Goal: Task Accomplishment & Management: Manage account settings

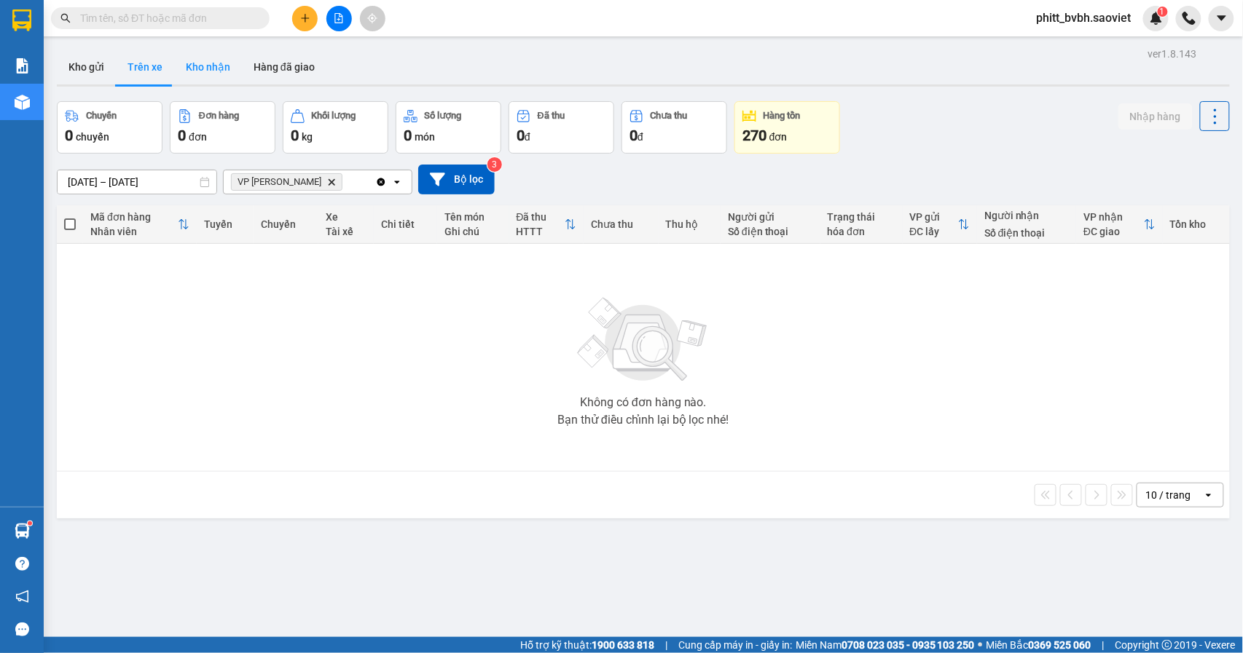
click at [211, 77] on button "Kho nhận" at bounding box center [208, 67] width 68 height 35
type input "[DATE] – [DATE]"
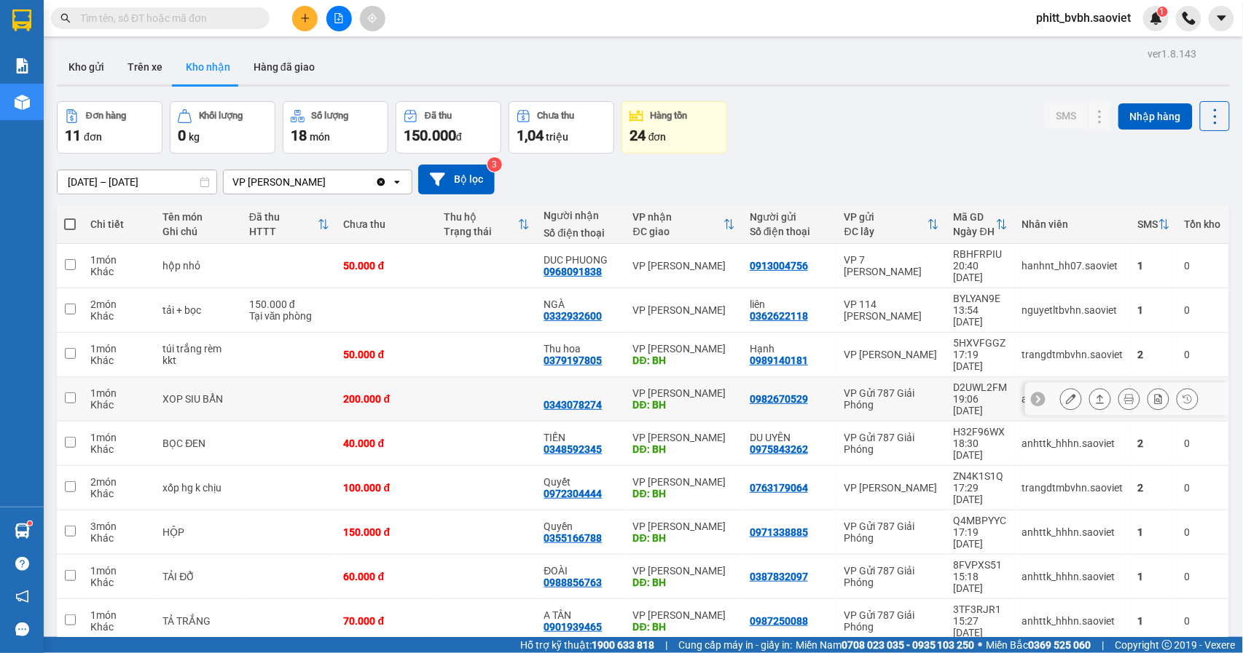
click at [74, 393] on input "checkbox" at bounding box center [70, 398] width 11 height 11
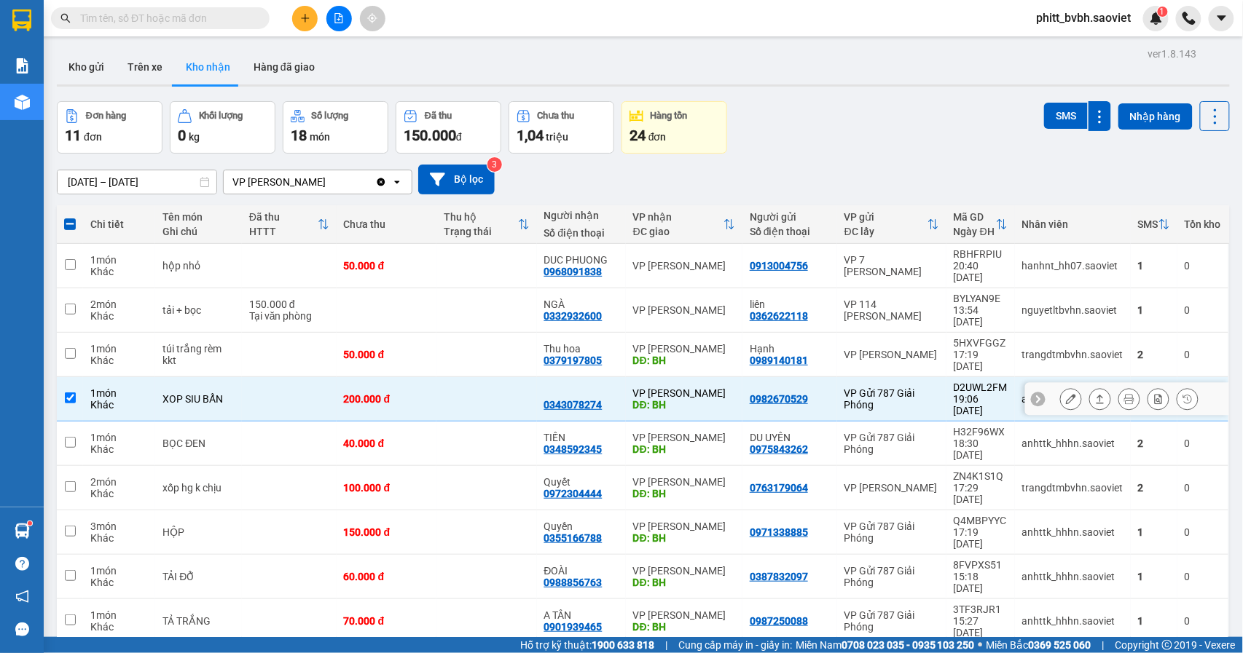
click at [79, 377] on td at bounding box center [70, 399] width 26 height 44
checkbox input "false"
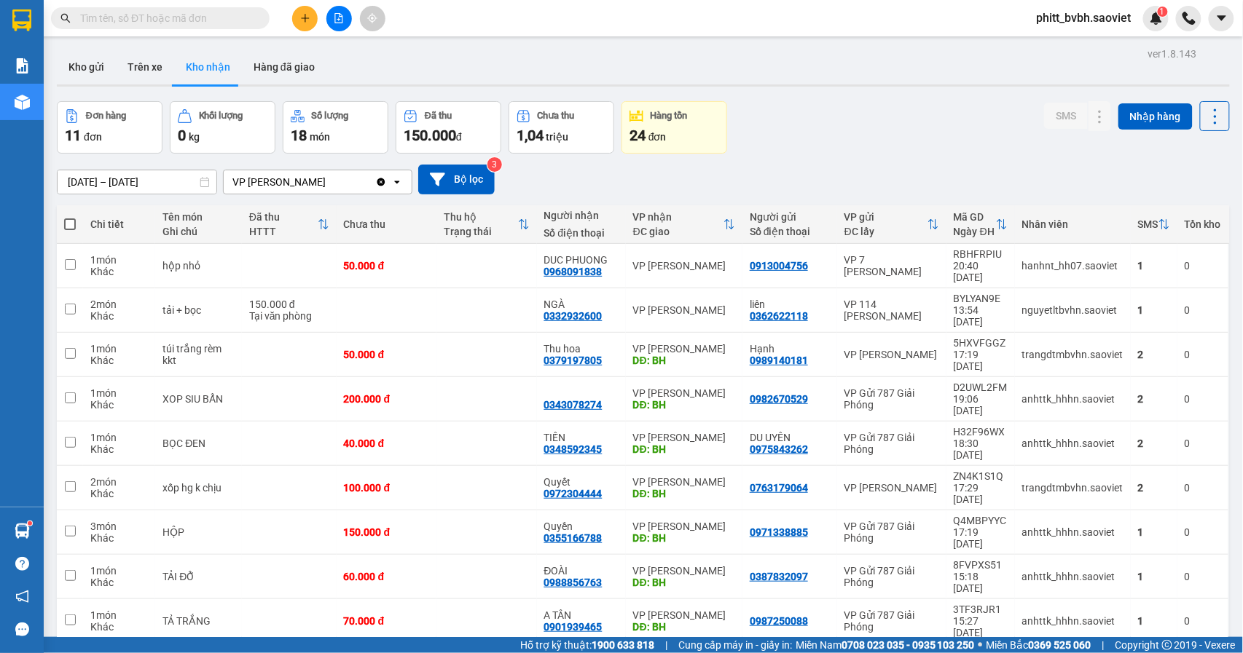
drag, startPoint x: 1061, startPoint y: 610, endPoint x: 1064, endPoint y: 598, distance: 12.2
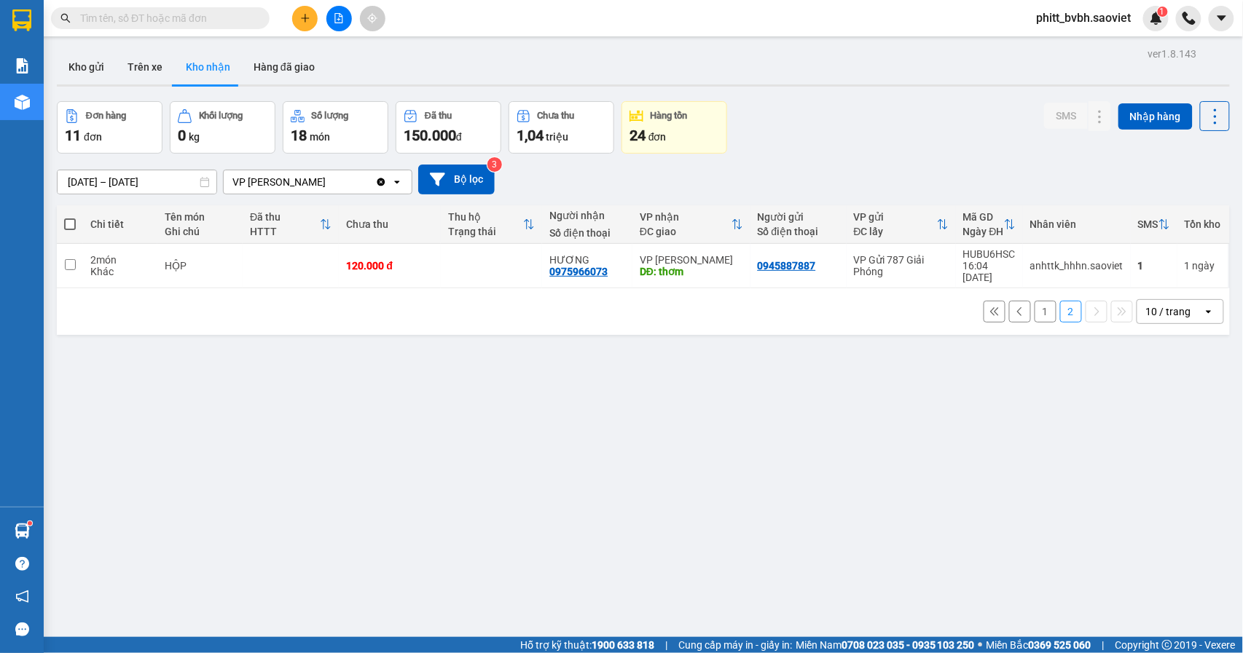
click at [1034, 304] on button "1" at bounding box center [1045, 312] width 22 height 22
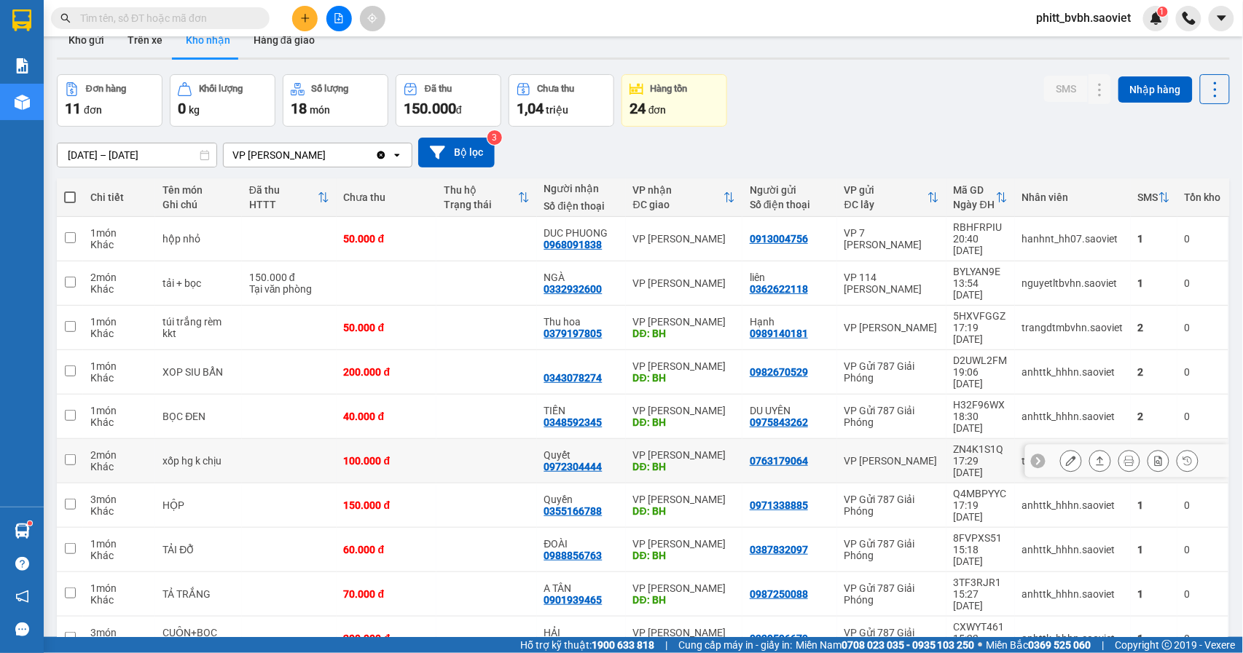
scroll to position [67, 0]
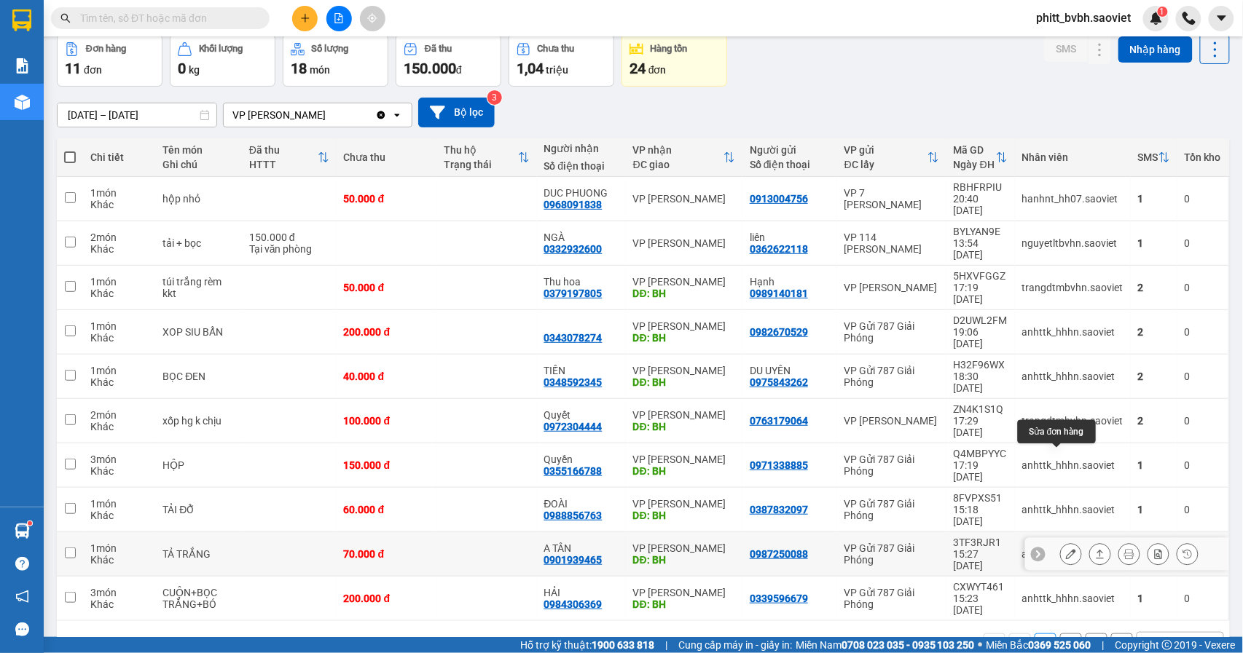
click at [1066, 549] on icon at bounding box center [1071, 554] width 10 height 10
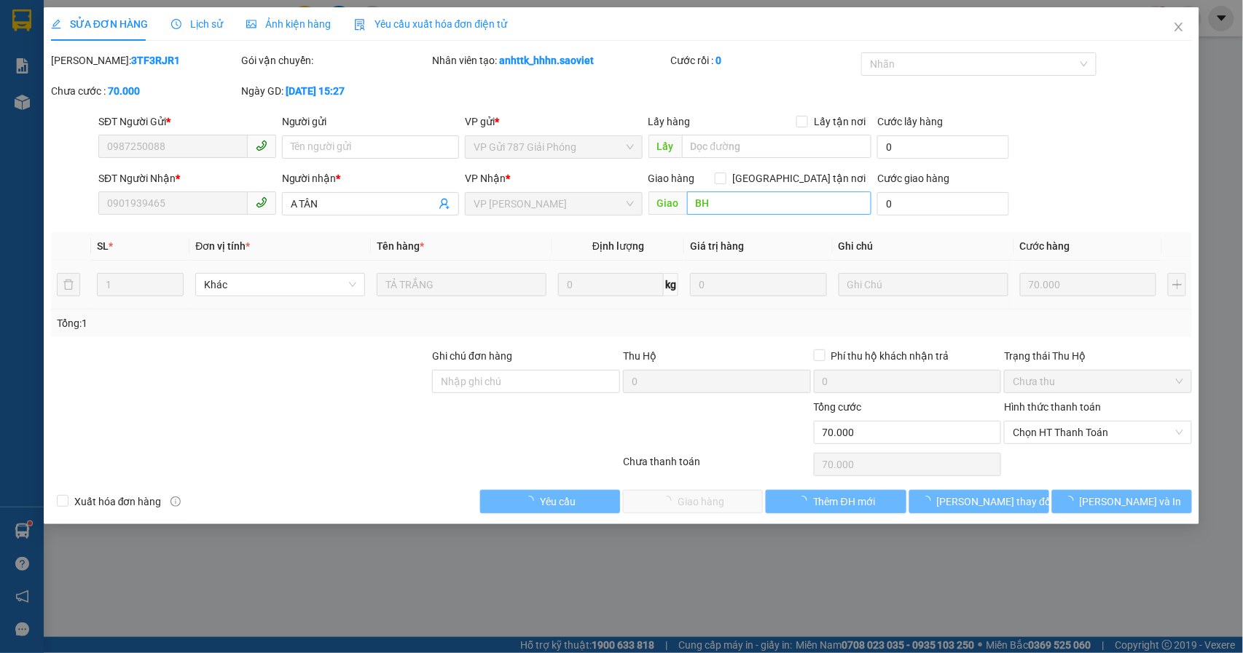
type input "0987250088"
type input "0901939465"
type input "A TÂN"
type input "BH"
type input "70.000"
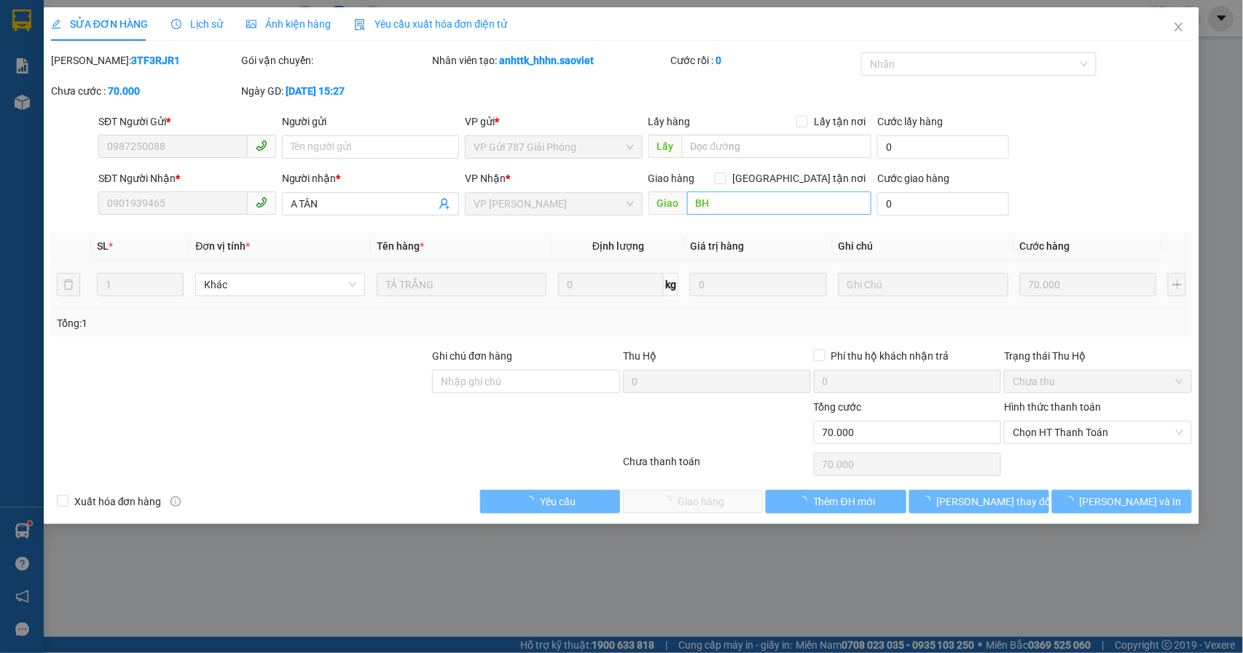
type input "70.000"
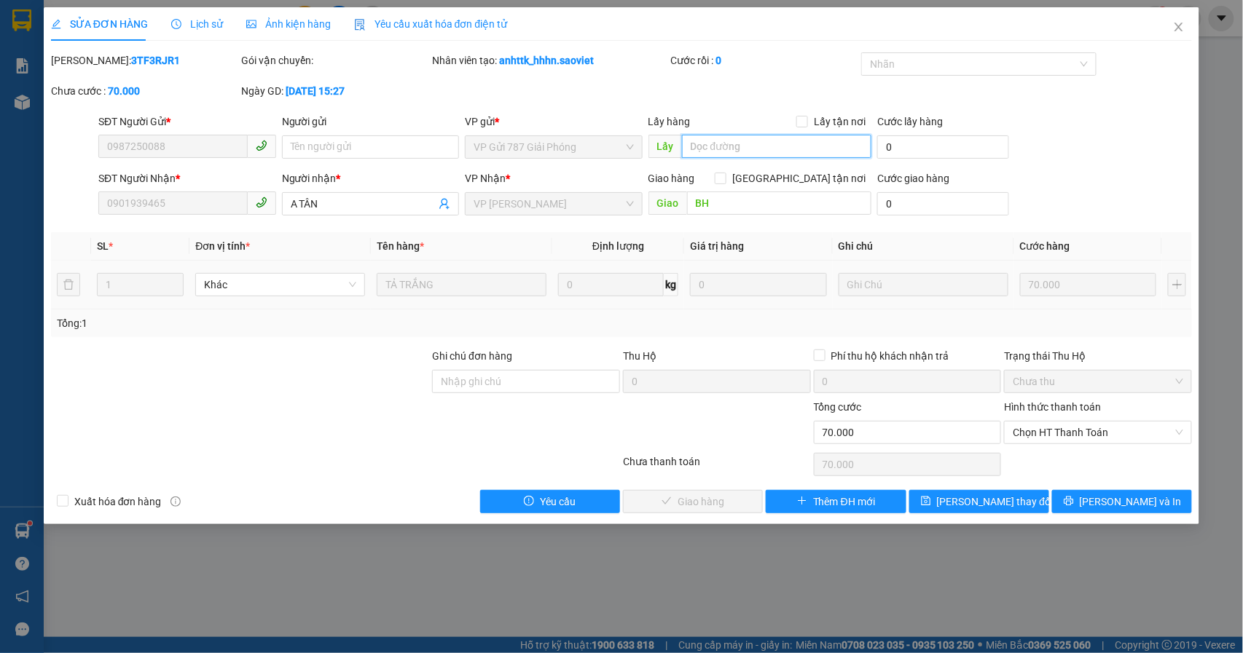
click at [735, 146] on input "text" at bounding box center [776, 146] width 189 height 23
type input "DT"
click at [985, 502] on span "[PERSON_NAME] thay đổi" at bounding box center [995, 502] width 117 height 16
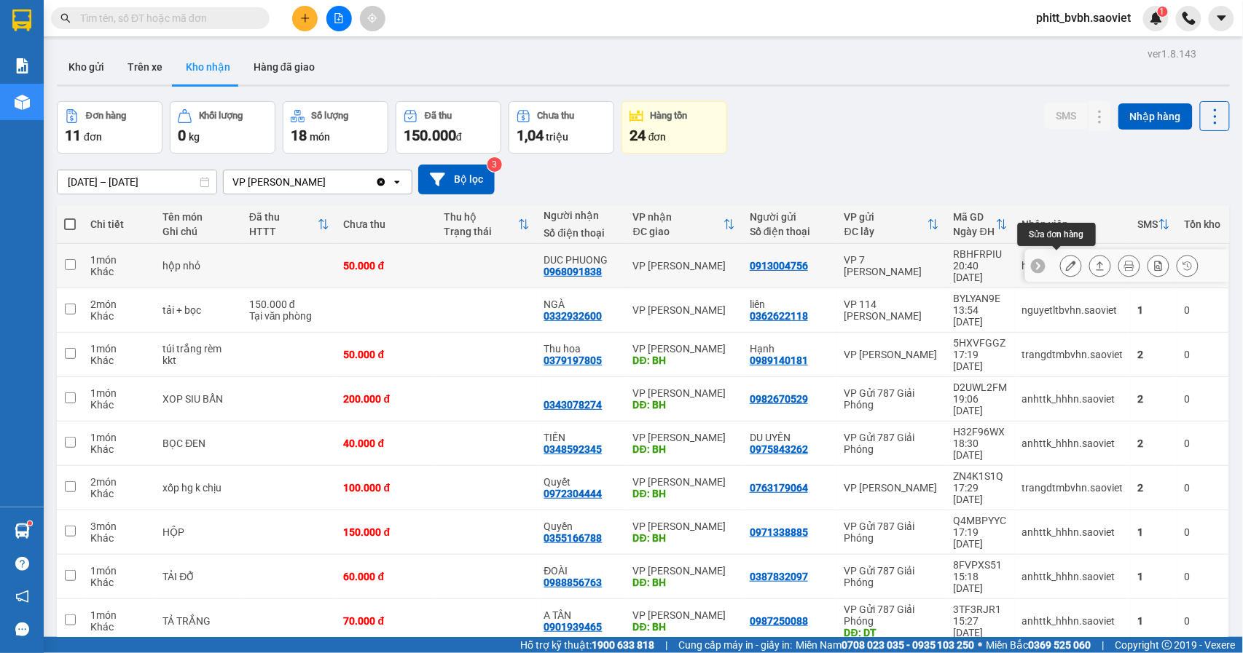
click at [1066, 261] on icon at bounding box center [1071, 266] width 10 height 10
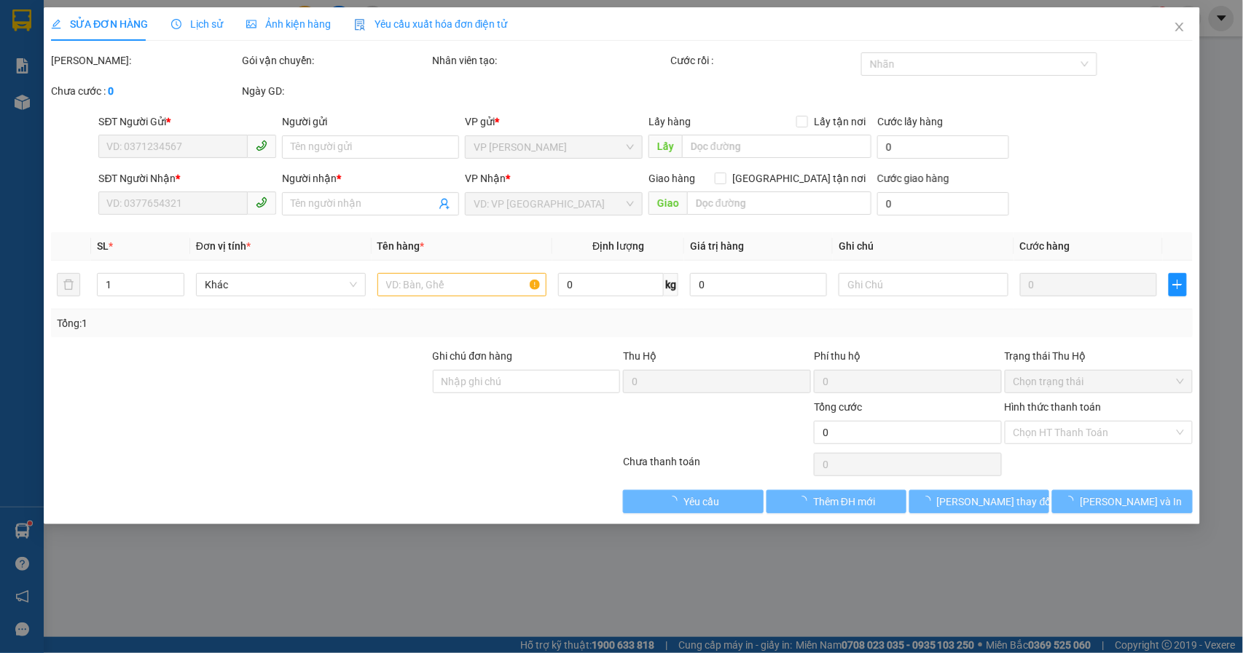
type input "0913004756"
type input "0968091838"
type input "DUC PHUONG"
type input "50.000"
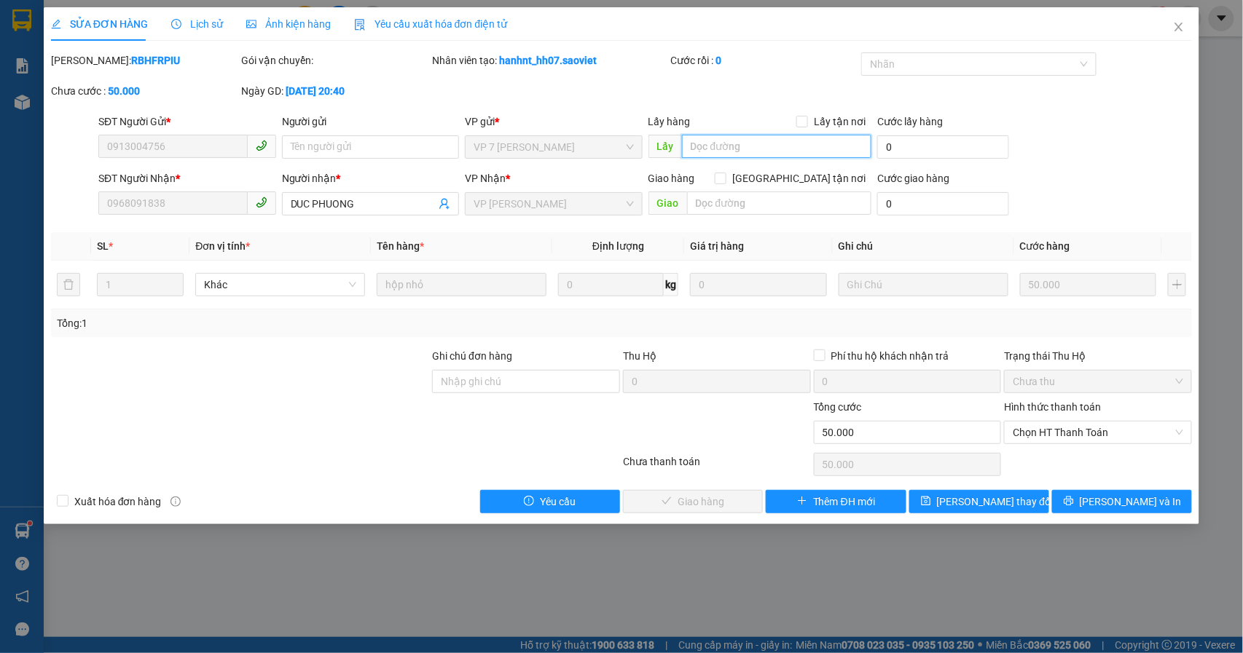
click at [749, 152] on input "text" at bounding box center [776, 146] width 189 height 23
type input "DT"
click at [983, 496] on span "[PERSON_NAME] thay đổi" at bounding box center [995, 502] width 117 height 16
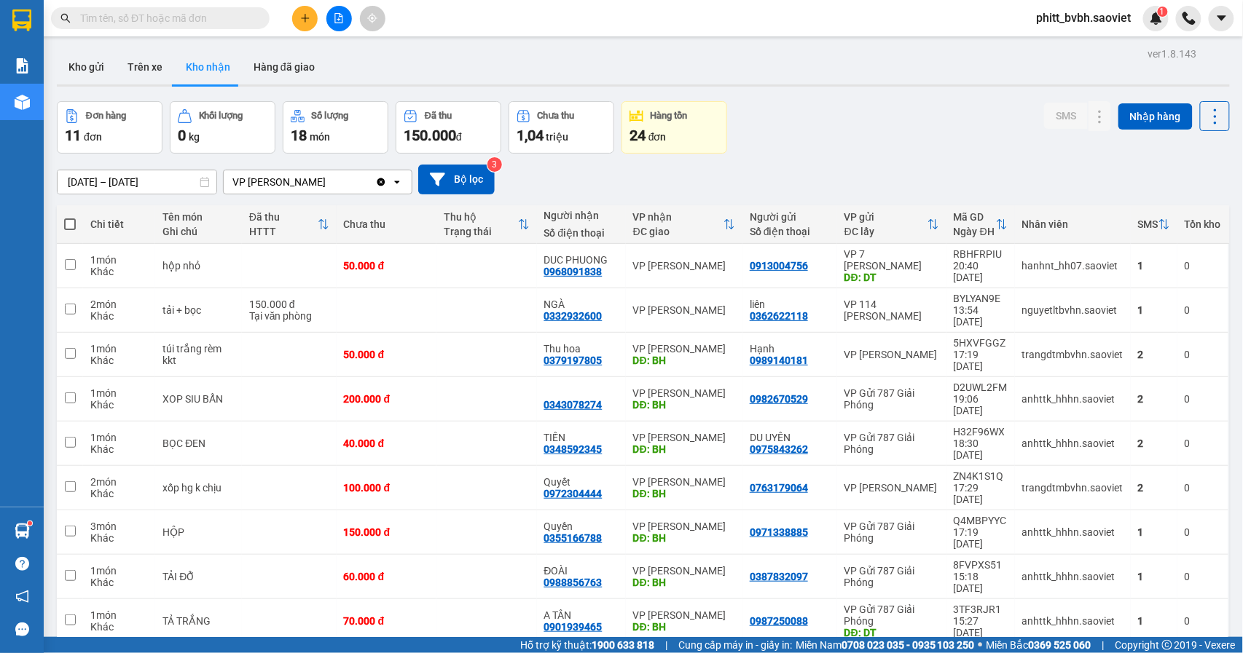
drag, startPoint x: 895, startPoint y: 200, endPoint x: 906, endPoint y: 173, distance: 29.4
click at [904, 181] on div "[DATE] – [DATE] Press the down arrow key to interact with the calendar and sele…" at bounding box center [643, 180] width 1173 height 52
click at [906, 172] on div "[DATE] – [DATE] Press the down arrow key to interact with the calendar and sele…" at bounding box center [643, 180] width 1173 height 30
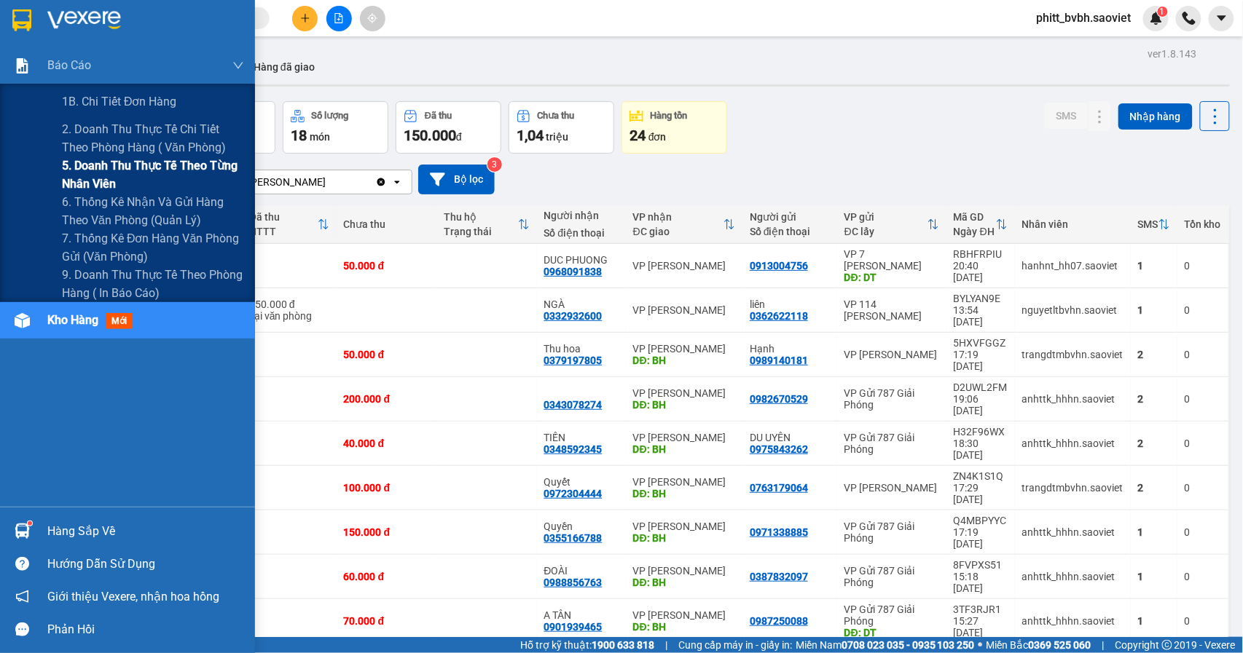
click at [123, 170] on span "5. Doanh thu thực tế theo từng nhân viên" at bounding box center [153, 175] width 182 height 36
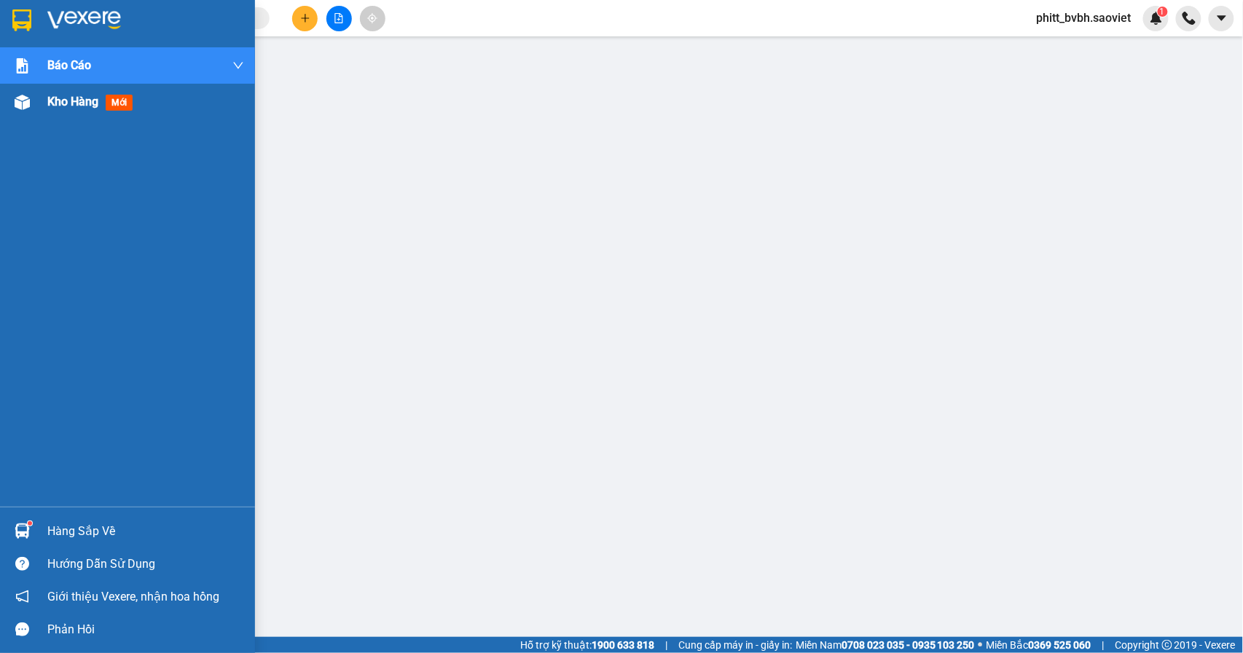
click at [22, 100] on img at bounding box center [22, 102] width 15 height 15
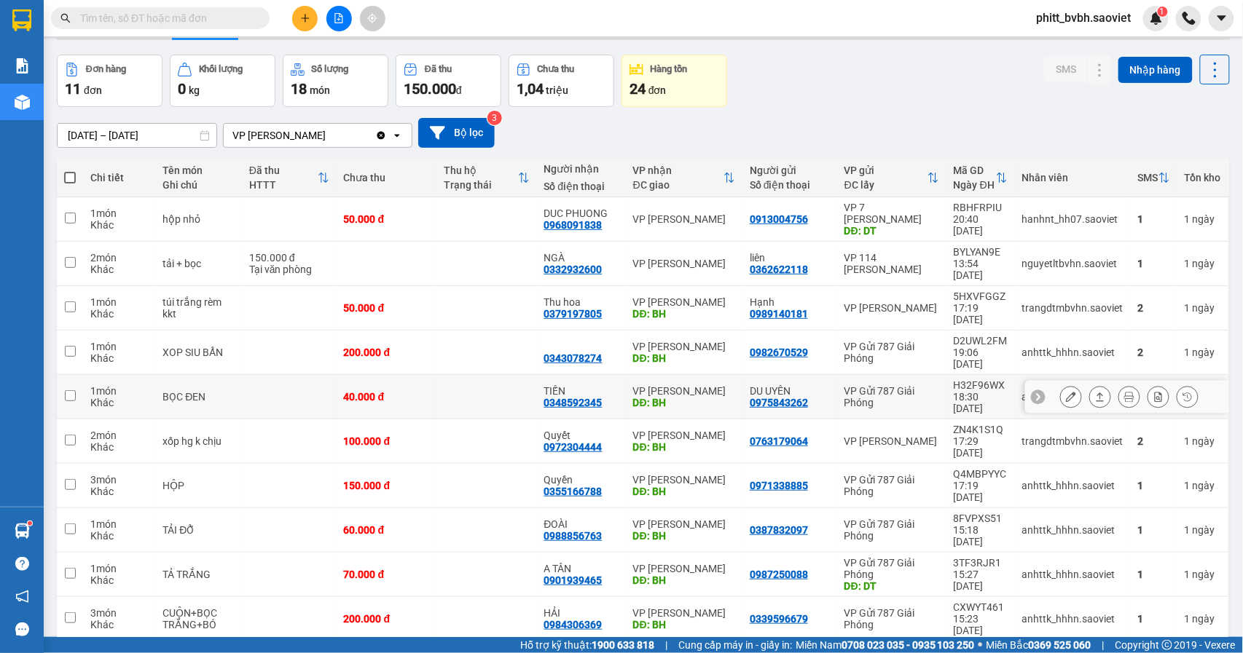
scroll to position [67, 0]
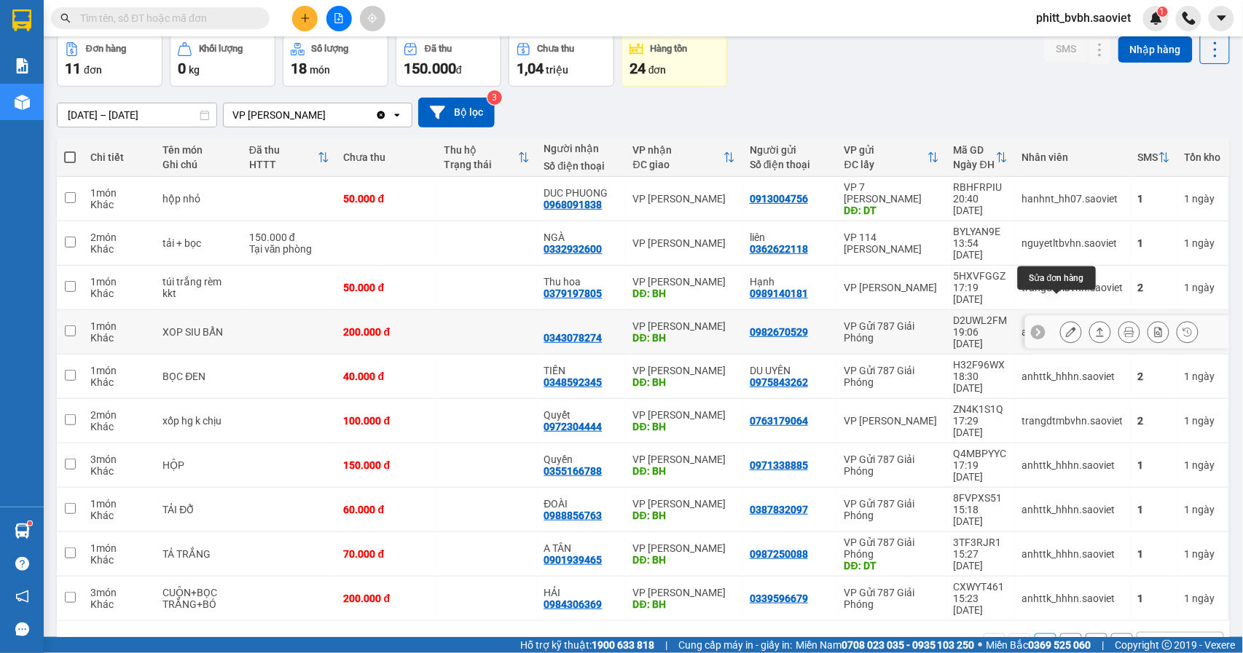
click at [1061, 320] on button at bounding box center [1071, 332] width 20 height 25
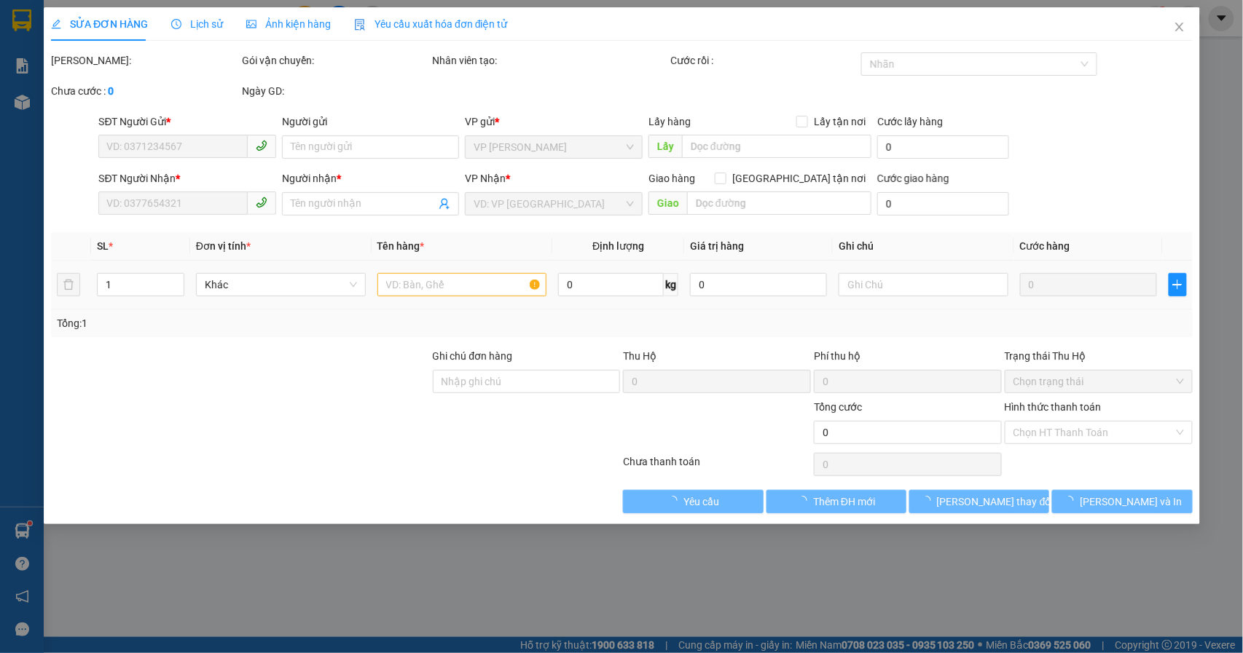
type input "0982670529"
type input "0343078274"
type input "BH"
type input "200.000"
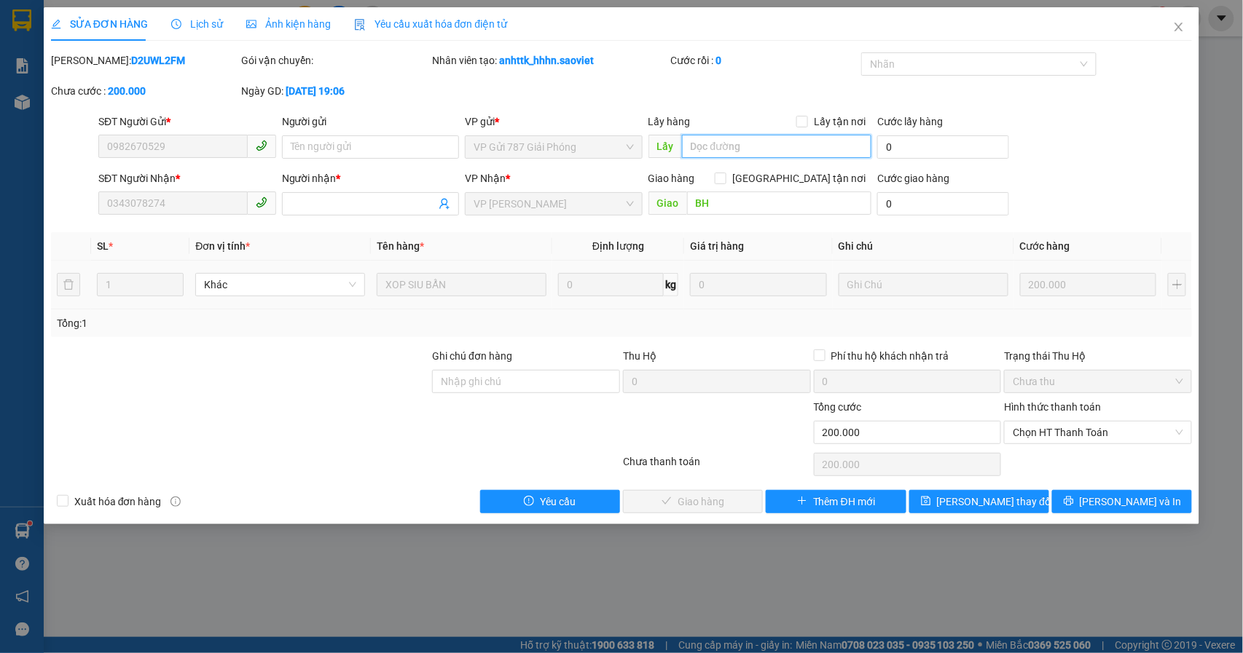
click at [779, 147] on input "text" at bounding box center [776, 146] width 189 height 23
type input "DT"
click at [980, 504] on span "[PERSON_NAME] thay đổi" at bounding box center [995, 502] width 117 height 16
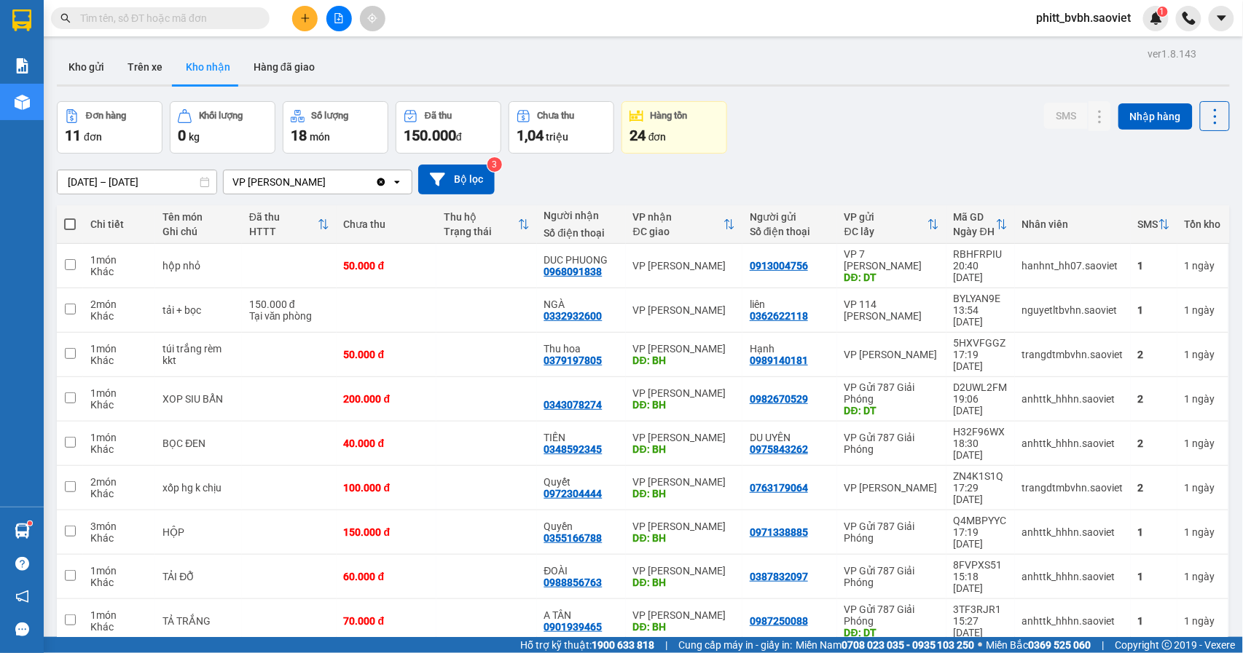
click at [227, 17] on input "text" at bounding box center [166, 18] width 172 height 16
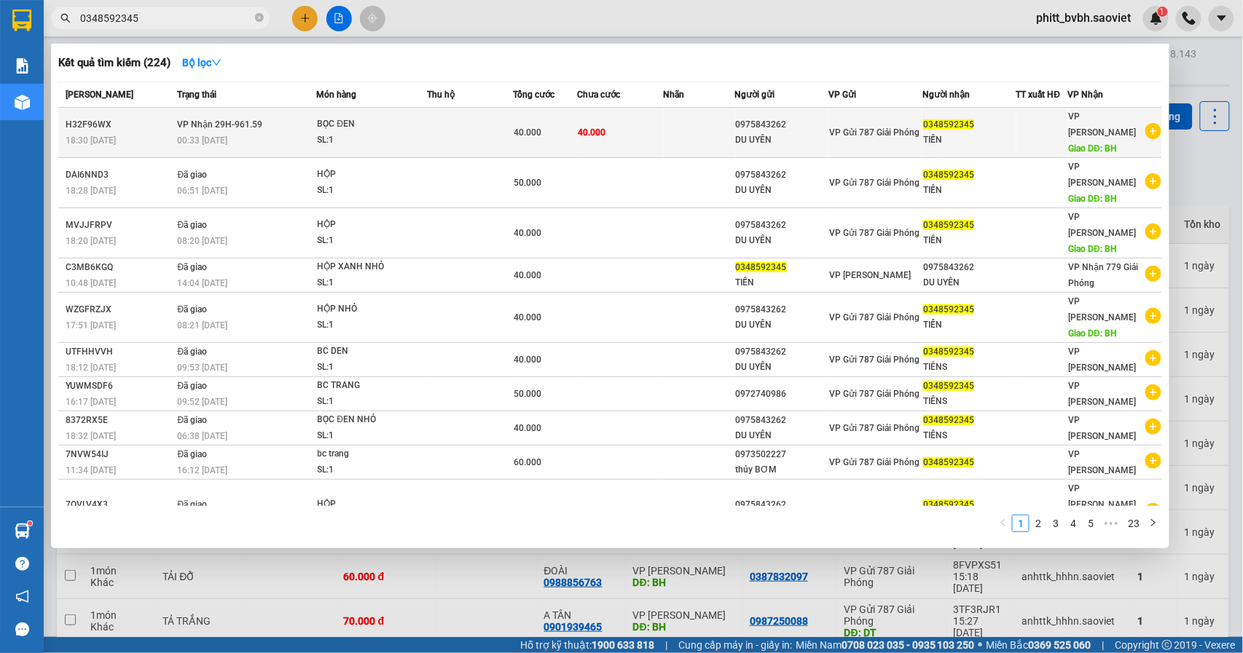
type input "0348592345"
click at [429, 130] on td at bounding box center [470, 133] width 85 height 50
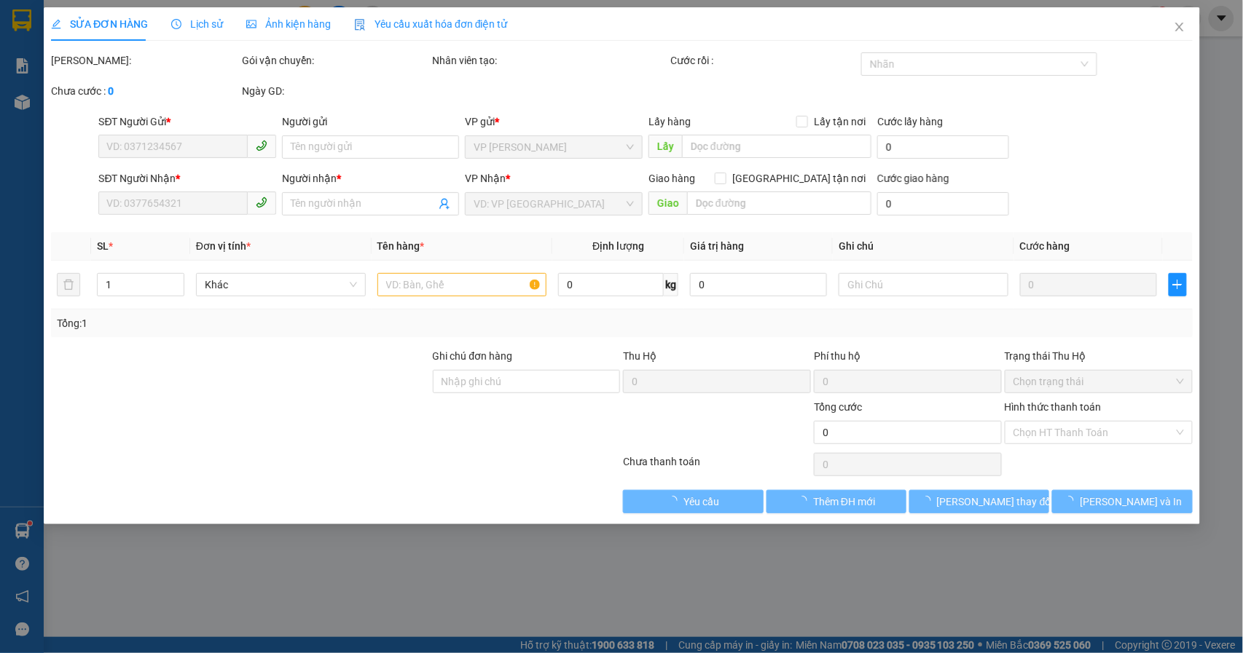
type input "0975843262"
type input "DU UYÊN"
type input "0348592345"
type input "TIẾN"
type input "BH"
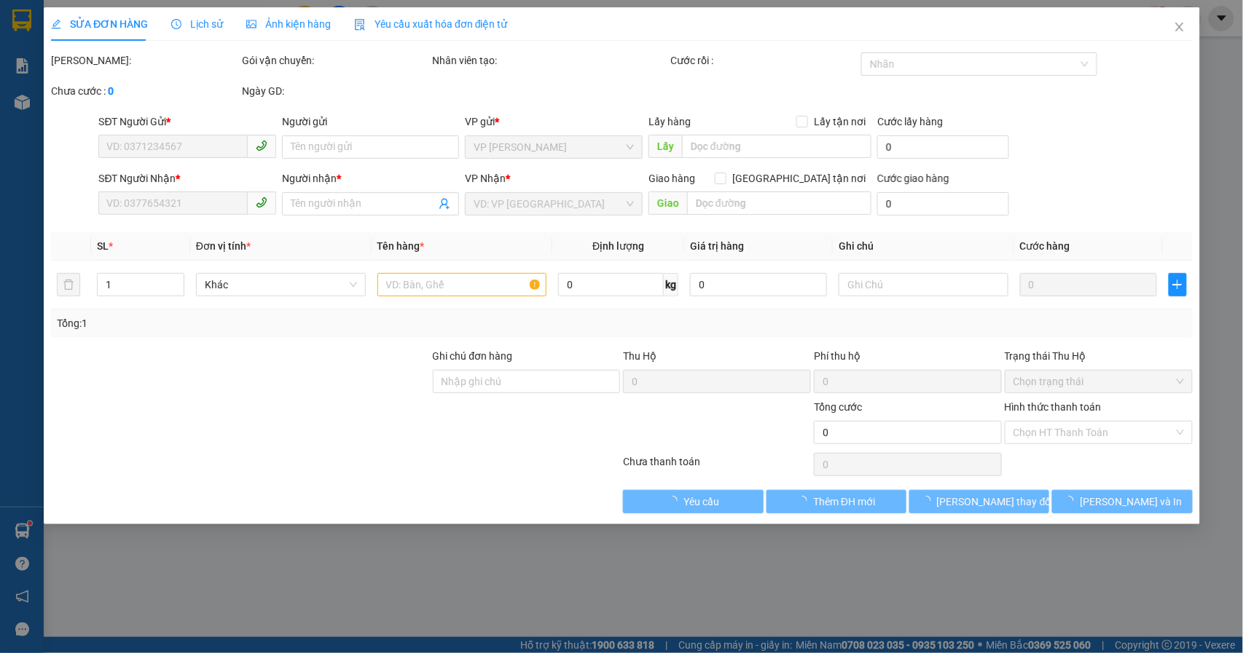
type input "40.000"
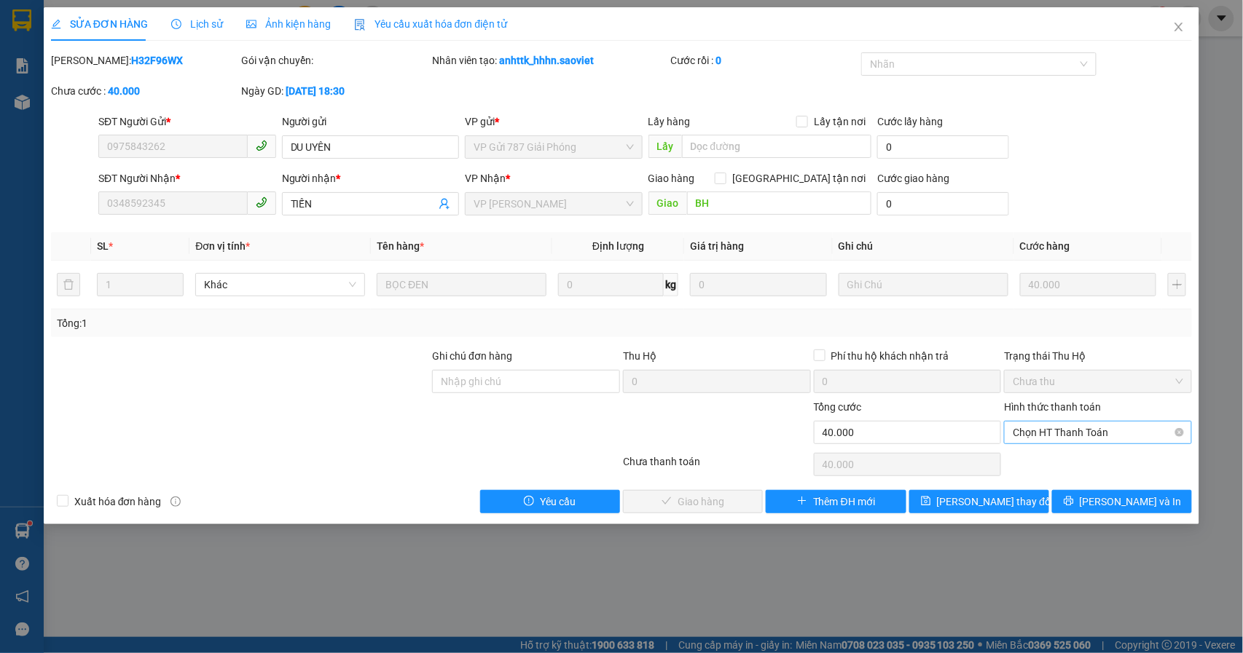
click at [1072, 428] on span "Chọn HT Thanh Toán" at bounding box center [1098, 433] width 170 height 22
click at [1059, 455] on div "Tại văn phòng" at bounding box center [1098, 463] width 170 height 16
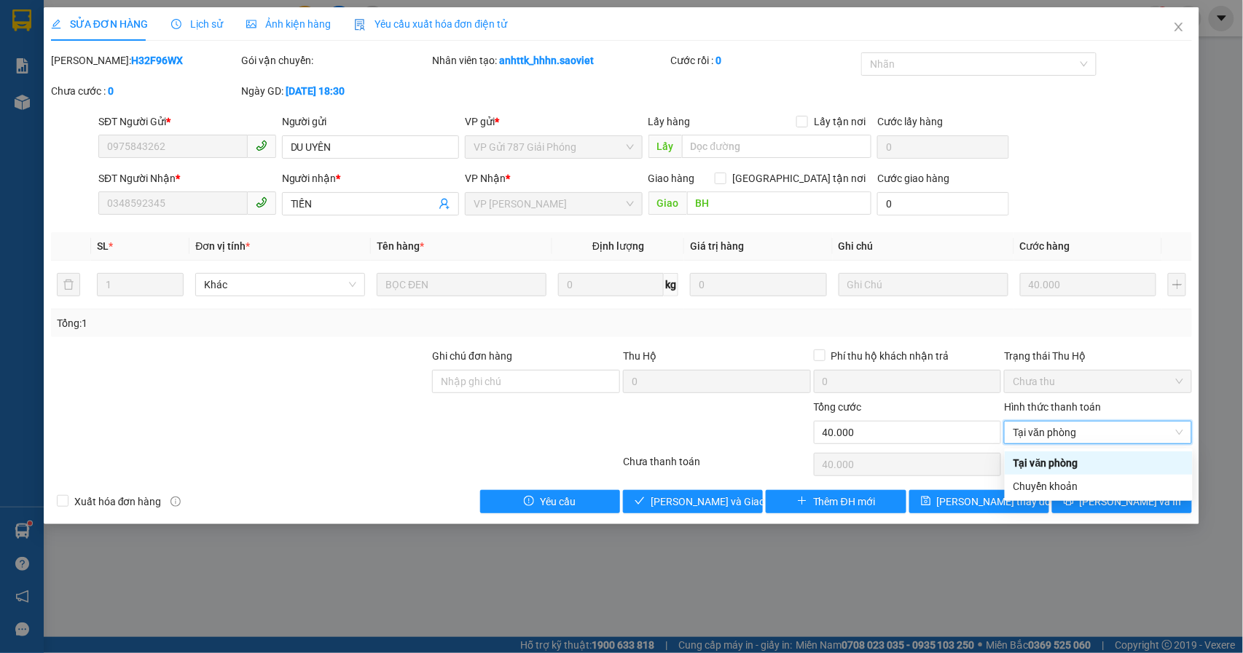
type input "0"
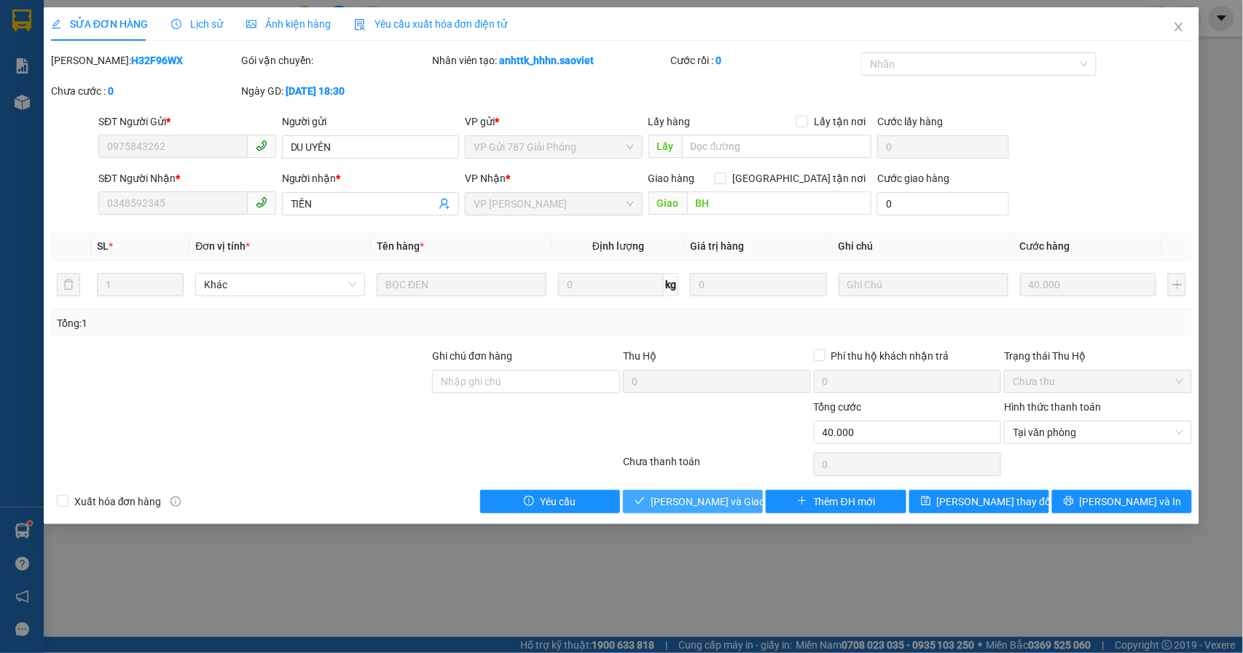
click at [710, 507] on span "[PERSON_NAME] và Giao hàng" at bounding box center [721, 502] width 140 height 16
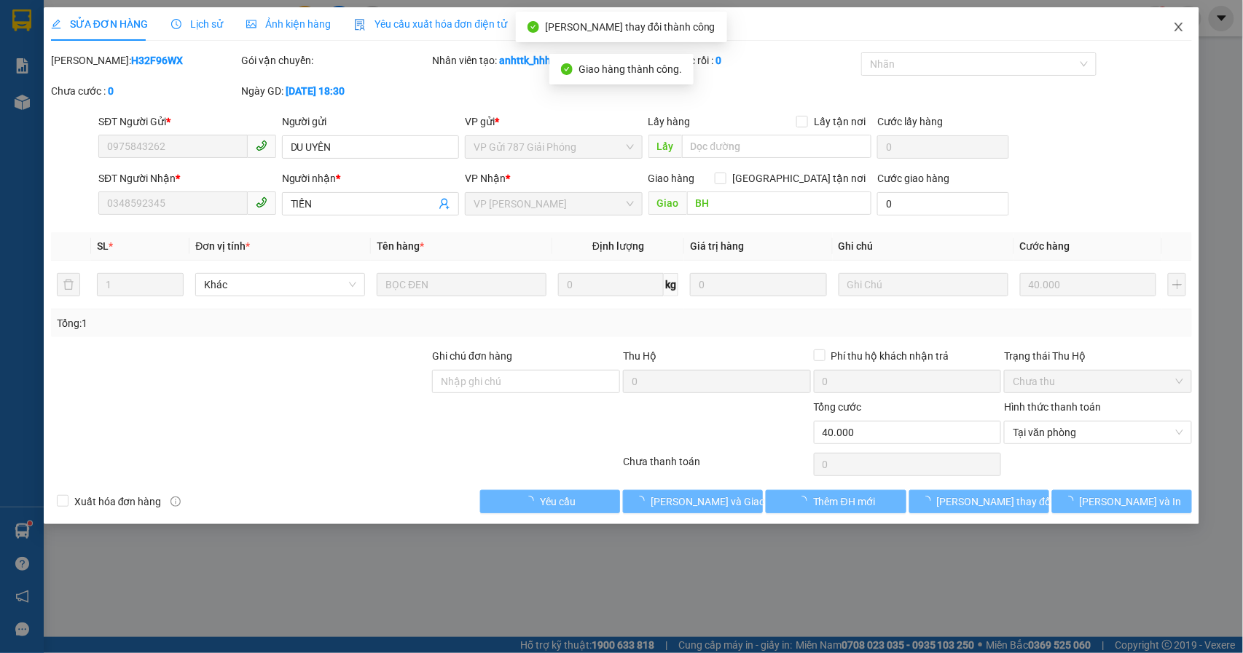
click at [1176, 31] on icon "close" at bounding box center [1179, 27] width 8 height 9
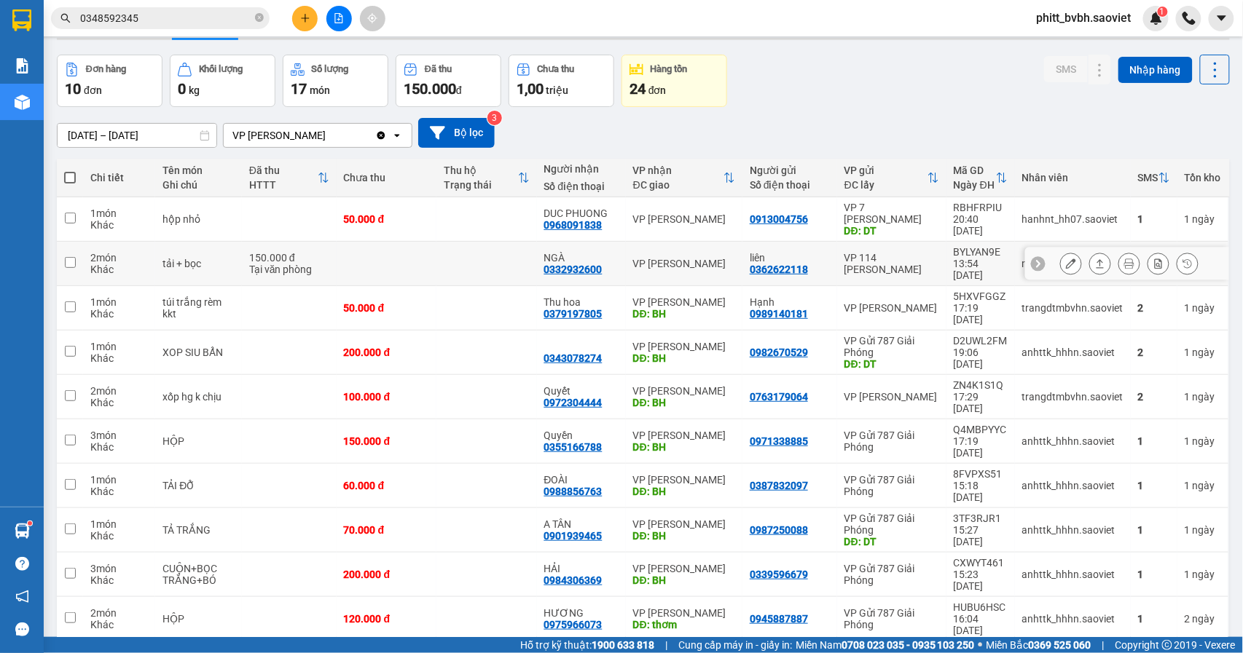
scroll to position [67, 0]
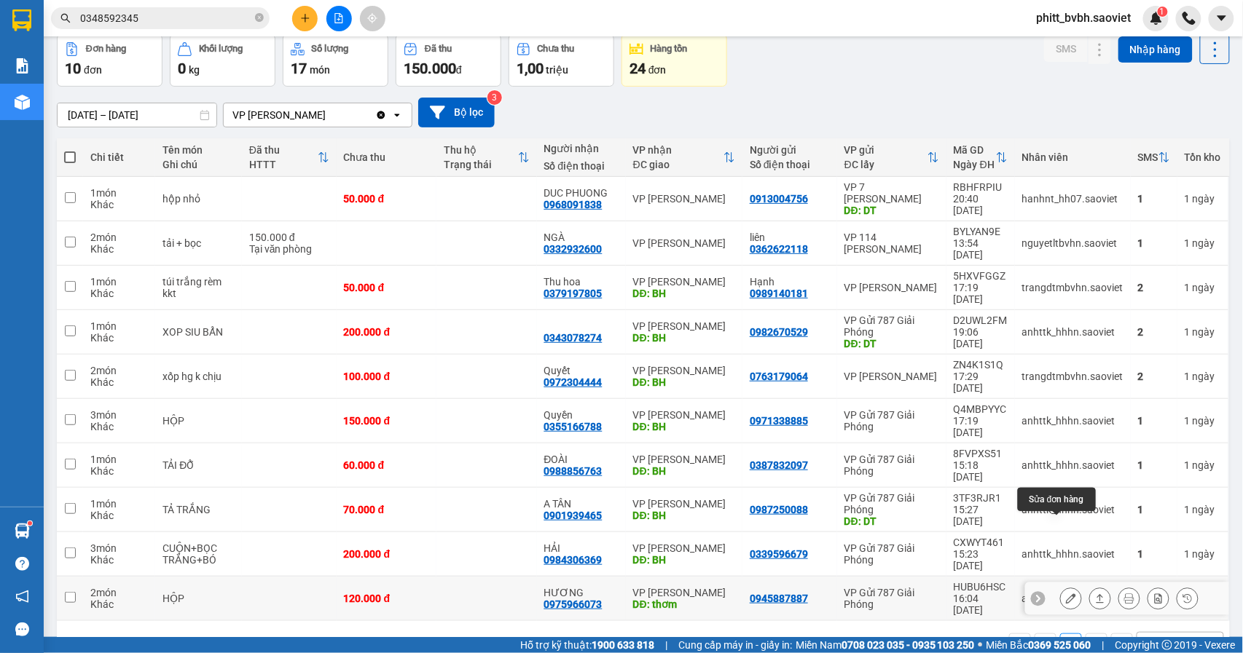
click at [1066, 594] on icon at bounding box center [1071, 599] width 10 height 10
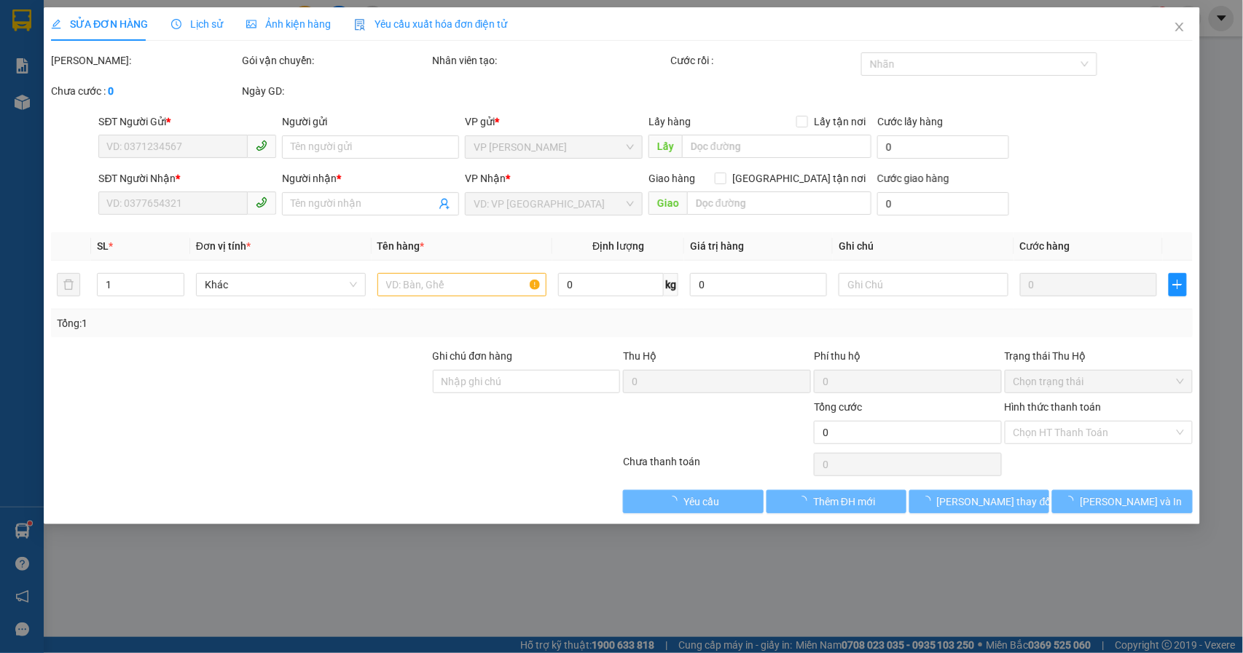
type input "0945887887"
type input "0975966073"
type input "HƯƠNG"
type input "thơm"
type input "120.000"
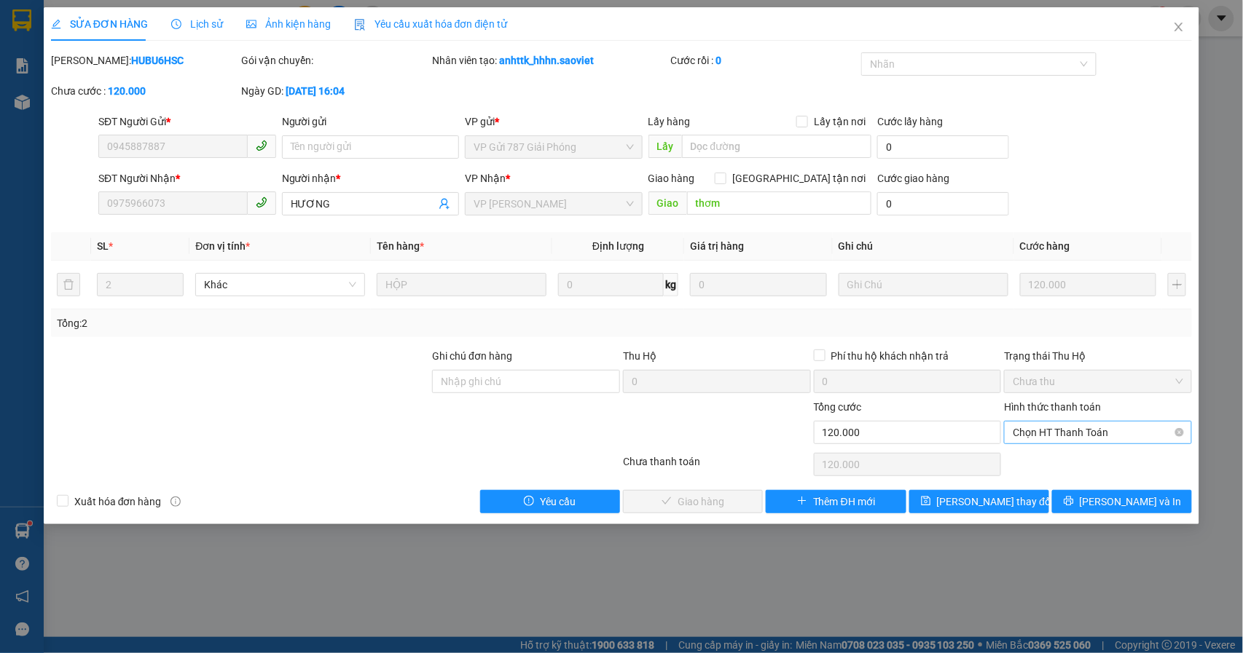
drag, startPoint x: 1059, startPoint y: 441, endPoint x: 1067, endPoint y: 444, distance: 8.5
click at [1061, 441] on span "Chọn HT Thanh Toán" at bounding box center [1098, 433] width 170 height 22
click at [1079, 463] on div "Tại văn phòng" at bounding box center [1098, 463] width 170 height 16
type input "0"
click at [689, 503] on span "[PERSON_NAME] và Giao hàng" at bounding box center [721, 502] width 140 height 16
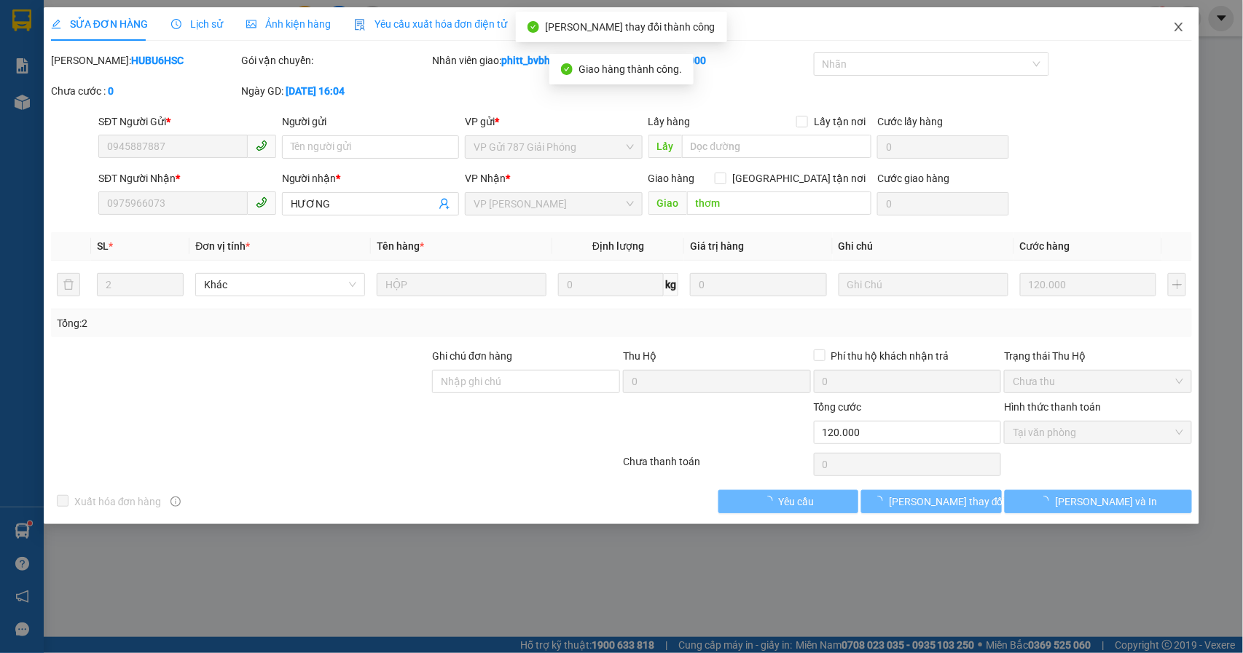
click at [1182, 28] on icon "close" at bounding box center [1179, 27] width 12 height 12
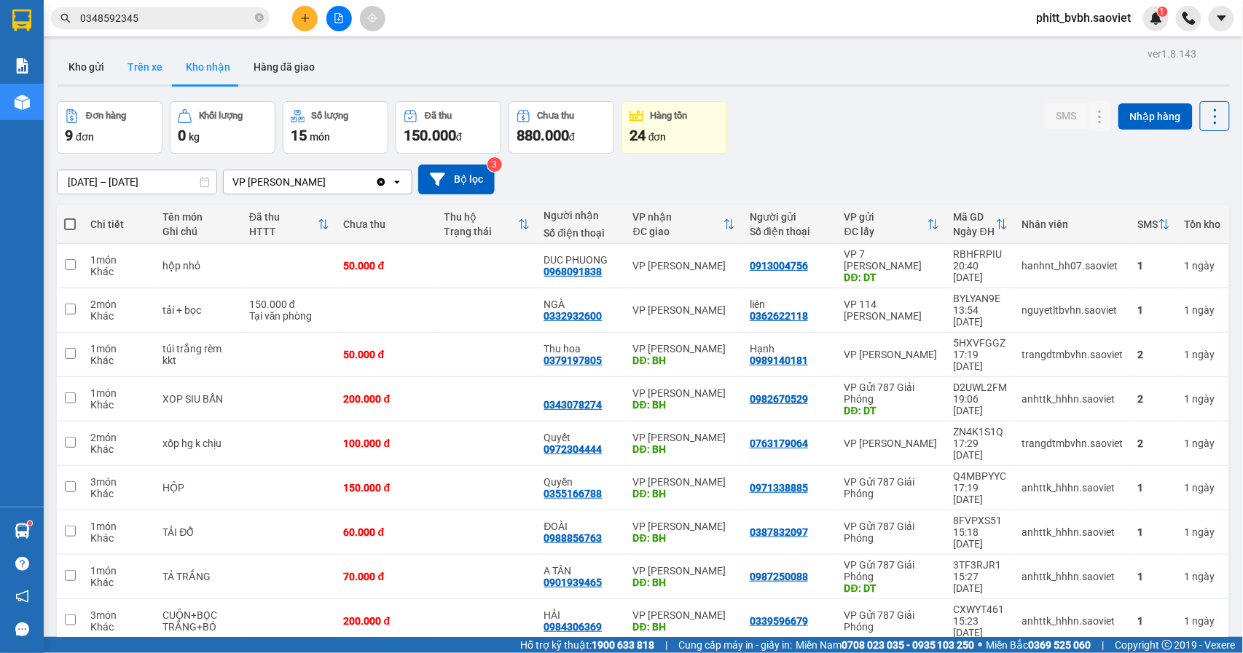
click at [140, 64] on button "Trên xe" at bounding box center [145, 67] width 58 height 35
type input "[DATE] – [DATE]"
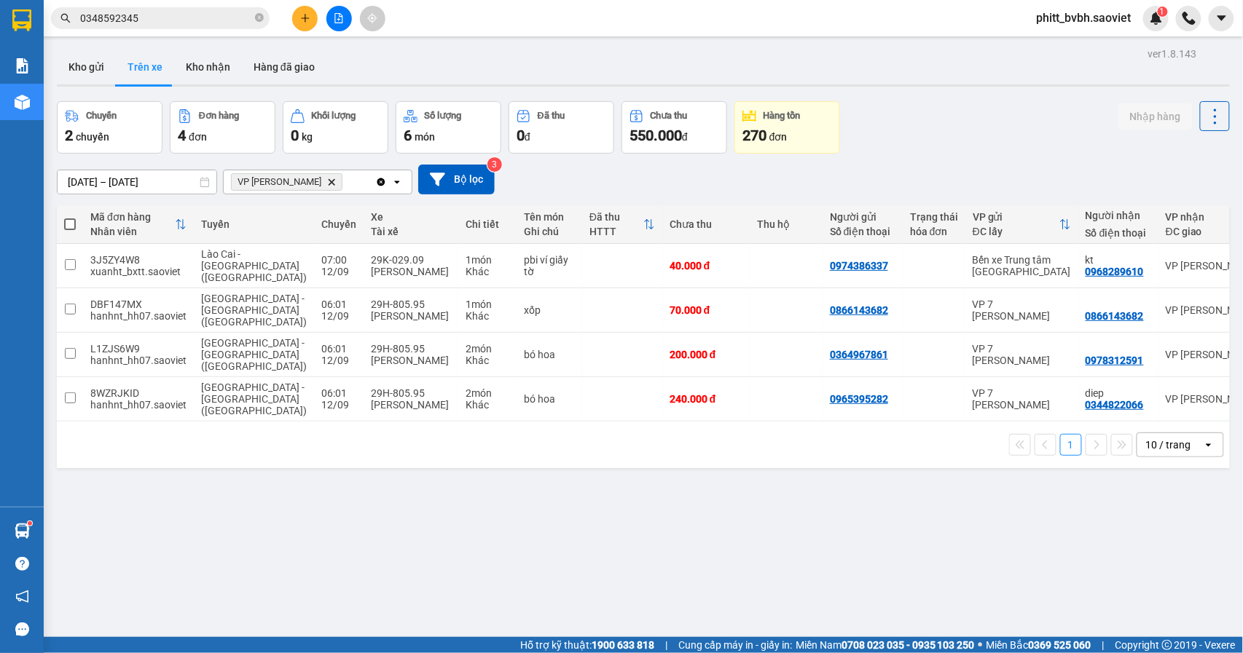
click at [116, 50] on button "Trên xe" at bounding box center [145, 67] width 58 height 35
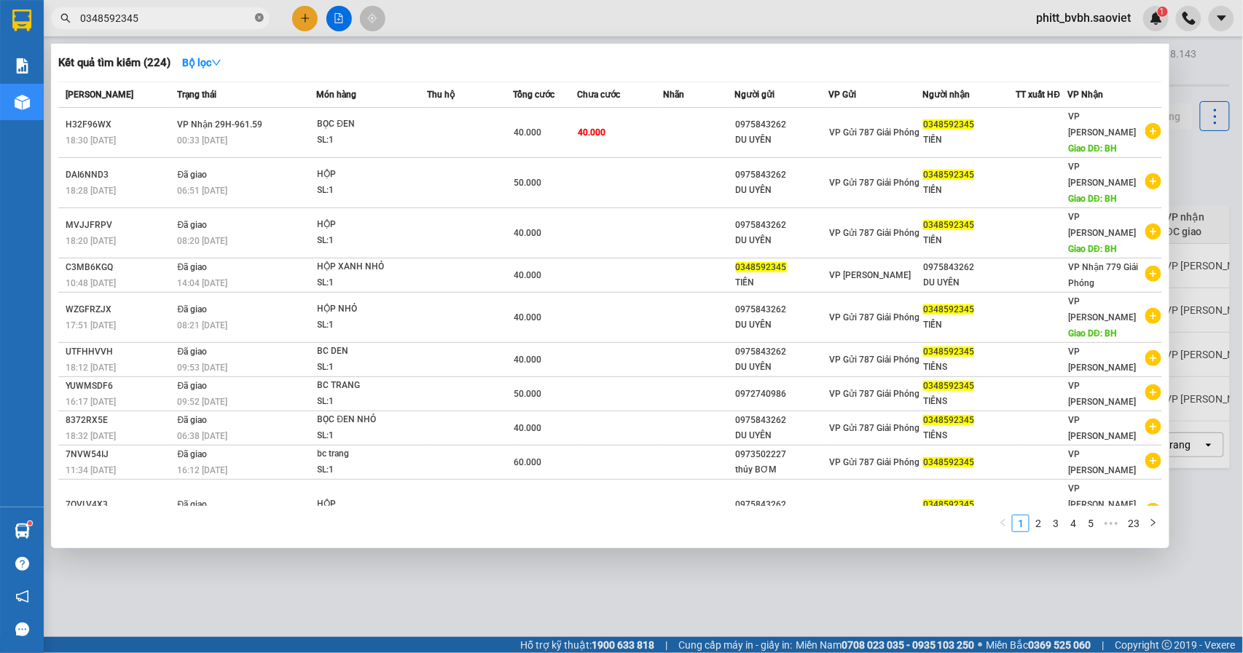
click at [259, 21] on icon "close-circle" at bounding box center [259, 17] width 9 height 9
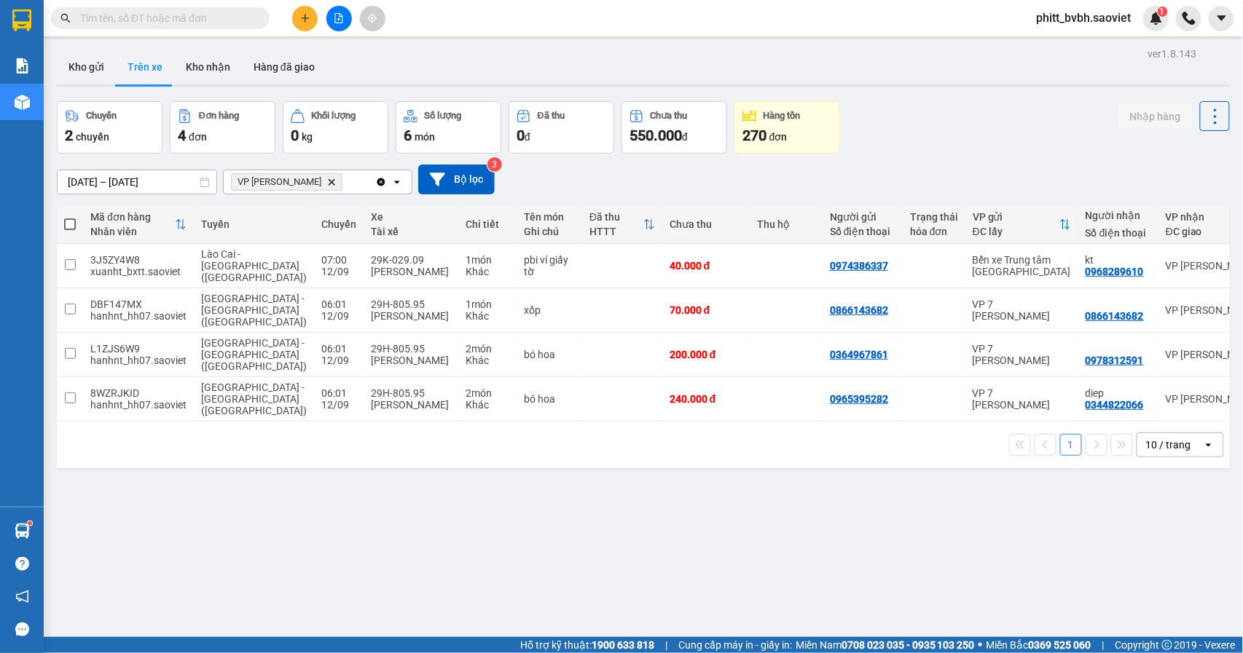
click at [235, 18] on input "text" at bounding box center [166, 18] width 172 height 16
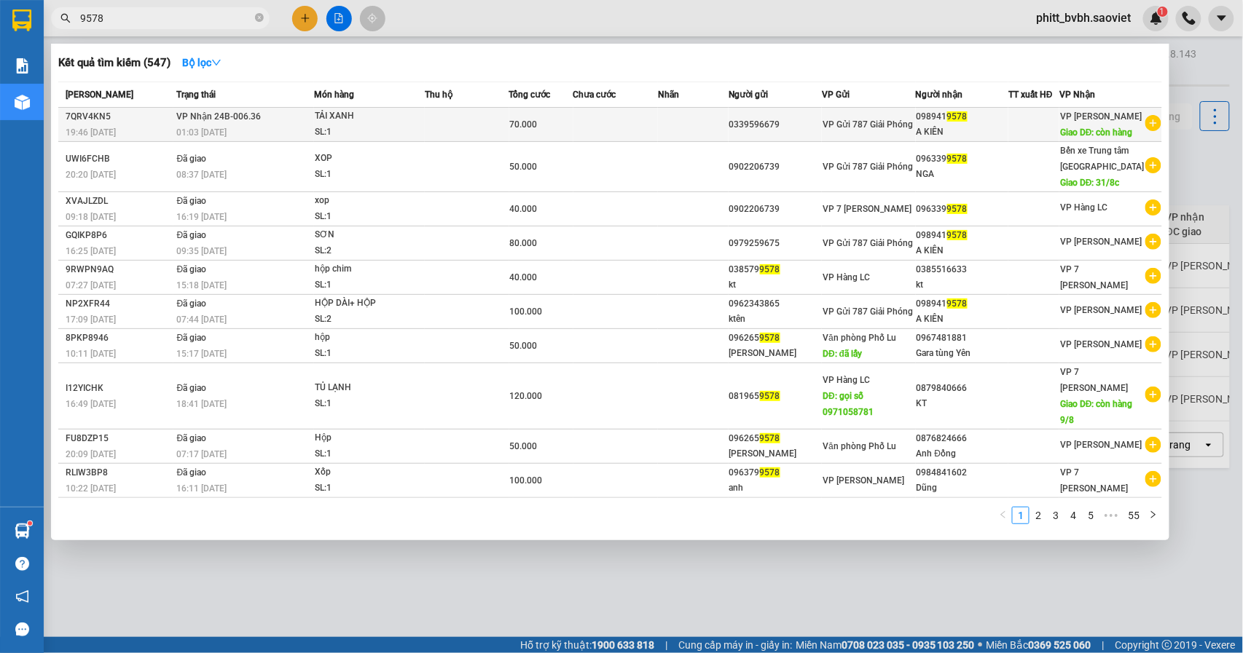
type input "9578"
click at [459, 117] on td at bounding box center [467, 125] width 85 height 34
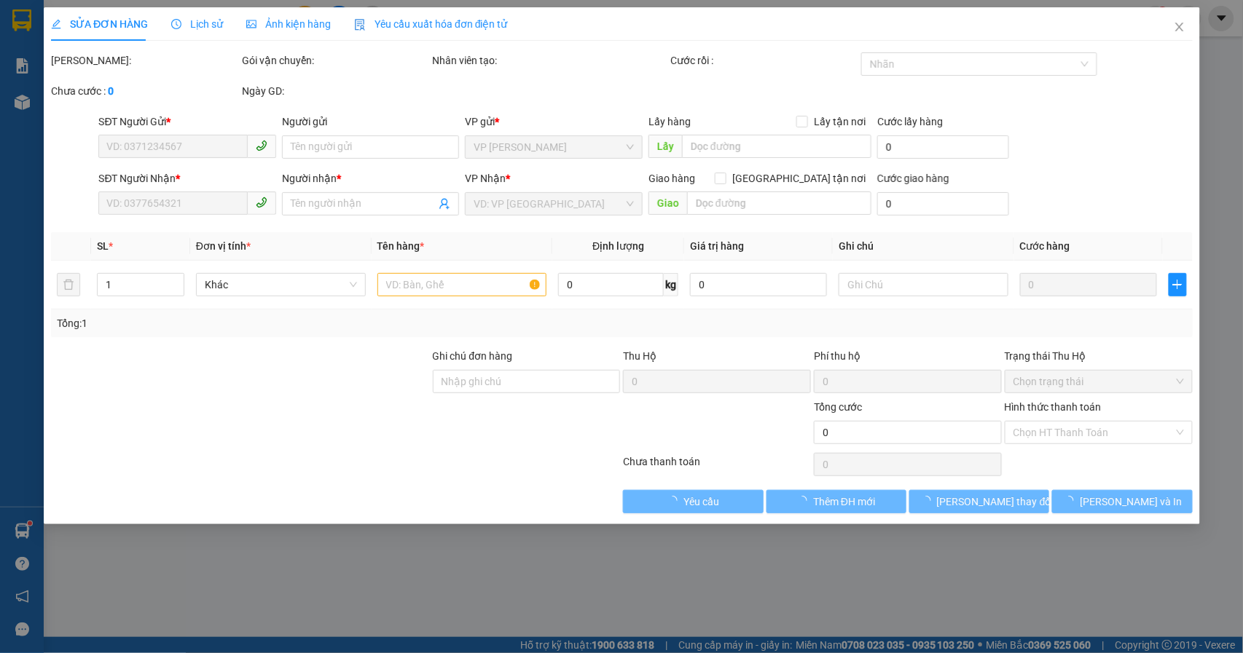
type input "0339596679"
type input "0989419578"
type input "A KIÊN"
type input "còn hàng"
type input "70.000"
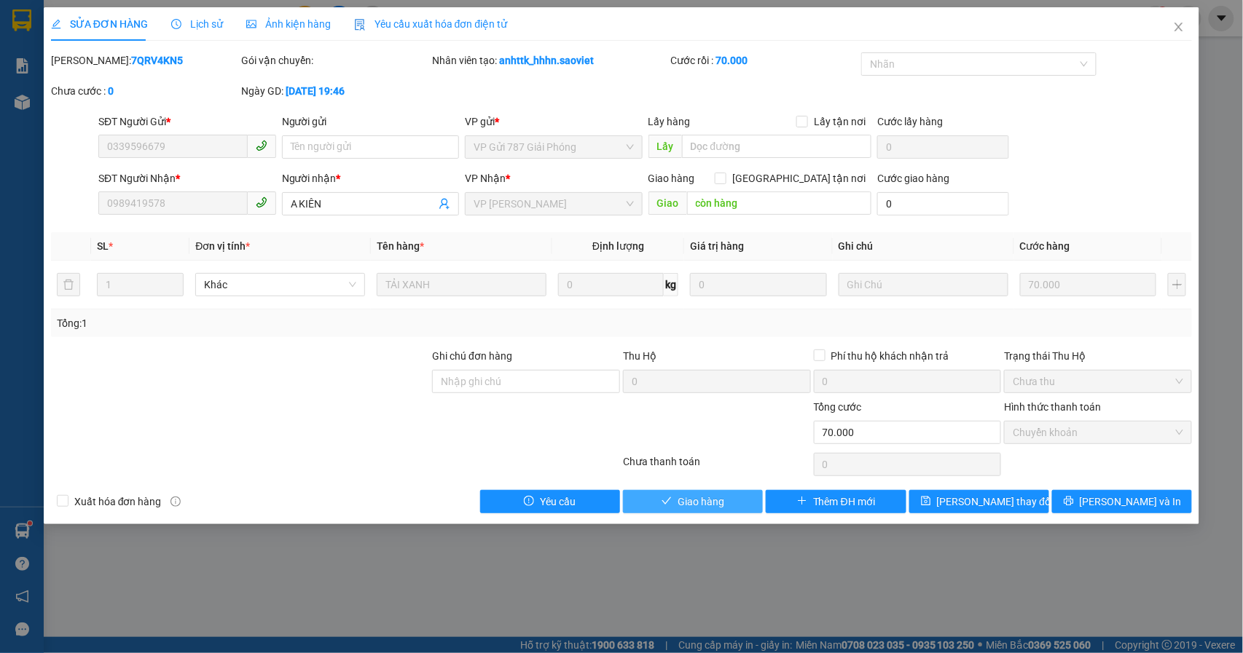
click at [715, 508] on span "Giao hàng" at bounding box center [701, 502] width 47 height 16
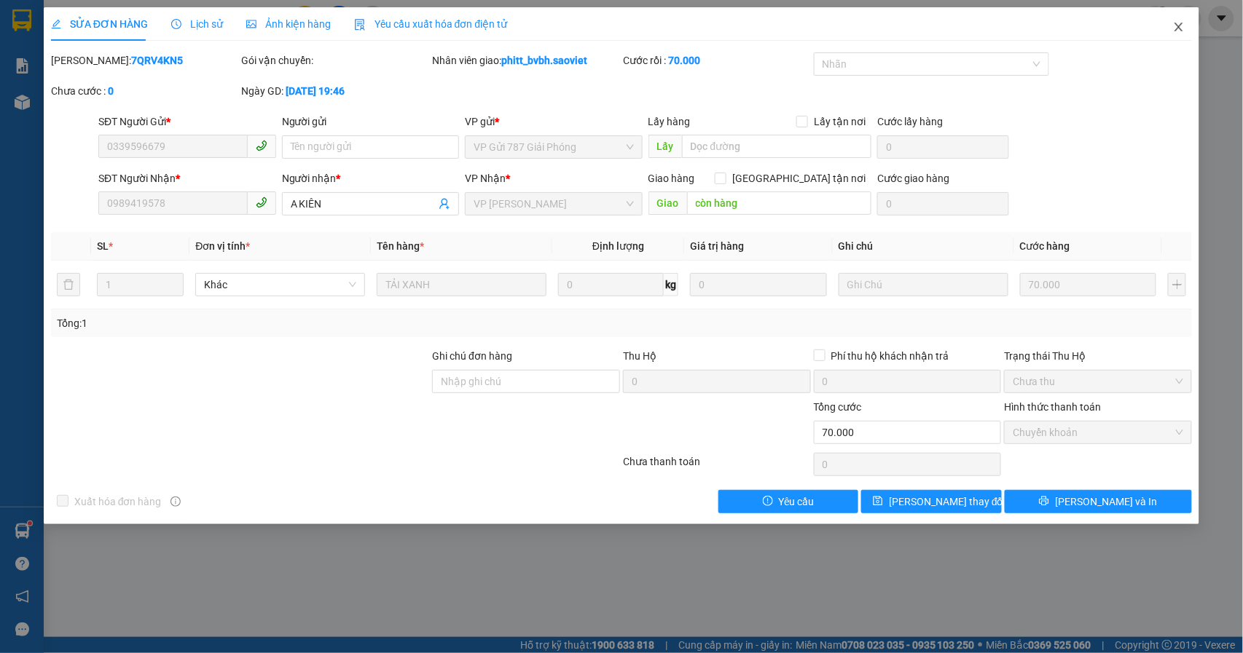
click at [1182, 31] on icon "close" at bounding box center [1179, 27] width 8 height 9
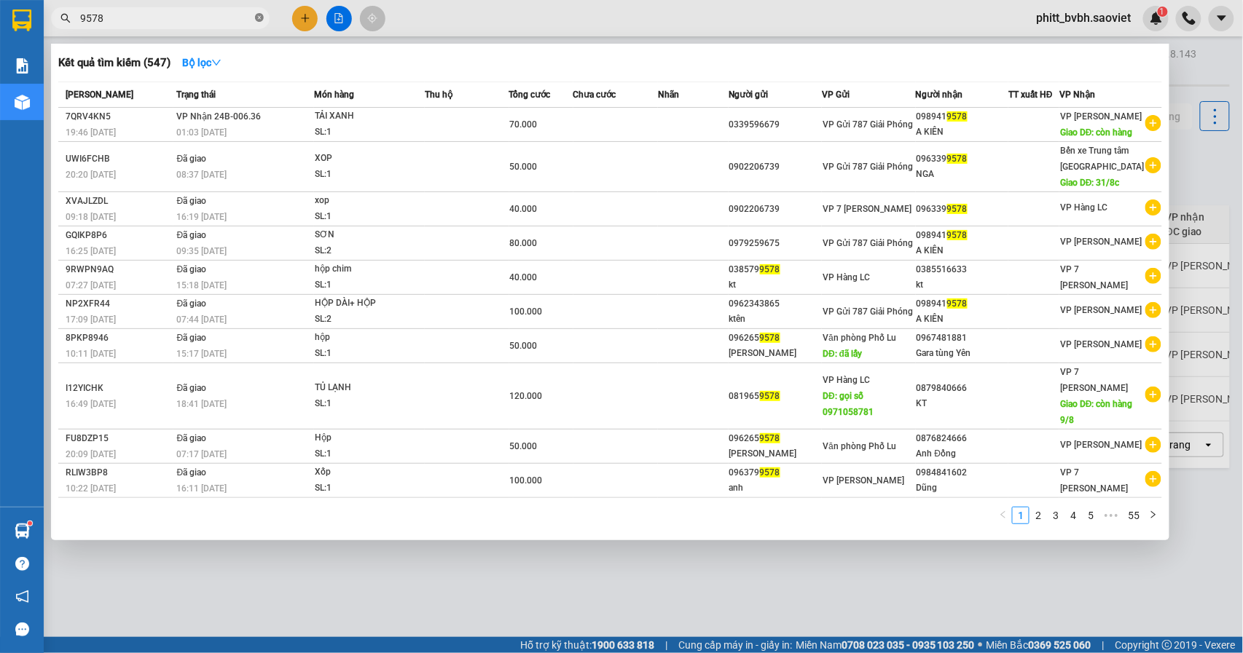
click at [259, 17] on icon "close-circle" at bounding box center [259, 17] width 9 height 9
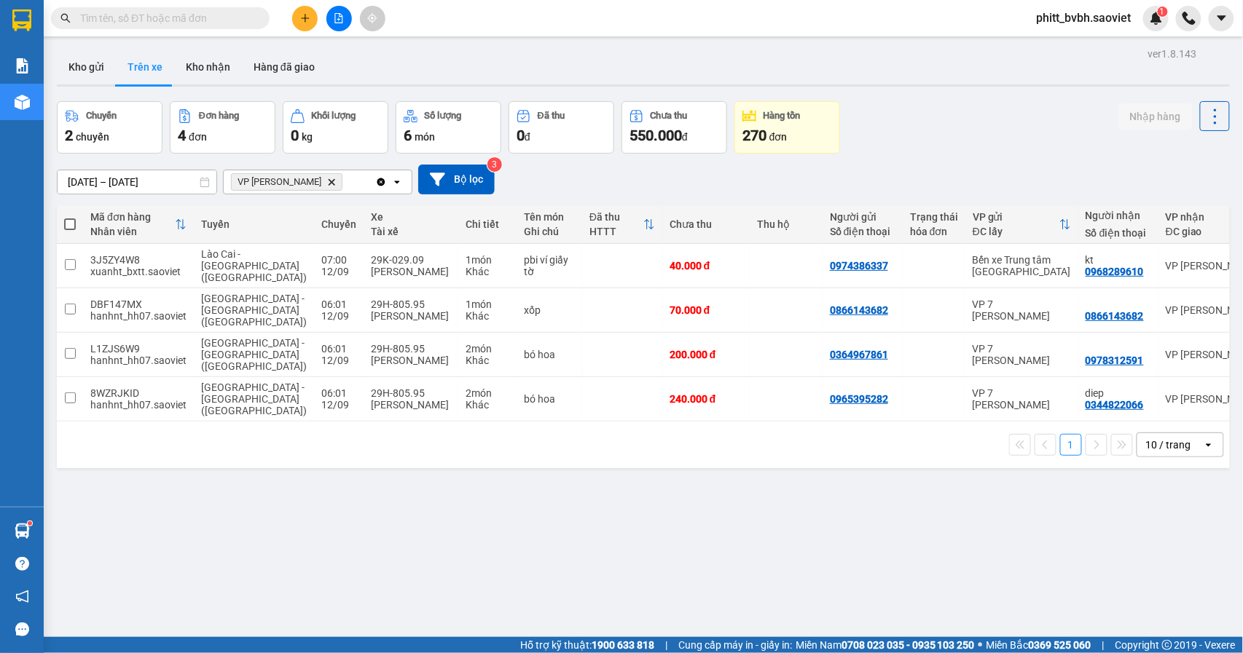
click at [219, 13] on input "text" at bounding box center [166, 18] width 172 height 16
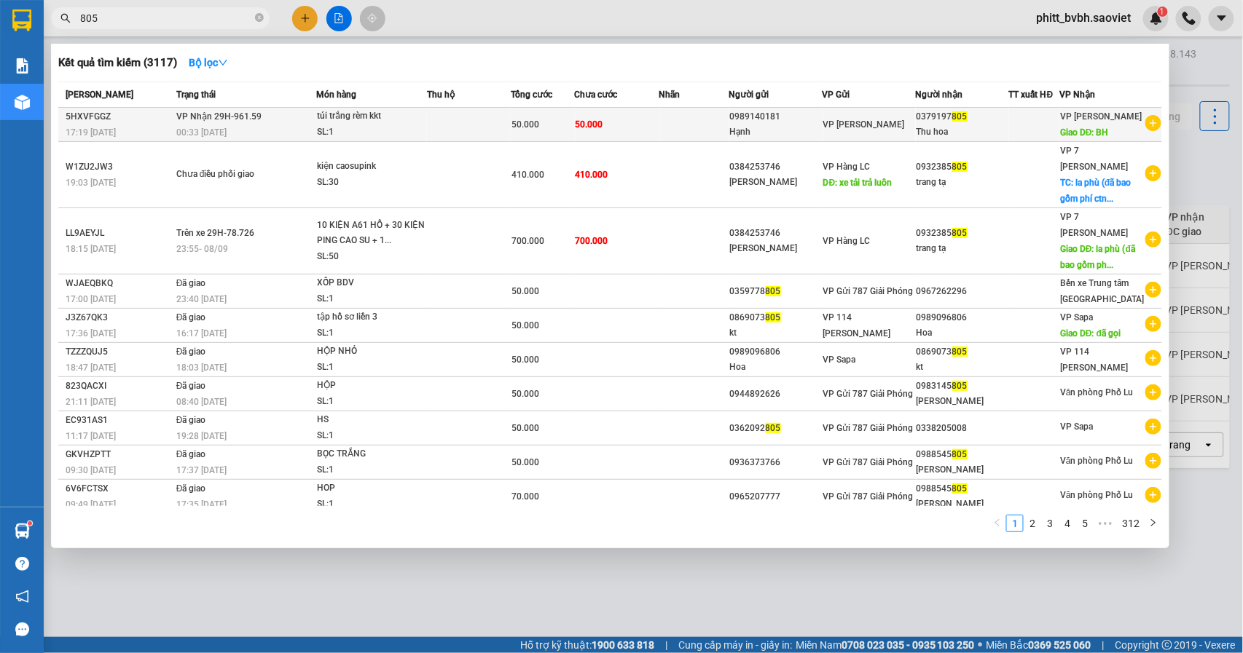
type input "805"
click at [411, 132] on div "SL: 1" at bounding box center [371, 133] width 109 height 16
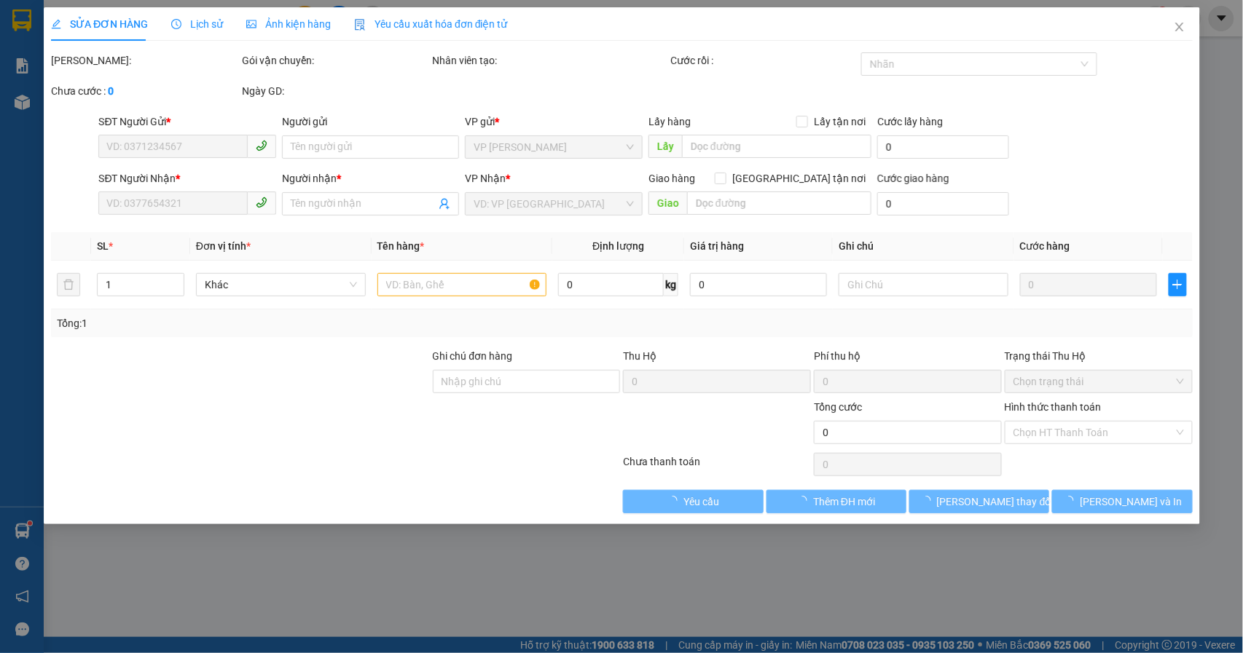
type input "0989140181"
type input "Hạnh"
type input "0379197805"
type input "Thu hoa"
type input "BH"
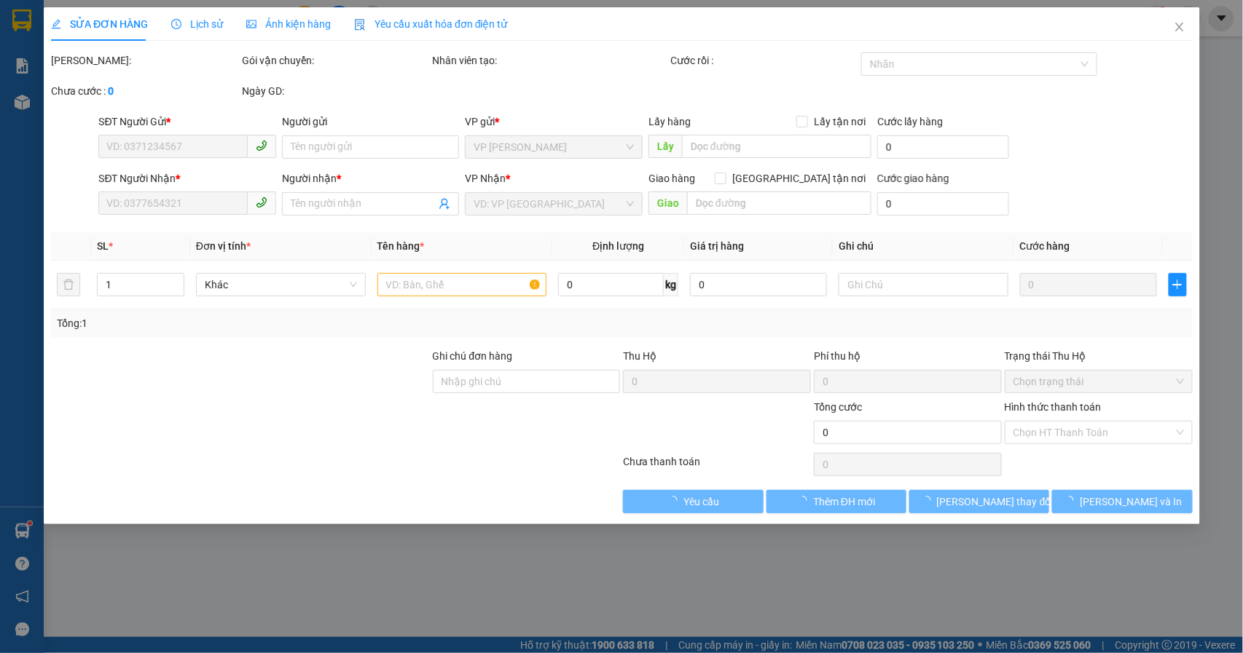
type input "50.000"
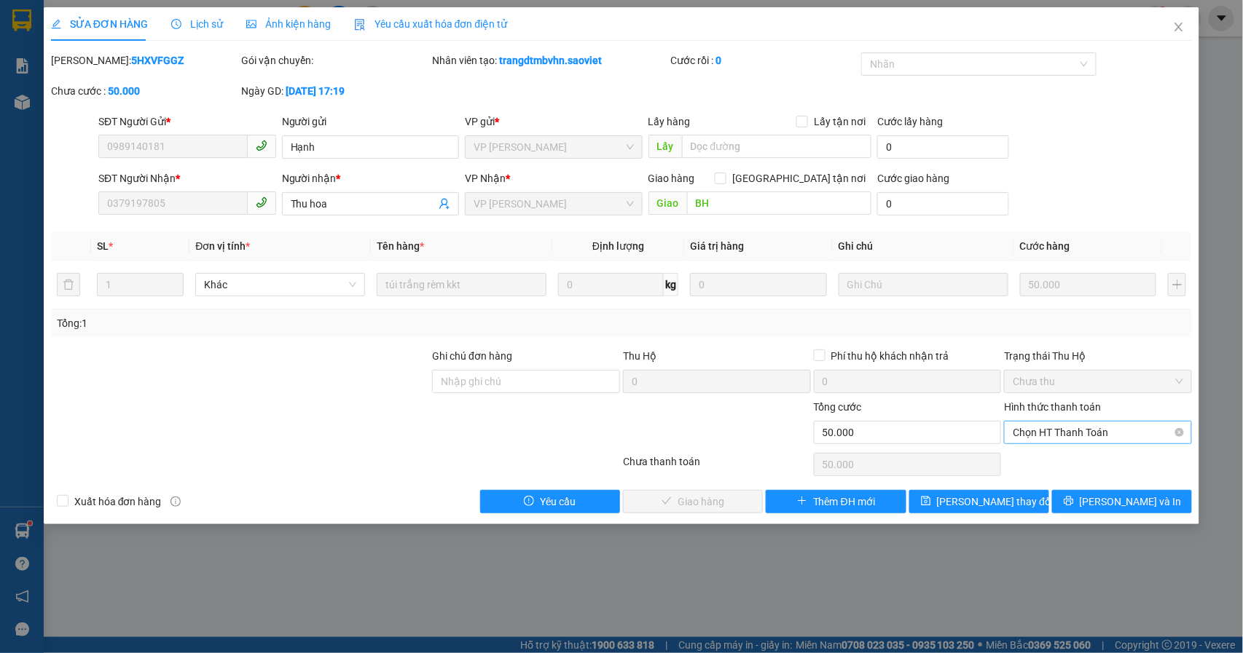
drag, startPoint x: 1076, startPoint y: 443, endPoint x: 1079, endPoint y: 434, distance: 9.2
click at [1079, 434] on span "Chọn HT Thanh Toán" at bounding box center [1098, 433] width 170 height 22
click at [1076, 459] on div "Tại văn phòng" at bounding box center [1098, 463] width 170 height 16
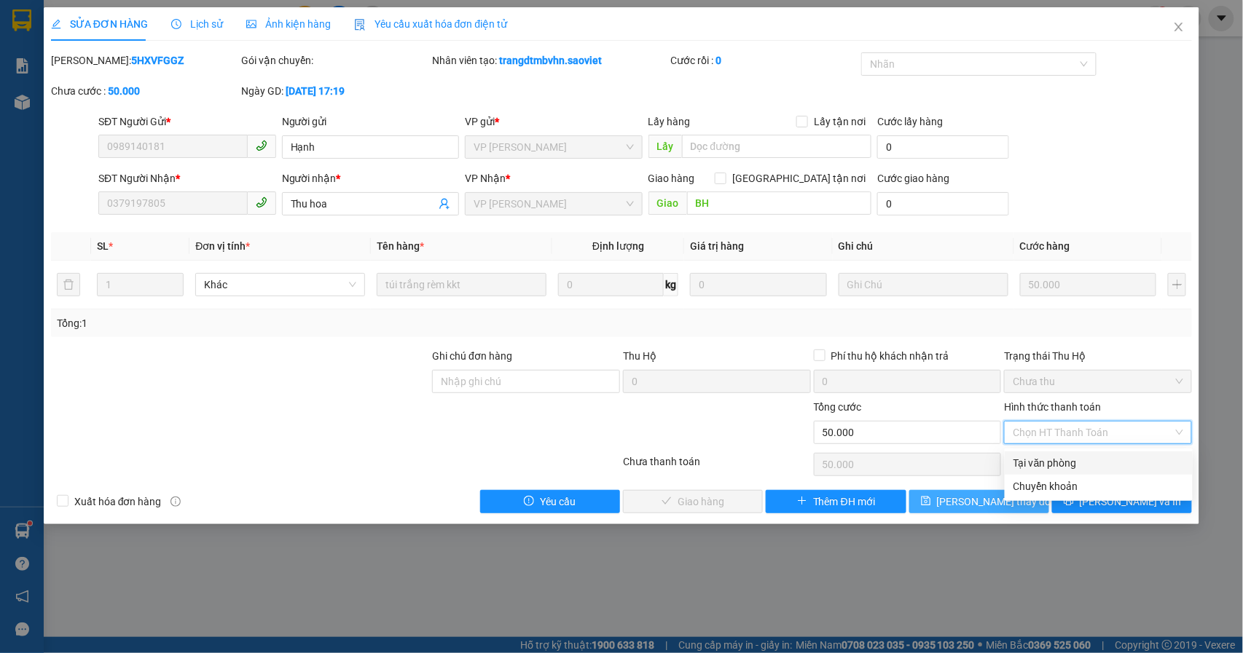
type input "0"
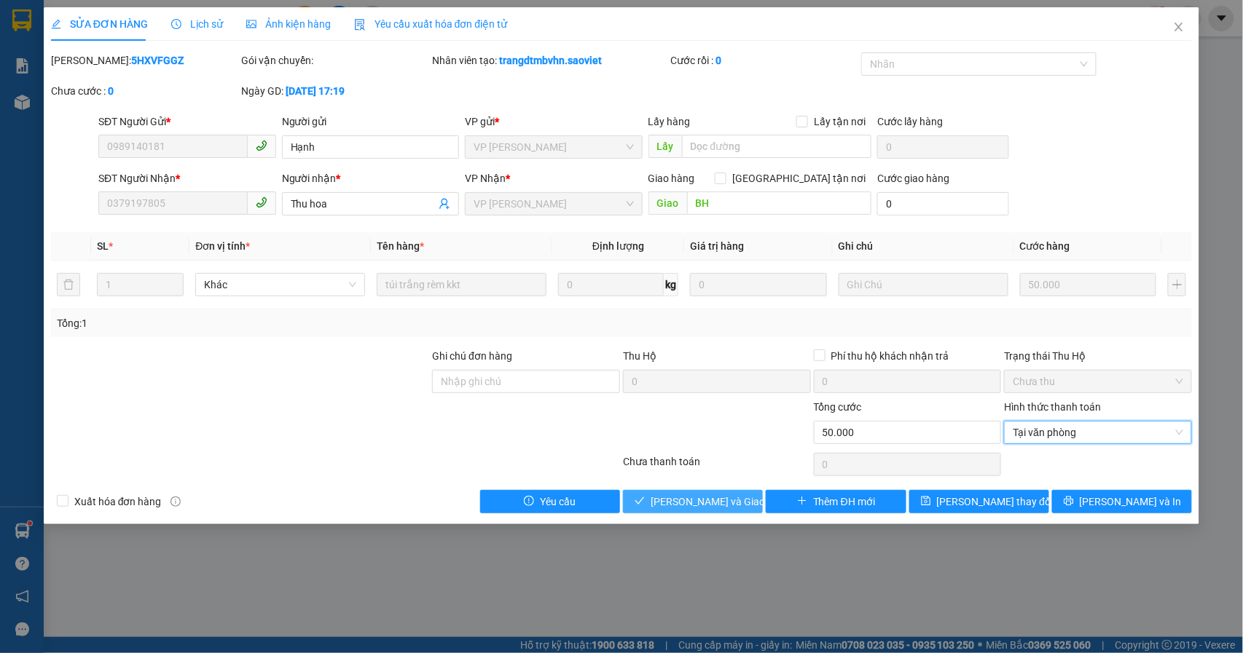
click at [674, 499] on span "[PERSON_NAME] và Giao hàng" at bounding box center [721, 502] width 140 height 16
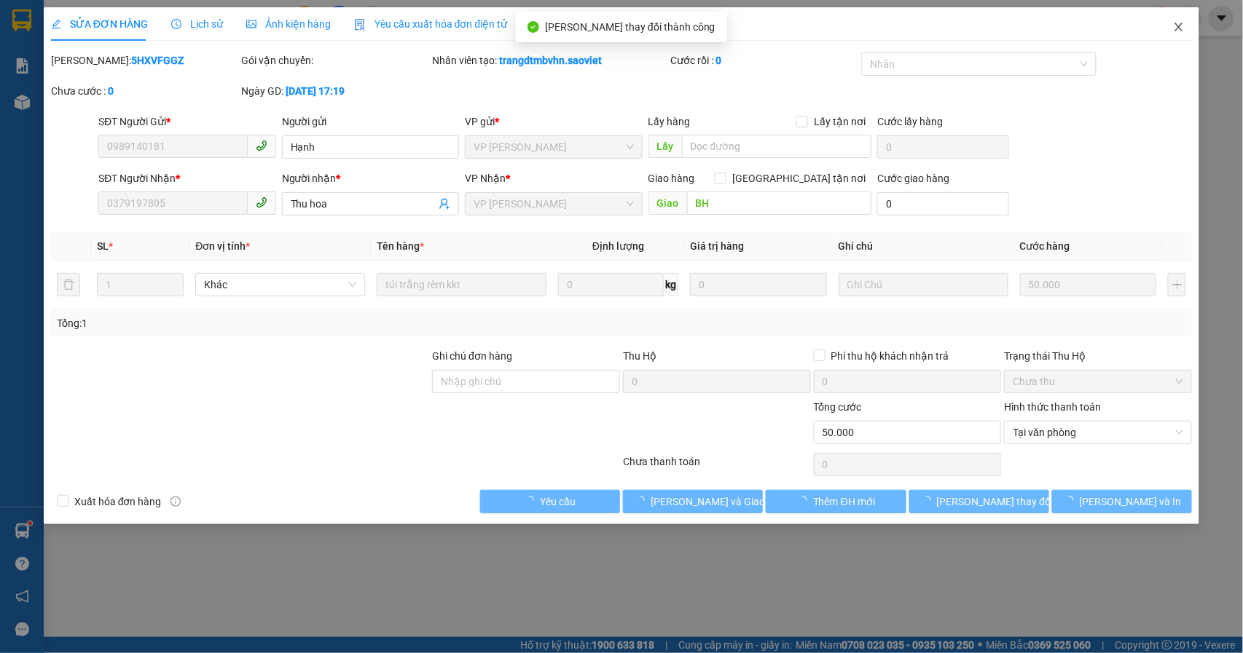
click at [1184, 16] on span "Close" at bounding box center [1178, 27] width 41 height 41
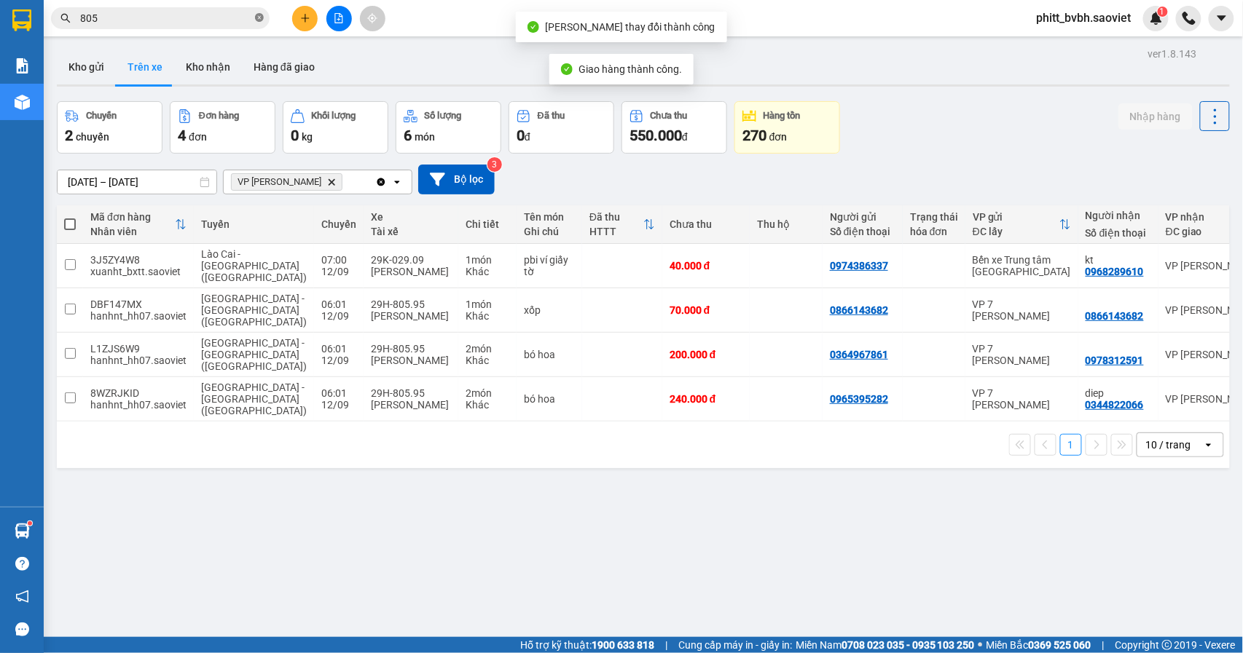
click at [260, 22] on icon "close-circle" at bounding box center [259, 17] width 9 height 9
click at [222, 70] on button "Kho nhận" at bounding box center [208, 67] width 68 height 35
type input "[DATE] – [DATE]"
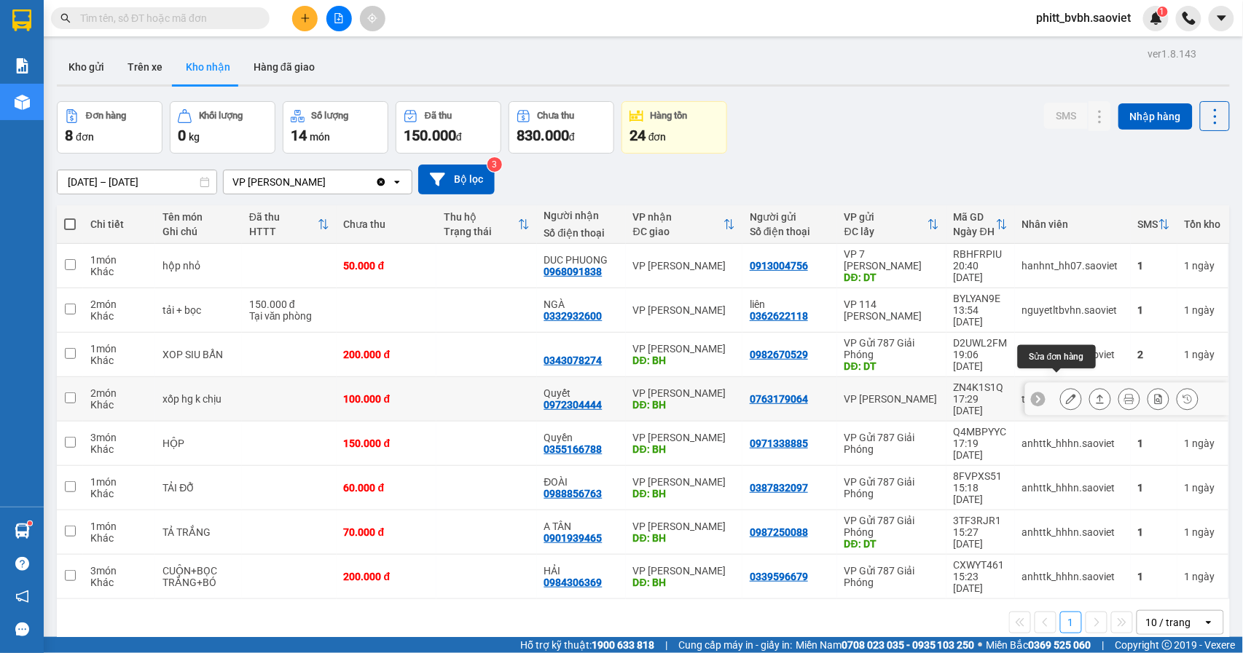
click at [1066, 394] on icon at bounding box center [1071, 399] width 10 height 10
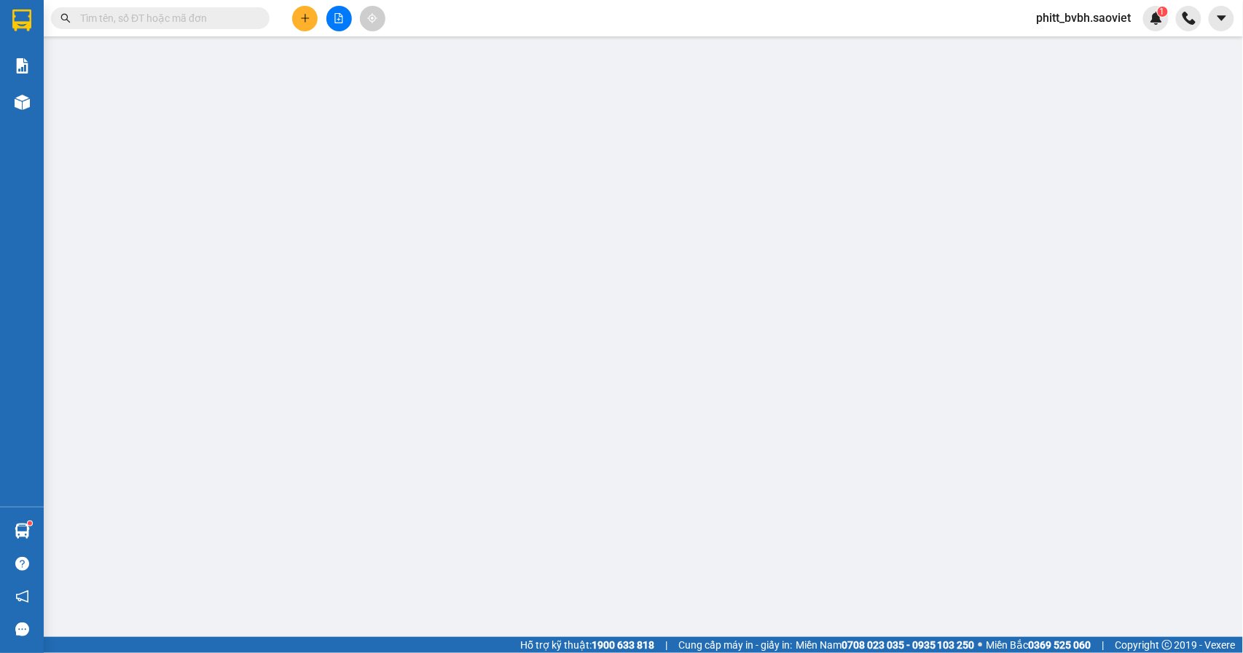
type input "0763179064"
type input "0972304444"
type input "Quyết"
type input "BH"
type input "100.000"
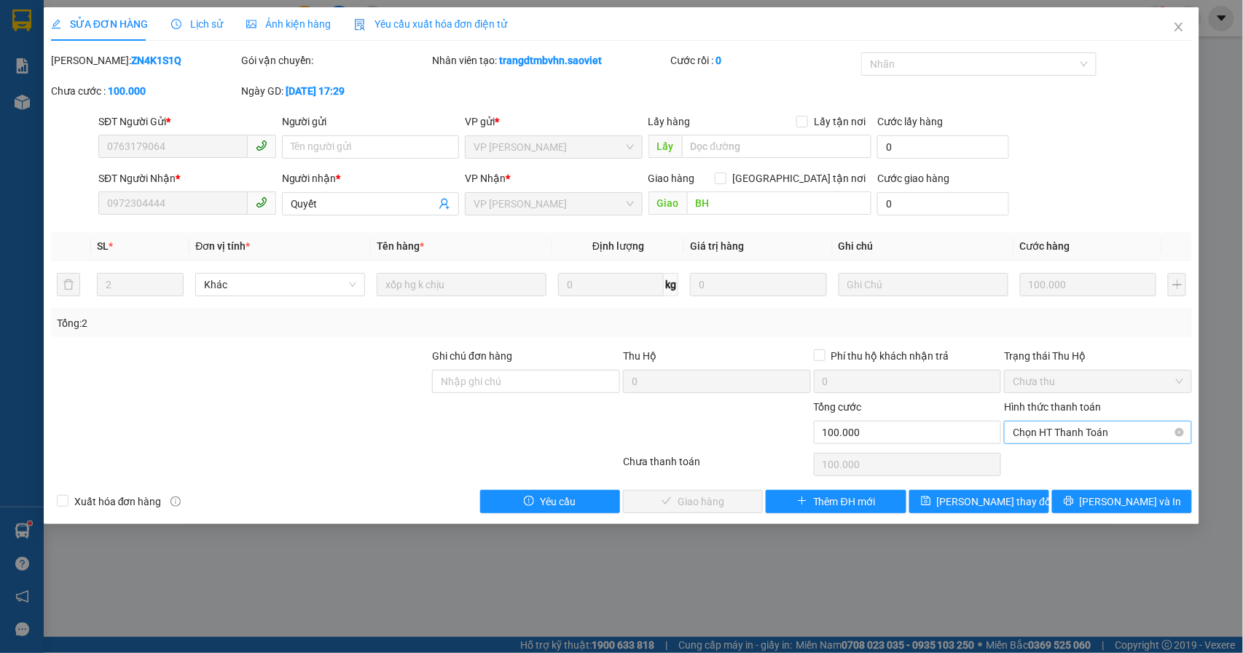
click at [1096, 440] on span "Chọn HT Thanh Toán" at bounding box center [1098, 433] width 170 height 22
click at [1099, 455] on div "Tại văn phòng" at bounding box center [1098, 463] width 170 height 16
type input "0"
click at [705, 501] on span "[PERSON_NAME] và Giao hàng" at bounding box center [721, 502] width 140 height 16
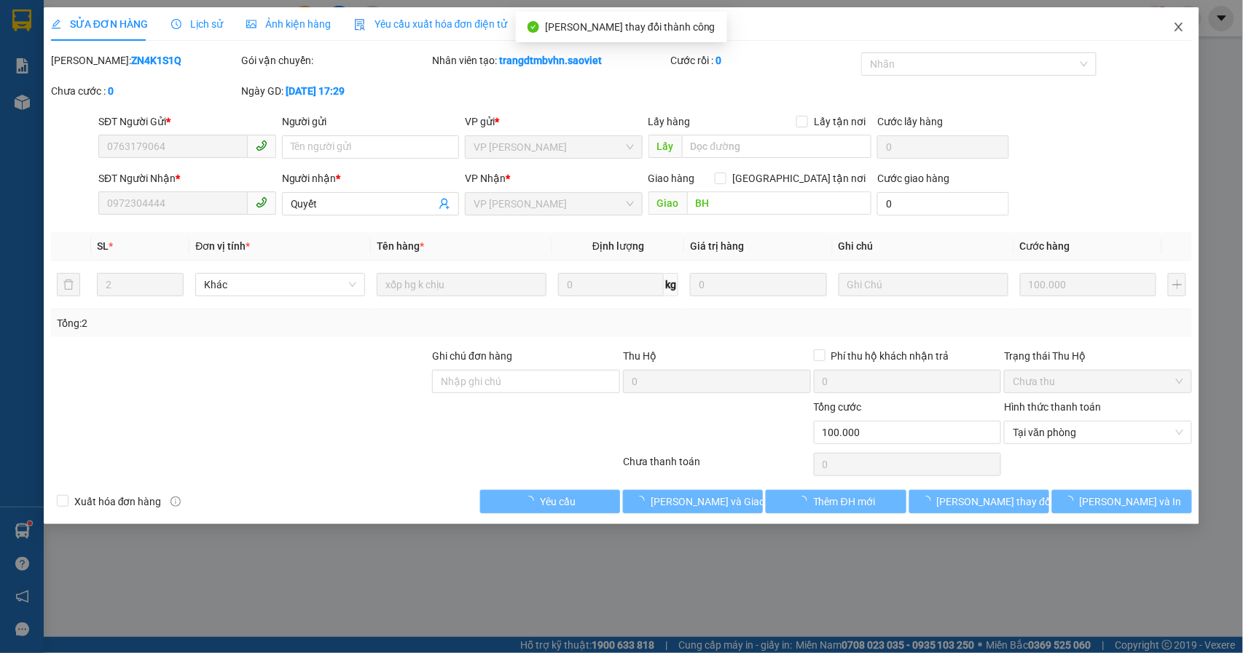
click at [1185, 27] on icon "close" at bounding box center [1179, 27] width 12 height 12
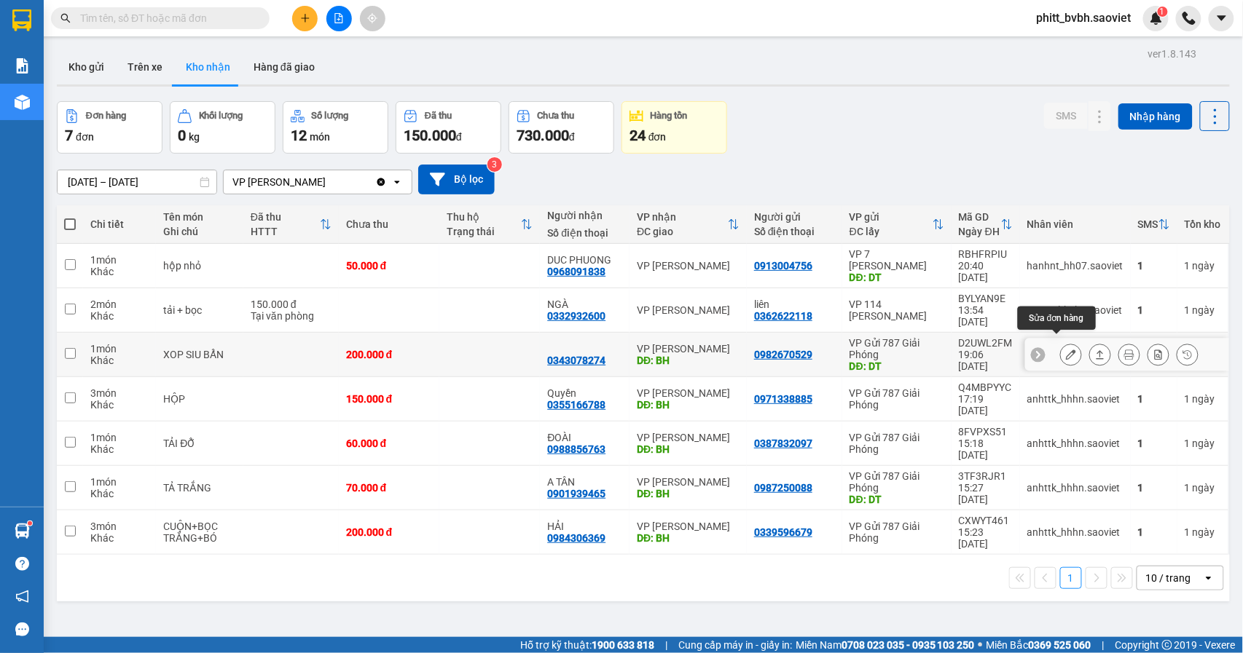
click at [1062, 345] on button at bounding box center [1071, 354] width 20 height 25
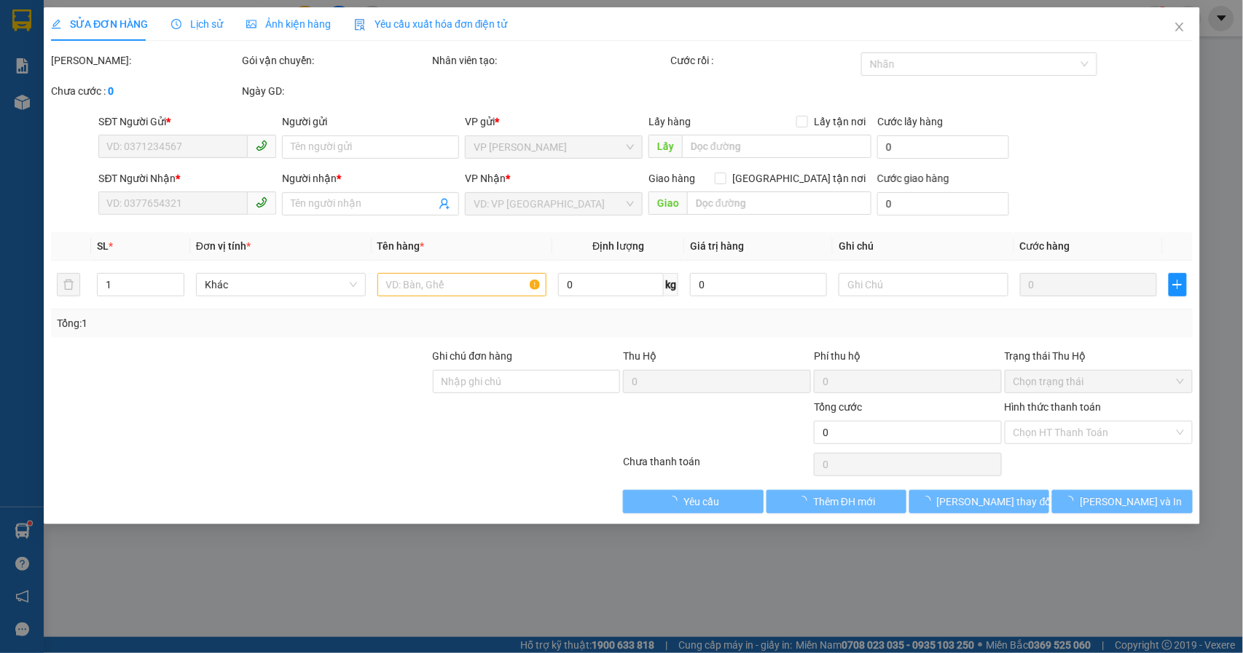
type input "0982670529"
type input "DT"
type input "0343078274"
type input "BH"
type input "200.000"
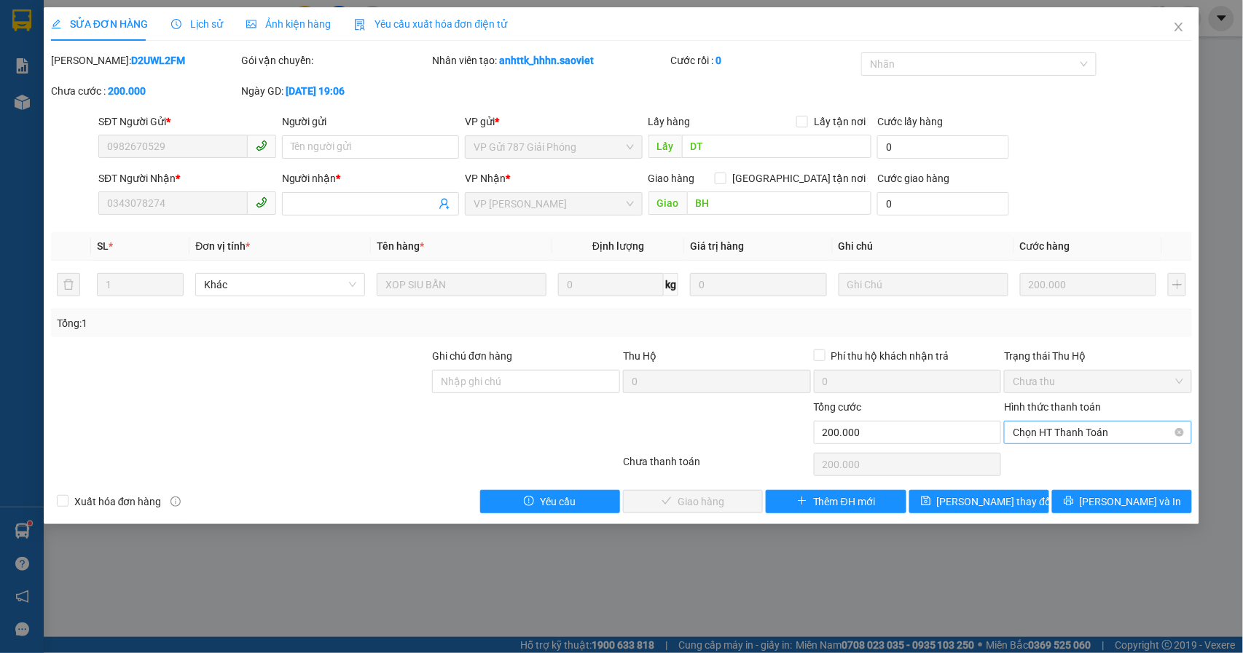
click at [1080, 425] on span "Chọn HT Thanh Toán" at bounding box center [1098, 433] width 170 height 22
click at [1077, 456] on div "Tại văn phòng" at bounding box center [1098, 463] width 170 height 16
type input "0"
click at [720, 506] on span "[PERSON_NAME] và Giao hàng" at bounding box center [721, 502] width 140 height 16
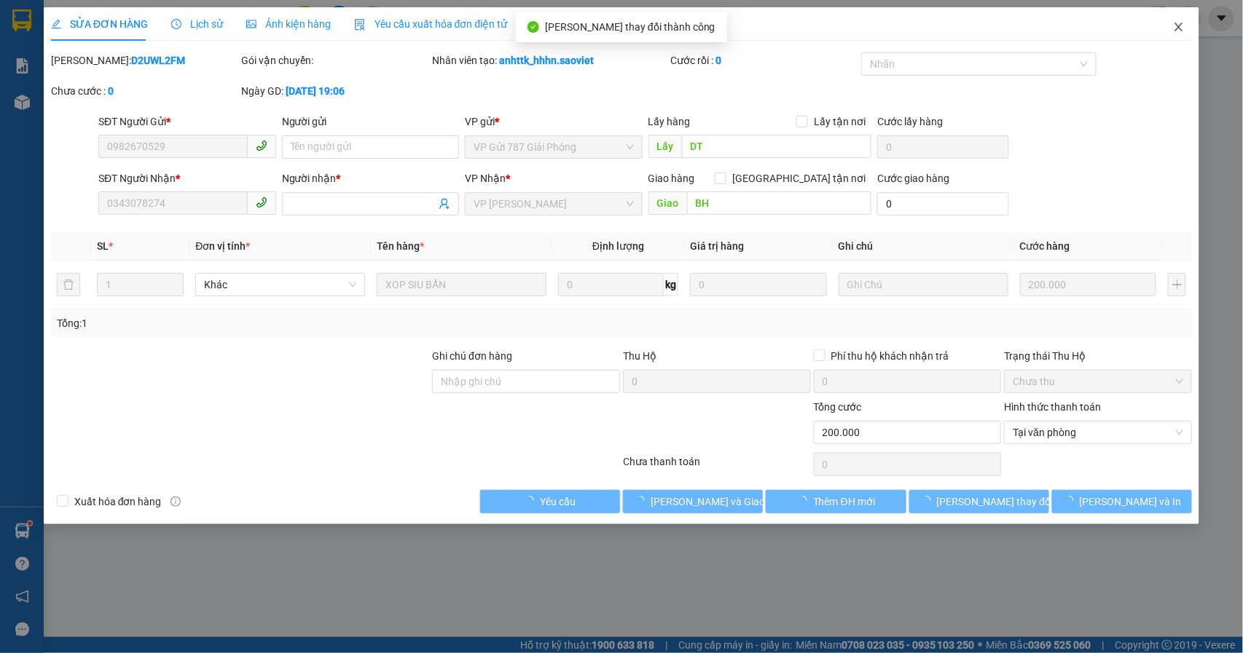
click at [1181, 35] on span "Close" at bounding box center [1178, 27] width 41 height 41
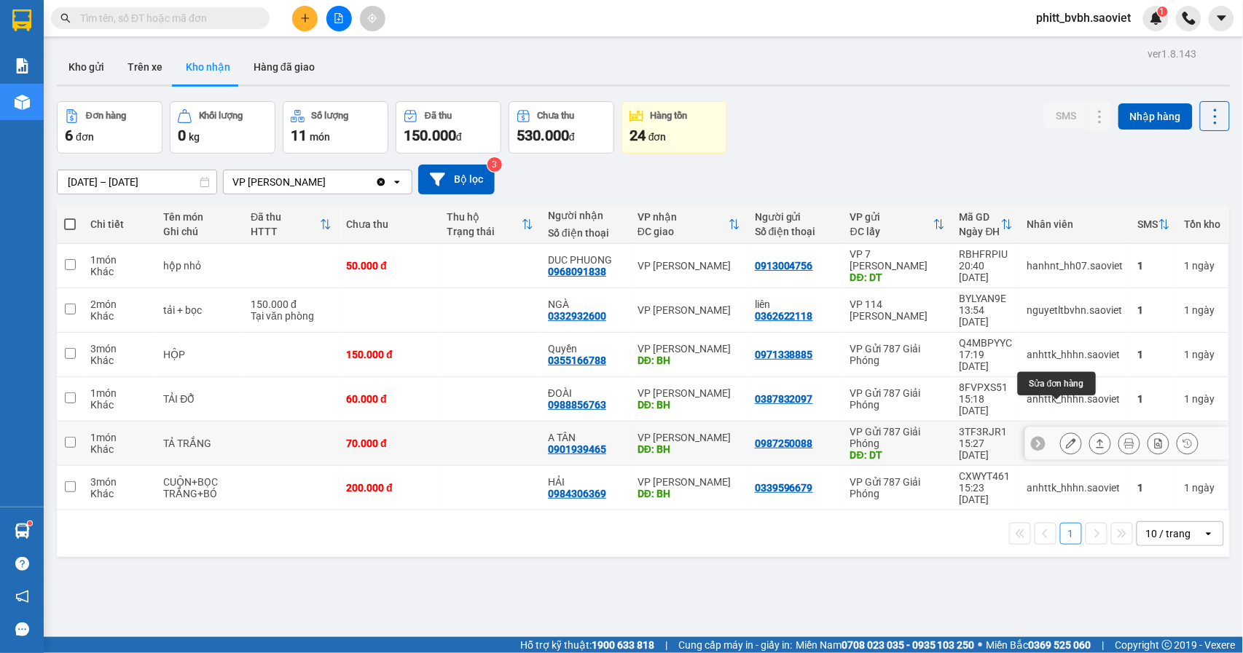
click at [1066, 439] on icon at bounding box center [1071, 444] width 10 height 10
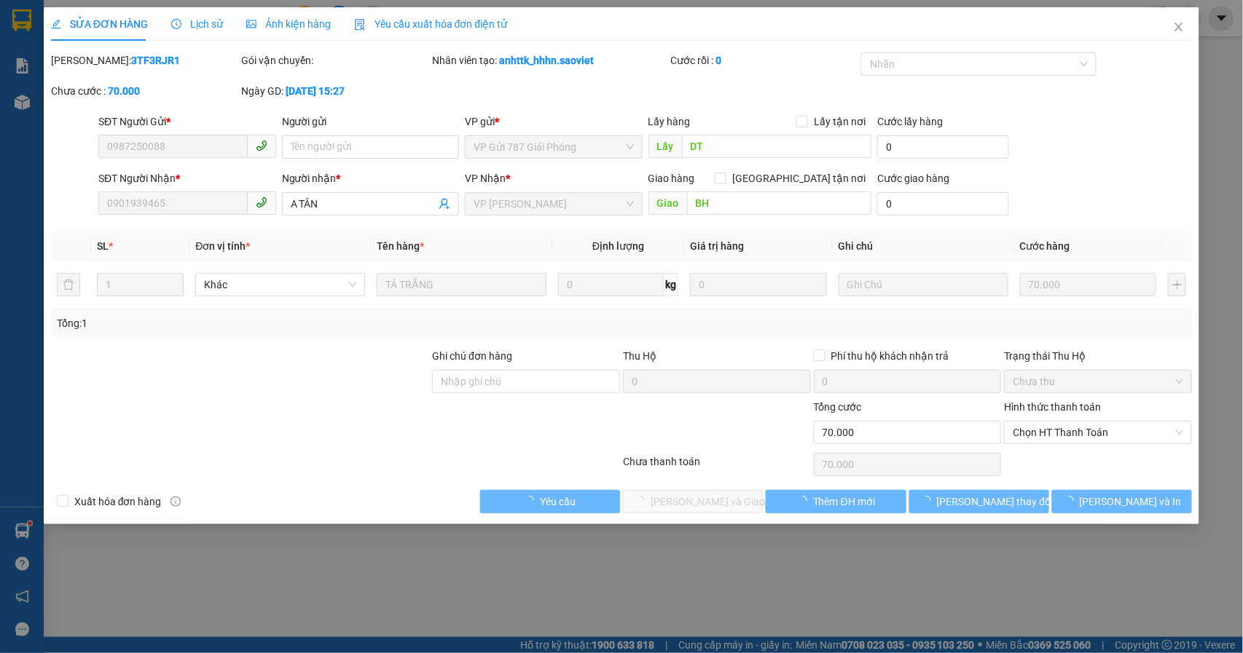
type input "0987250088"
type input "DT"
type input "0901939465"
type input "A TÂN"
type input "BH"
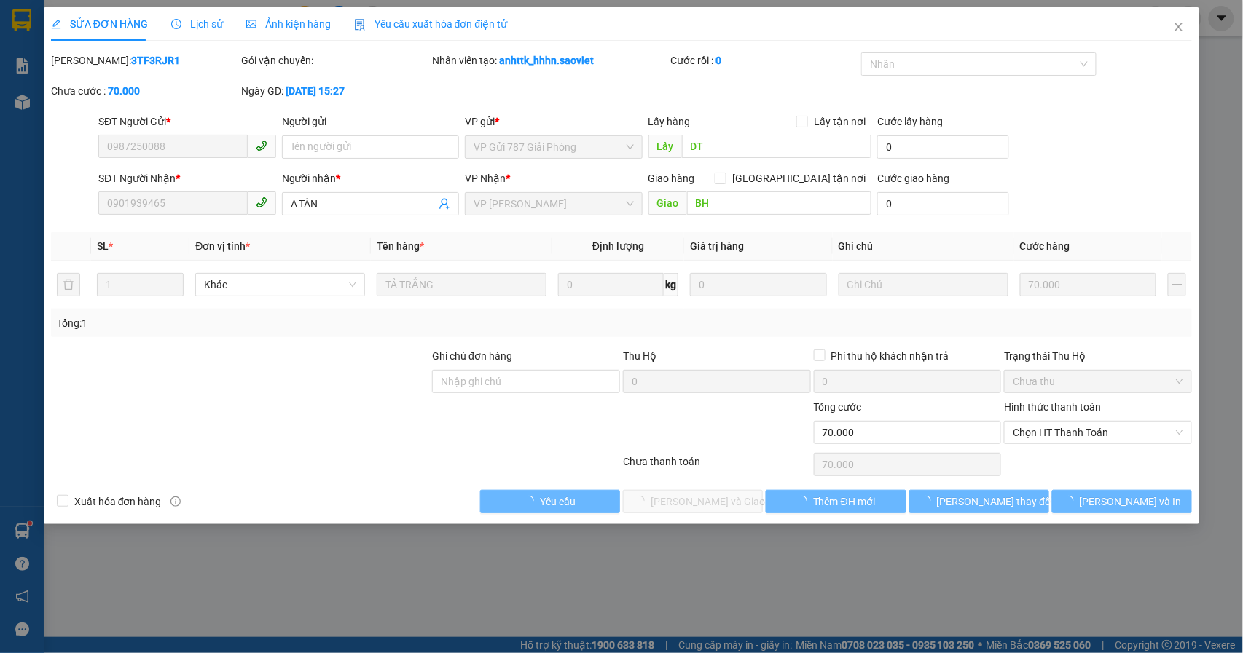
type input "70.000"
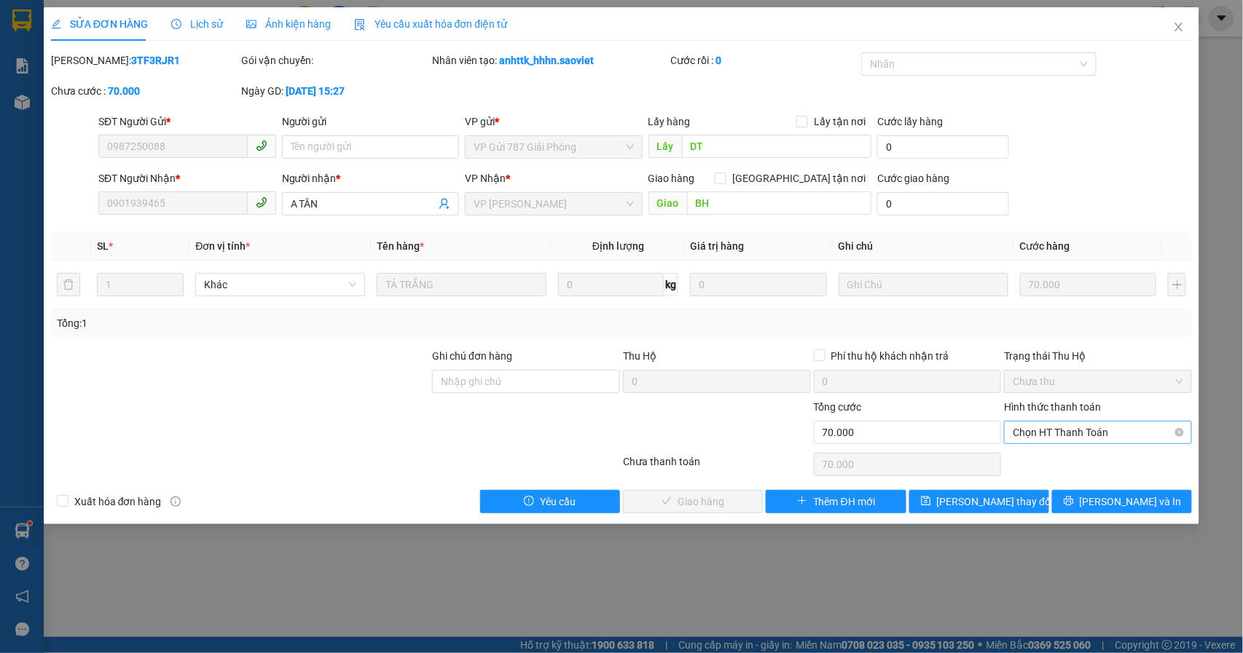
click at [1099, 424] on span "Chọn HT Thanh Toán" at bounding box center [1098, 433] width 170 height 22
click at [1106, 461] on div "Tại văn phòng" at bounding box center [1098, 463] width 170 height 16
type input "0"
click at [732, 501] on span "[PERSON_NAME] và Giao hàng" at bounding box center [721, 502] width 140 height 16
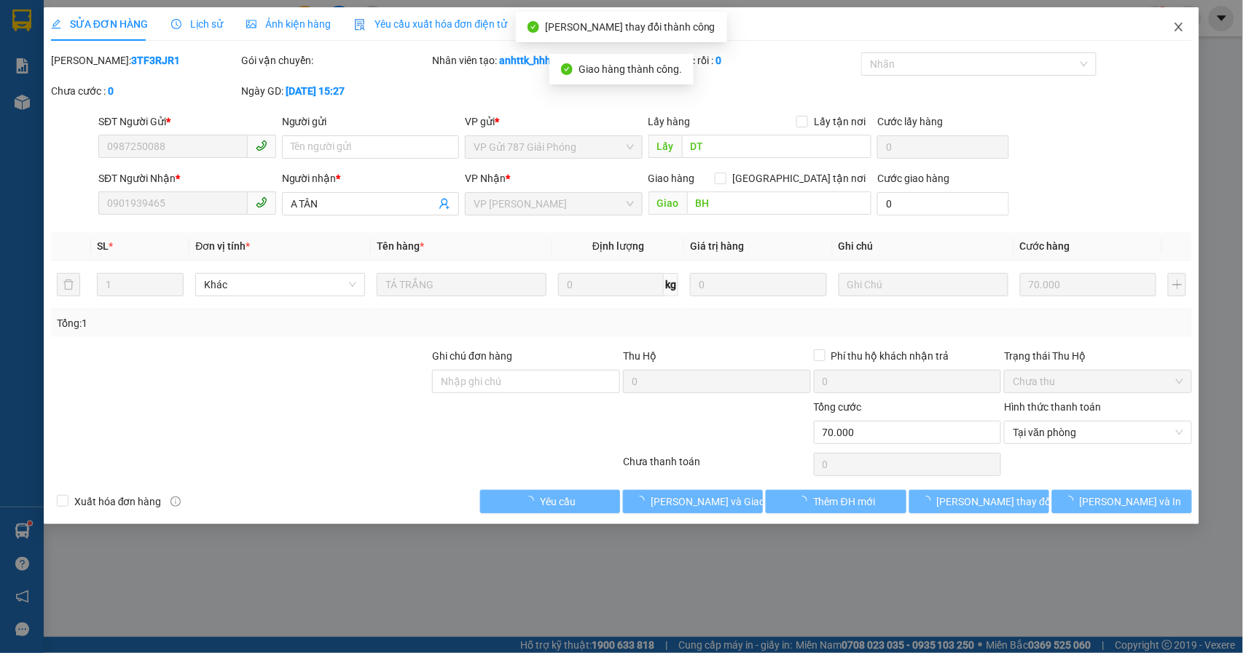
click at [1185, 25] on icon "close" at bounding box center [1179, 27] width 12 height 12
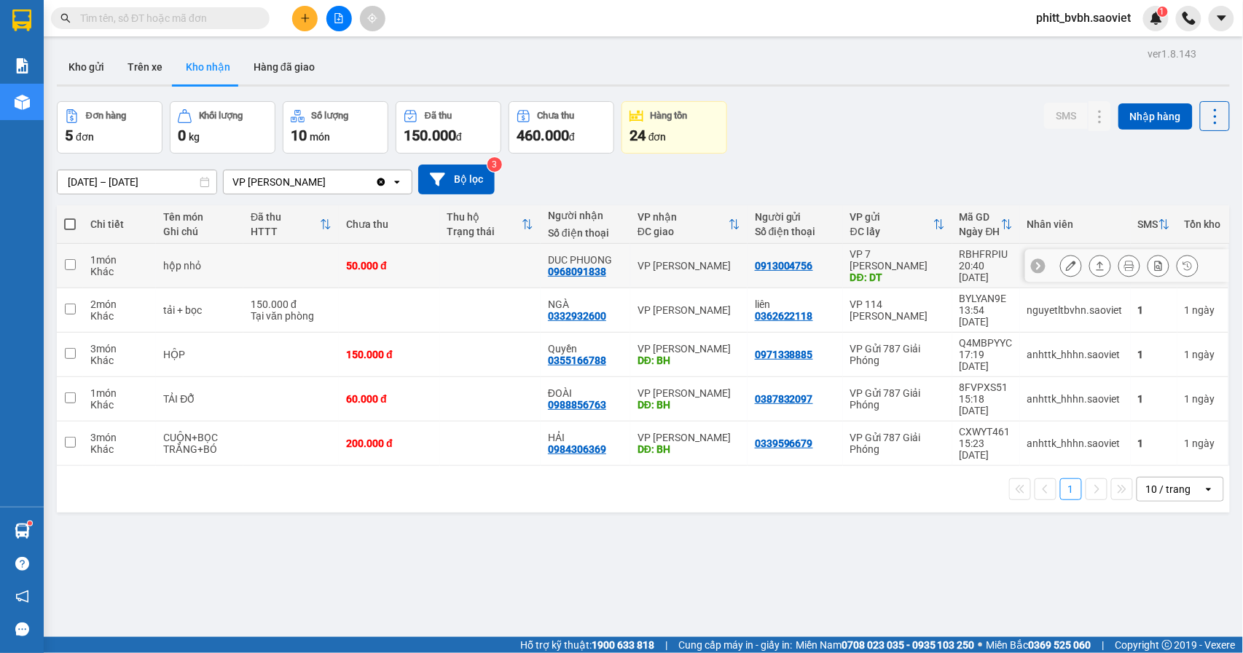
click at [1066, 263] on icon at bounding box center [1071, 266] width 10 height 10
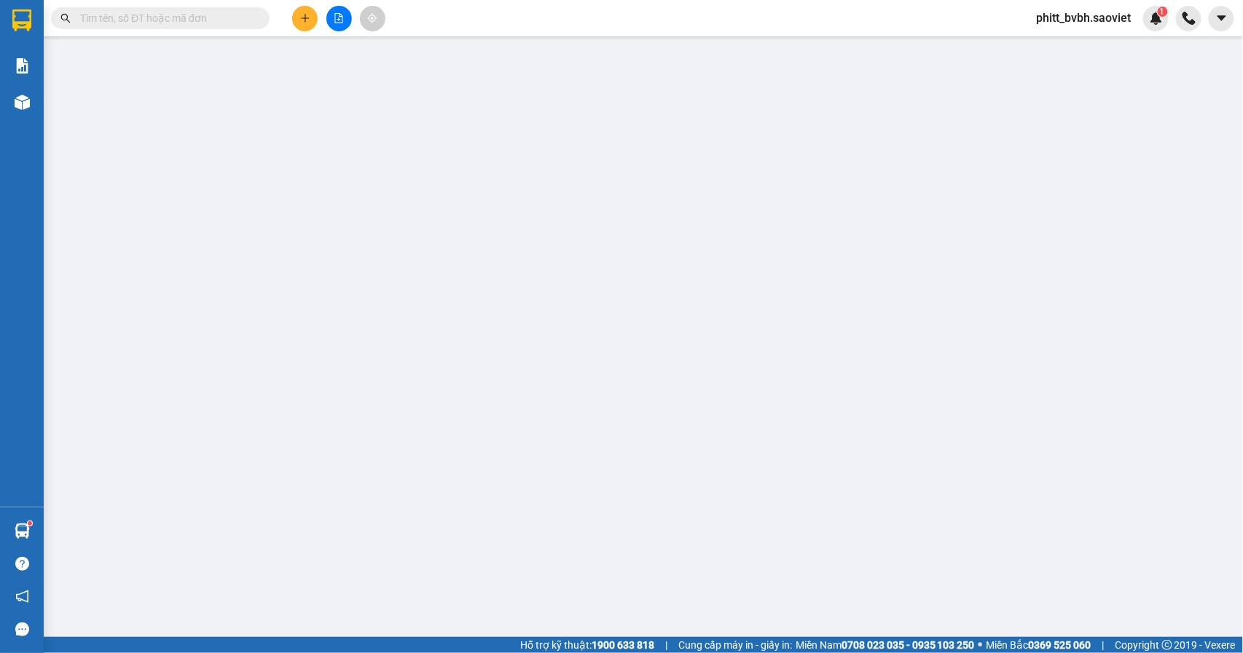
type input "0913004756"
type input "DT"
type input "0968091838"
type input "DUC PHUONG"
type input "50.000"
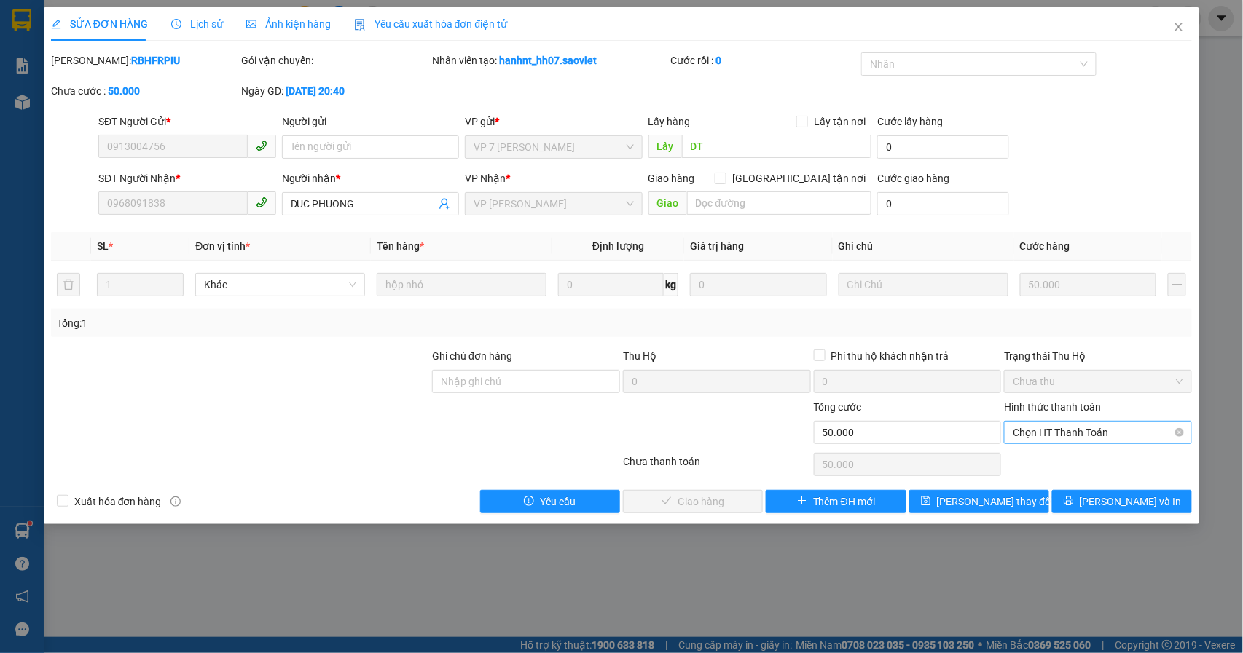
click at [1082, 430] on span "Chọn HT Thanh Toán" at bounding box center [1098, 433] width 170 height 22
click at [1081, 455] on div "Tại văn phòng" at bounding box center [1098, 463] width 170 height 16
type input "0"
click at [726, 501] on span "[PERSON_NAME] và Giao hàng" at bounding box center [721, 502] width 140 height 16
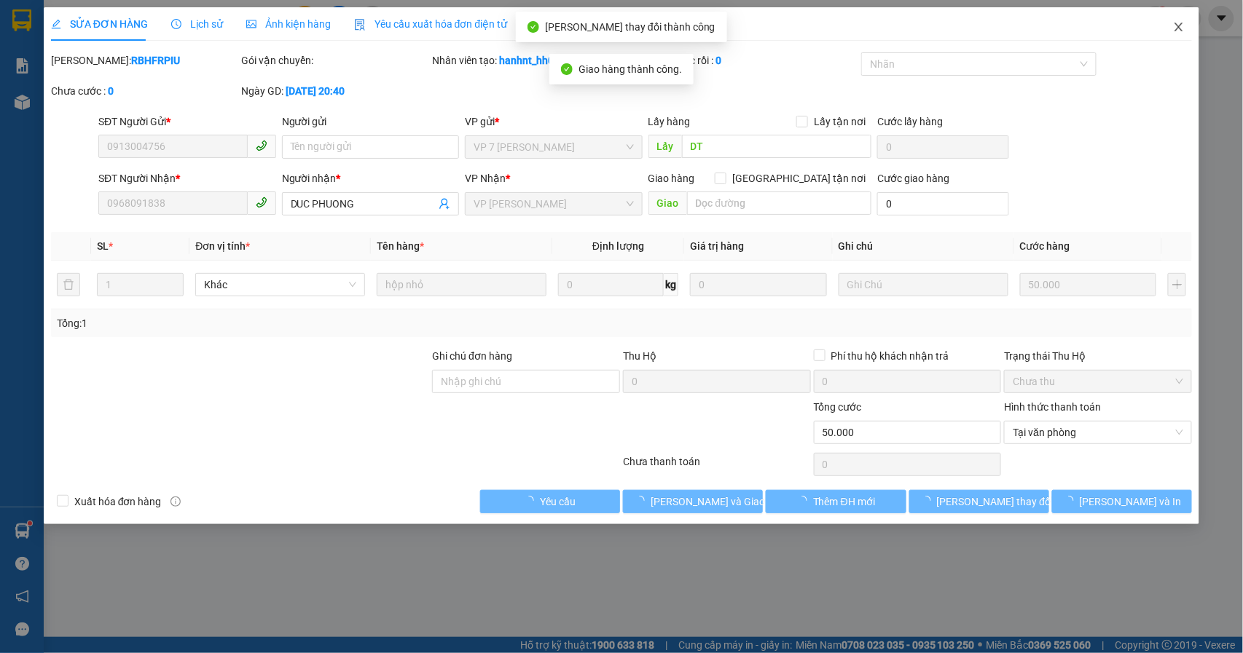
click at [1176, 27] on icon "close" at bounding box center [1179, 27] width 12 height 12
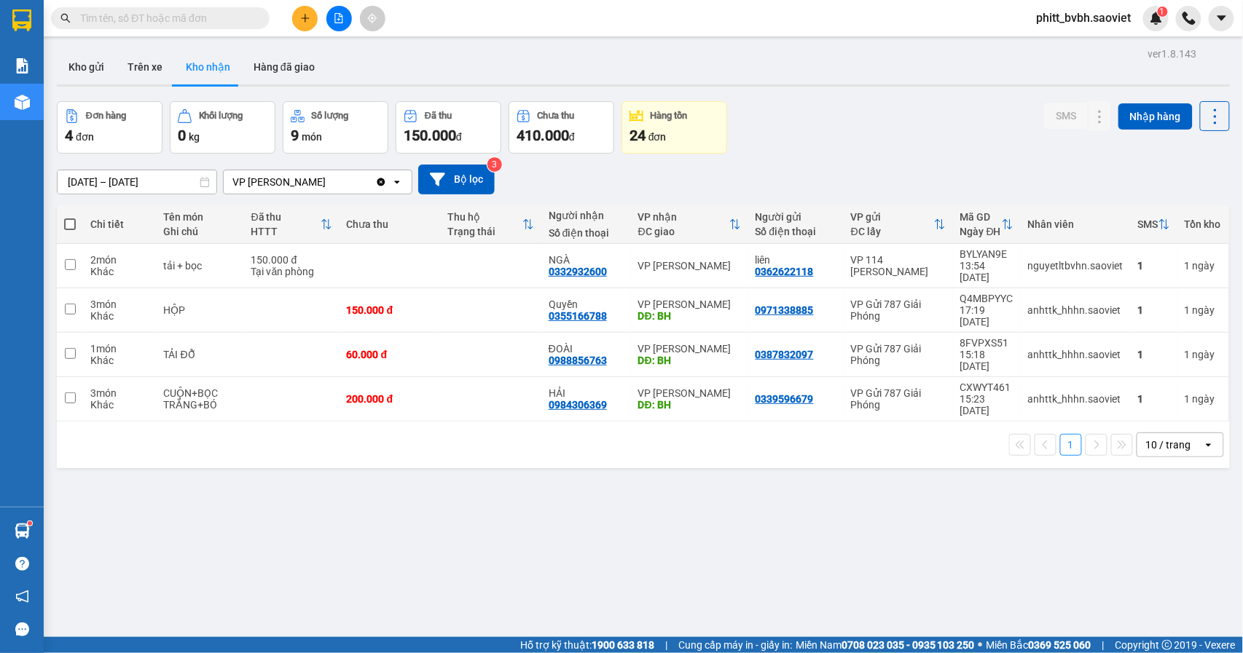
click at [631, 539] on div "ver 1.8.143 Kho gửi Trên xe Kho nhận Hàng đã giao Đơn hàng 4 đơn Khối lượng 0 k…" at bounding box center [643, 370] width 1185 height 653
click at [146, 66] on button "Trên xe" at bounding box center [145, 67] width 58 height 35
type input "[DATE] – [DATE]"
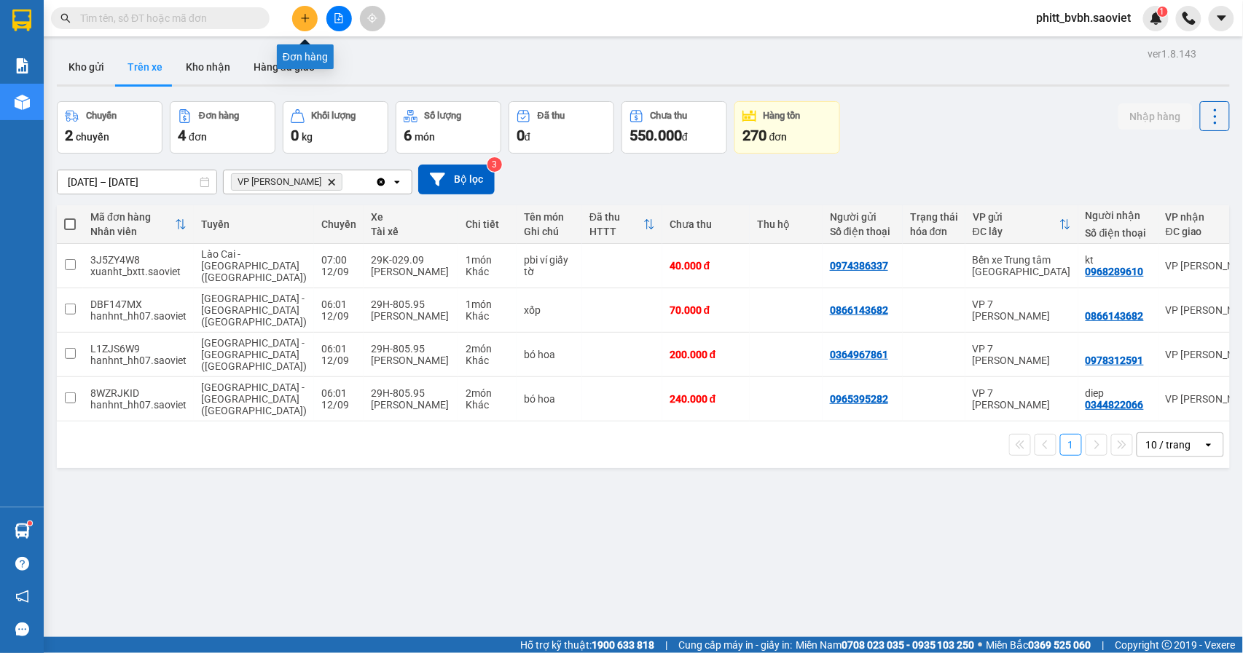
click at [313, 19] on button at bounding box center [304, 18] width 25 height 25
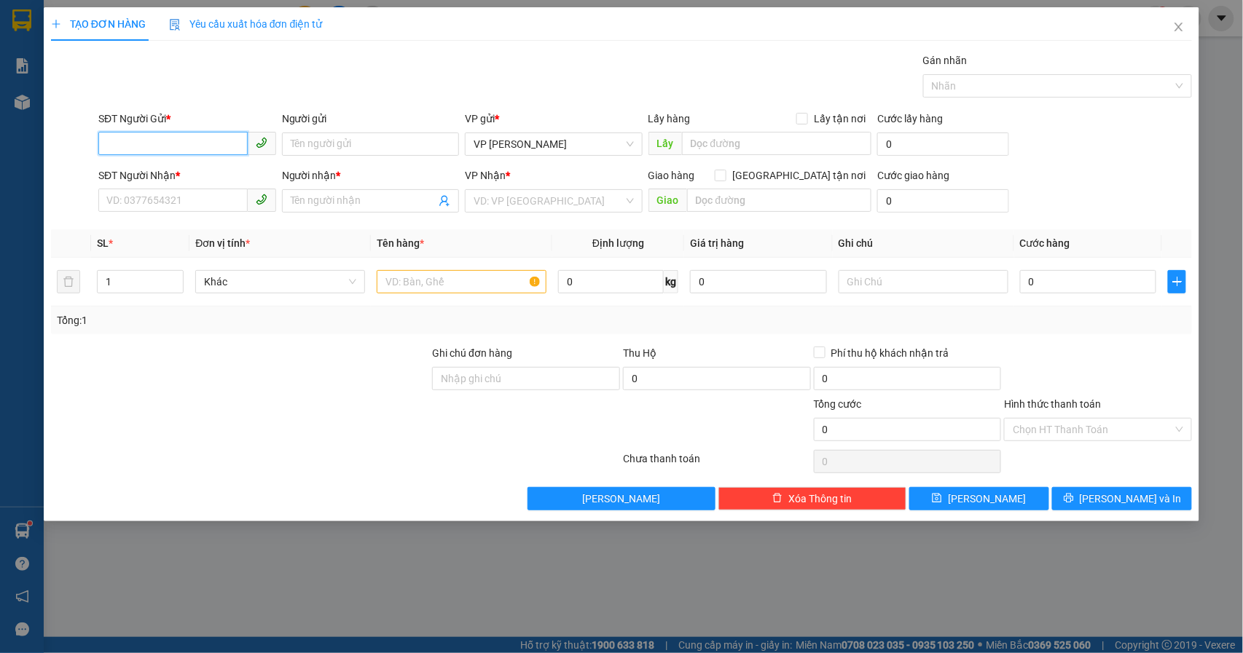
click at [216, 140] on input "SĐT Người Gửi *" at bounding box center [172, 143] width 149 height 23
type input "0388217843"
click at [203, 178] on div "0388217843" at bounding box center [187, 174] width 160 height 16
type input "0799881548"
type input "THANH"
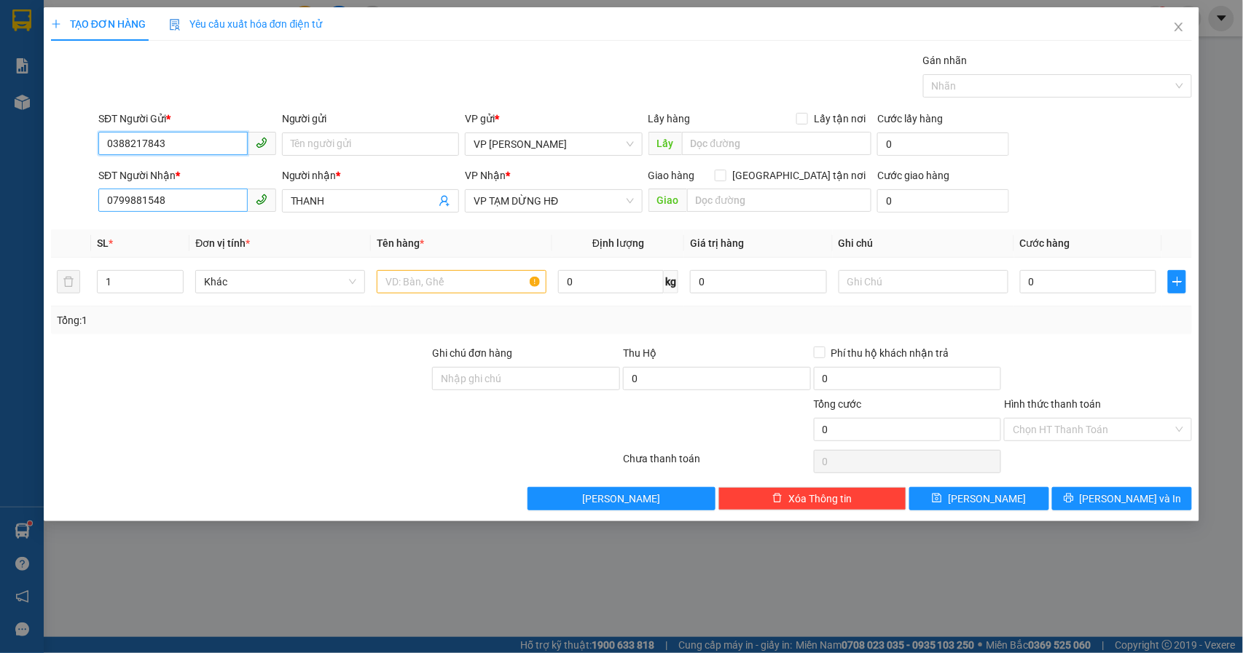
type input "0388217843"
click at [208, 197] on input "0799881548" at bounding box center [172, 200] width 149 height 23
click at [208, 197] on input "0358383686" at bounding box center [172, 200] width 149 height 23
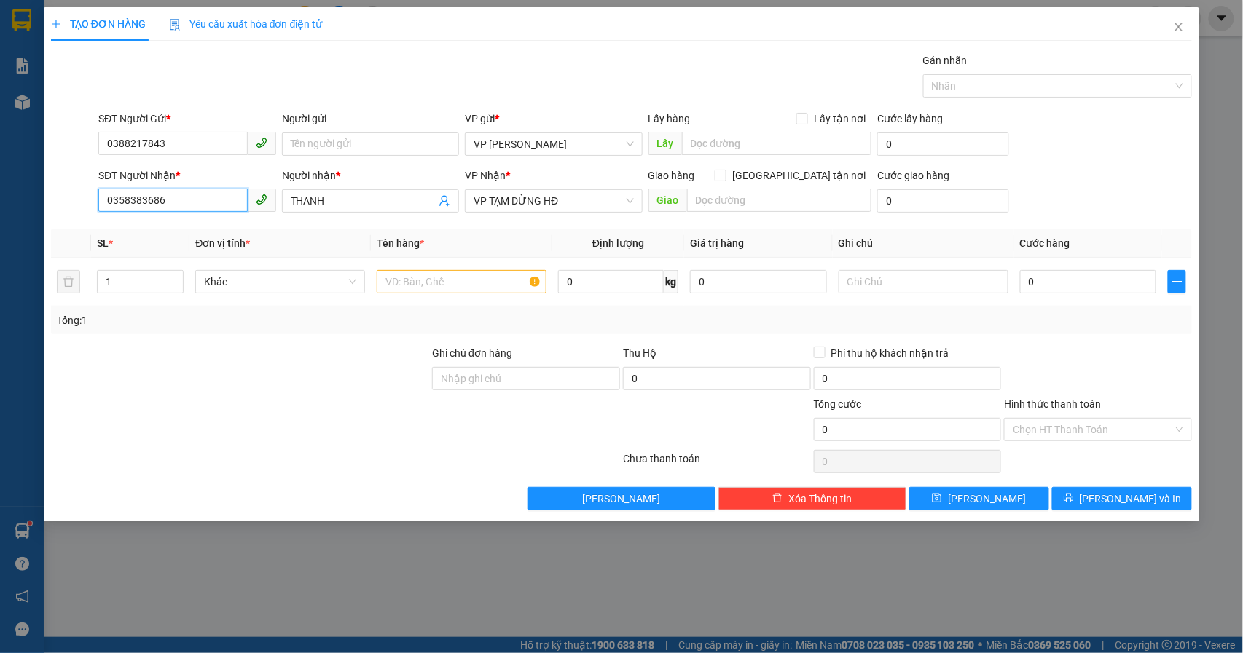
click at [181, 207] on input "0358383686" at bounding box center [172, 200] width 149 height 23
click at [590, 201] on span "VP TẠM DỪNG HĐ" at bounding box center [554, 201] width 160 height 22
type input "0358383686"
click at [590, 201] on span "VP TẠM DỪNG HĐ" at bounding box center [554, 201] width 160 height 22
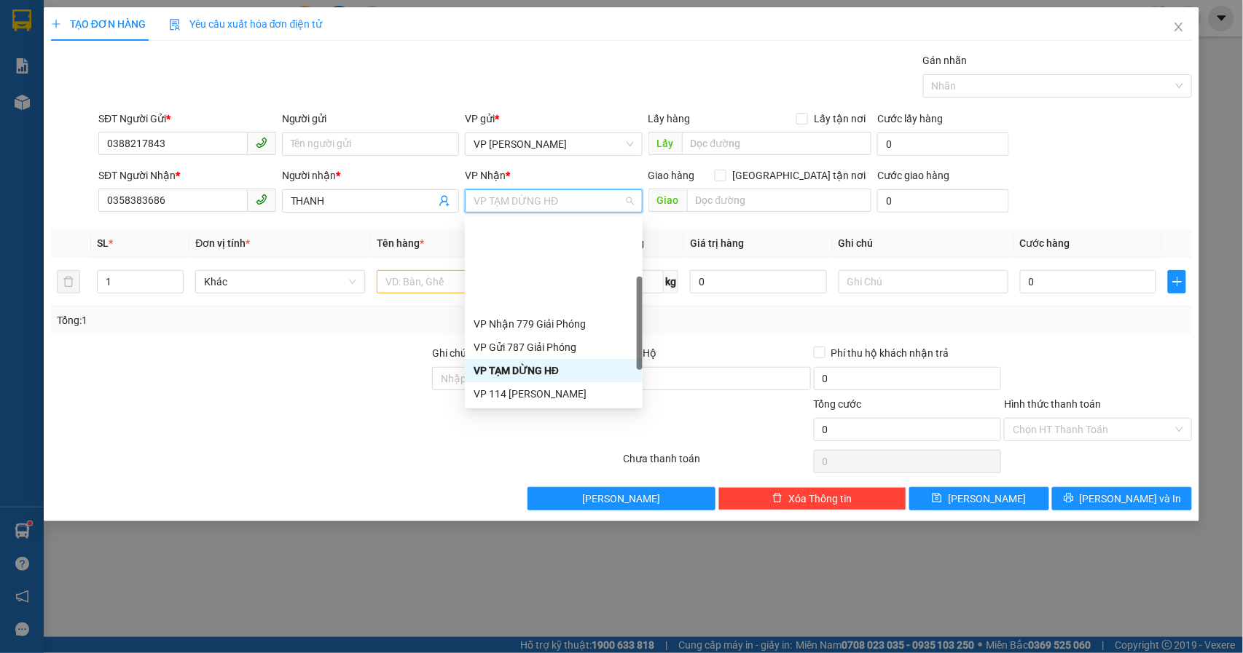
scroll to position [97, 0]
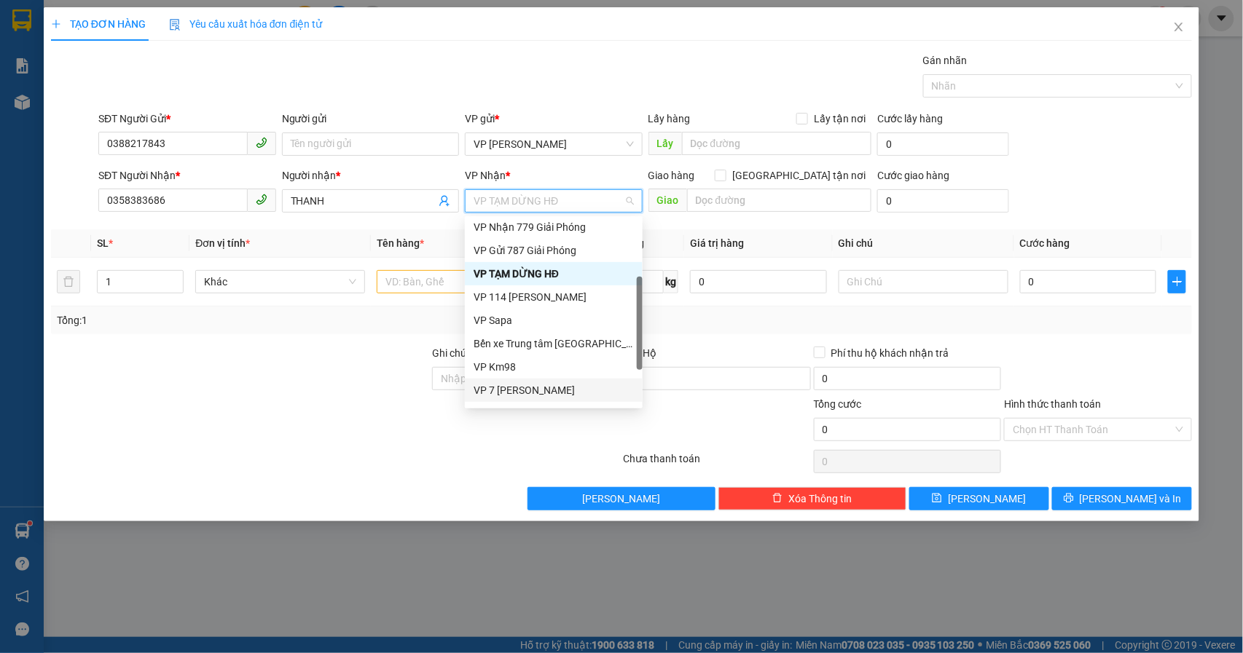
click at [554, 386] on div "VP 7 [PERSON_NAME]" at bounding box center [554, 390] width 160 height 16
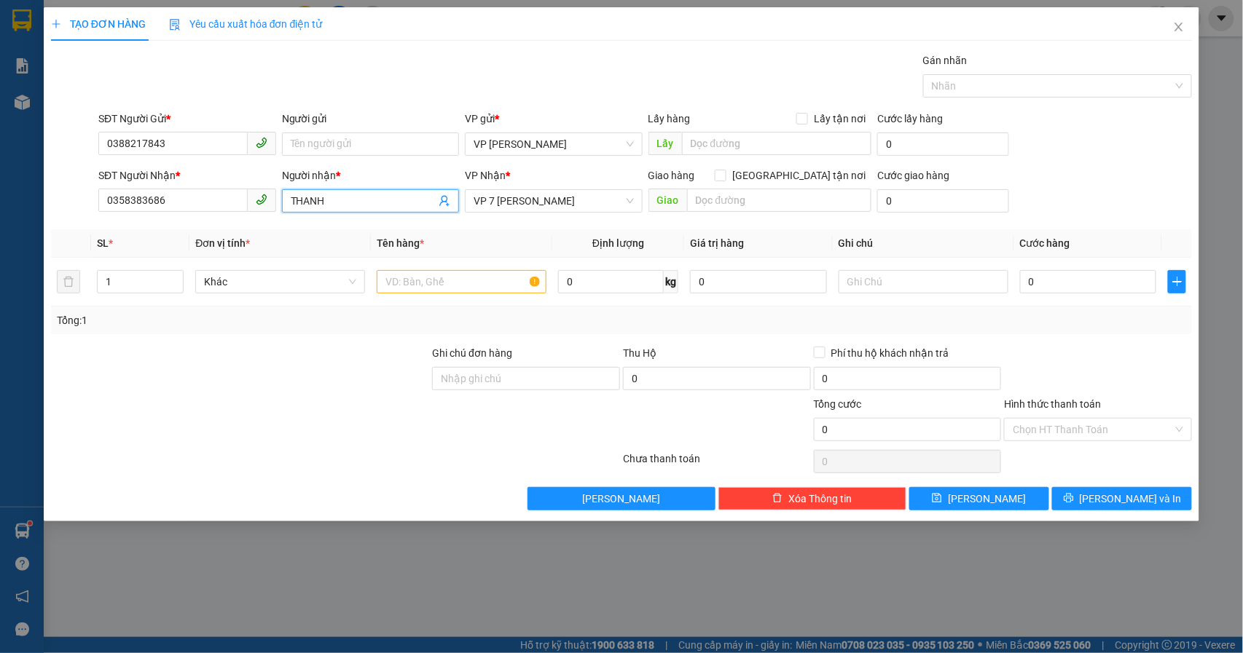
click at [379, 209] on input "THANH" at bounding box center [364, 201] width 146 height 16
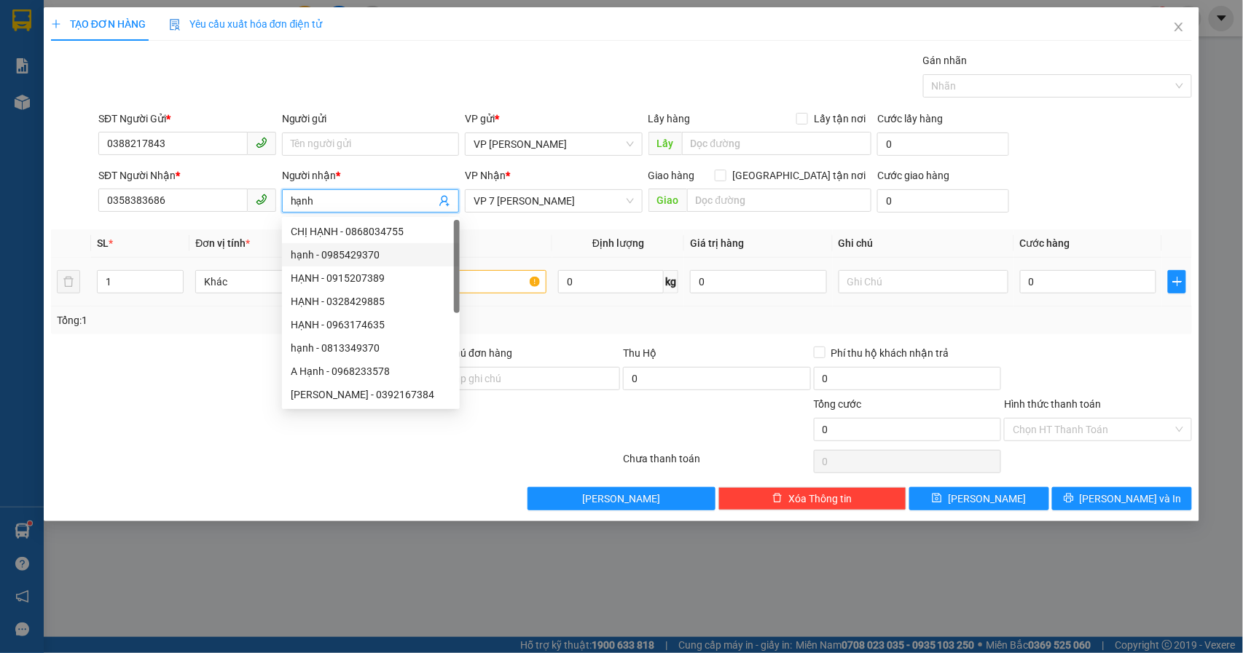
type input "hạnh"
click at [502, 281] on input "text" at bounding box center [462, 281] width 170 height 23
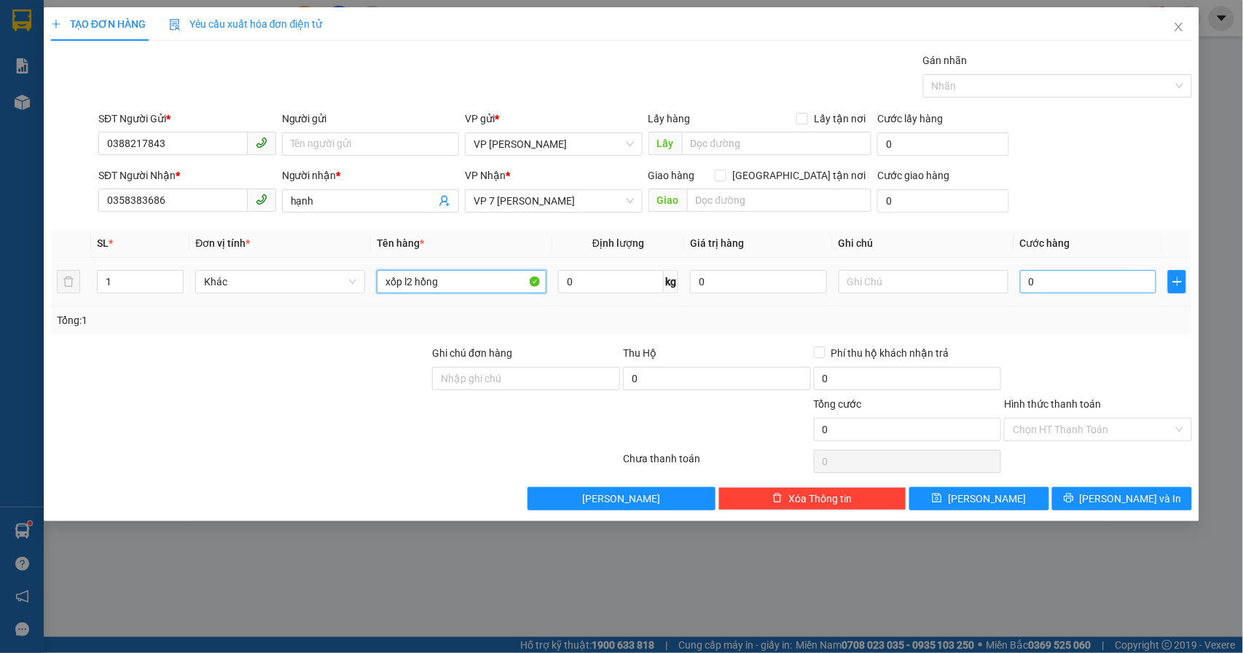
type input "xốp l2 hồng"
click at [1072, 280] on input "0" at bounding box center [1088, 281] width 137 height 23
type input "7"
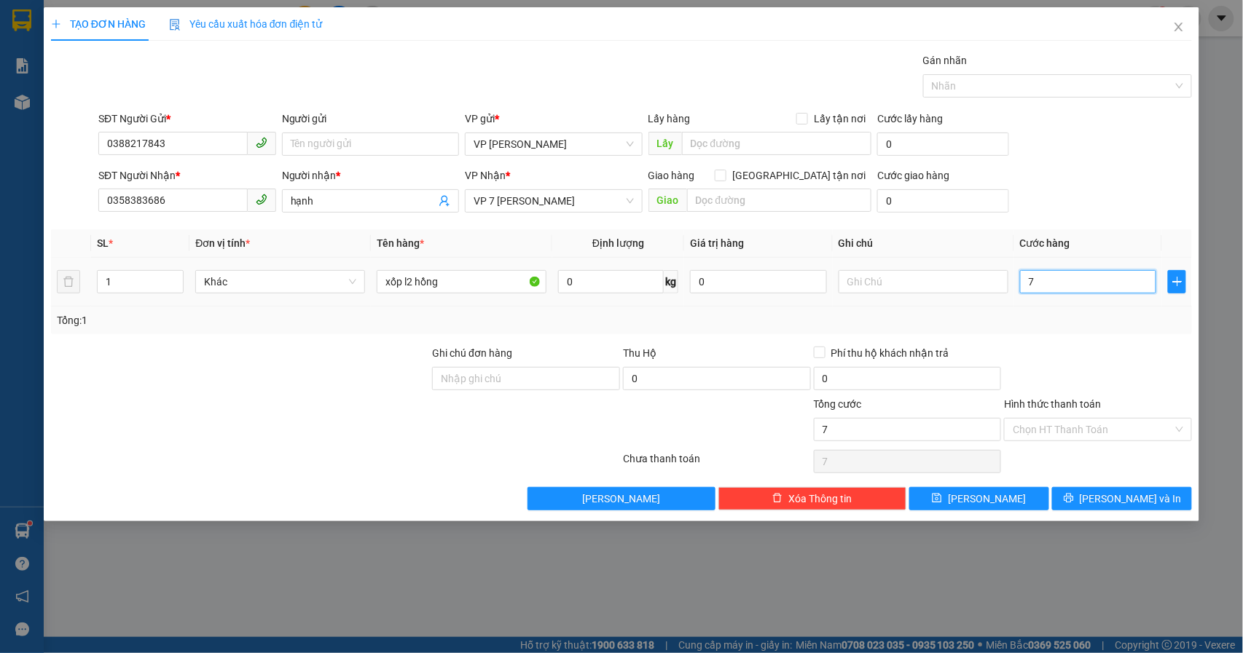
type input "70"
type input "70.000"
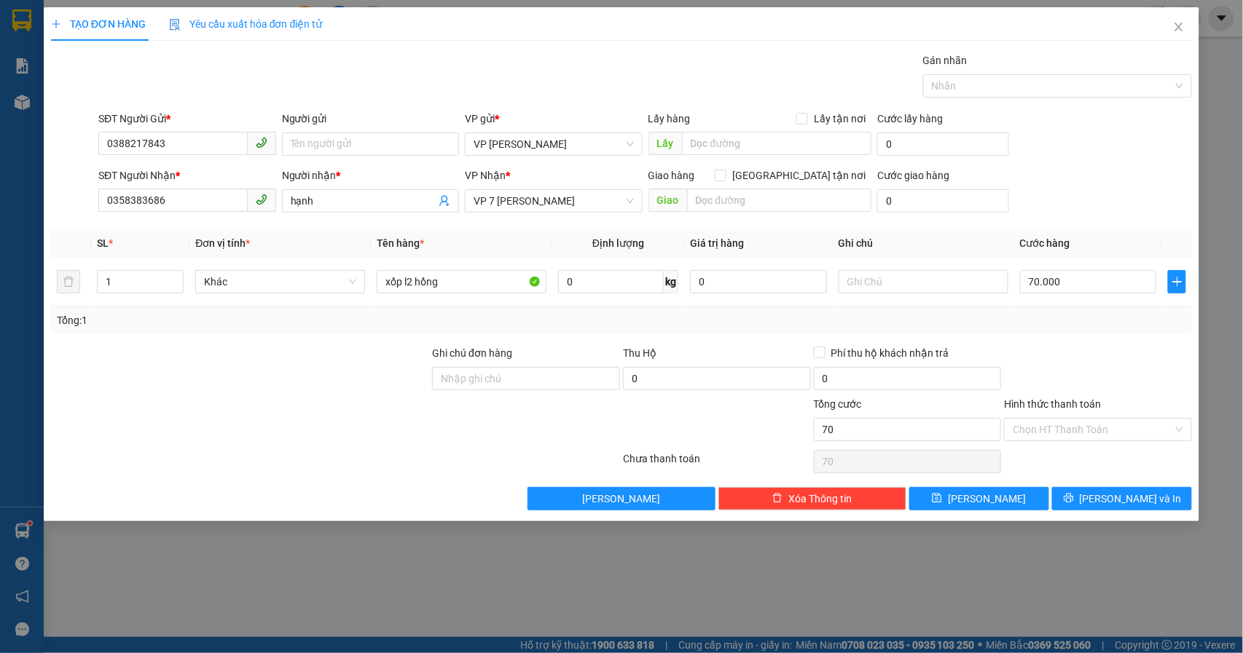
type input "70.000"
click at [1073, 169] on div "SĐT Người Nhận * 0358383686 Người nhận * hạnh VP Nhận * VP 7 [PERSON_NAME] Giao…" at bounding box center [644, 193] width 1099 height 51
click at [1074, 503] on icon "printer" at bounding box center [1069, 498] width 10 height 10
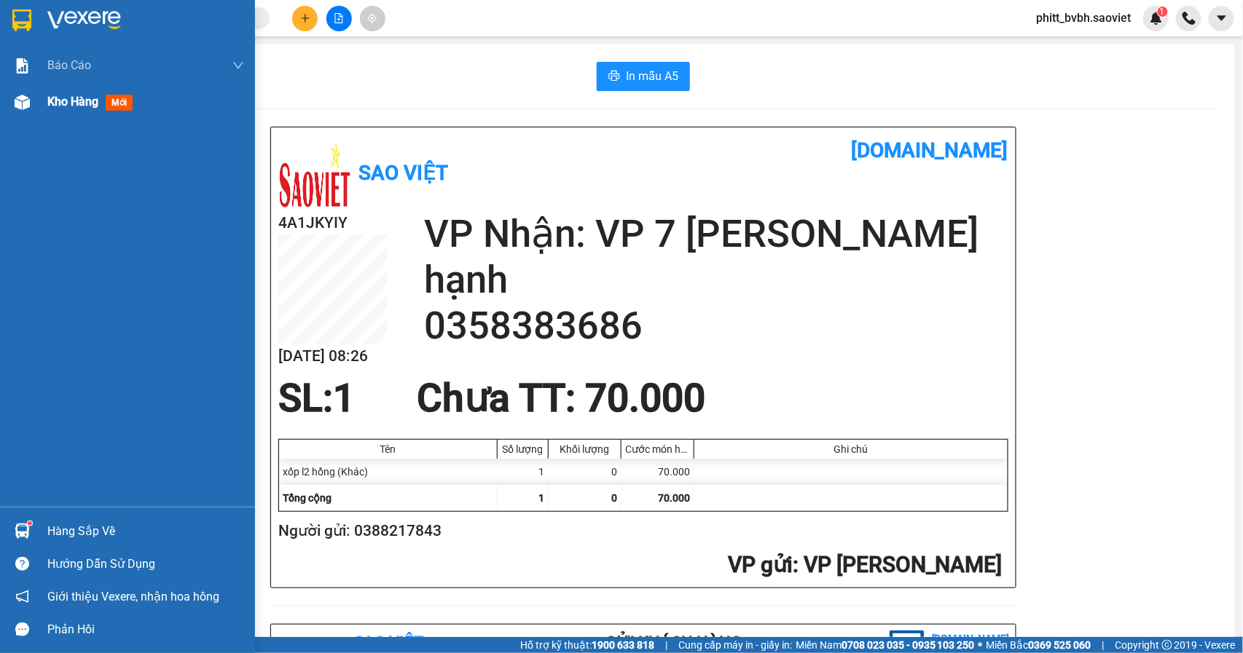
click at [36, 106] on div "Kho hàng mới" at bounding box center [127, 102] width 255 height 36
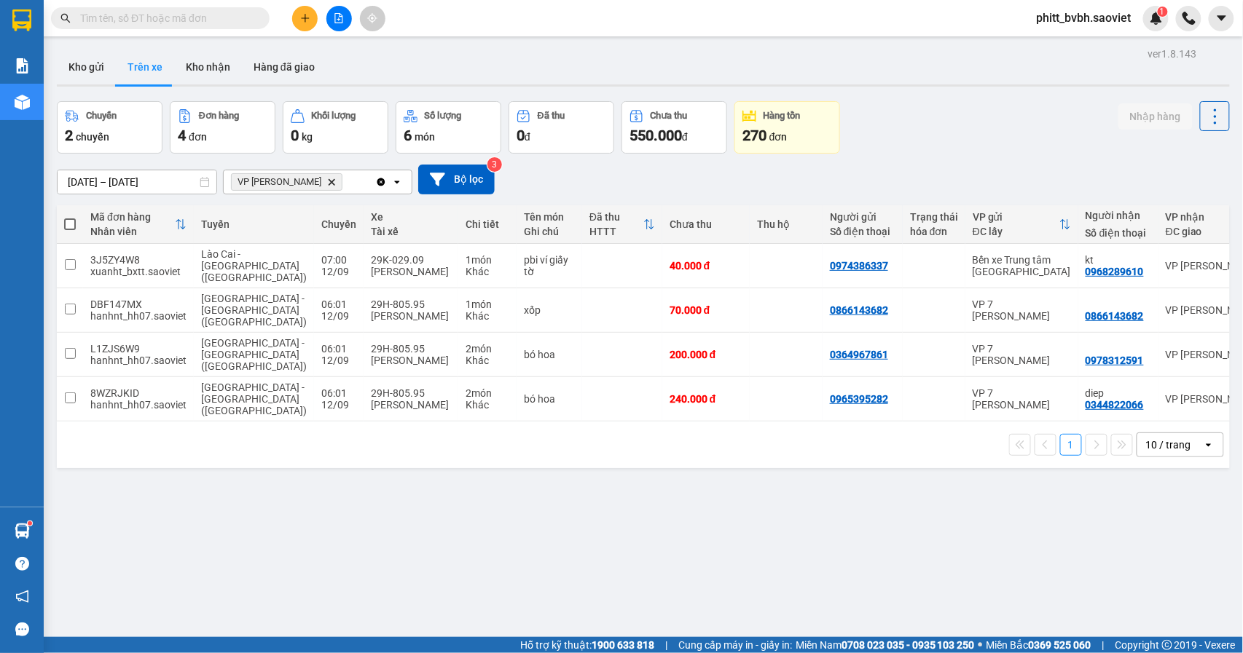
click at [184, 17] on input "text" at bounding box center [166, 18] width 172 height 16
click at [1175, 269] on button at bounding box center [1183, 266] width 20 height 25
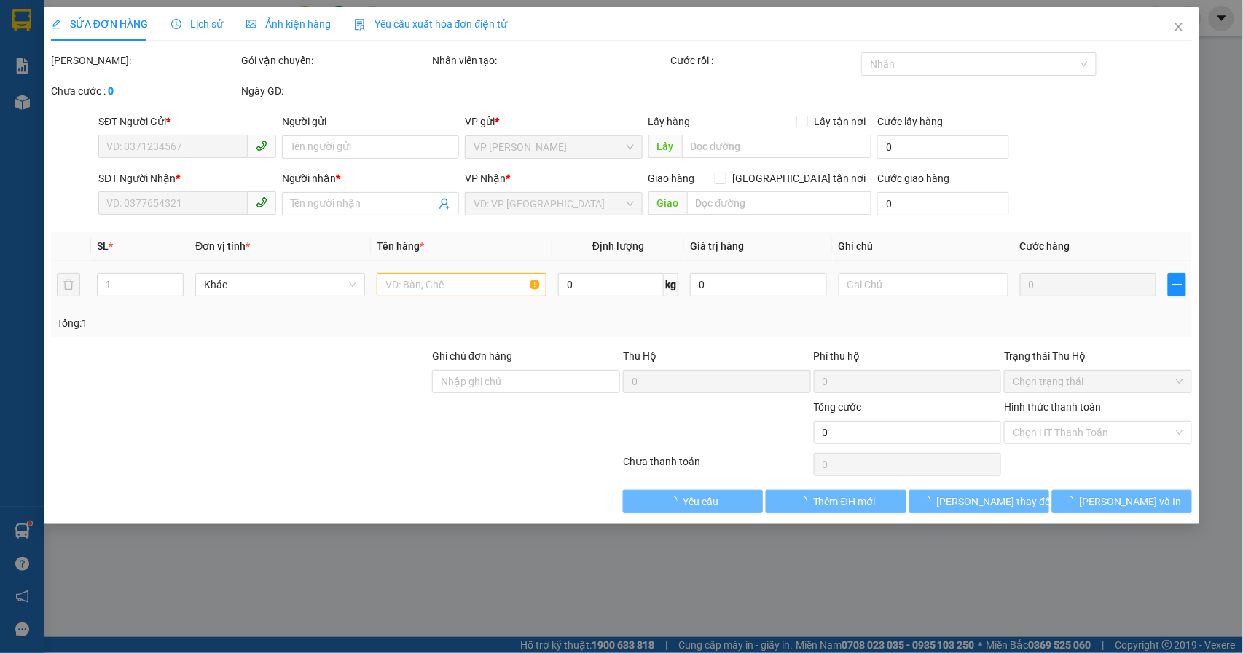
type input "0974386337"
type input "0968289610"
type input "kt"
type input "40.000"
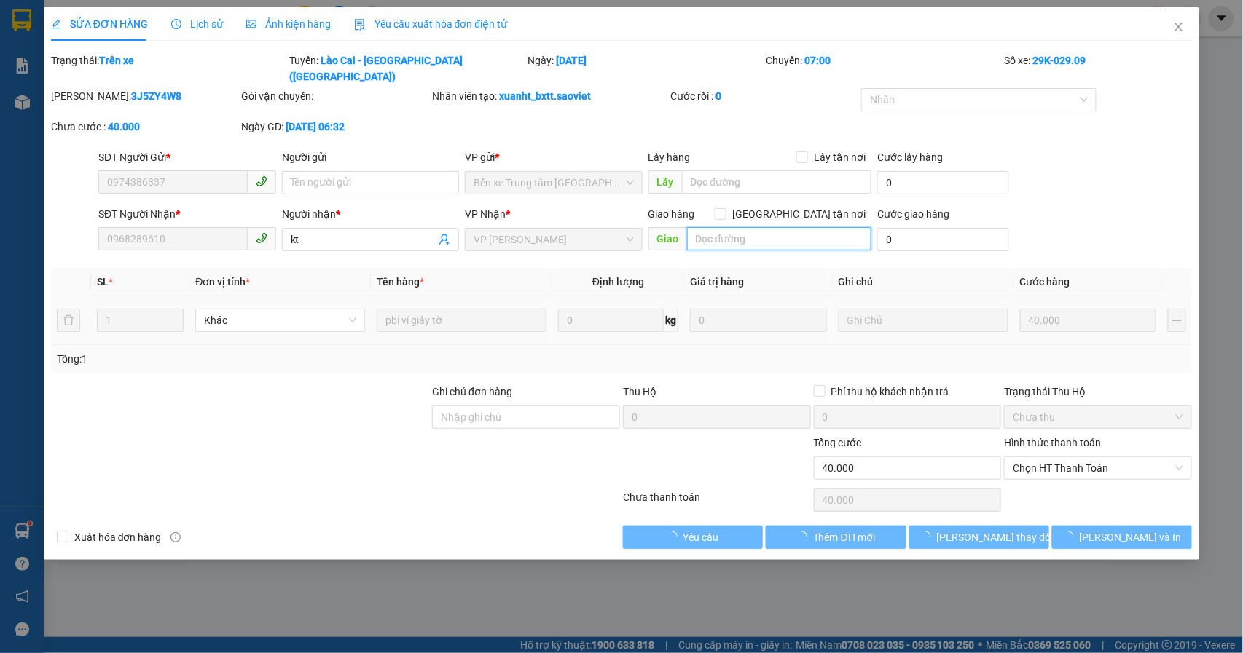
click at [769, 227] on input "text" at bounding box center [779, 238] width 184 height 23
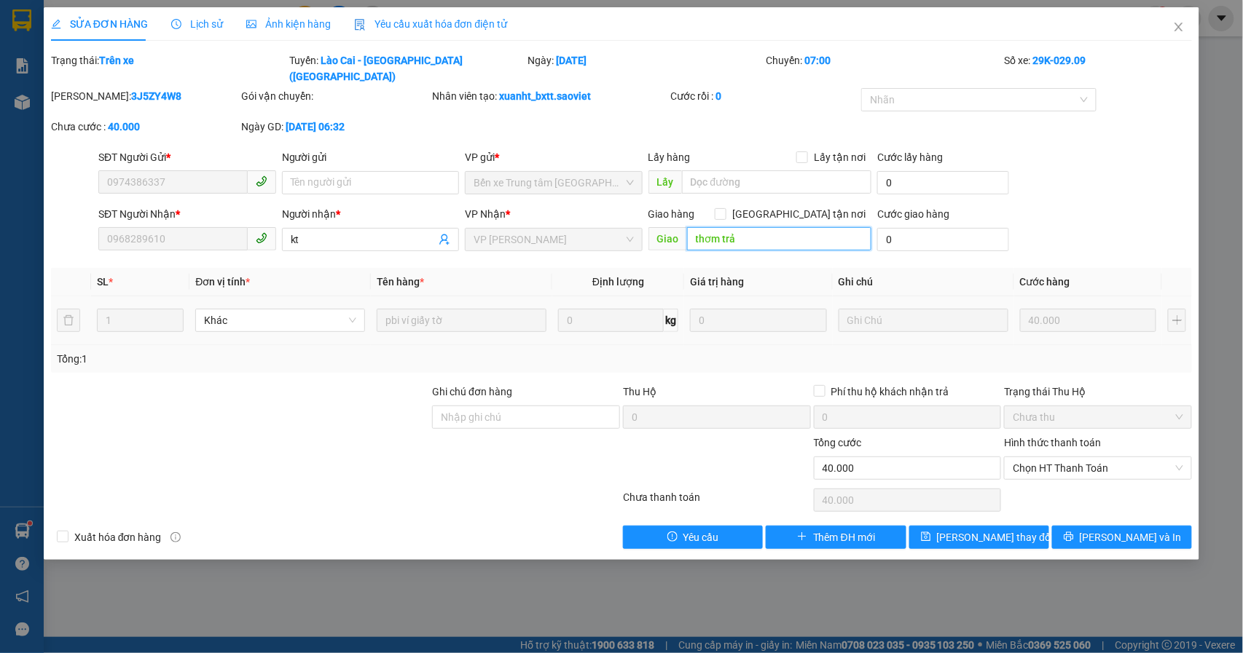
type input "thơm trả"
click at [938, 526] on button "[PERSON_NAME] thay đổi" at bounding box center [979, 537] width 140 height 23
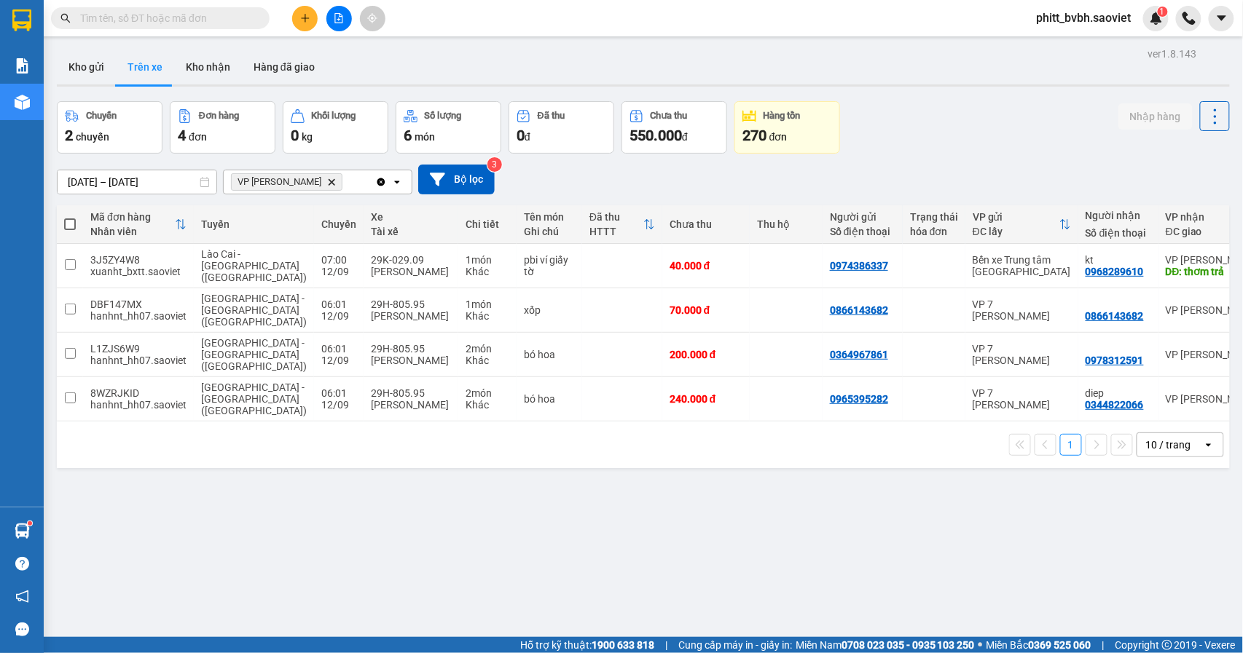
click at [152, 20] on input "text" at bounding box center [166, 18] width 172 height 16
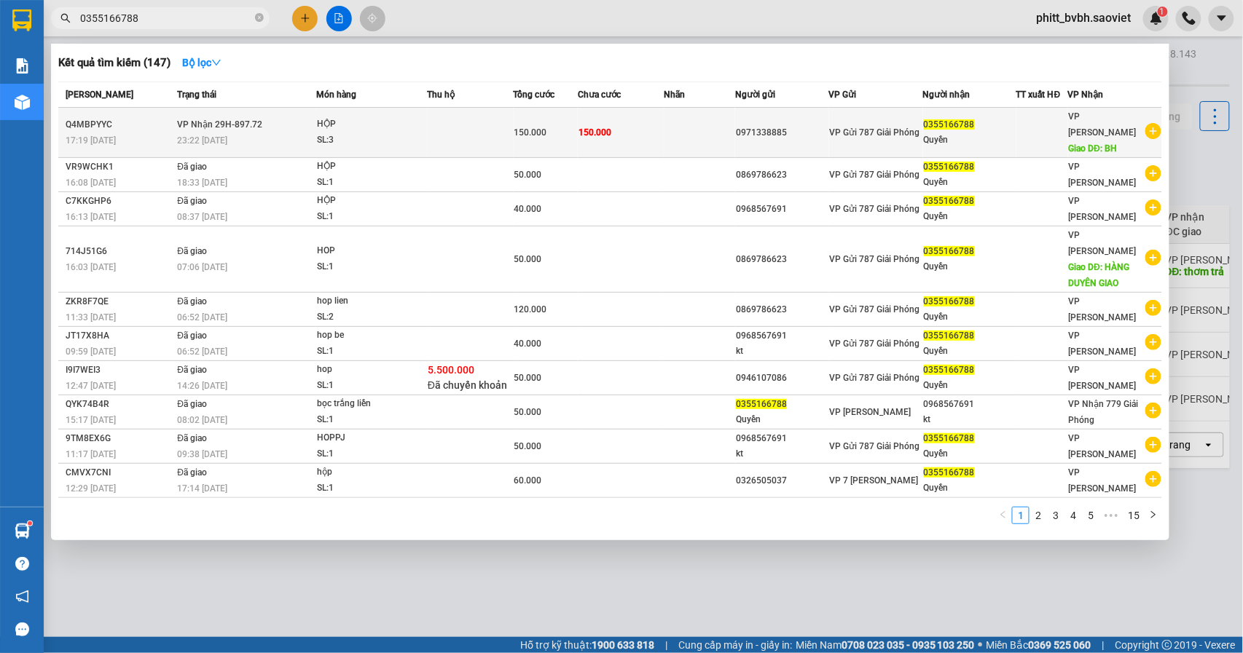
type input "0355166788"
click at [446, 138] on td at bounding box center [470, 133] width 86 height 50
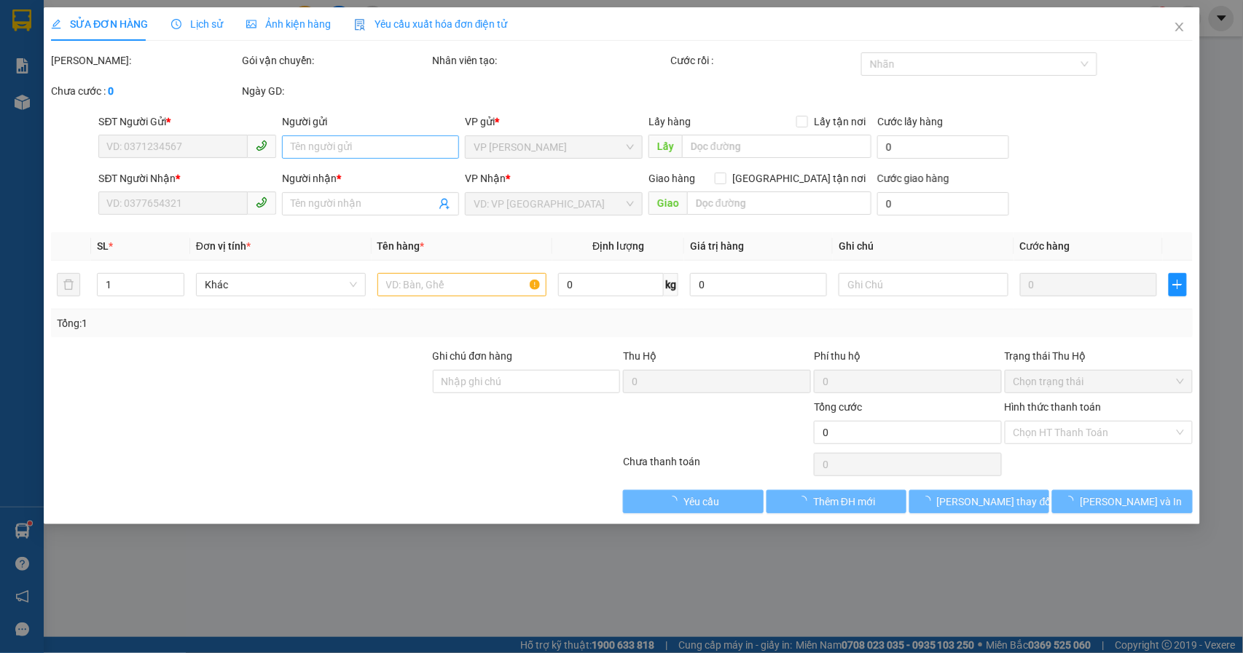
type input "0971338885"
type input "0355166788"
type input "Quyền"
type input "BH"
type input "150.000"
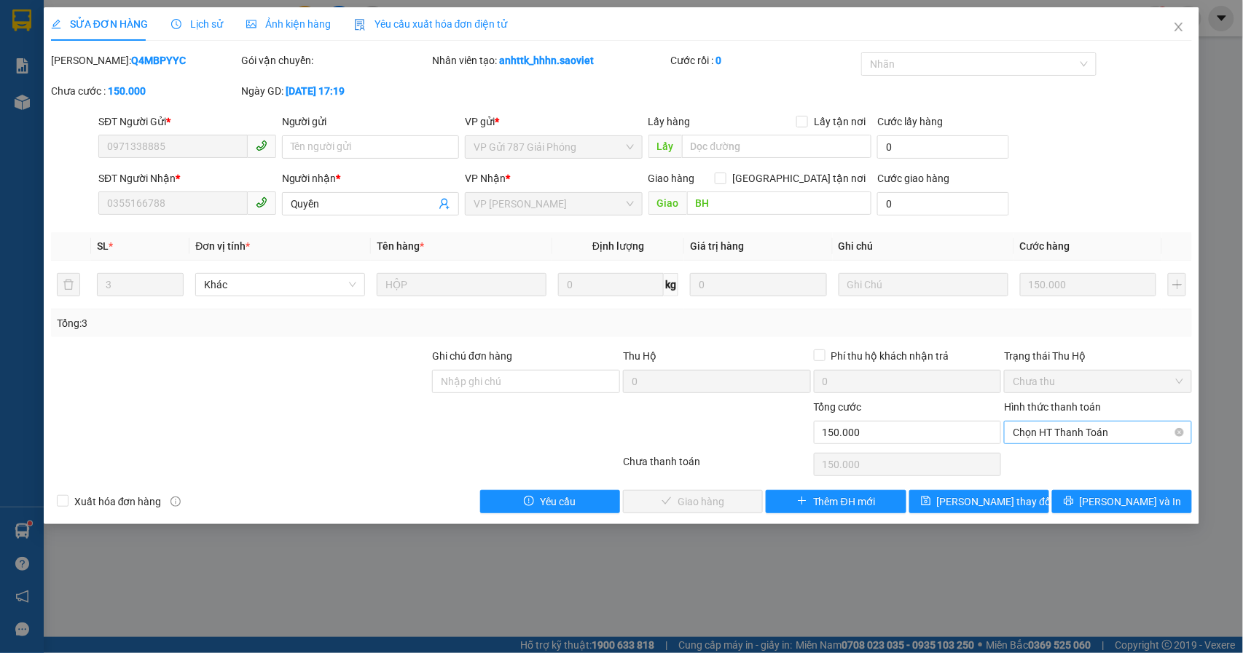
click at [1078, 424] on span "Chọn HT Thanh Toán" at bounding box center [1098, 433] width 170 height 22
click at [1083, 461] on div "Tại văn phòng" at bounding box center [1098, 463] width 170 height 16
type input "0"
click at [712, 498] on span "[PERSON_NAME] và Giao hàng" at bounding box center [721, 502] width 140 height 16
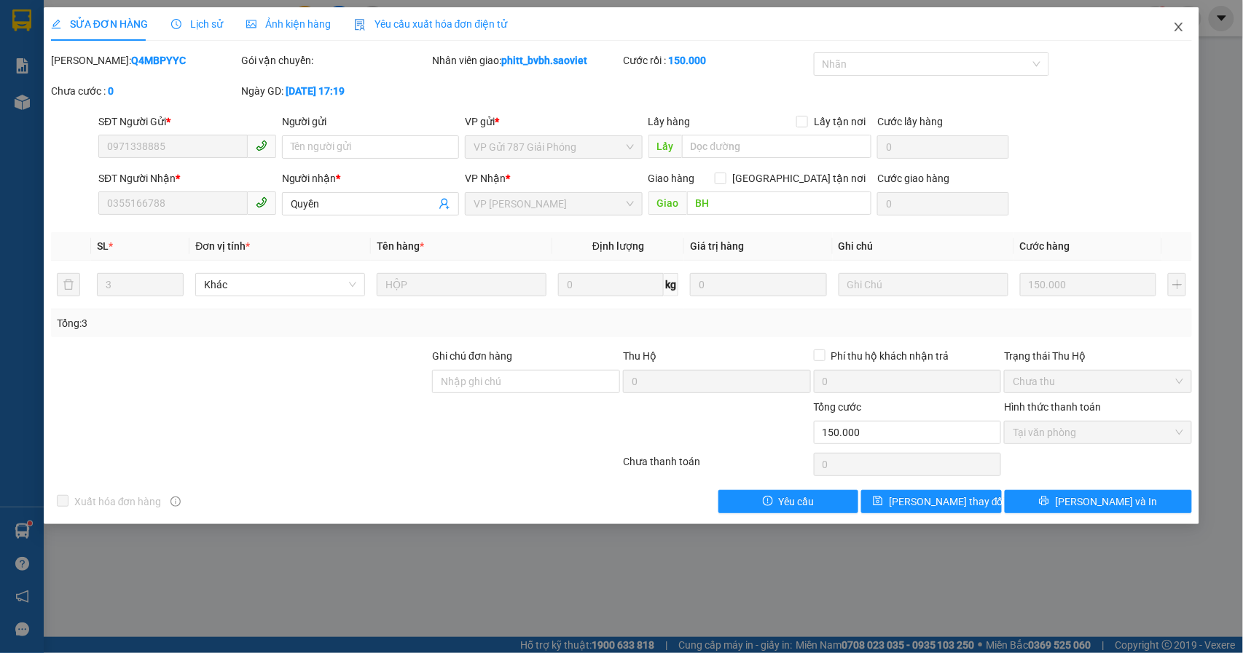
click at [1181, 25] on icon "close" at bounding box center [1179, 27] width 8 height 9
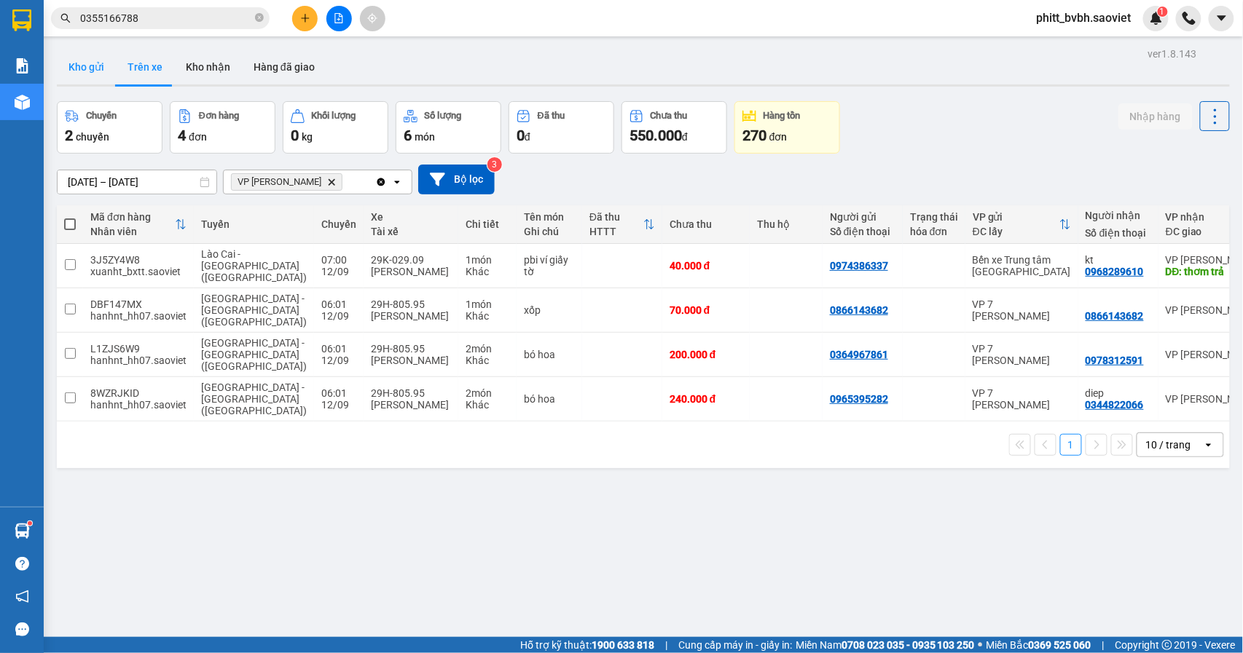
click at [96, 74] on button "Kho gửi" at bounding box center [86, 67] width 59 height 35
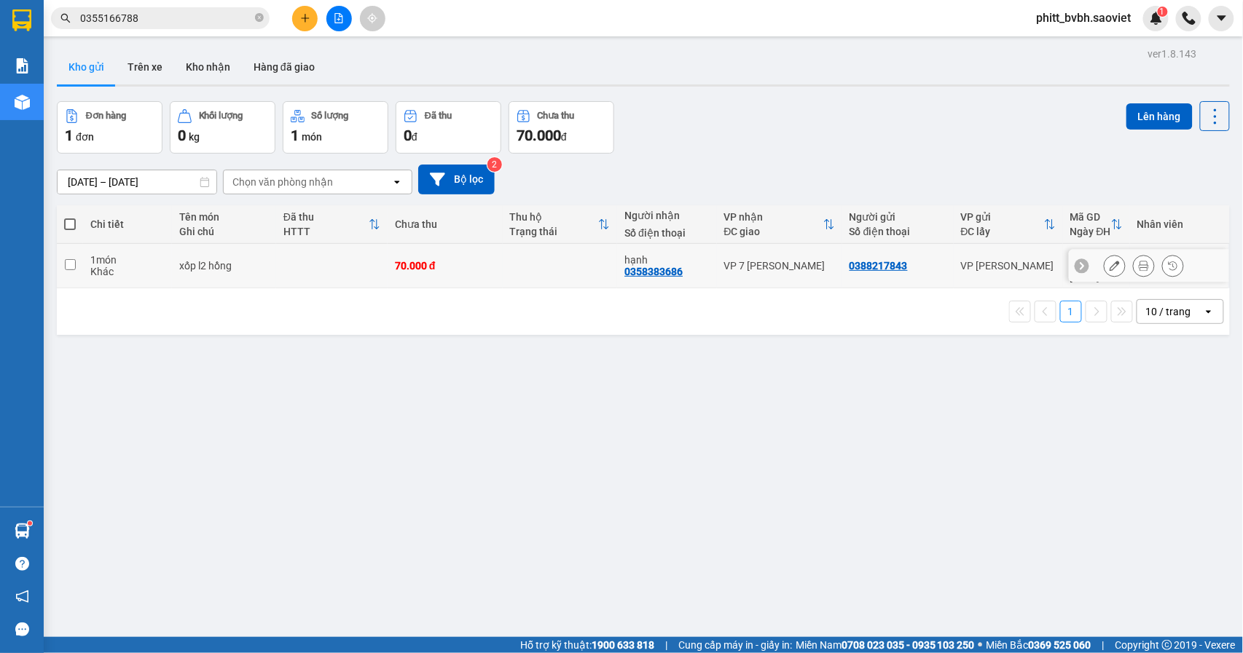
click at [514, 260] on td at bounding box center [560, 266] width 115 height 44
checkbox input "true"
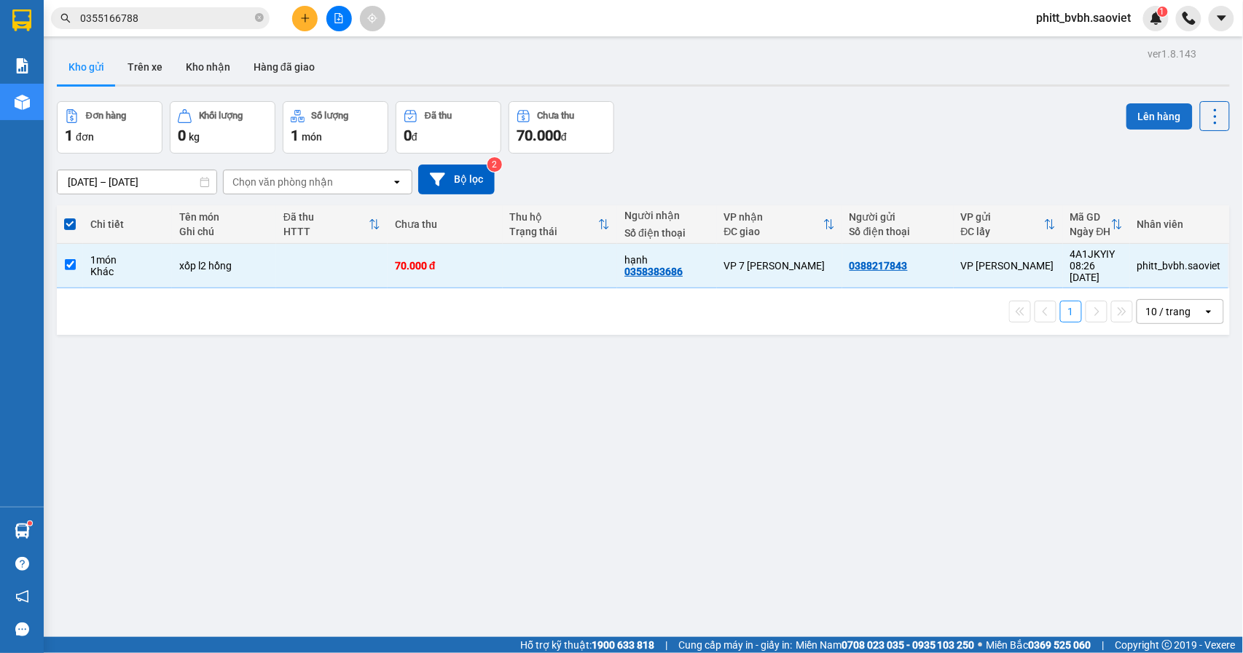
click at [1131, 115] on button "Lên hàng" at bounding box center [1159, 116] width 66 height 26
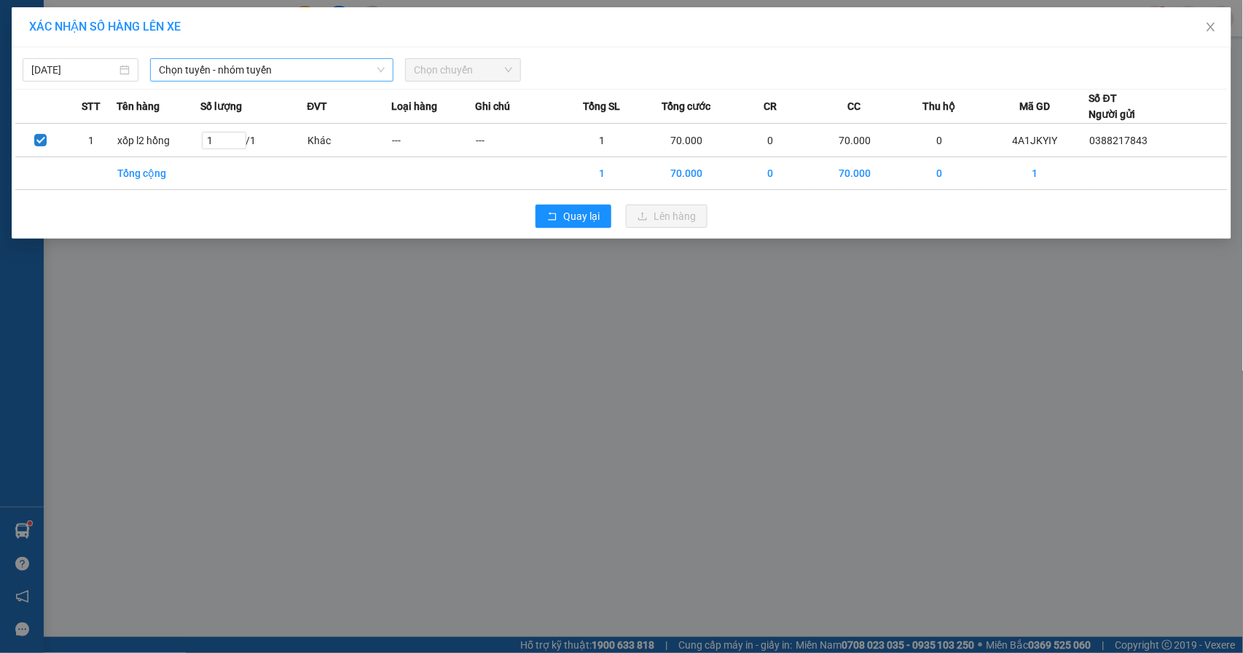
click at [208, 62] on span "Chọn tuyến - nhóm tuyến" at bounding box center [272, 70] width 226 height 22
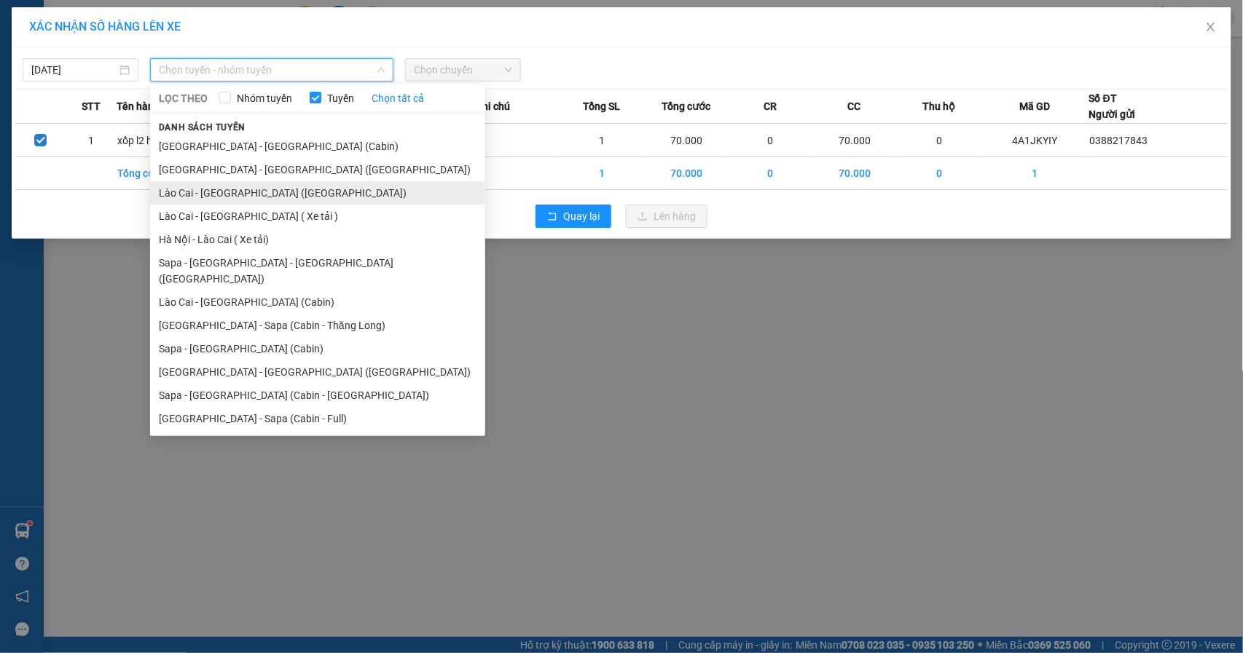
click at [318, 190] on li "Lào Cai - [GEOGRAPHIC_DATA] ([GEOGRAPHIC_DATA])" at bounding box center [317, 192] width 335 height 23
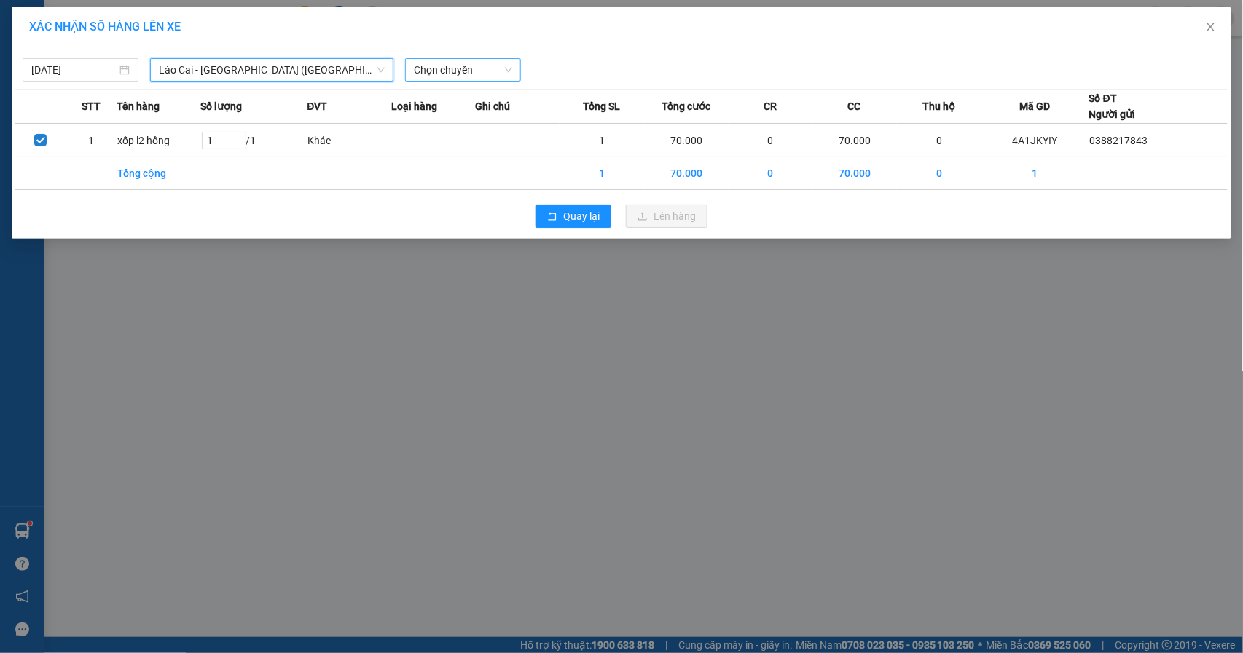
click at [478, 71] on span "Chọn chuyến" at bounding box center [463, 70] width 98 height 22
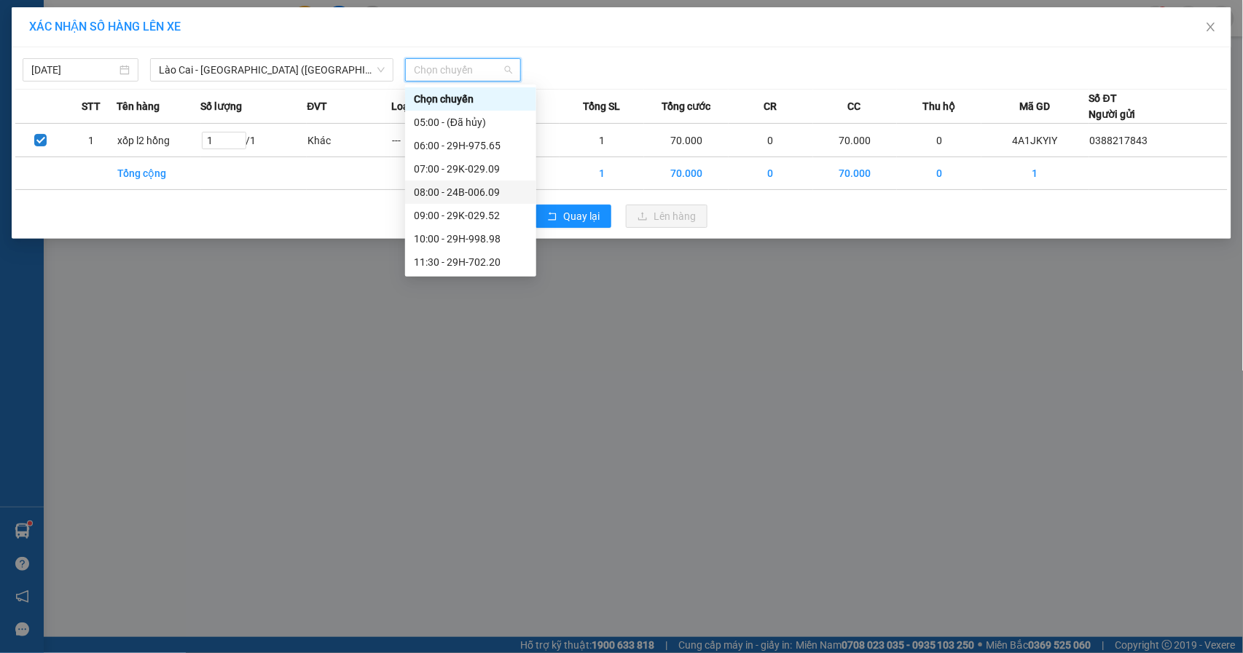
click at [437, 191] on div "08:00 - 24B-006.09" at bounding box center [471, 192] width 114 height 16
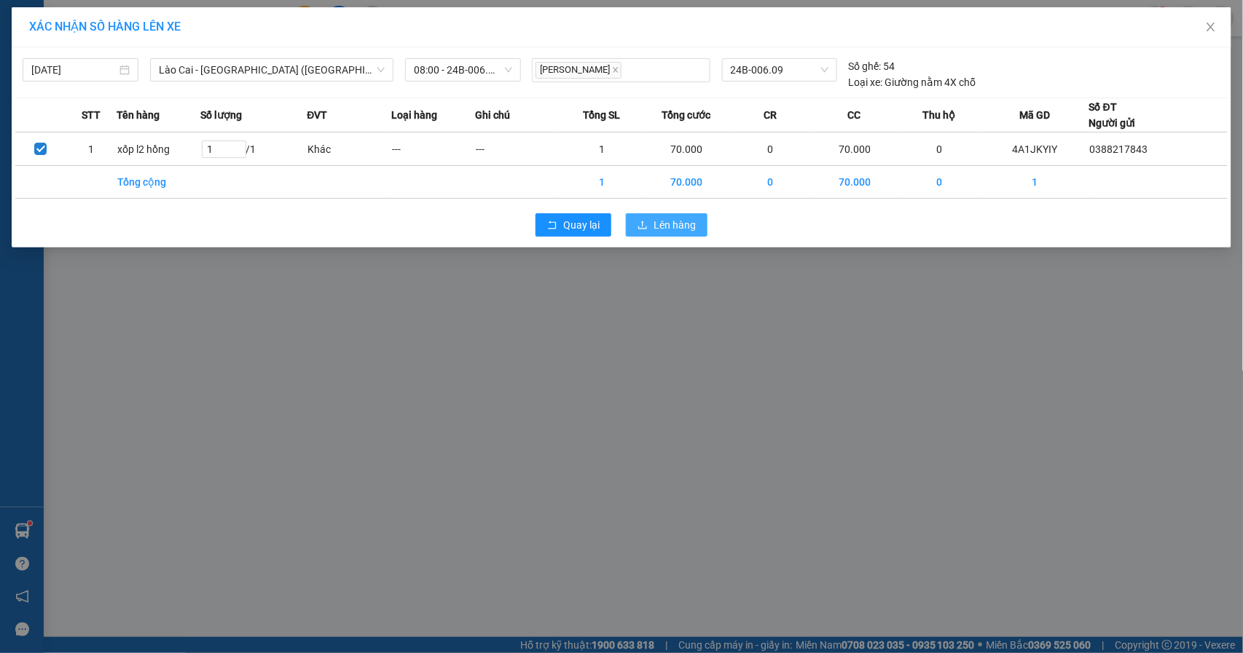
click at [669, 225] on span "Lên hàng" at bounding box center [674, 225] width 42 height 16
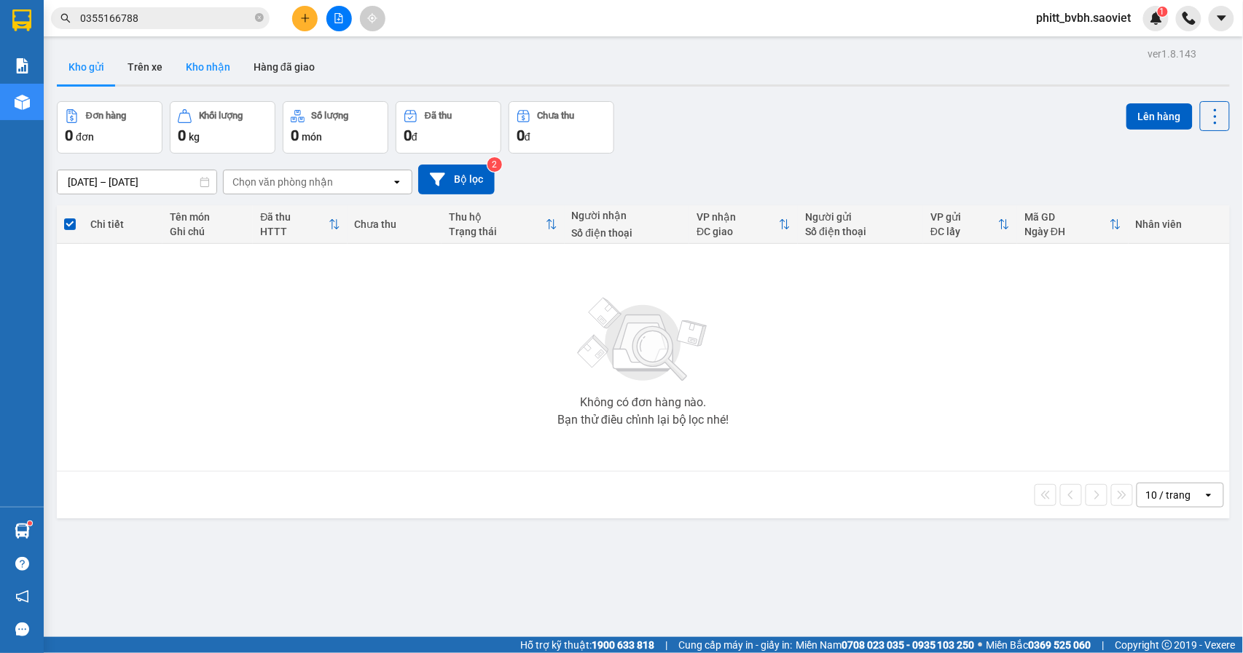
click at [214, 55] on button "Kho nhận" at bounding box center [208, 67] width 68 height 35
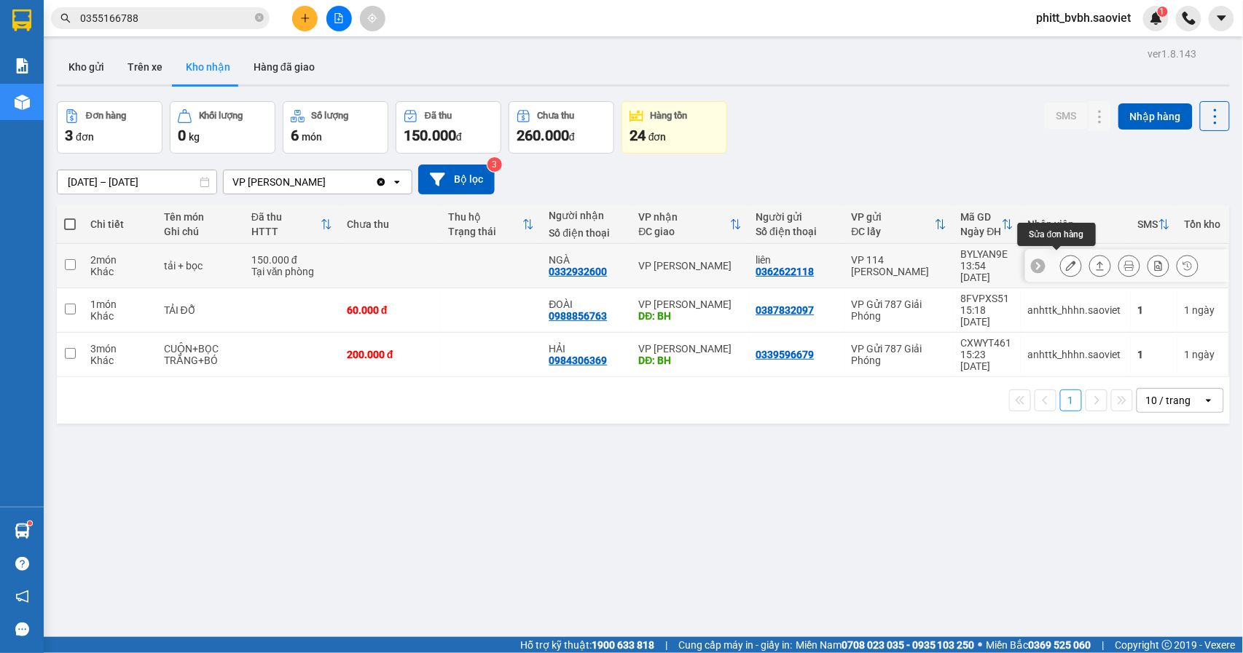
click at [1061, 268] on button at bounding box center [1071, 266] width 20 height 25
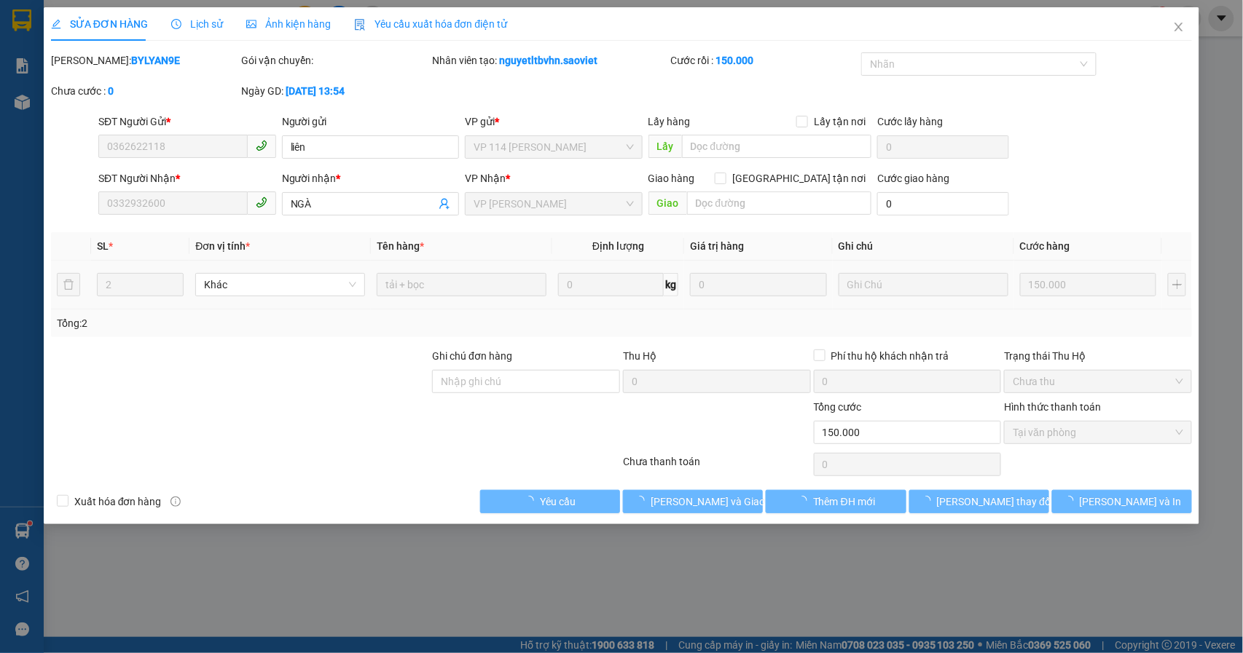
type input "0362622118"
type input "liên"
type input "0332932600"
type input "NGÀ"
type input "150.000"
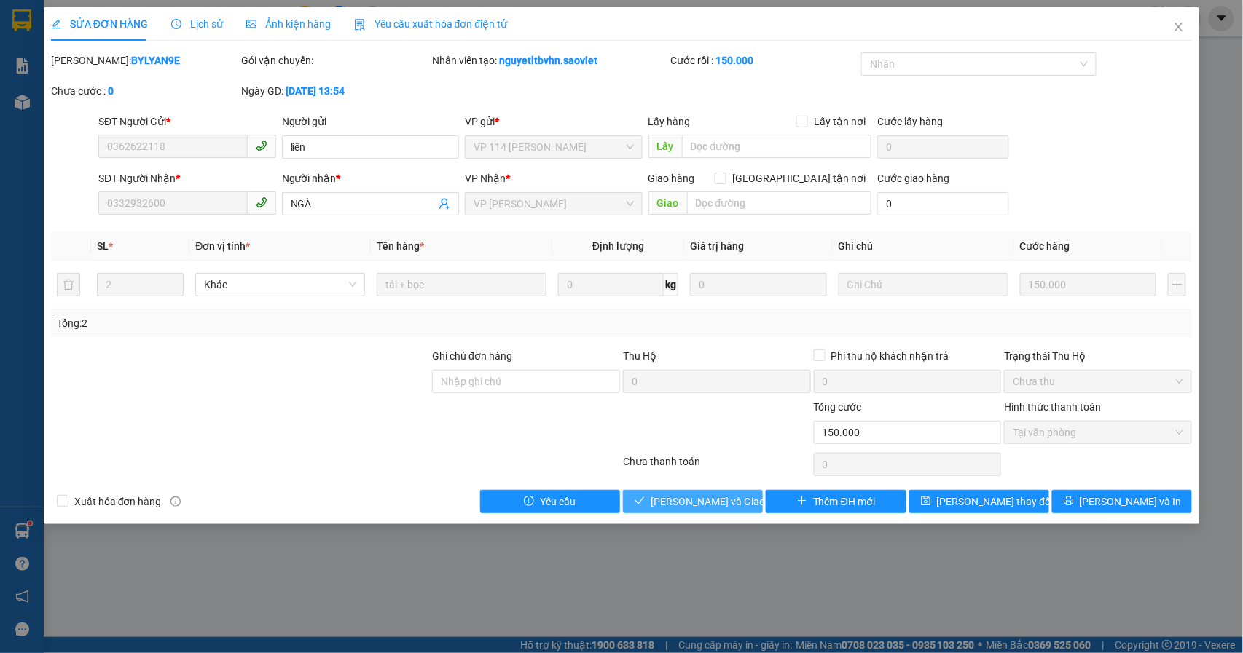
click at [718, 504] on span "[PERSON_NAME] và Giao hàng" at bounding box center [721, 502] width 140 height 16
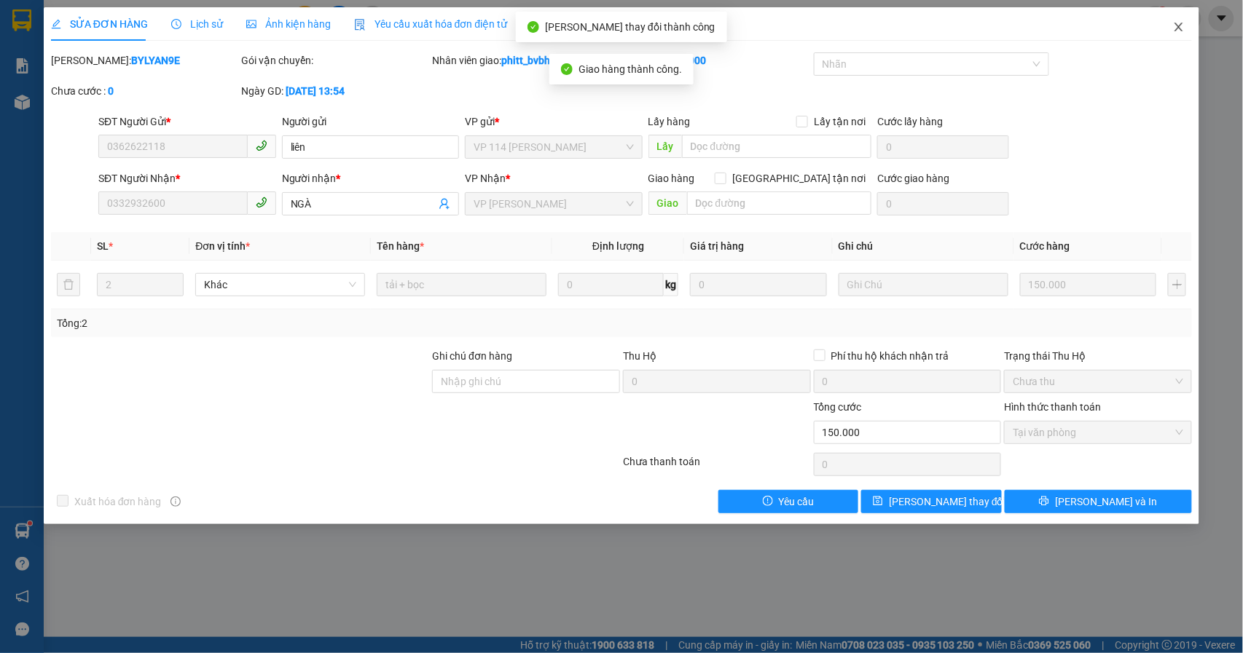
click at [1185, 32] on icon "close" at bounding box center [1179, 27] width 12 height 12
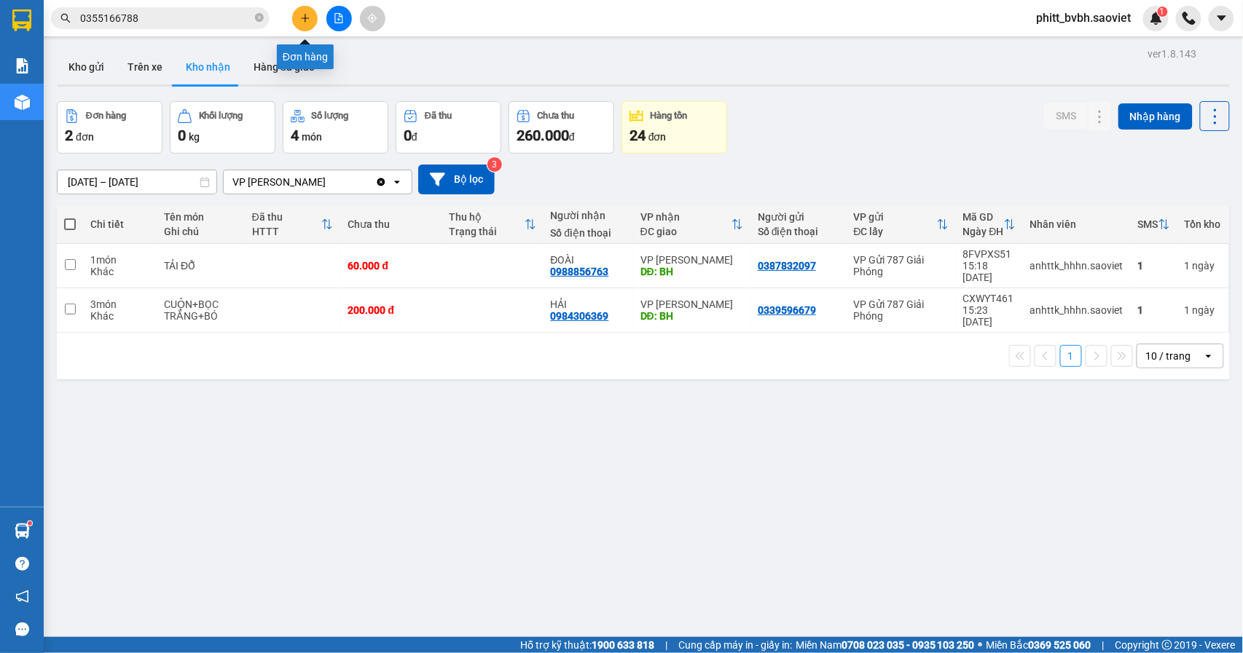
click at [301, 16] on icon "plus" at bounding box center [305, 18] width 10 height 10
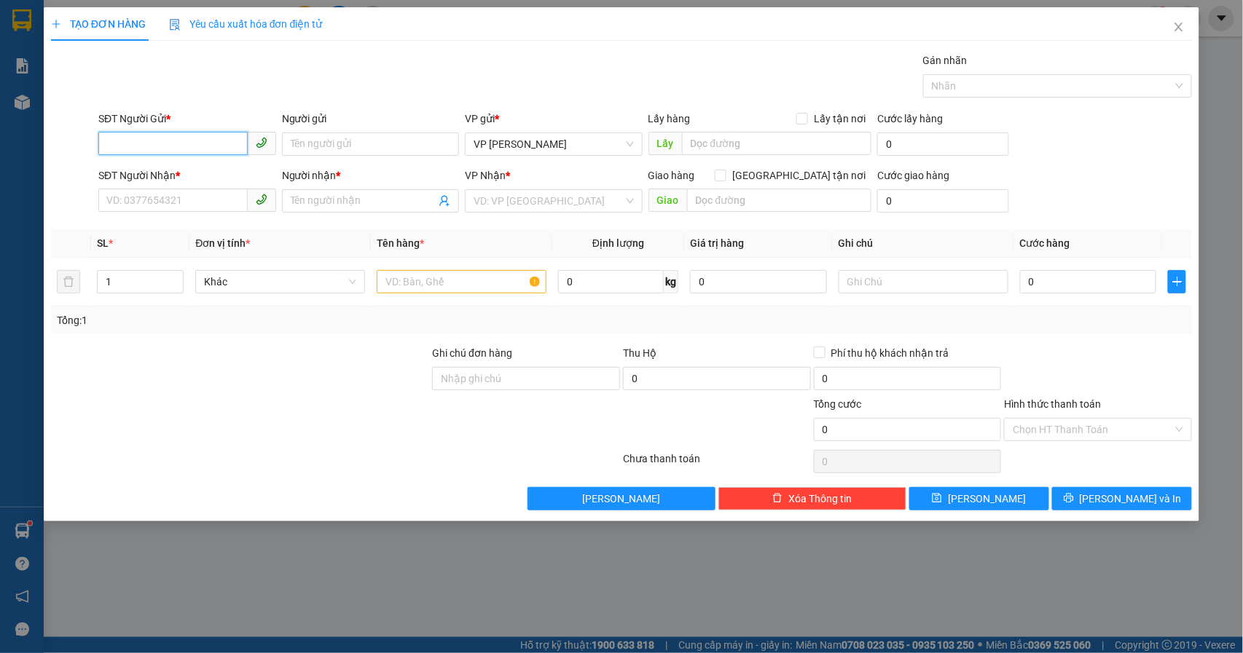
click at [181, 153] on input "SĐT Người Gửi *" at bounding box center [172, 143] width 149 height 23
click at [1178, 30] on icon "close" at bounding box center [1179, 27] width 8 height 9
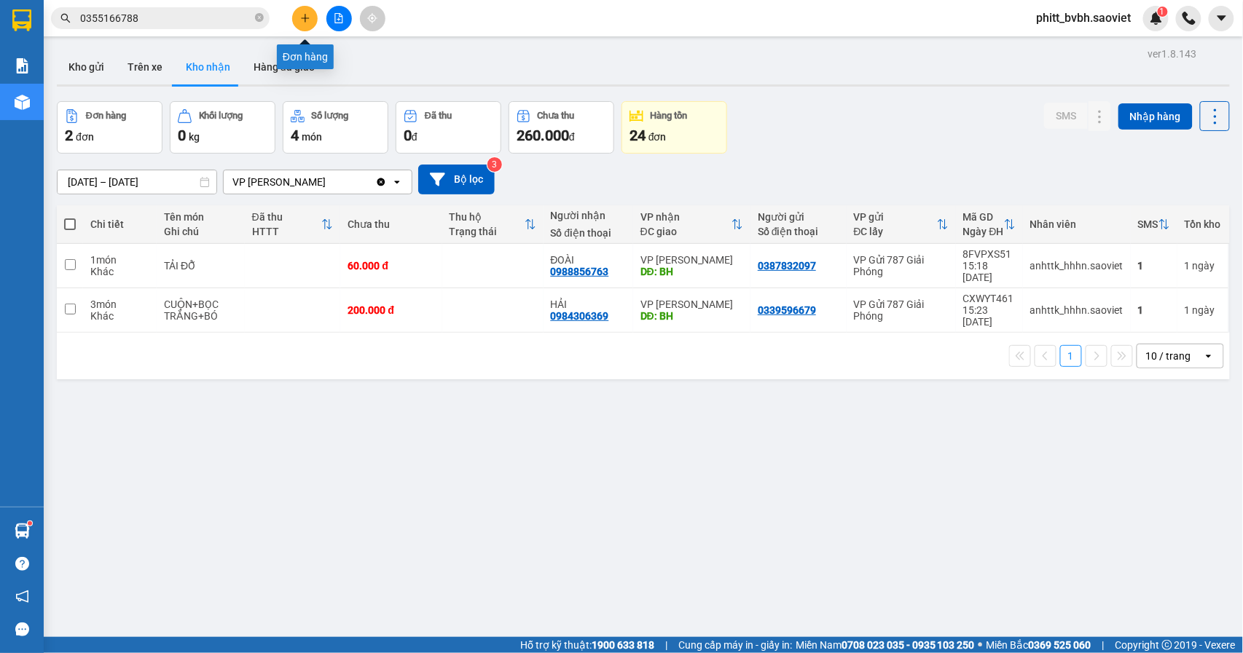
click at [298, 17] on button at bounding box center [304, 18] width 25 height 25
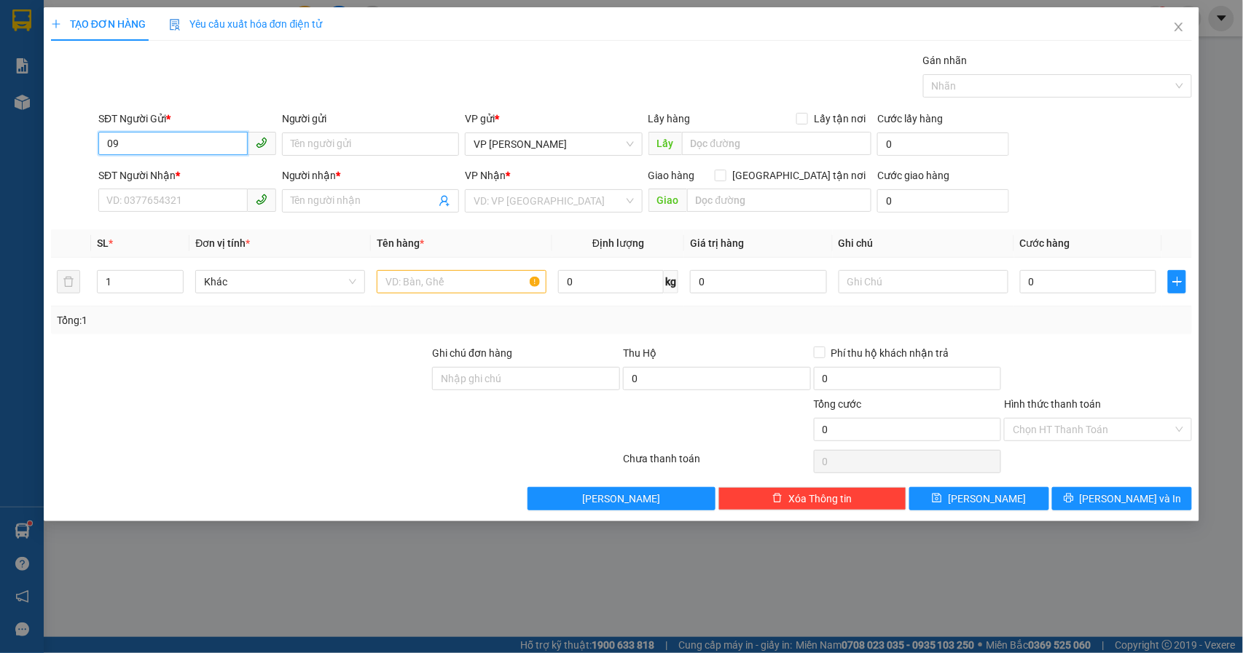
type input "0"
type input "0978692135"
click at [205, 173] on div "0978692135" at bounding box center [187, 174] width 160 height 16
type input "0967664984"
type input "ko tên"
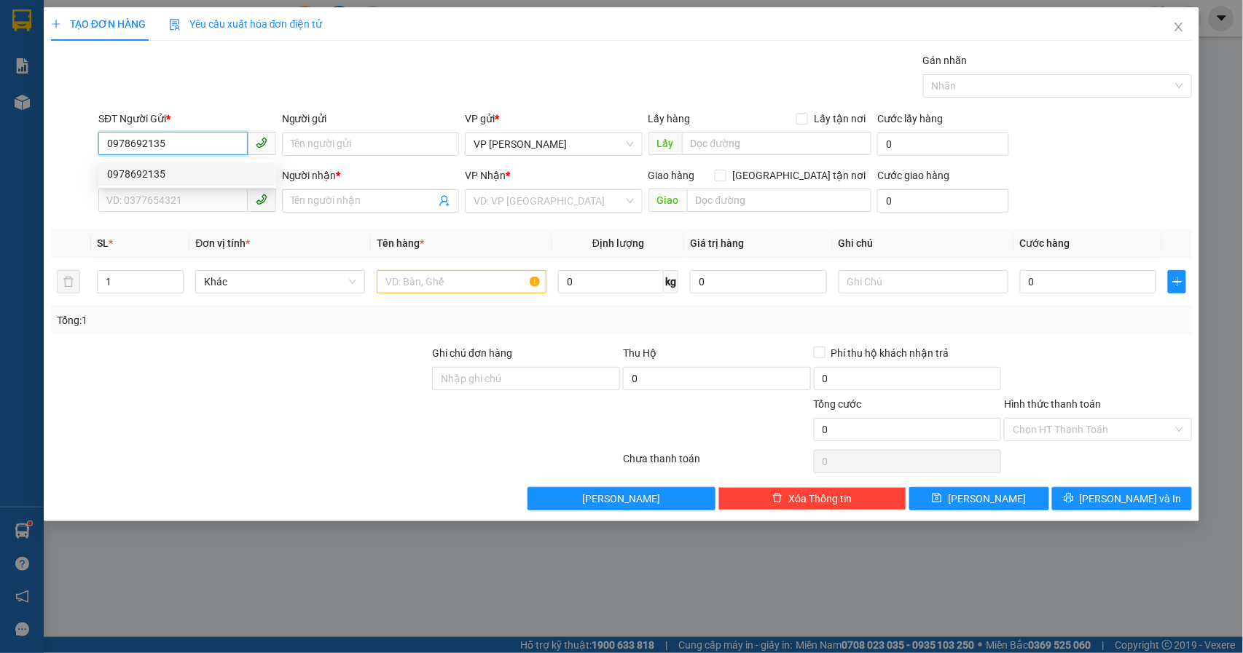
type input "đã gọi khách báo ok 10/9"
type input "0978692135"
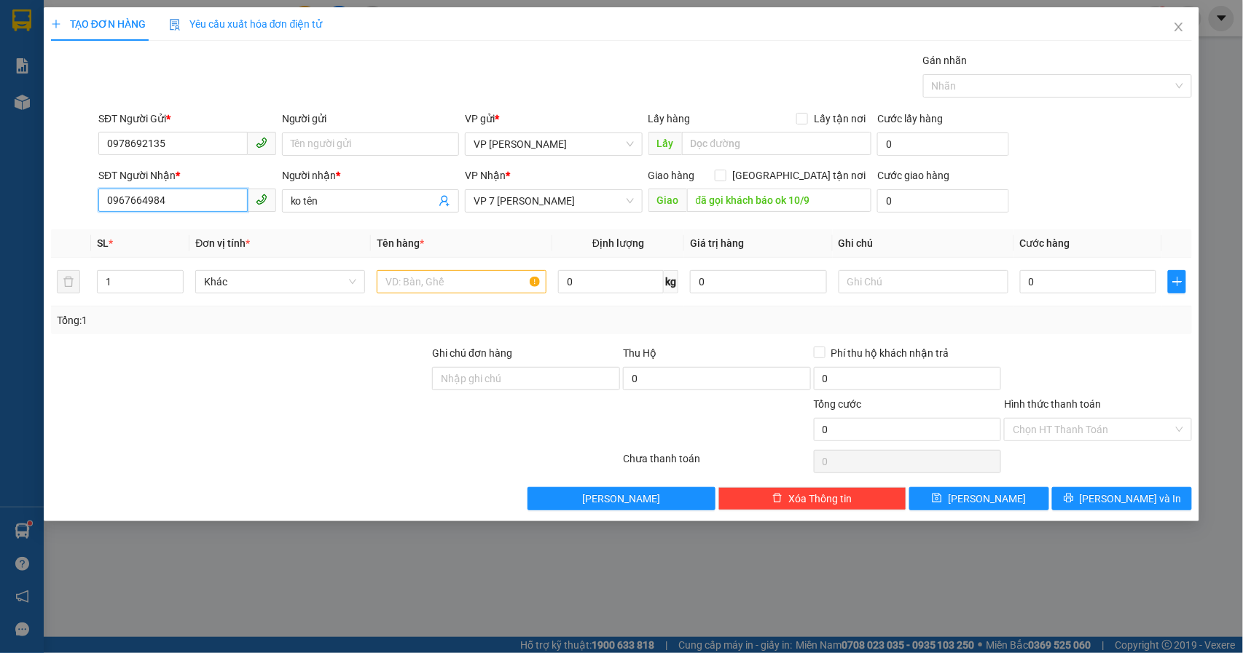
click at [217, 201] on input "0967664984" at bounding box center [172, 200] width 149 height 23
click at [235, 395] on div at bounding box center [241, 370] width 382 height 51
click at [825, 207] on input "đã gọi khách báo ok 10/9" at bounding box center [779, 200] width 184 height 23
click at [123, 275] on input "1" at bounding box center [141, 282] width 86 height 22
type input "3"
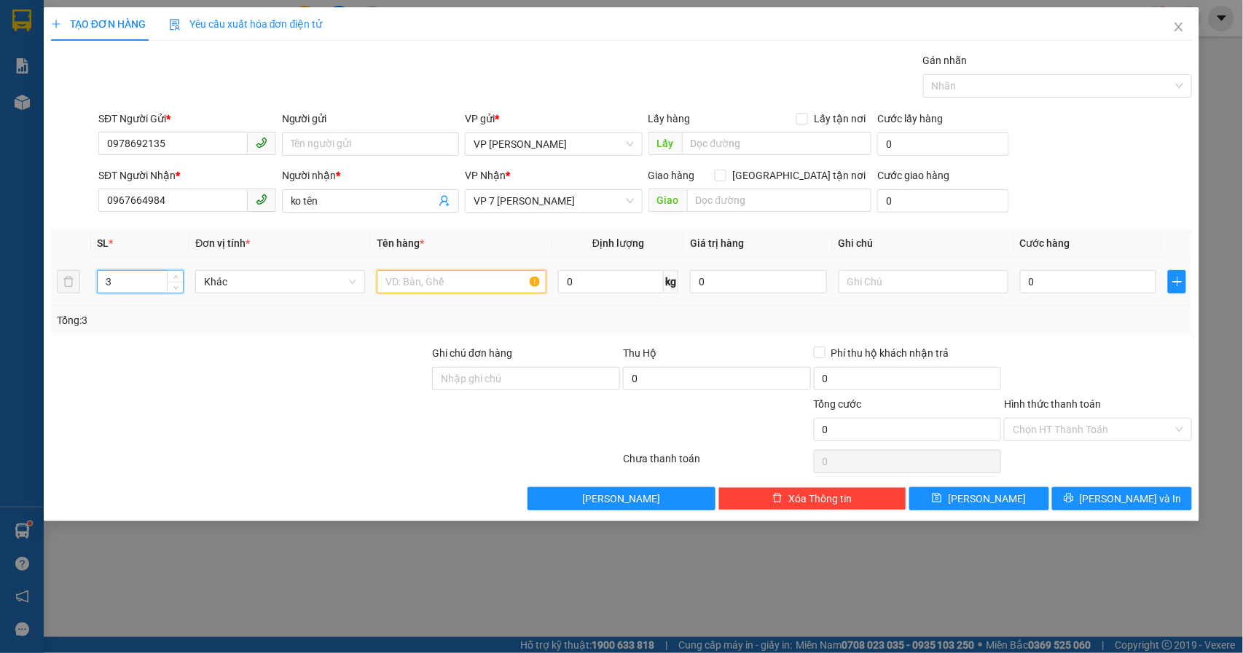
click at [465, 278] on input "text" at bounding box center [462, 281] width 170 height 23
type input "xốp hồng +hộp đỗ + tải xanh rau"
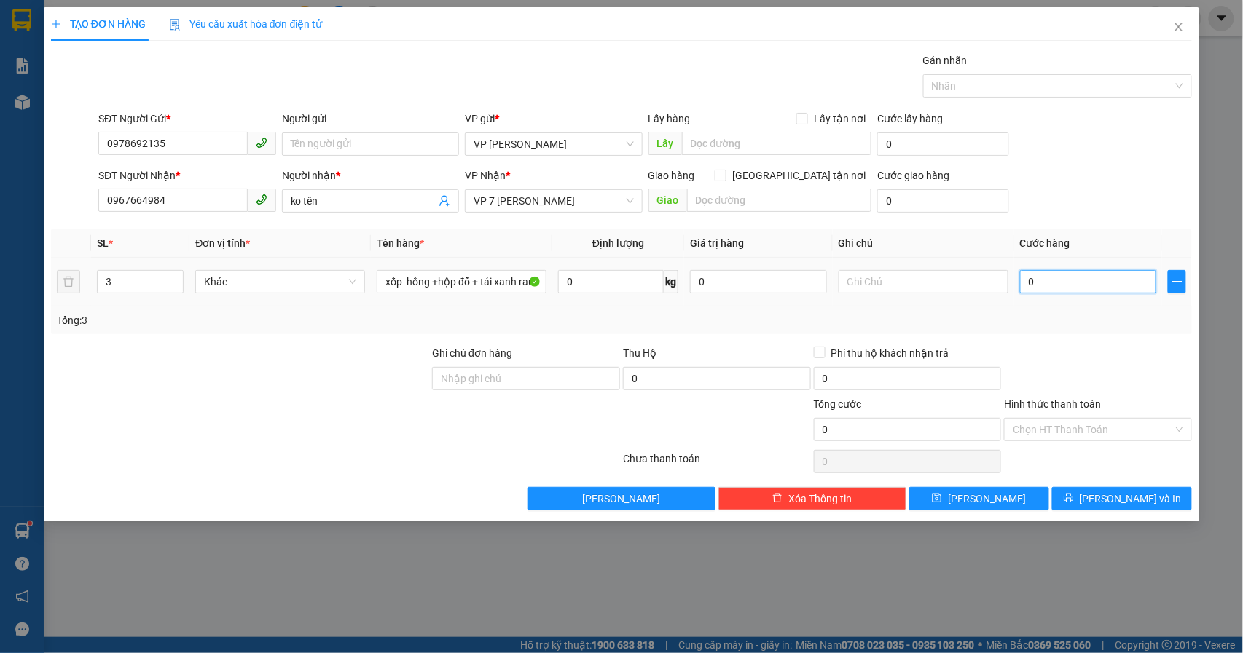
scroll to position [0, 0]
click at [1104, 283] on input "0" at bounding box center [1088, 281] width 137 height 23
type input "1"
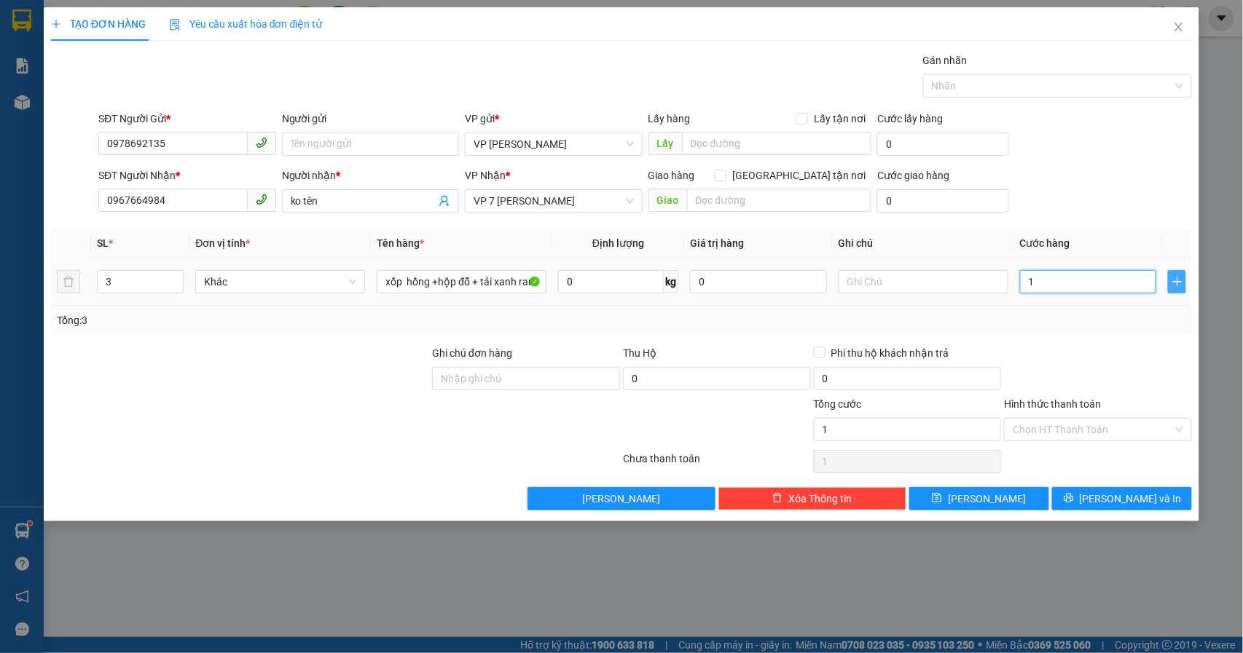
type input "18"
type input "180"
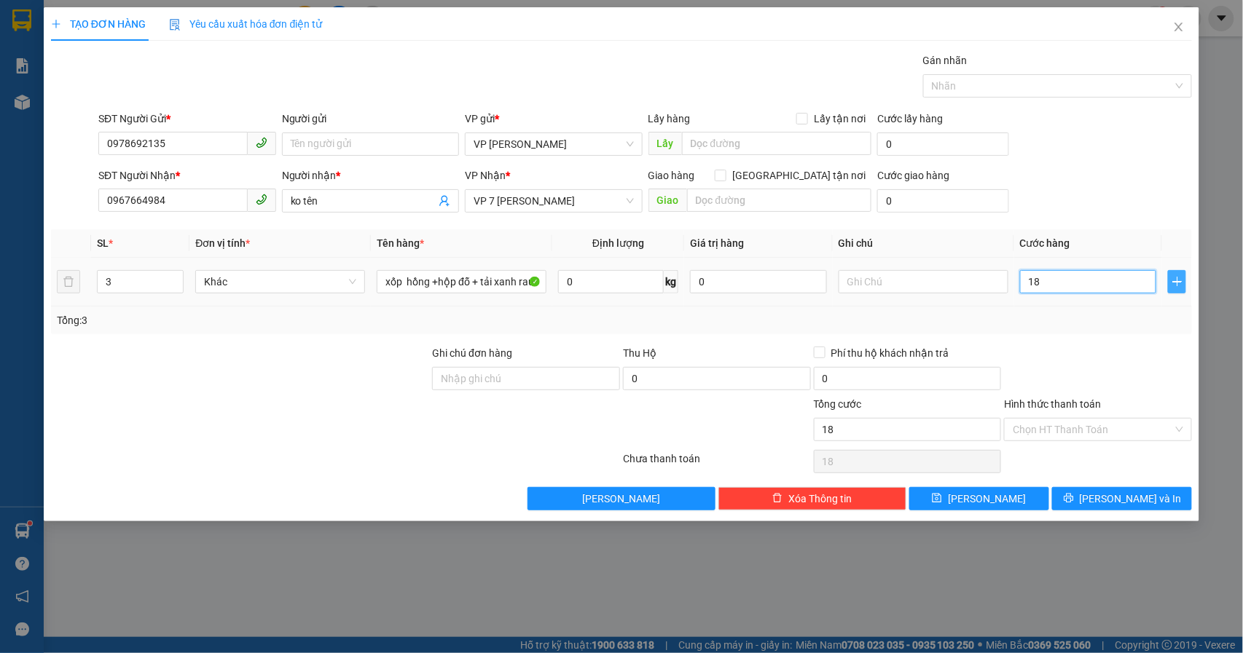
type input "180"
type input "180.000"
click at [1058, 185] on div "SĐT Người Nhận * 0967664984 Người nhận * ko tên VP Nhận * VP 7 [PERSON_NAME] Gi…" at bounding box center [644, 193] width 1099 height 51
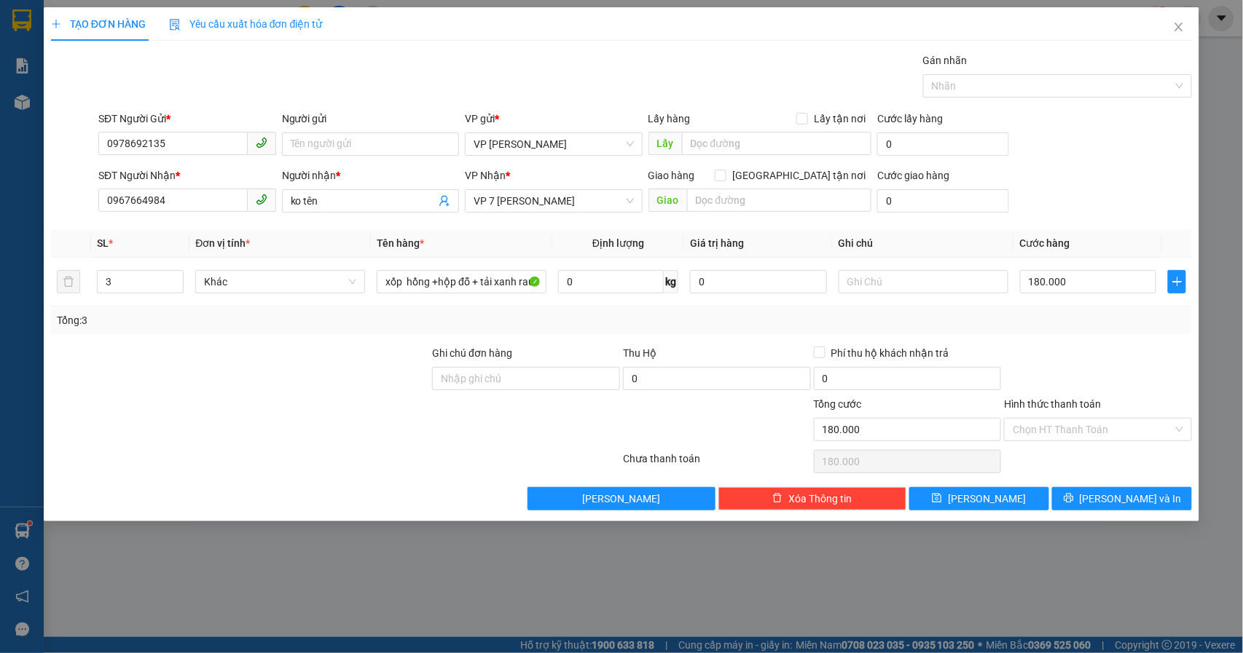
click at [1072, 146] on div "SĐT Người Gửi * 0978692135 Người gửi Tên người gửi VP gửi * VP [PERSON_NAME] Lấ…" at bounding box center [644, 136] width 1099 height 51
click at [1074, 503] on icon "printer" at bounding box center [1069, 498] width 10 height 10
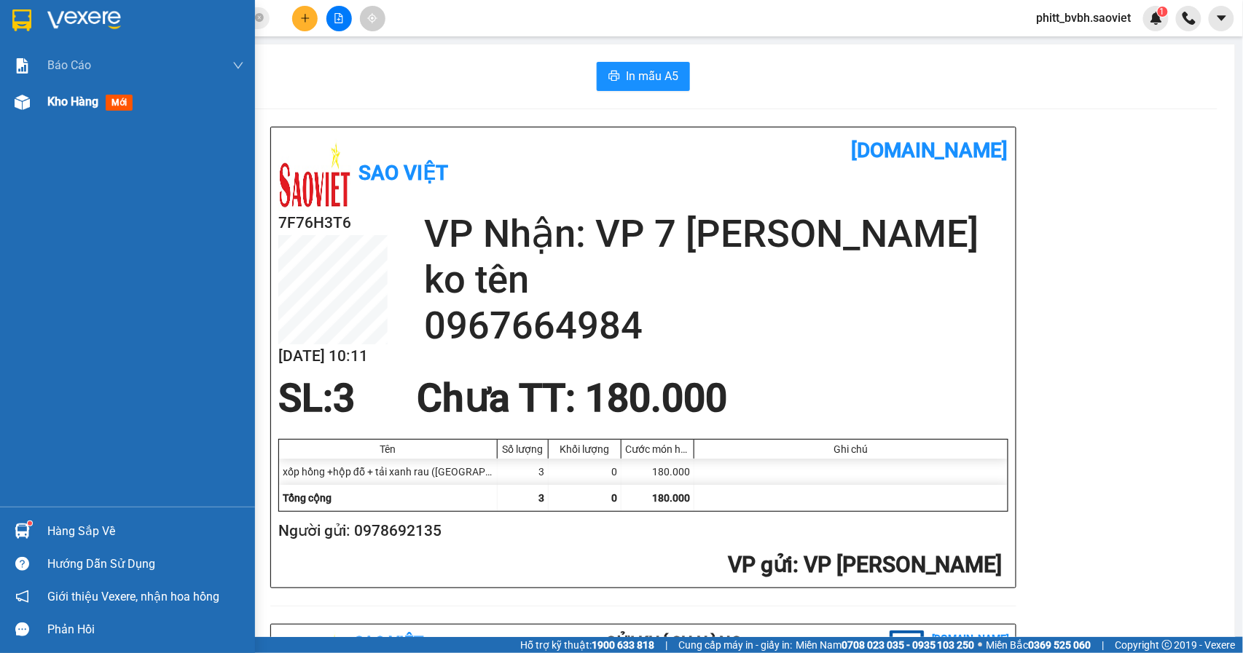
click at [28, 106] on img at bounding box center [22, 102] width 15 height 15
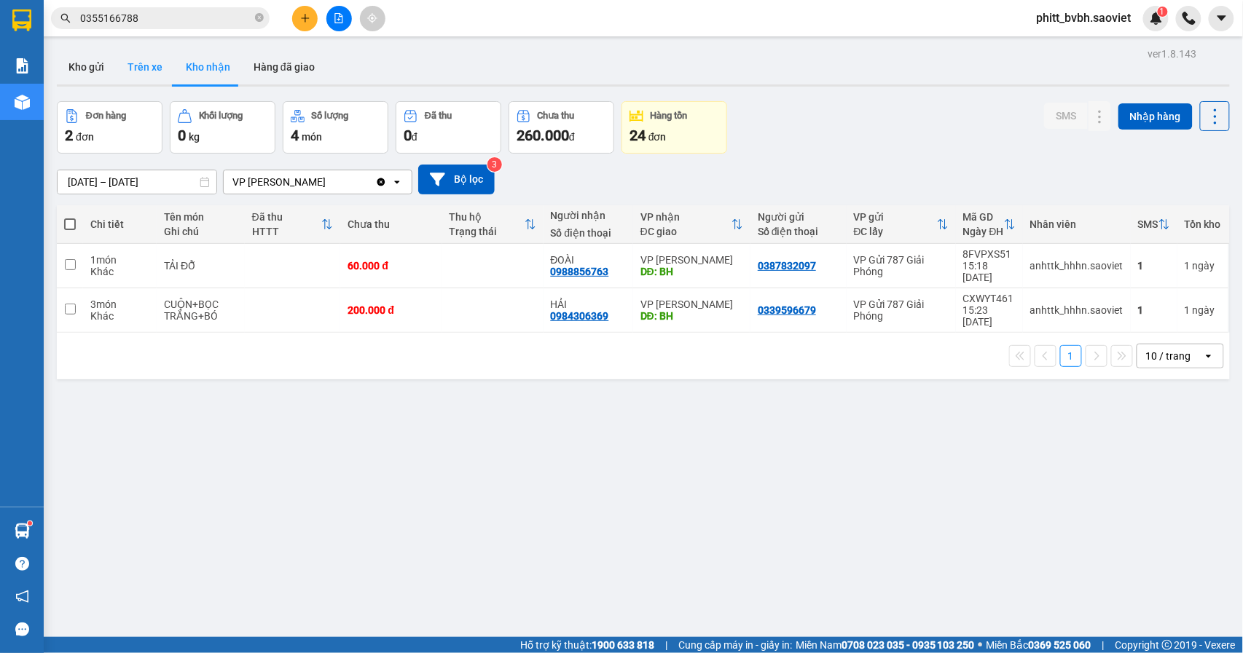
click at [152, 68] on button "Trên xe" at bounding box center [145, 67] width 58 height 35
type input "[DATE] – [DATE]"
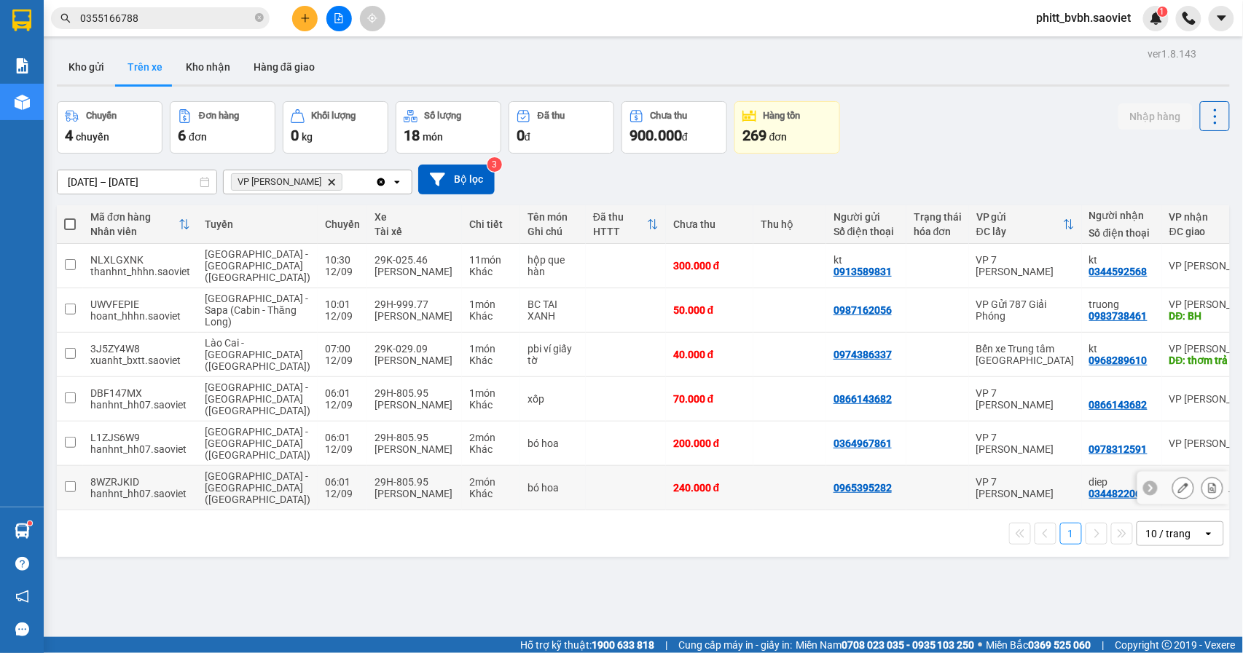
click at [698, 510] on td "240.000 đ" at bounding box center [709, 488] width 87 height 44
checkbox input "true"
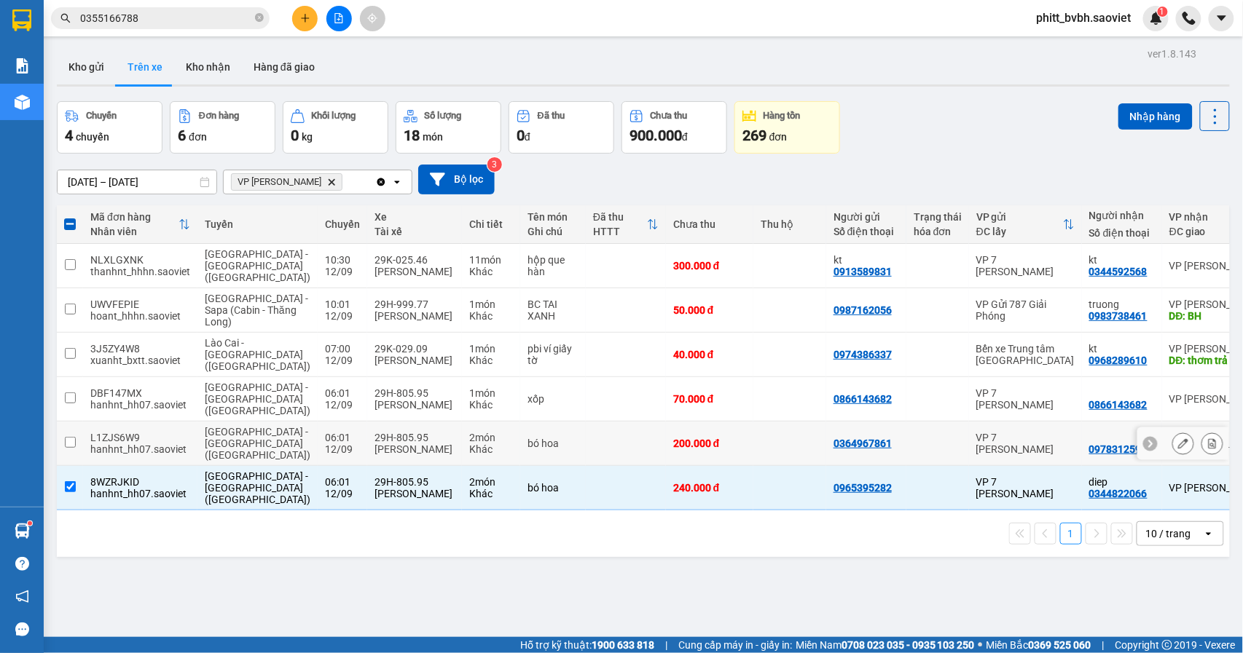
click at [691, 449] on div "200.000 đ" at bounding box center [709, 444] width 73 height 12
checkbox input "true"
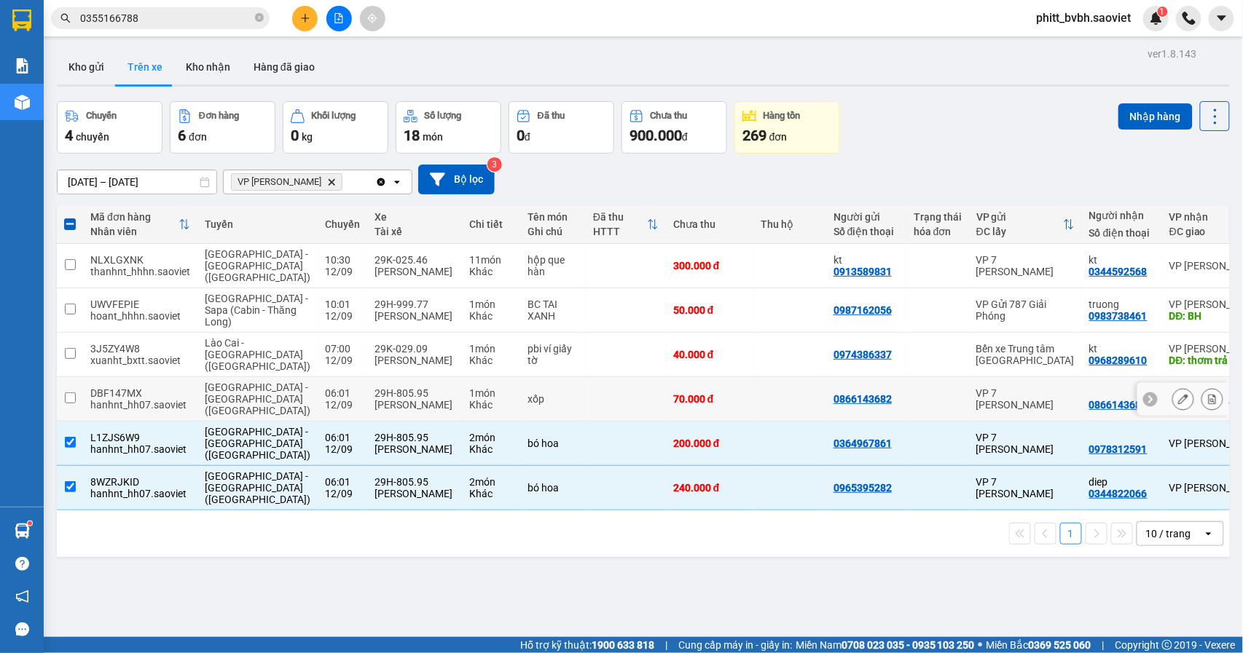
click at [694, 405] on div "70.000 đ" at bounding box center [709, 399] width 73 height 12
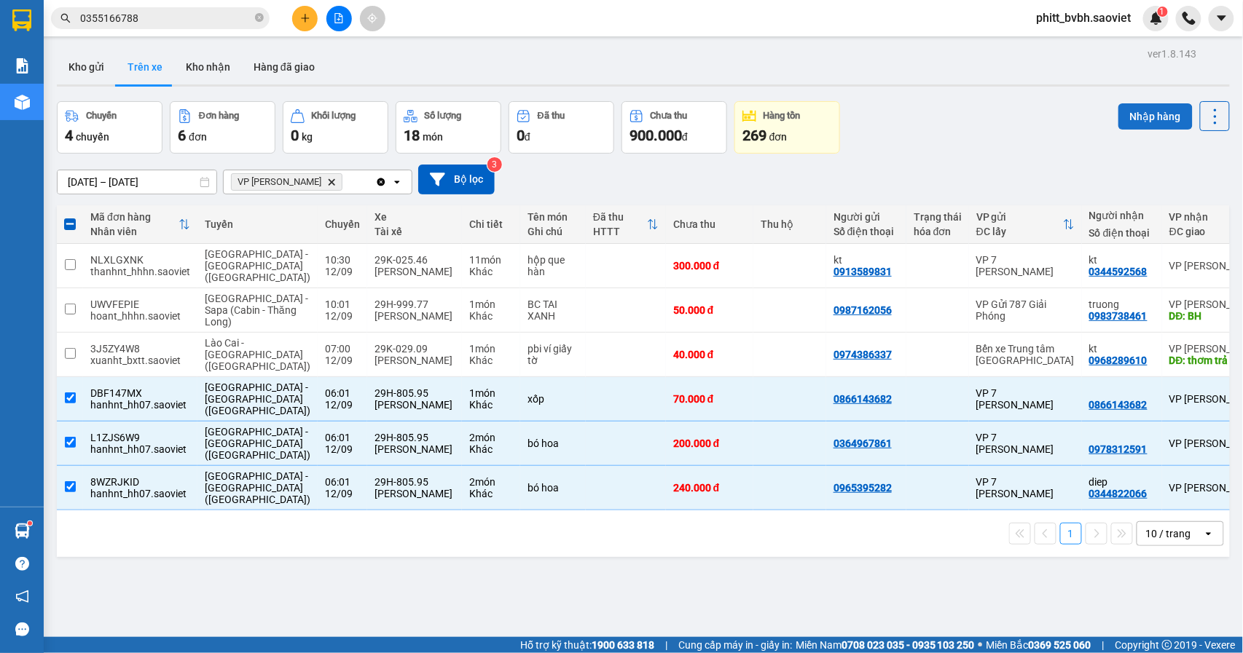
click at [1146, 109] on button "Nhập hàng" at bounding box center [1155, 116] width 74 height 26
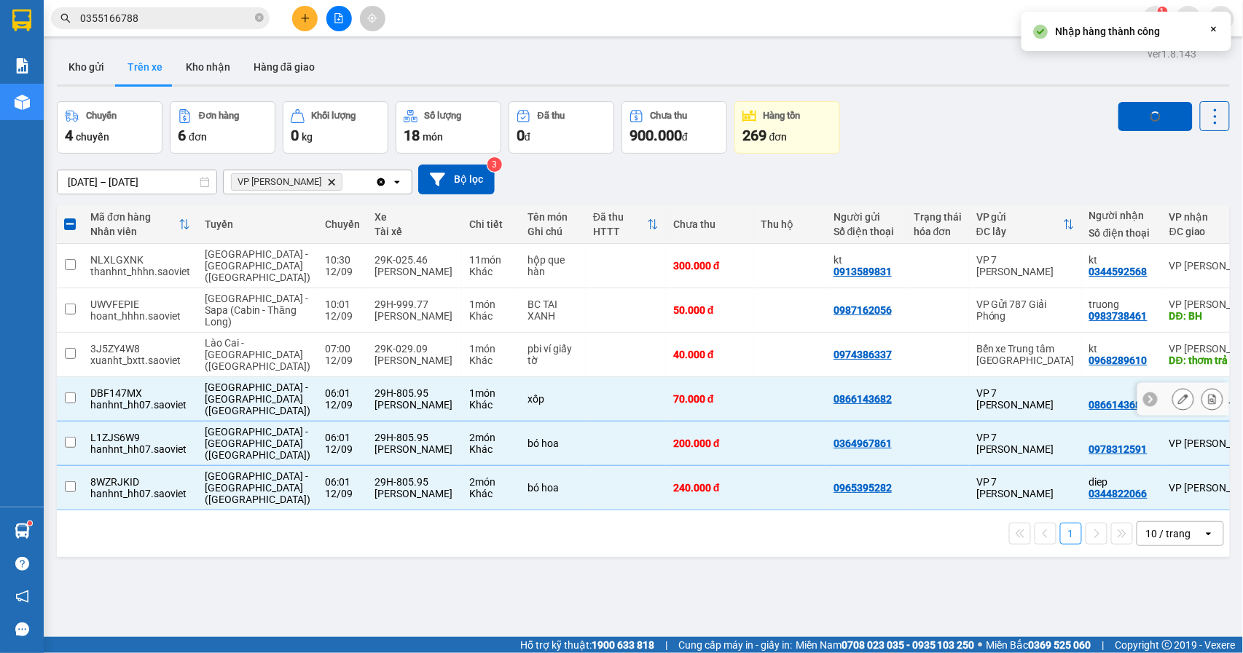
checkbox input "false"
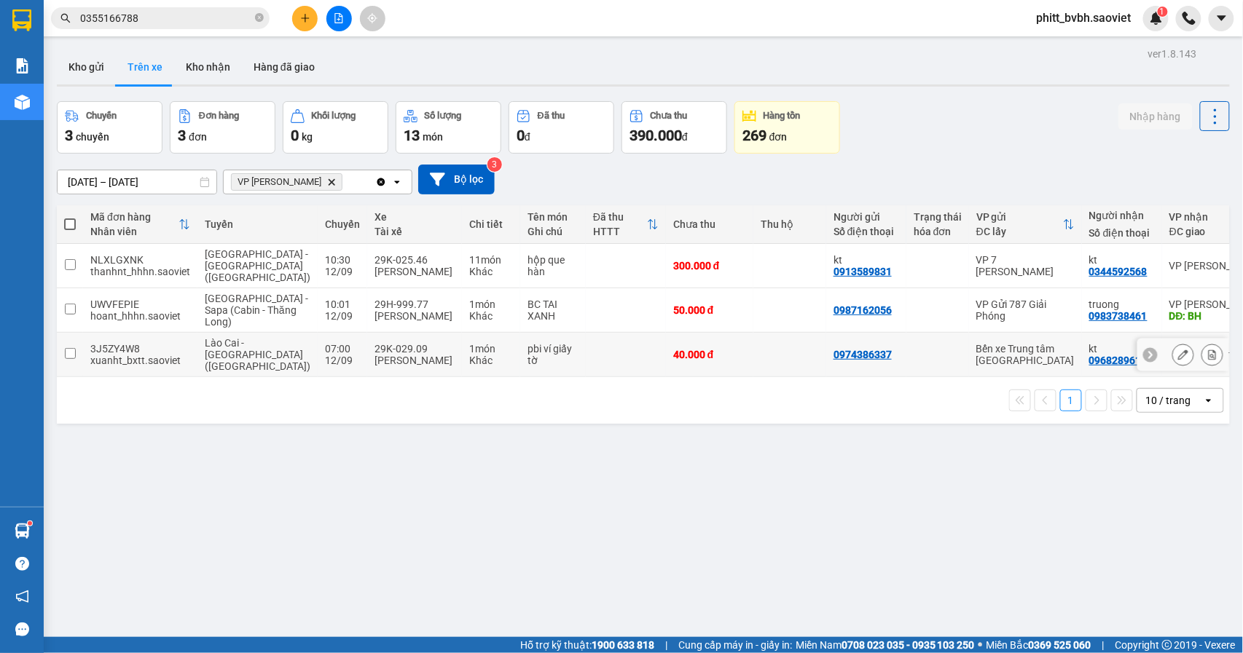
click at [697, 364] on td "40.000 đ" at bounding box center [709, 355] width 87 height 44
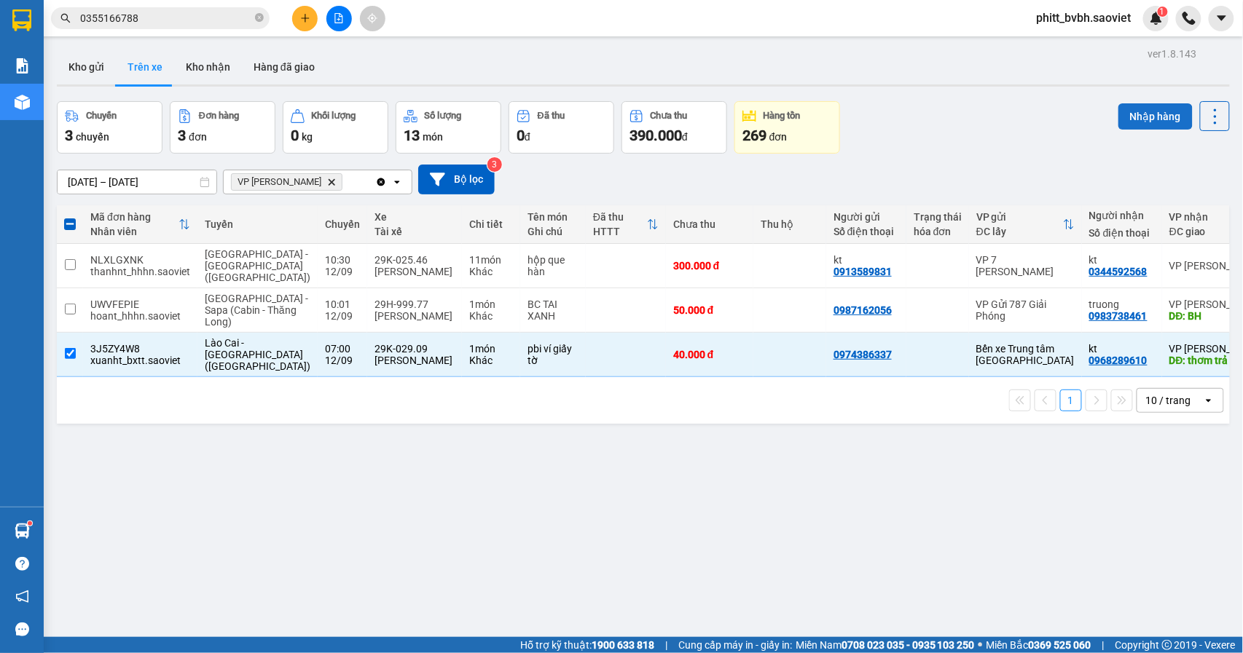
click at [1138, 109] on button "Nhập hàng" at bounding box center [1155, 116] width 74 height 26
checkbox input "false"
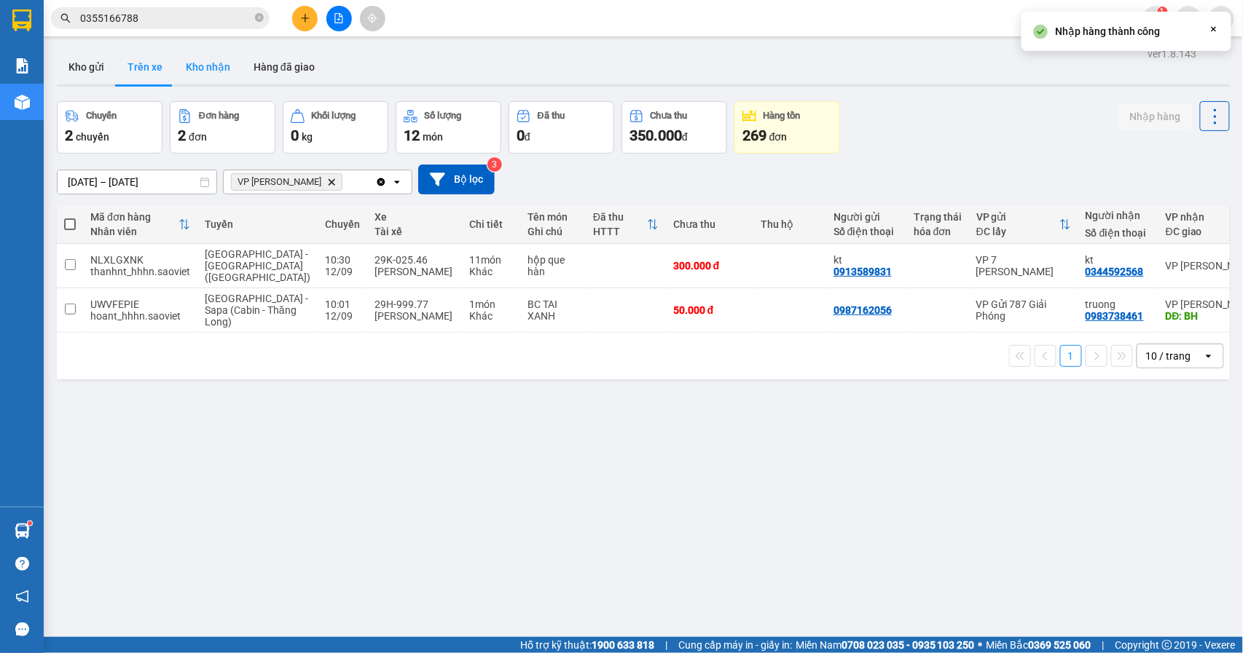
click at [219, 71] on button "Kho nhận" at bounding box center [208, 67] width 68 height 35
type input "[DATE] – [DATE]"
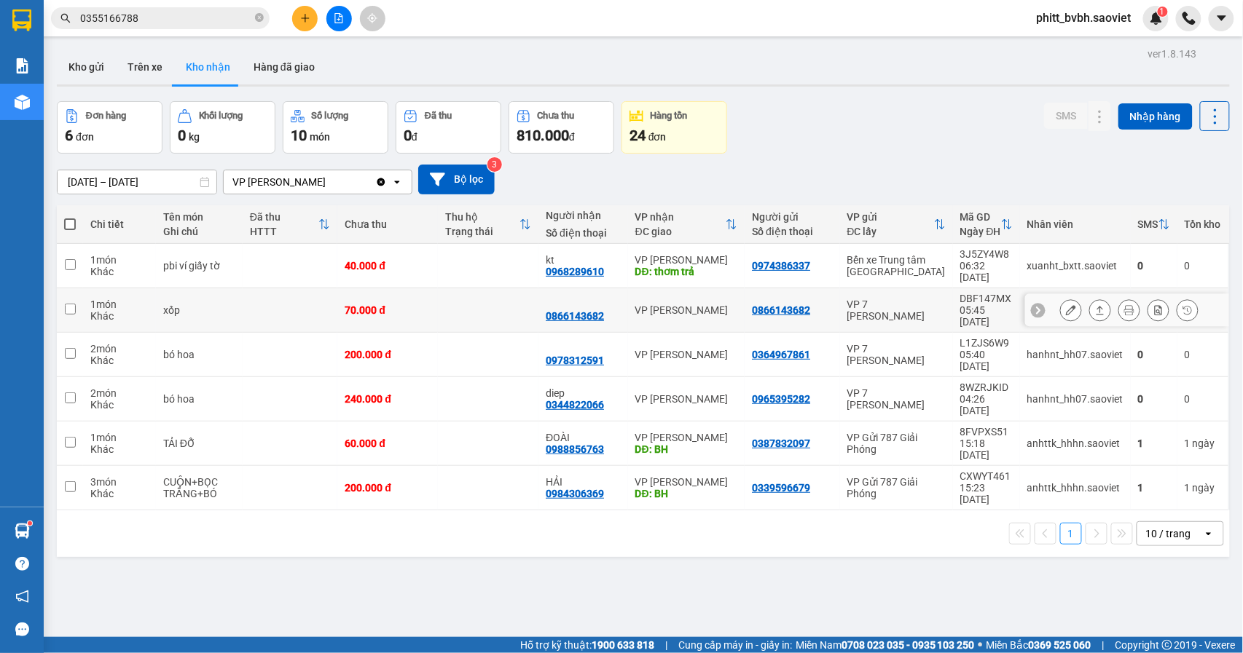
click at [415, 305] on div "70.000 đ" at bounding box center [388, 311] width 86 height 12
checkbox input "true"
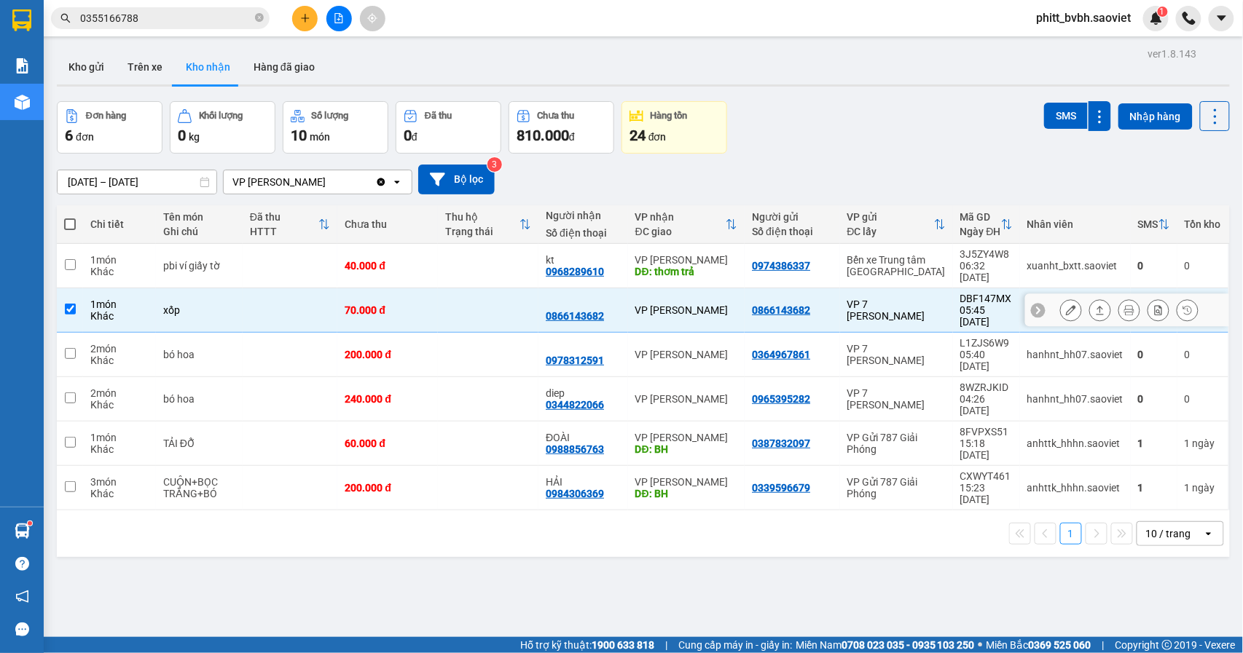
drag, startPoint x: 417, startPoint y: 310, endPoint x: 423, endPoint y: 342, distance: 32.6
click at [420, 318] on tbody "1 món Khác pbi ví giấy tờ 40.000 đ kt 0968289610 VP [PERSON_NAME] DĐ: thơm trả …" at bounding box center [643, 377] width 1173 height 267
click at [438, 333] on td at bounding box center [488, 355] width 101 height 44
checkbox input "true"
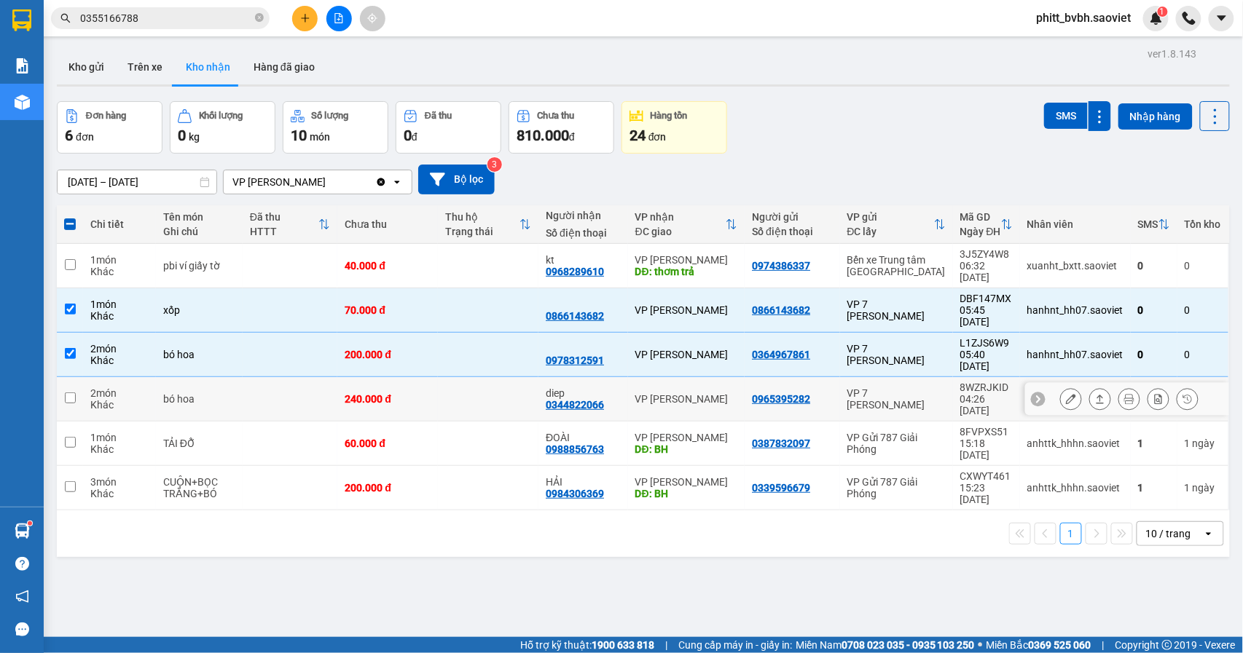
drag, startPoint x: 438, startPoint y: 351, endPoint x: 435, endPoint y: 377, distance: 25.7
click at [438, 377] on td at bounding box center [488, 399] width 101 height 44
checkbox input "true"
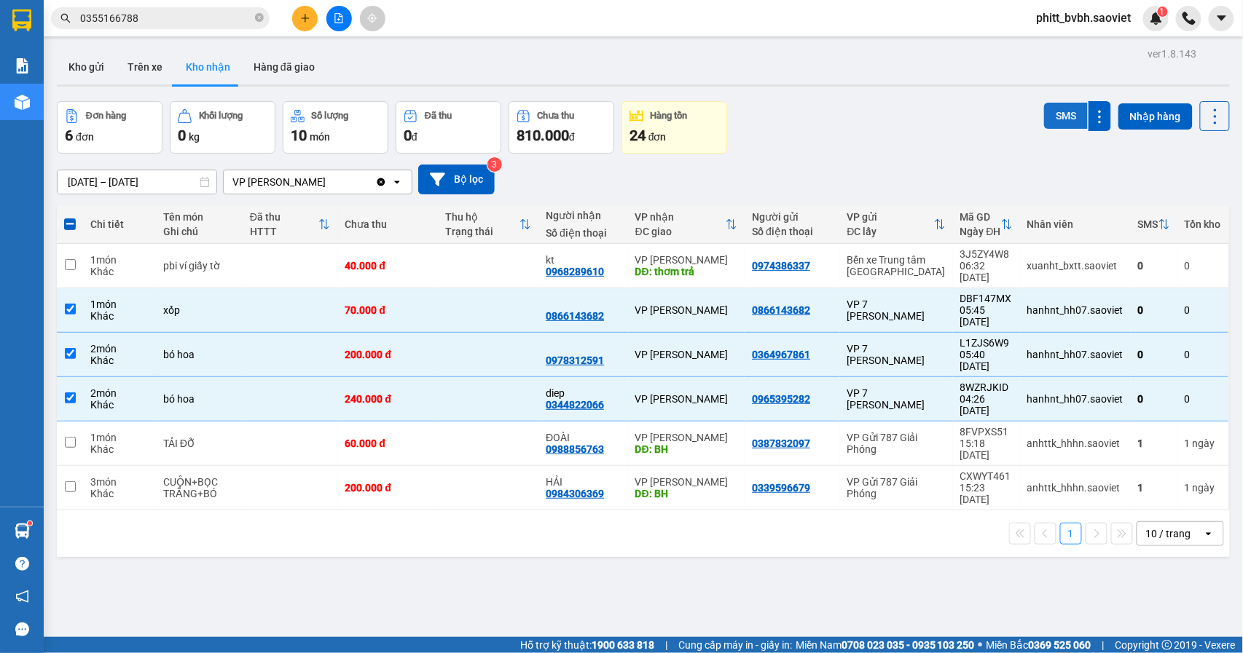
click at [1056, 112] on button "SMS" at bounding box center [1066, 116] width 44 height 26
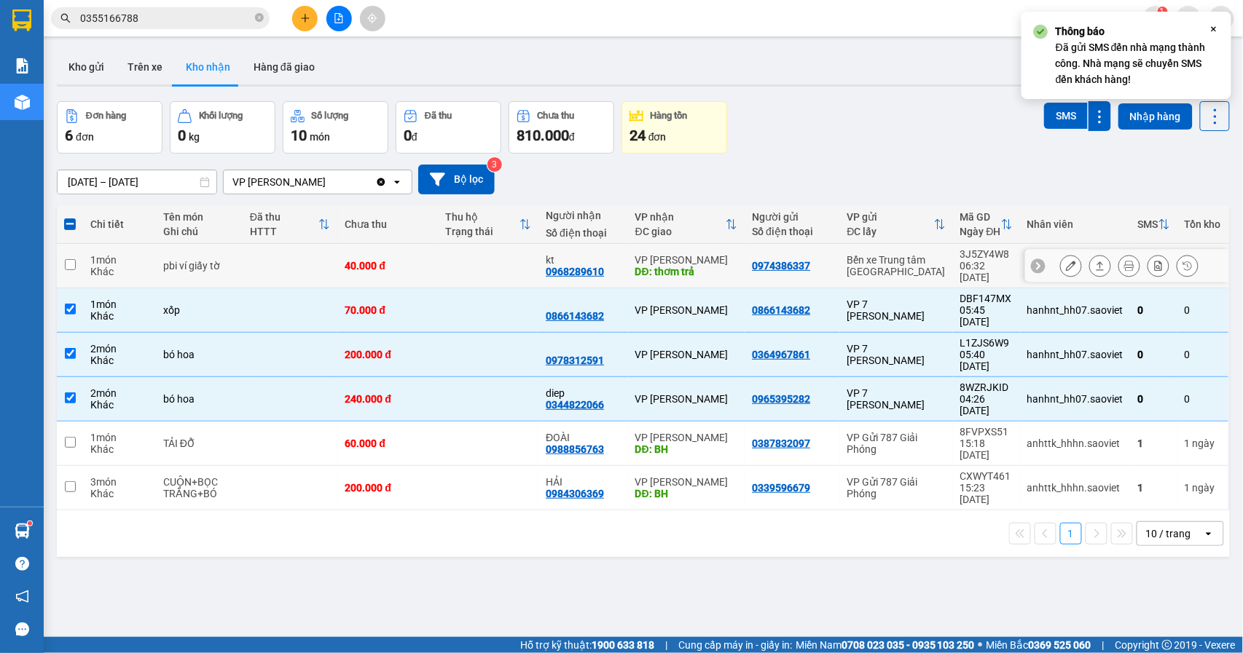
click at [531, 254] on td at bounding box center [488, 266] width 101 height 44
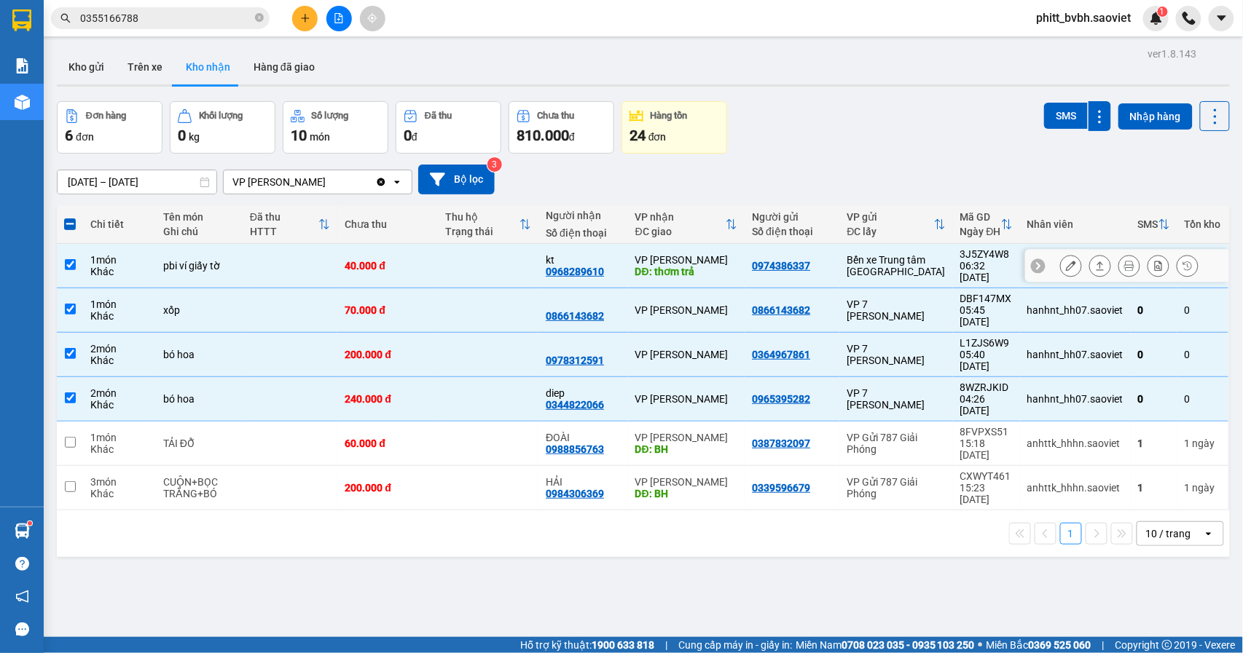
click at [538, 254] on td "kt 0968289610" at bounding box center [583, 266] width 90 height 44
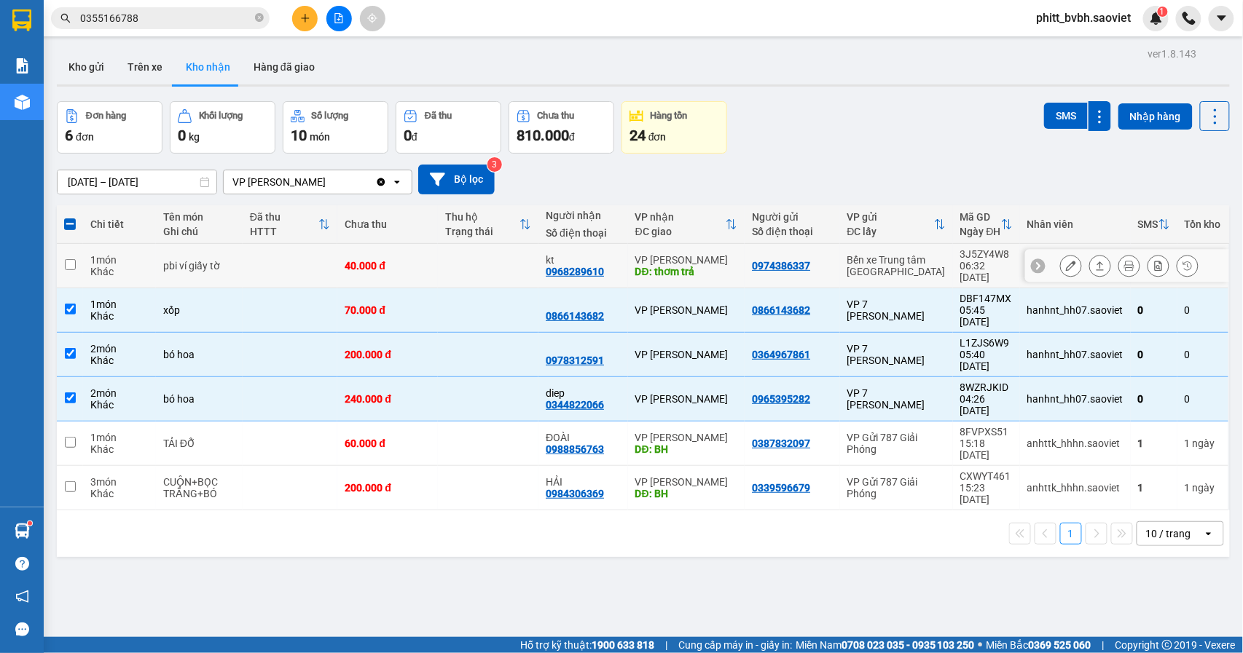
checkbox input "false"
click at [516, 291] on td at bounding box center [488, 310] width 101 height 44
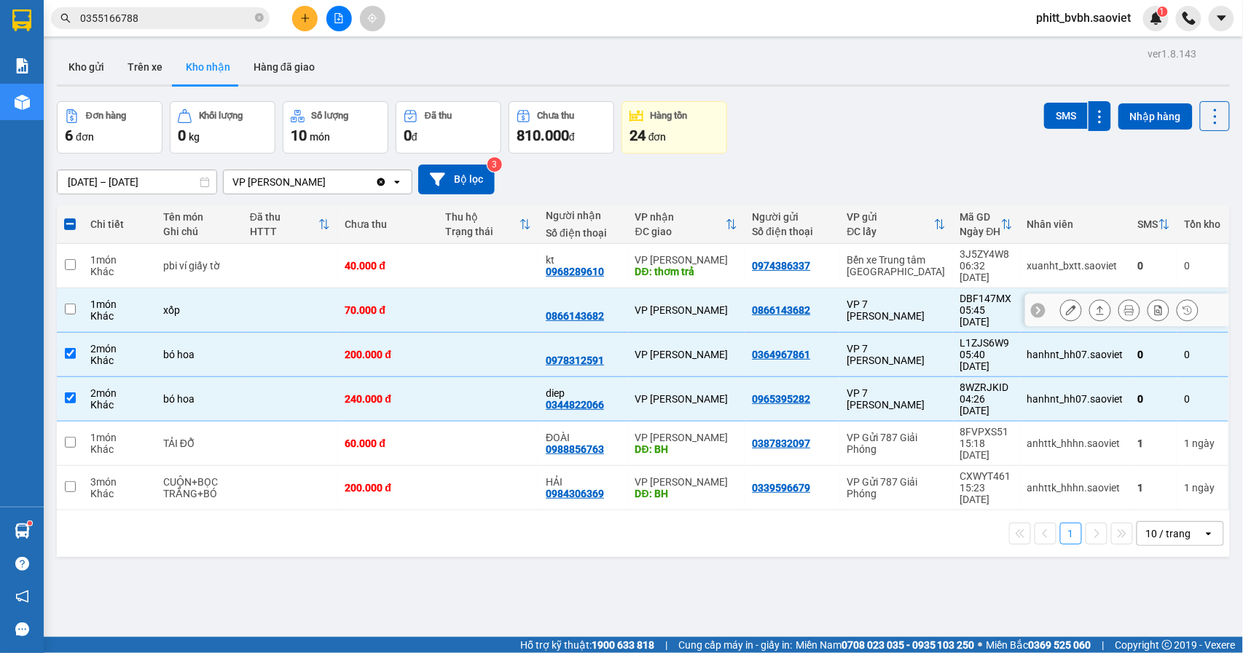
checkbox input "false"
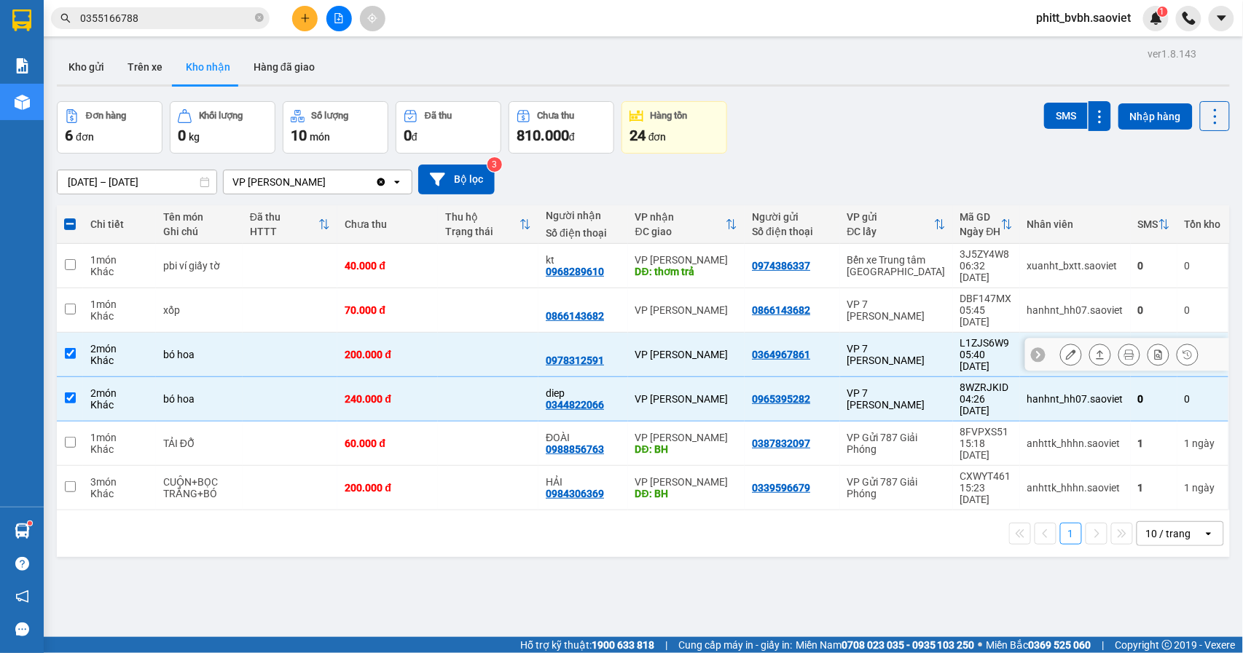
click at [516, 333] on td at bounding box center [488, 355] width 101 height 44
checkbox input "false"
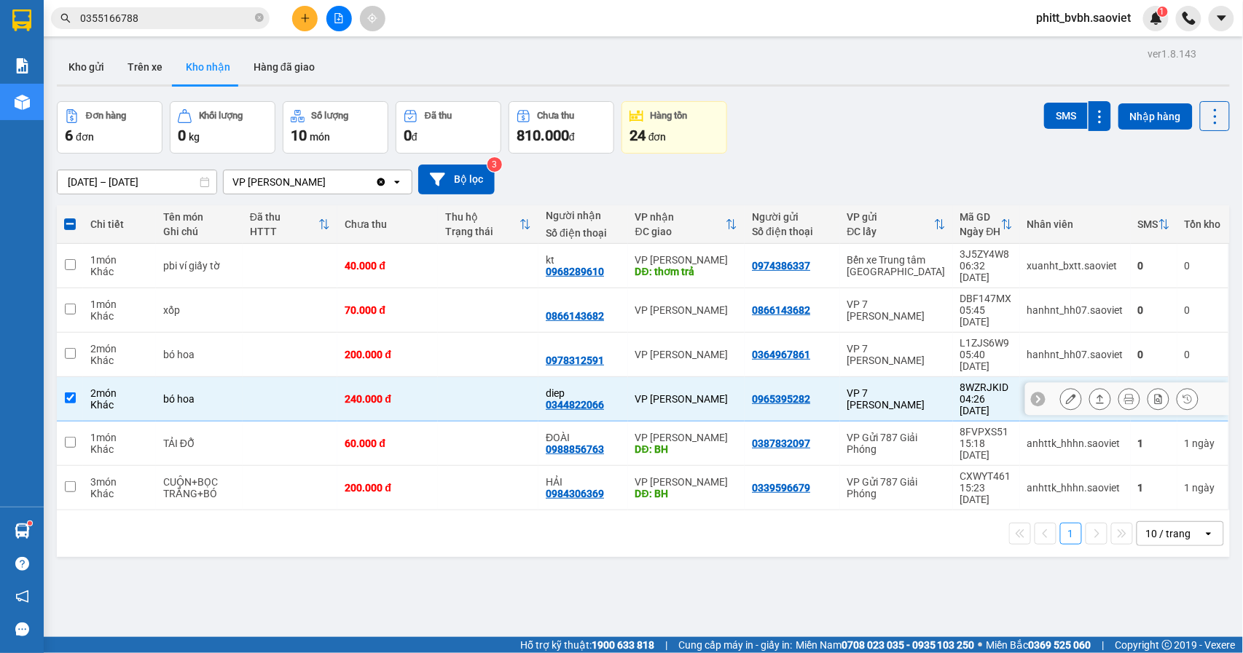
click at [514, 377] on td at bounding box center [488, 399] width 101 height 44
checkbox input "false"
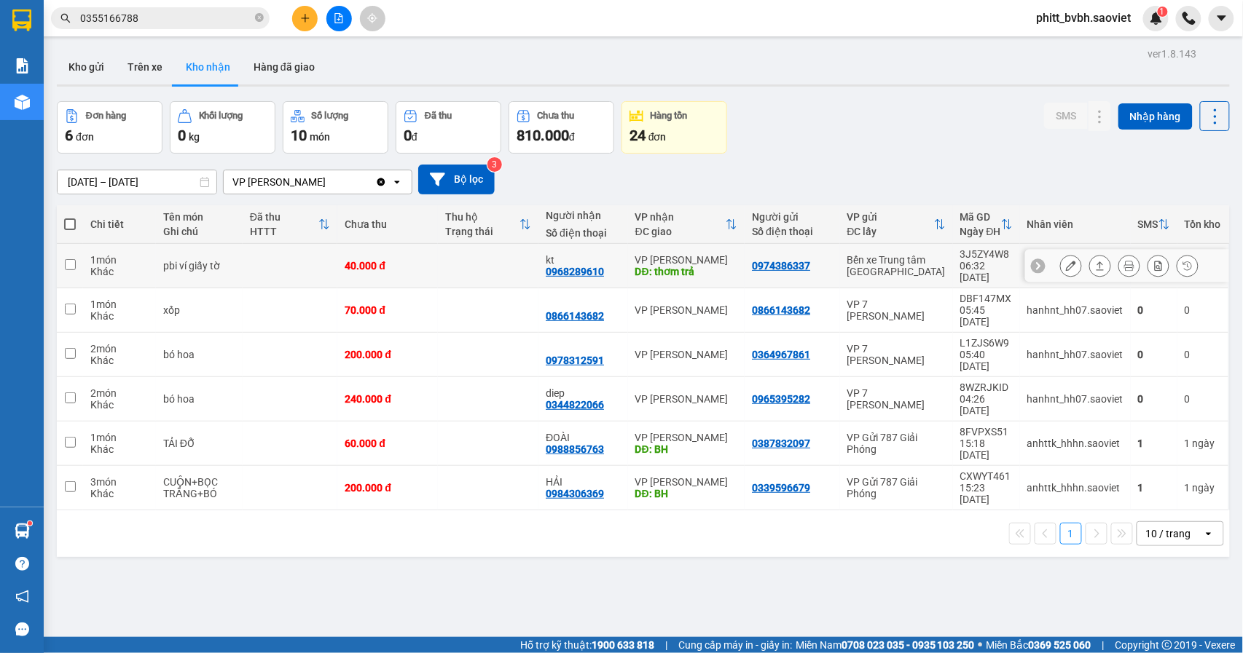
click at [1061, 248] on tr "1 món Khác pbi ví giấy tờ 40.000 đ kt 0968289610 VP [PERSON_NAME] DĐ: thơm trả …" at bounding box center [643, 266] width 1173 height 44
checkbox input "true"
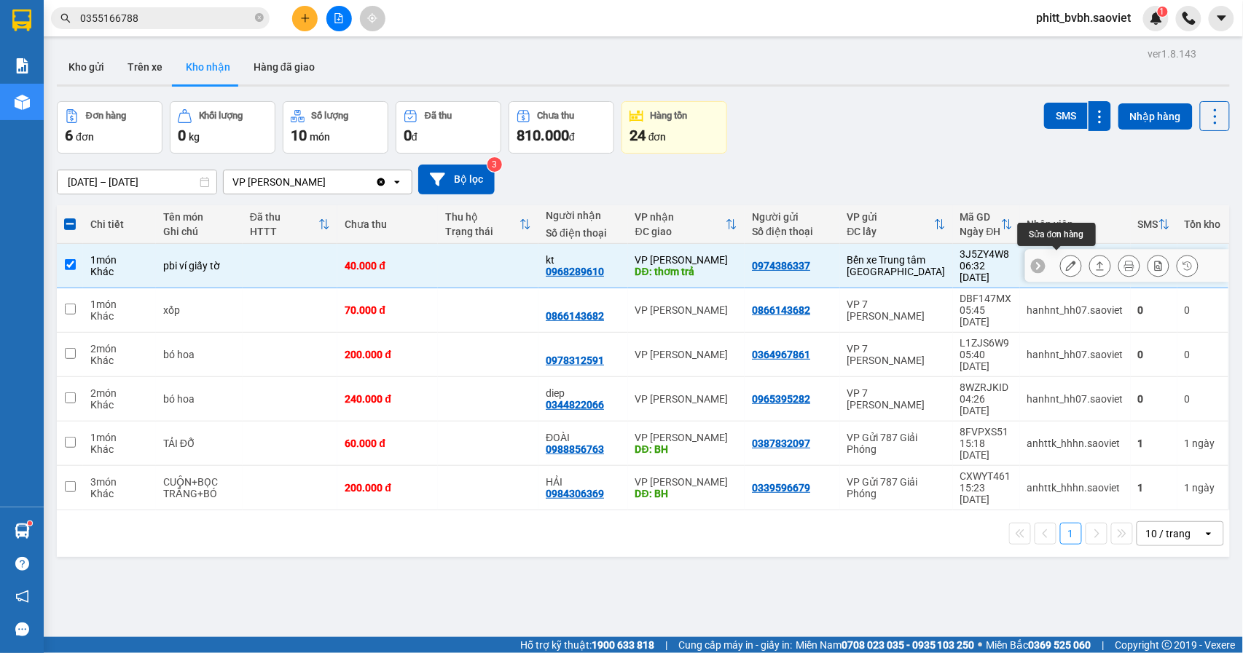
click at [1066, 263] on icon at bounding box center [1071, 266] width 10 height 10
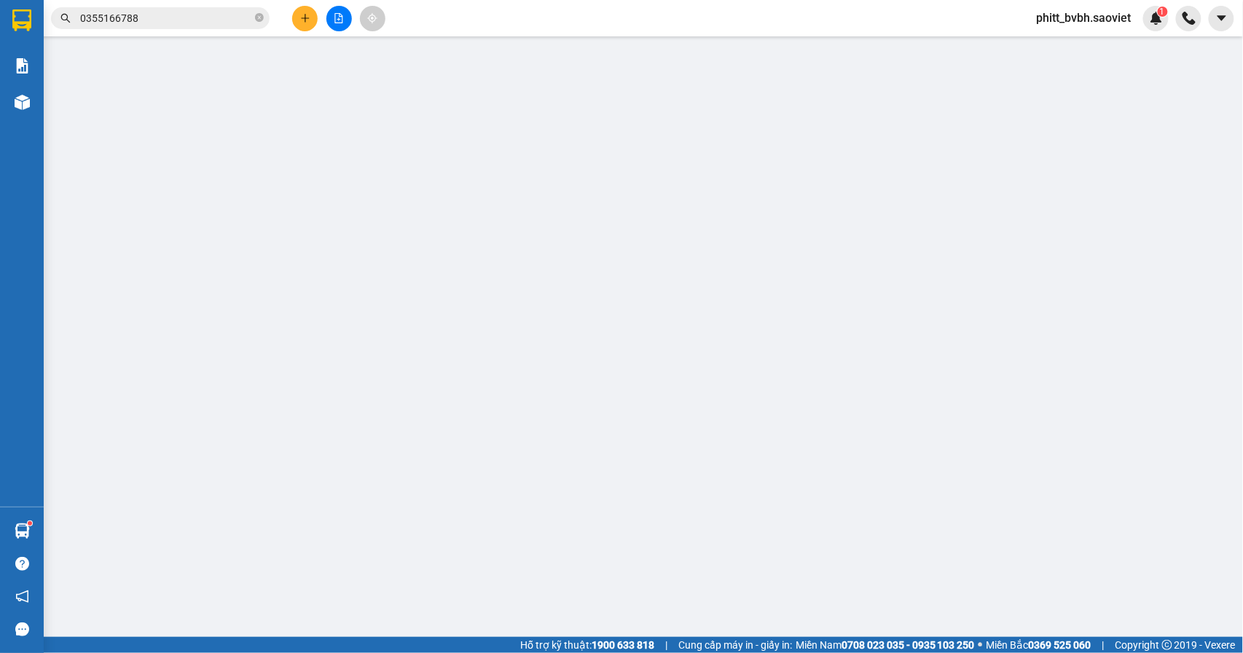
type input "0974386337"
type input "0968289610"
type input "kt"
type input "thơm trả"
type input "40.000"
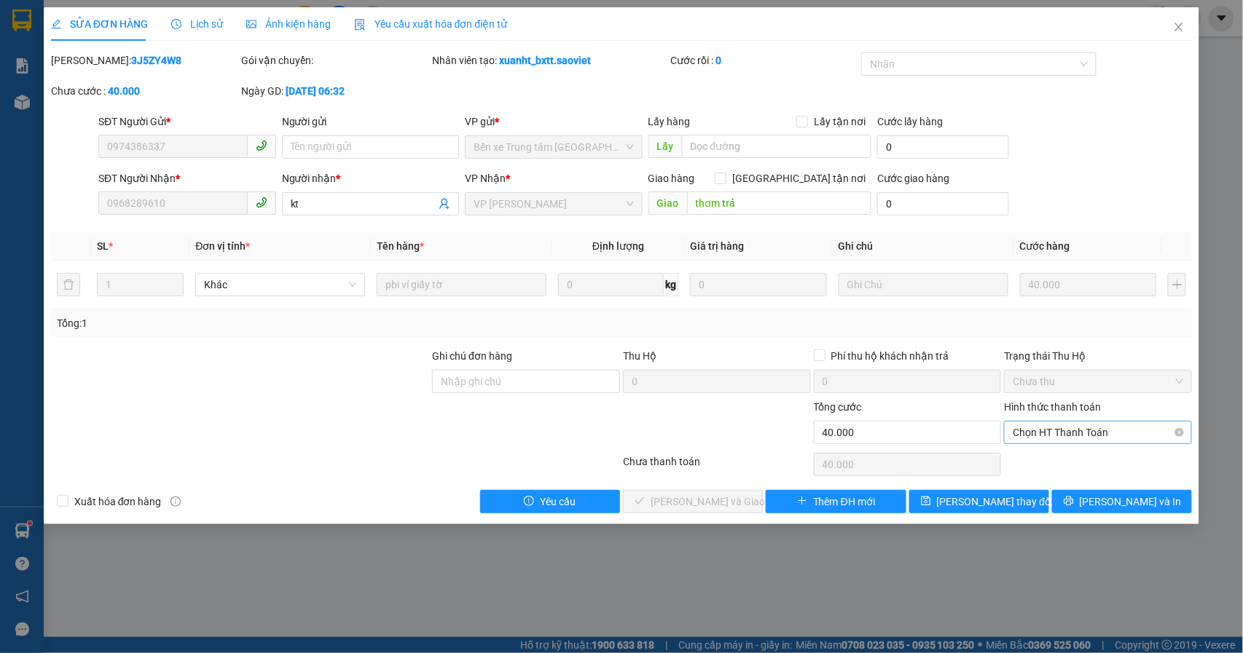
click at [1061, 434] on span "Chọn HT Thanh Toán" at bounding box center [1098, 433] width 170 height 22
click at [1067, 459] on div "Tại văn phòng" at bounding box center [1098, 463] width 170 height 16
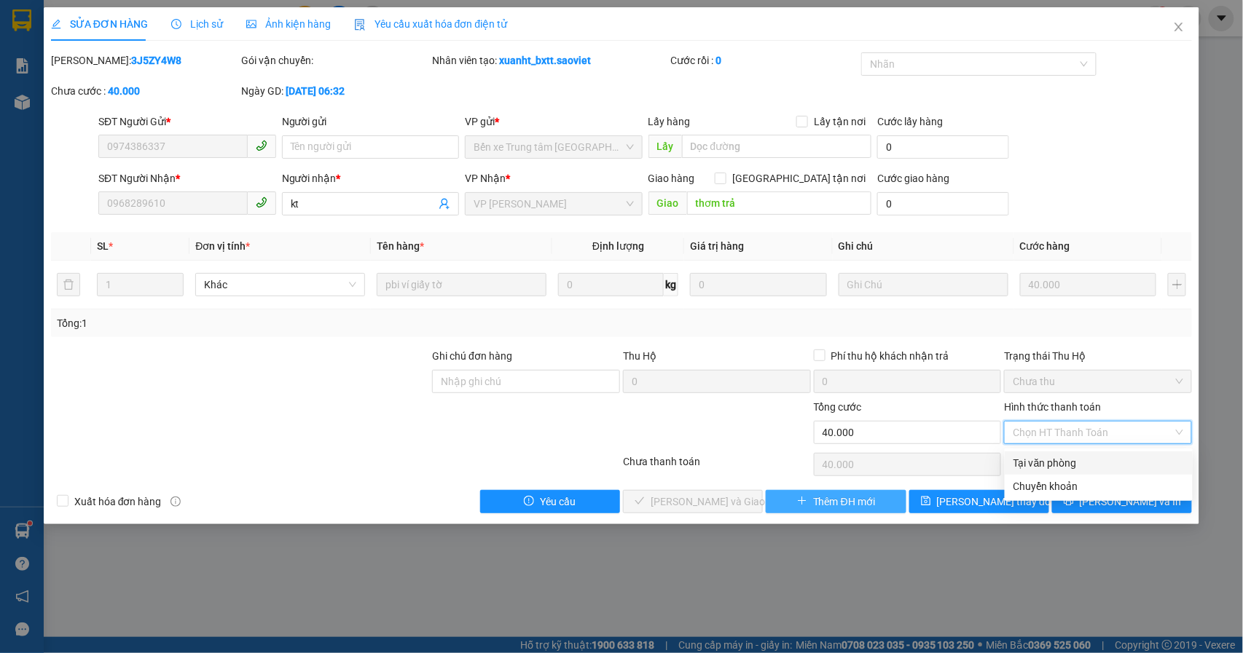
type input "0"
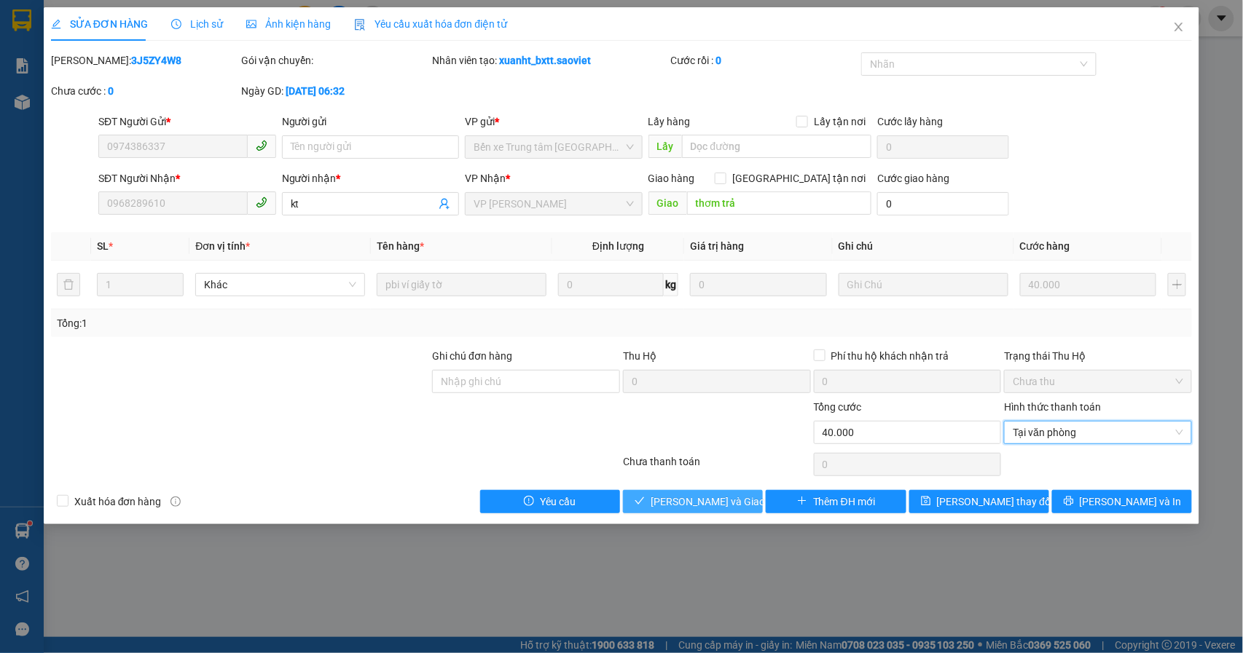
click at [761, 501] on div "Xuất hóa đơn hàng Yêu cầu [PERSON_NAME] và [PERSON_NAME] hàng Thêm ĐH mới [PERS…" at bounding box center [622, 501] width 1144 height 23
click at [729, 501] on span "[PERSON_NAME] và Giao hàng" at bounding box center [721, 502] width 140 height 16
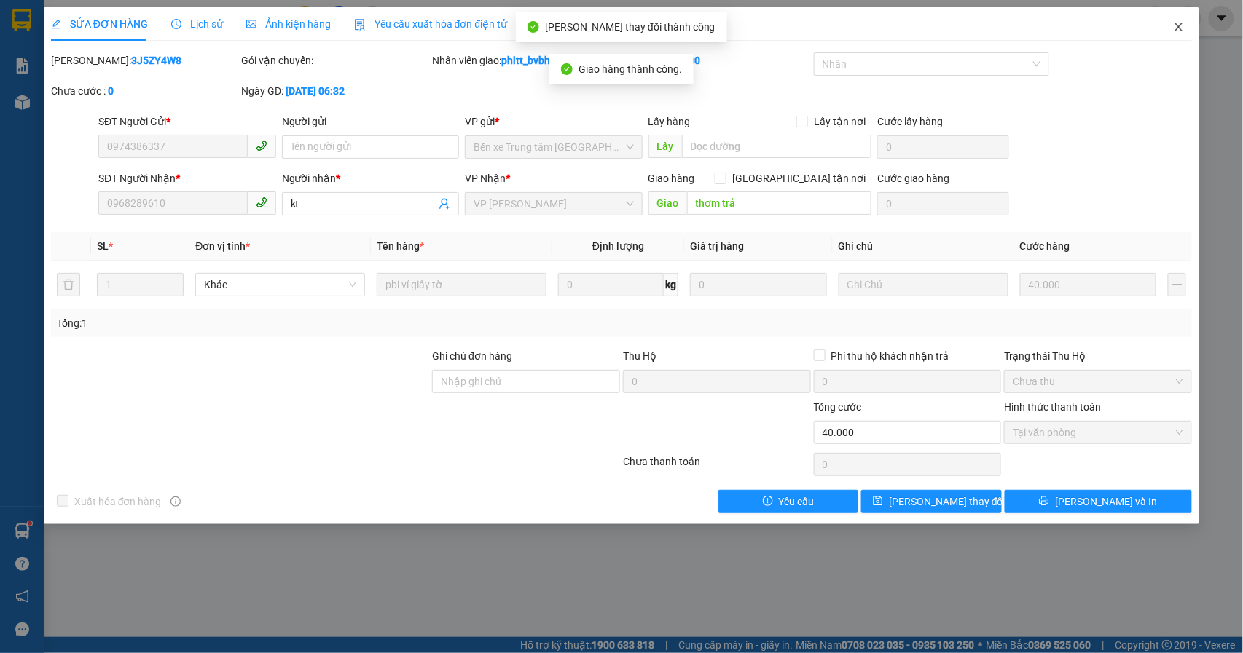
click at [1183, 27] on icon "close" at bounding box center [1179, 27] width 12 height 12
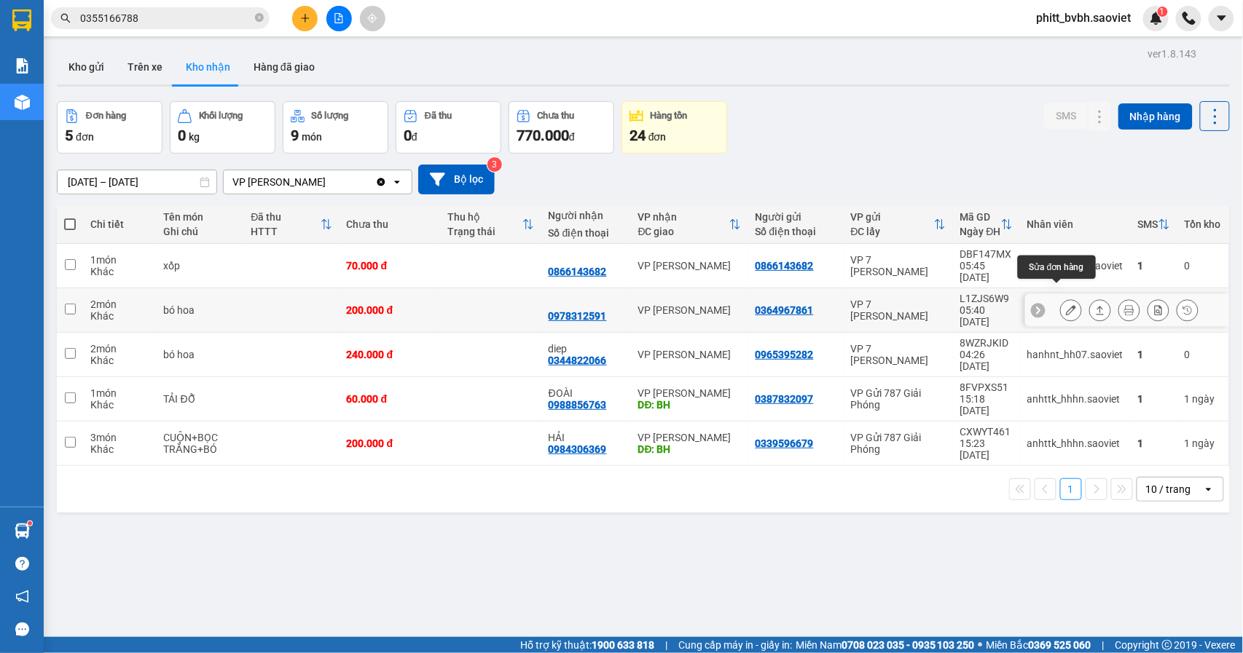
click at [1066, 305] on icon at bounding box center [1071, 310] width 10 height 10
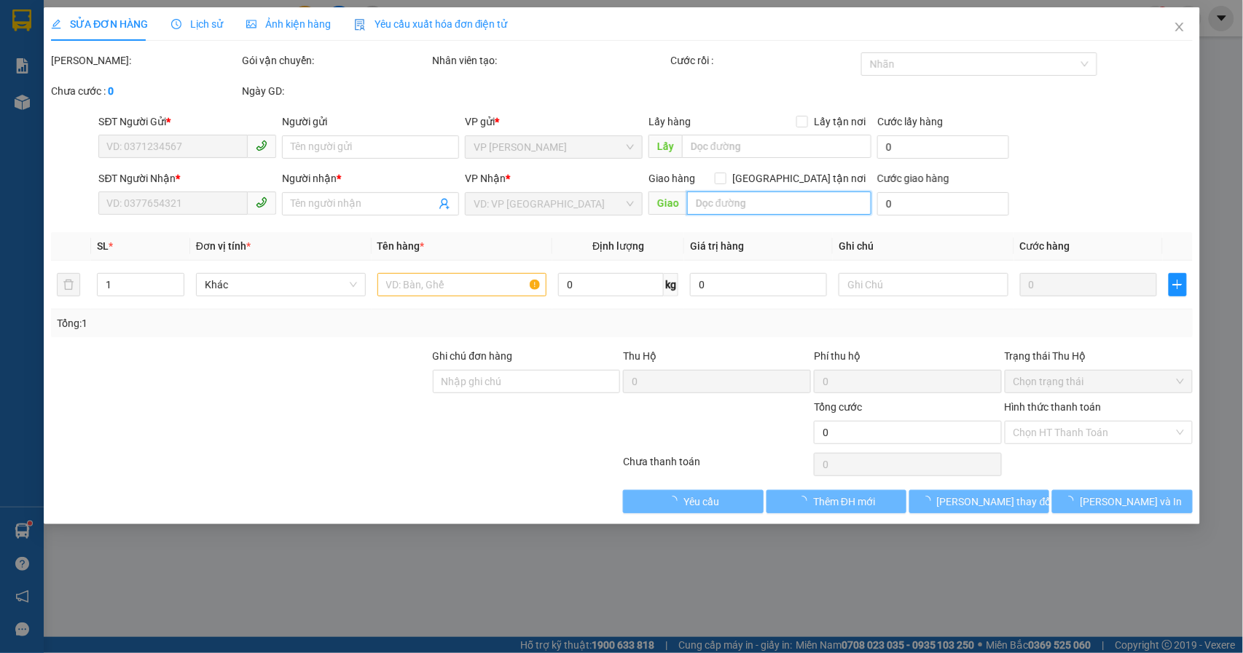
click at [761, 194] on input "text" at bounding box center [779, 203] width 184 height 23
type input "0364967861"
type input "0978312591"
type input "200.000"
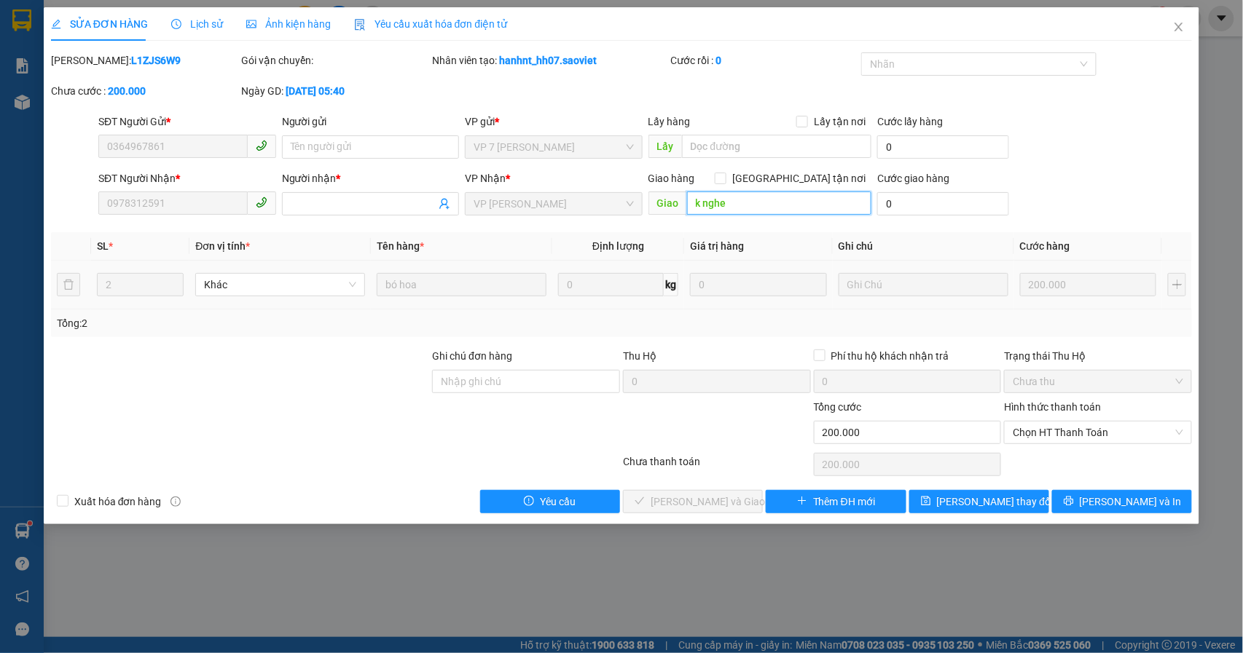
type input "k nghe"
click at [986, 508] on span "[PERSON_NAME] thay đổi" at bounding box center [995, 502] width 117 height 16
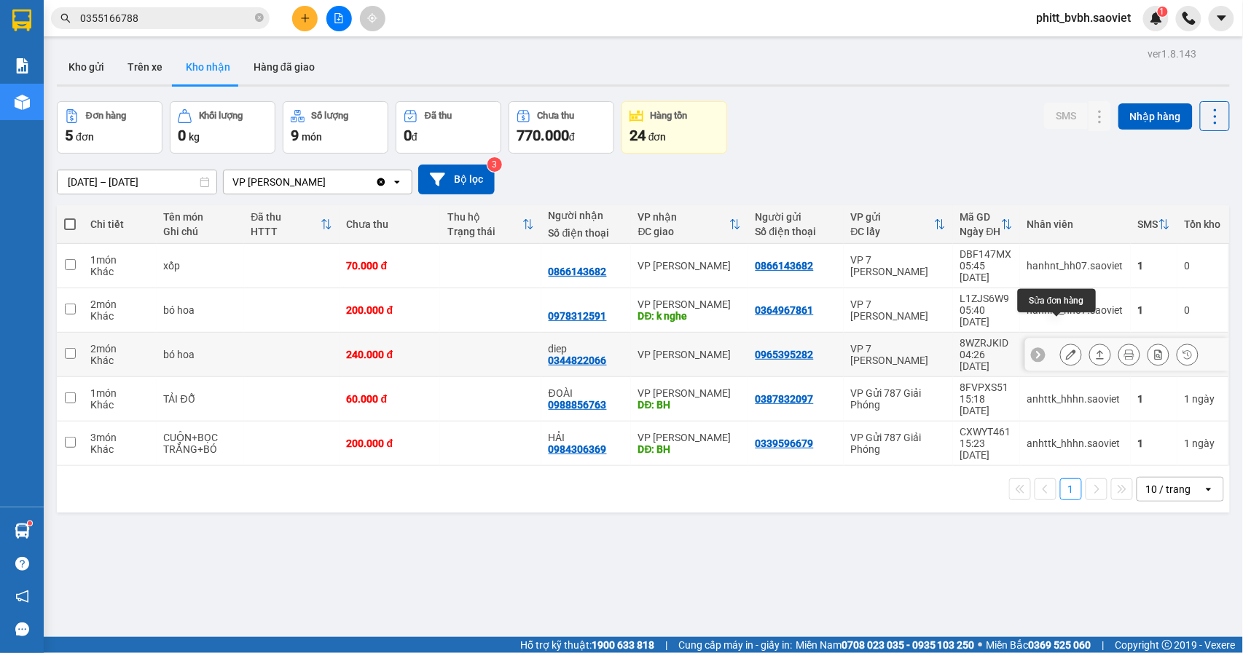
click at [1062, 342] on button at bounding box center [1071, 354] width 20 height 25
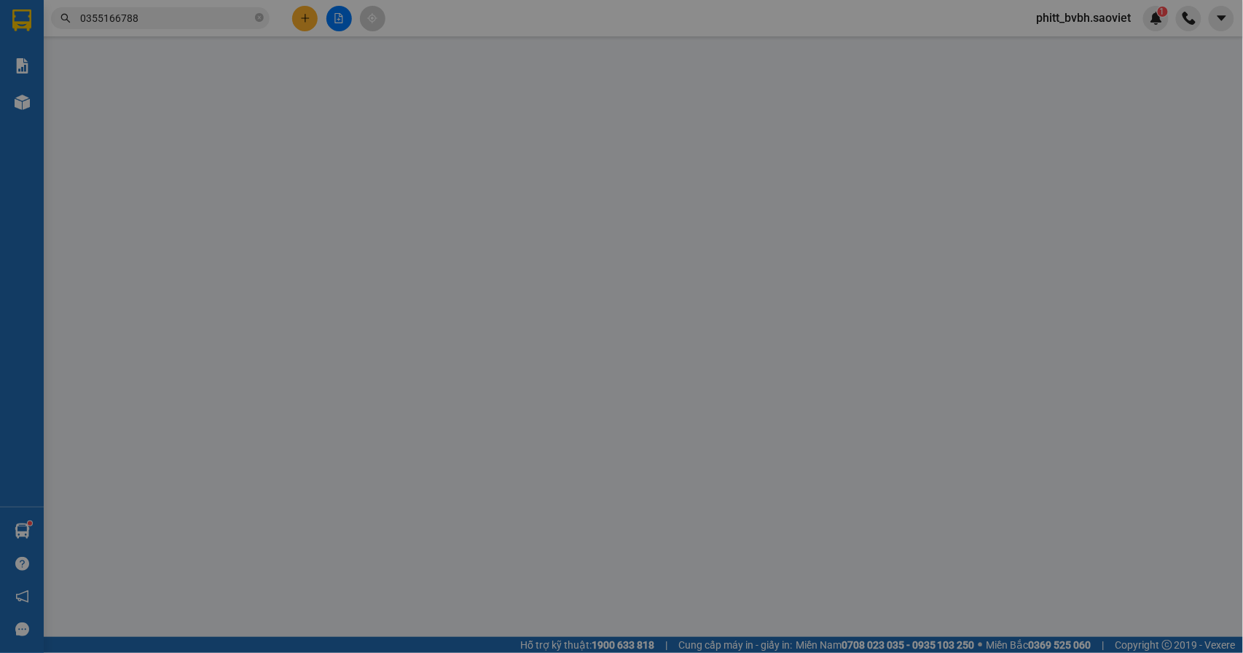
type input "0965395282"
type input "0344822066"
type input "diep"
type input "240.000"
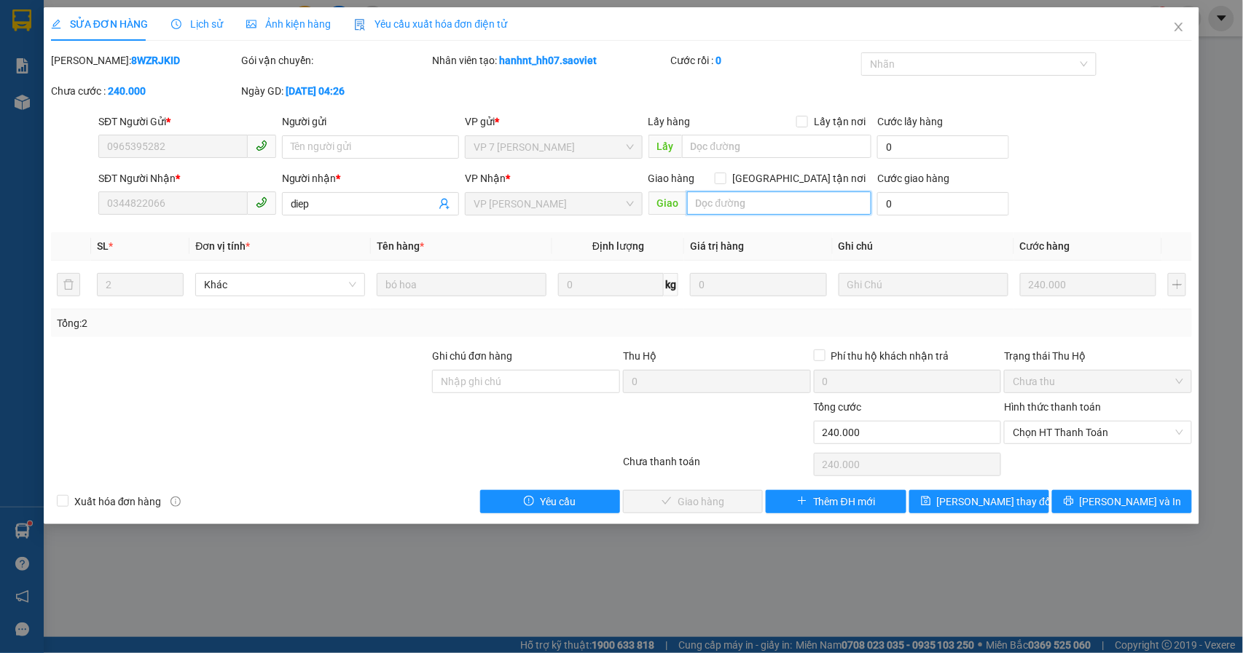
click at [735, 203] on input "text" at bounding box center [779, 203] width 184 height 23
type input "d"
type input "đã gọi"
click at [954, 507] on button "[PERSON_NAME] thay đổi" at bounding box center [979, 501] width 140 height 23
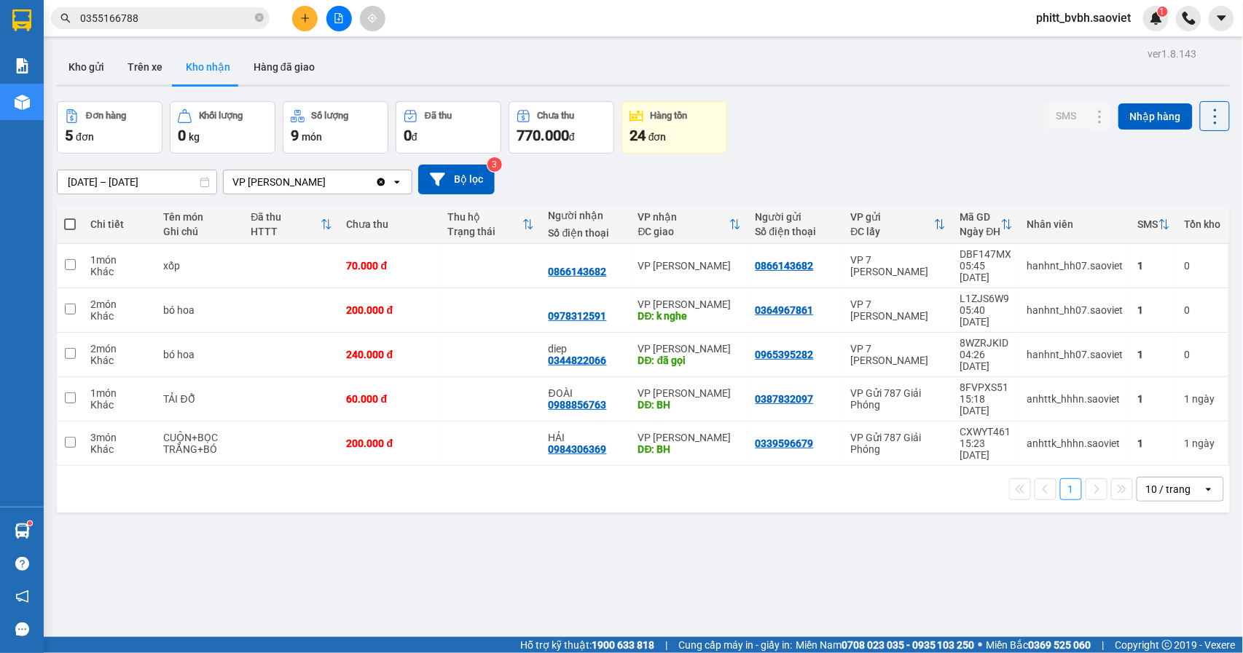
click at [726, 537] on div "ver 1.8.143 Kho gửi Trên xe Kho nhận Hàng đã giao Đơn hàng 5 đơn Khối lượng 0 k…" at bounding box center [643, 370] width 1185 height 653
click at [160, 62] on button "Trên xe" at bounding box center [145, 67] width 58 height 35
type input "[DATE] – [DATE]"
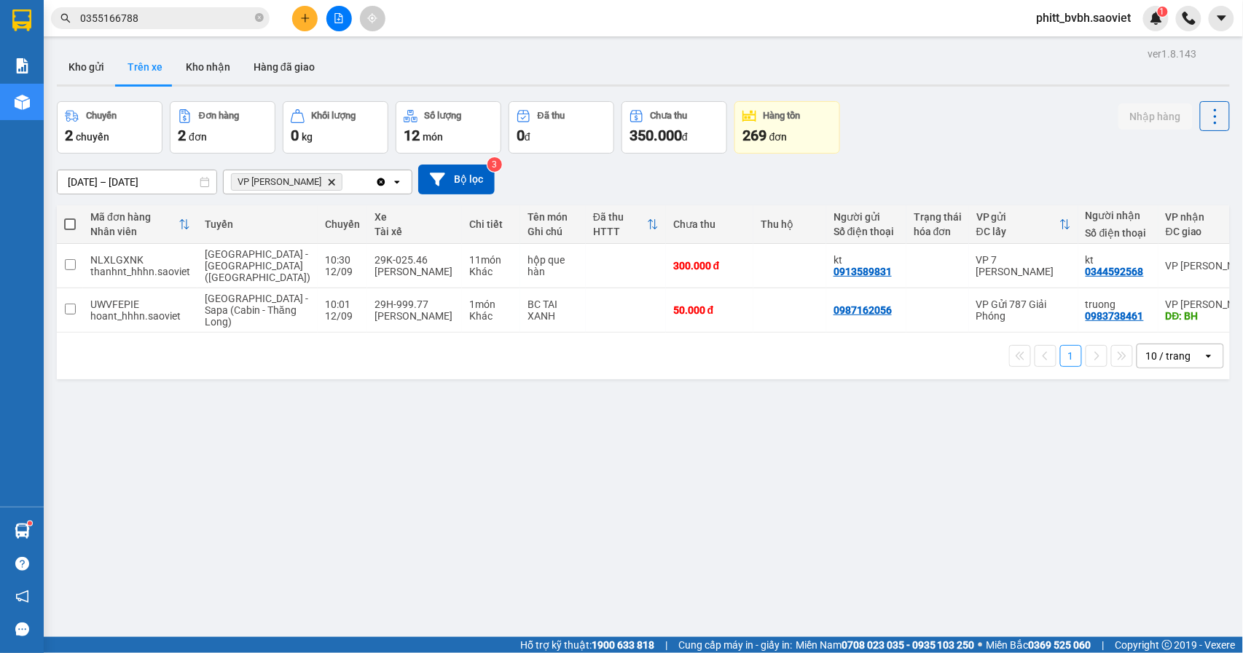
drag, startPoint x: 779, startPoint y: 517, endPoint x: 516, endPoint y: 119, distance: 477.2
click at [765, 505] on div "ver 1.8.143 Kho gửi Trên xe Kho nhận Hàng đã giao Chuyến 2 chuyến Đơn hàng 2 đơ…" at bounding box center [643, 370] width 1185 height 653
click at [776, 653] on html "Kết quả tìm kiếm ( 147 ) Bộ lọc Mã ĐH Trạng thái Món hàng Thu hộ Tổng cước Chưa…" at bounding box center [621, 326] width 1243 height 653
click at [258, 17] on icon "close-circle" at bounding box center [259, 17] width 9 height 9
click at [219, 22] on input "text" at bounding box center [166, 18] width 172 height 16
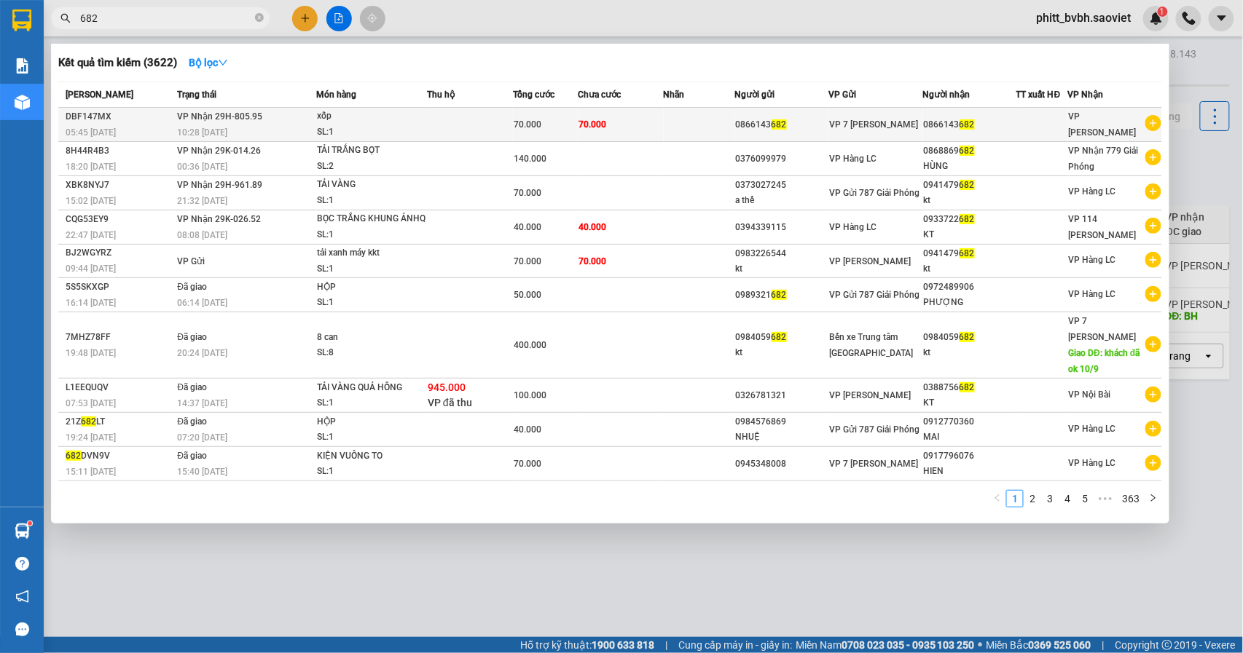
type input "682"
click at [472, 130] on td at bounding box center [470, 125] width 86 height 34
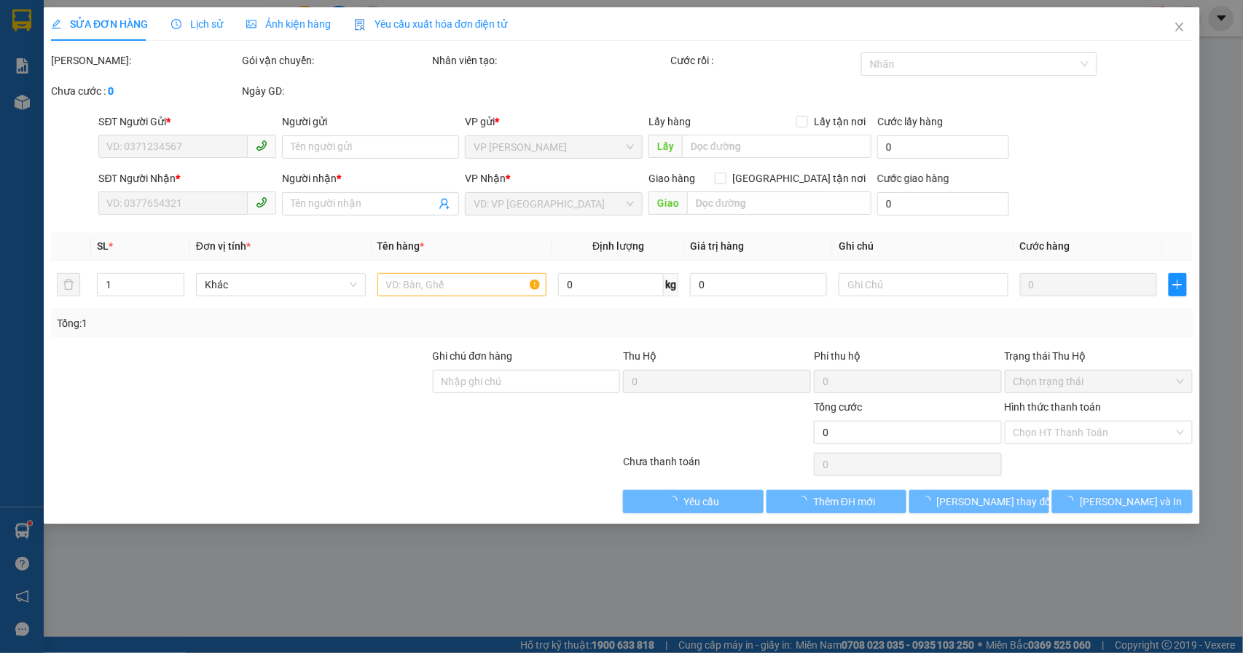
type input "0866143682"
type input "70.000"
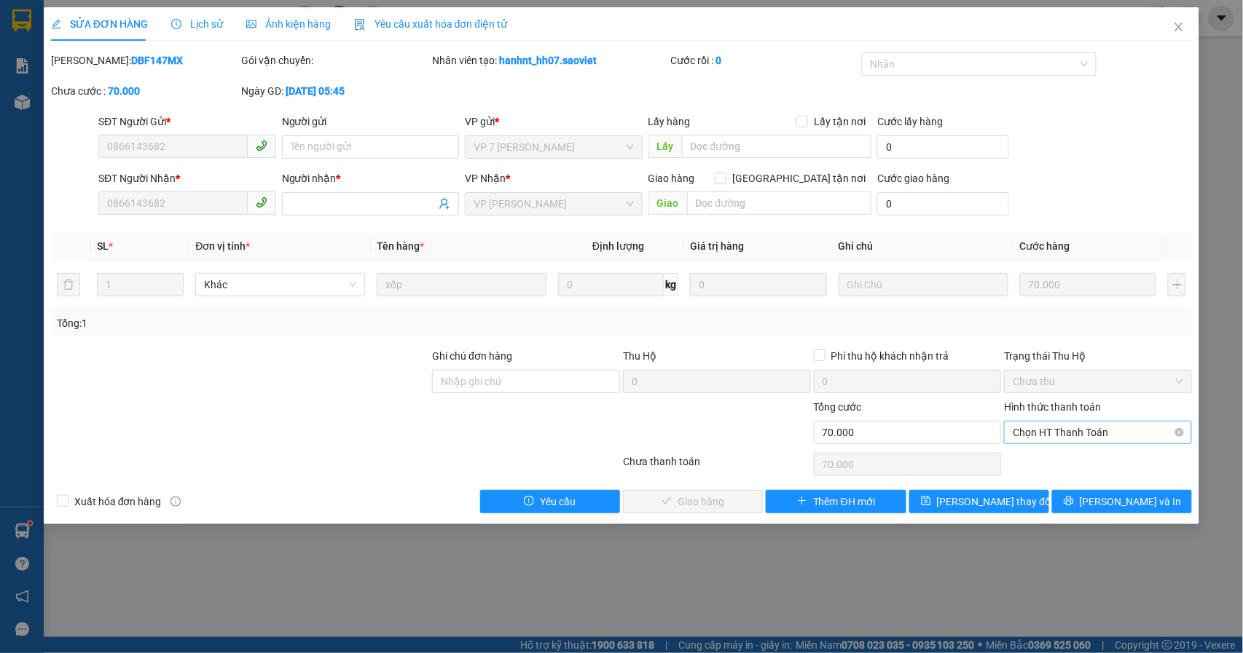
click at [1055, 431] on span "Chọn HT Thanh Toán" at bounding box center [1098, 433] width 170 height 22
click at [1059, 464] on div "Tại văn phòng" at bounding box center [1098, 463] width 170 height 16
type input "0"
click at [678, 508] on span "[PERSON_NAME] và Giao hàng" at bounding box center [721, 502] width 140 height 16
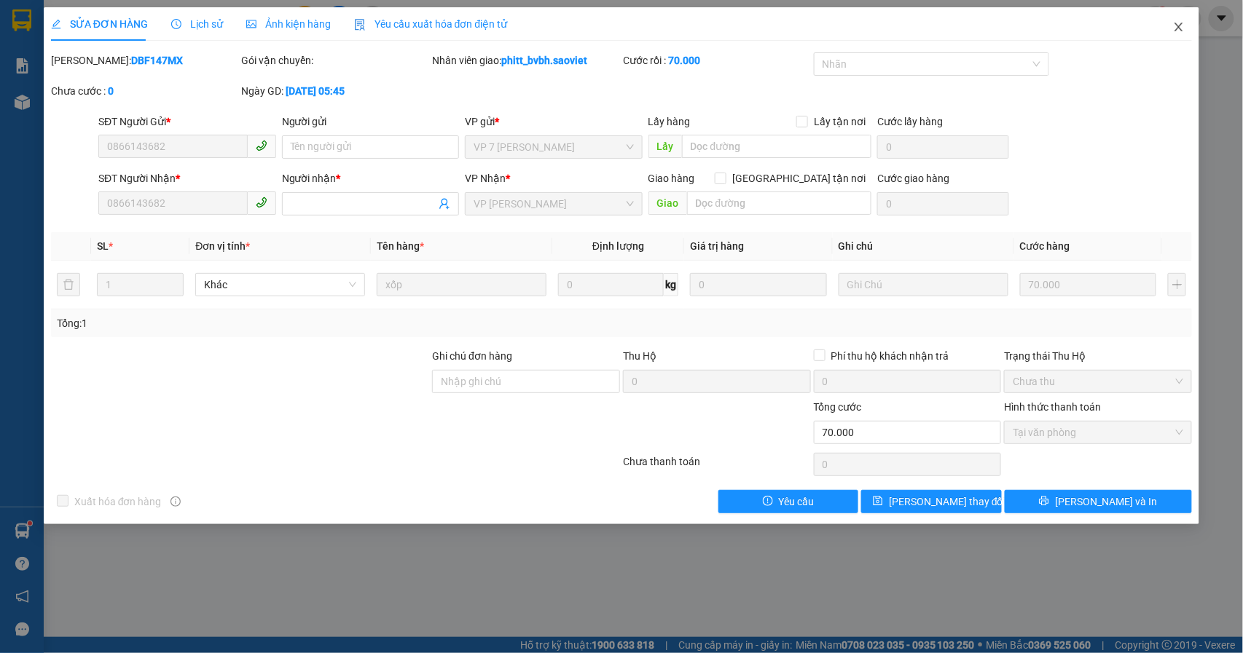
click at [1187, 28] on span "Close" at bounding box center [1178, 27] width 41 height 41
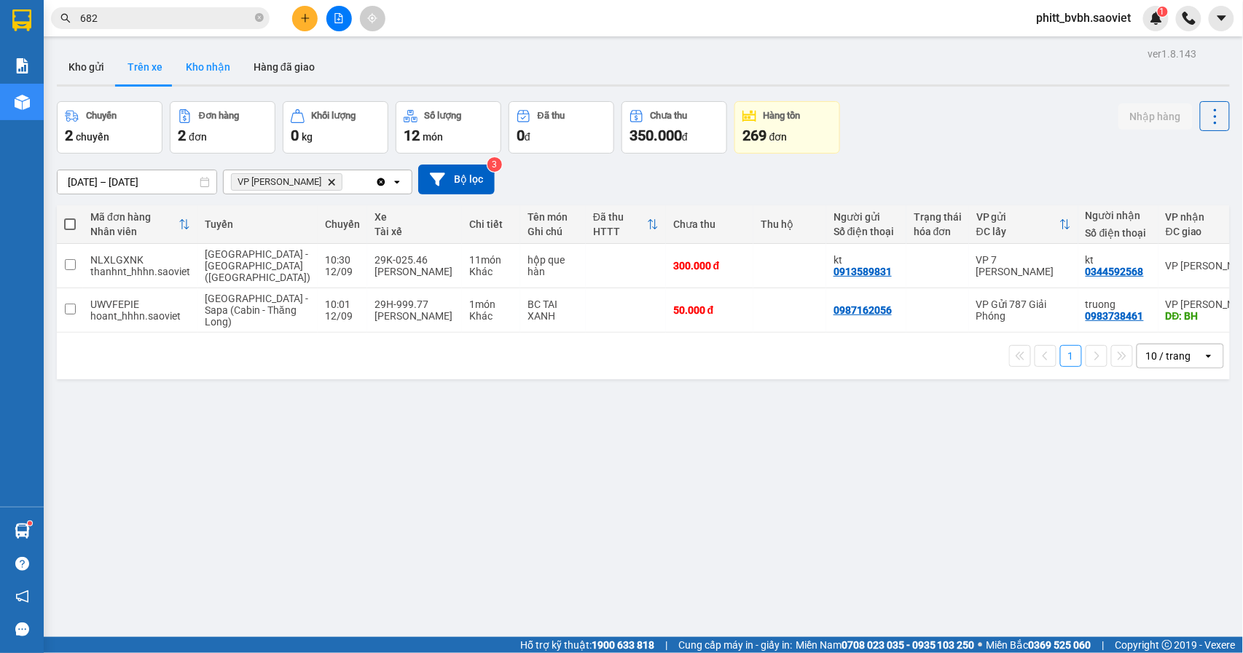
click at [203, 68] on button "Kho nhận" at bounding box center [208, 67] width 68 height 35
type input "[DATE] – [DATE]"
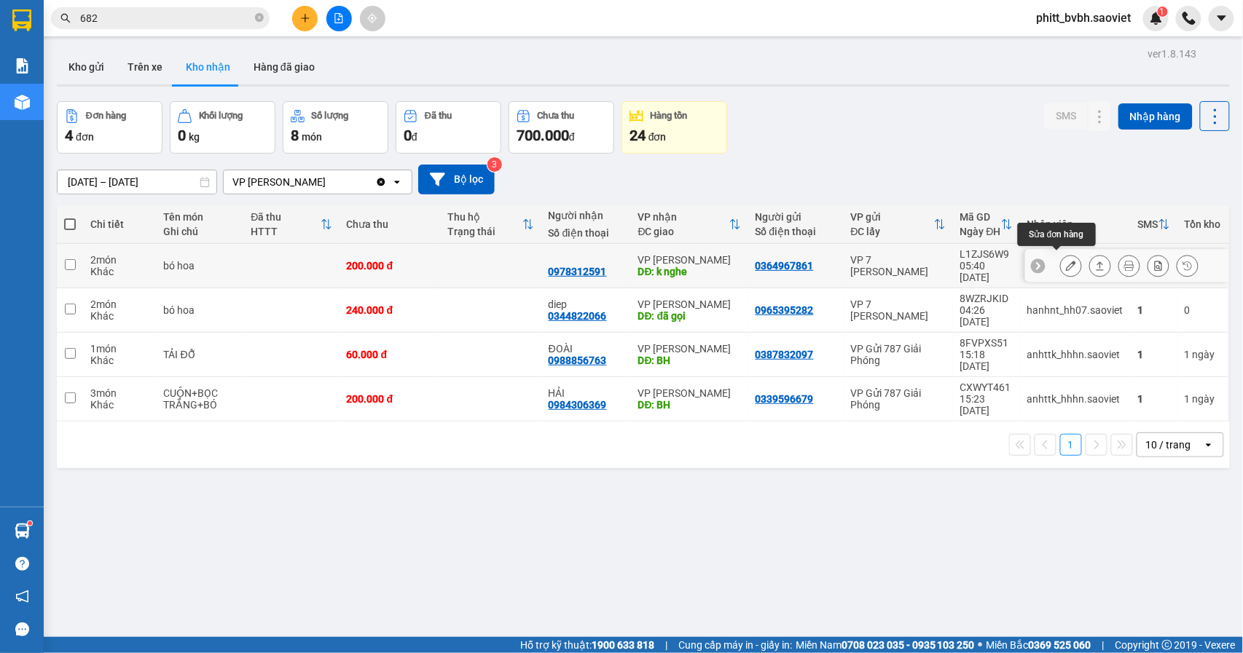
click at [1066, 261] on icon at bounding box center [1071, 266] width 10 height 10
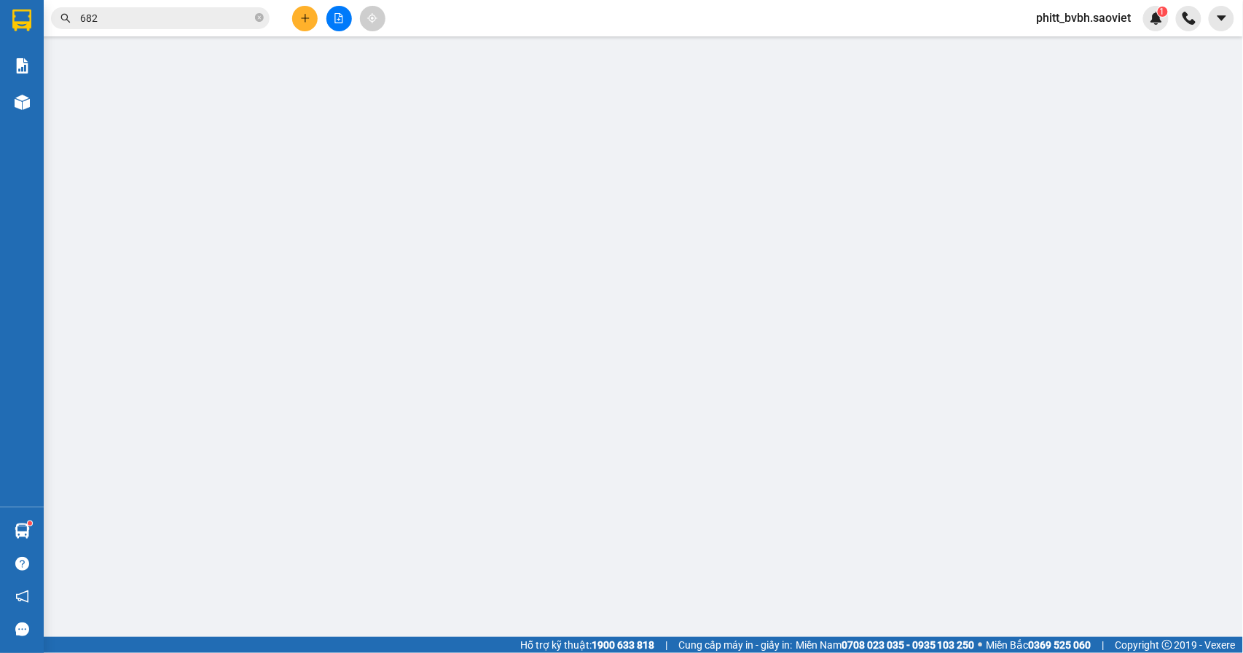
type input "0364967861"
type input "0978312591"
type input "k nghe"
type input "200.000"
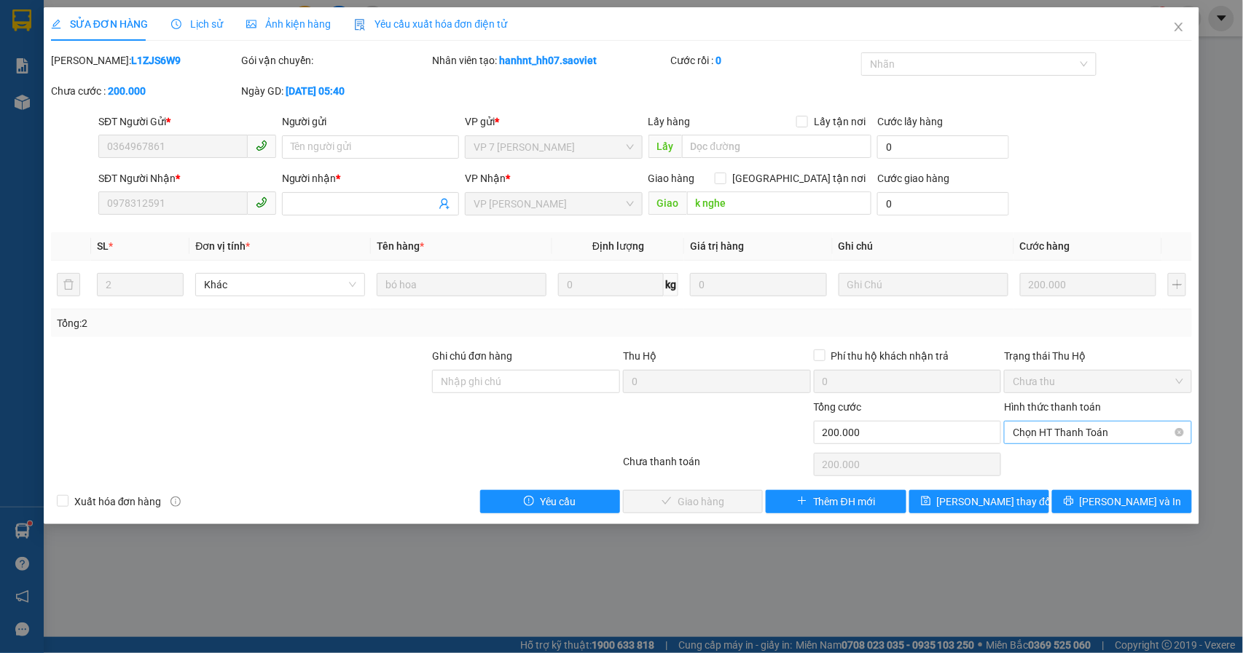
click at [1094, 443] on span "Chọn HT Thanh Toán" at bounding box center [1098, 433] width 170 height 22
click at [1096, 462] on div "Tại văn phòng" at bounding box center [1098, 463] width 170 height 16
type input "0"
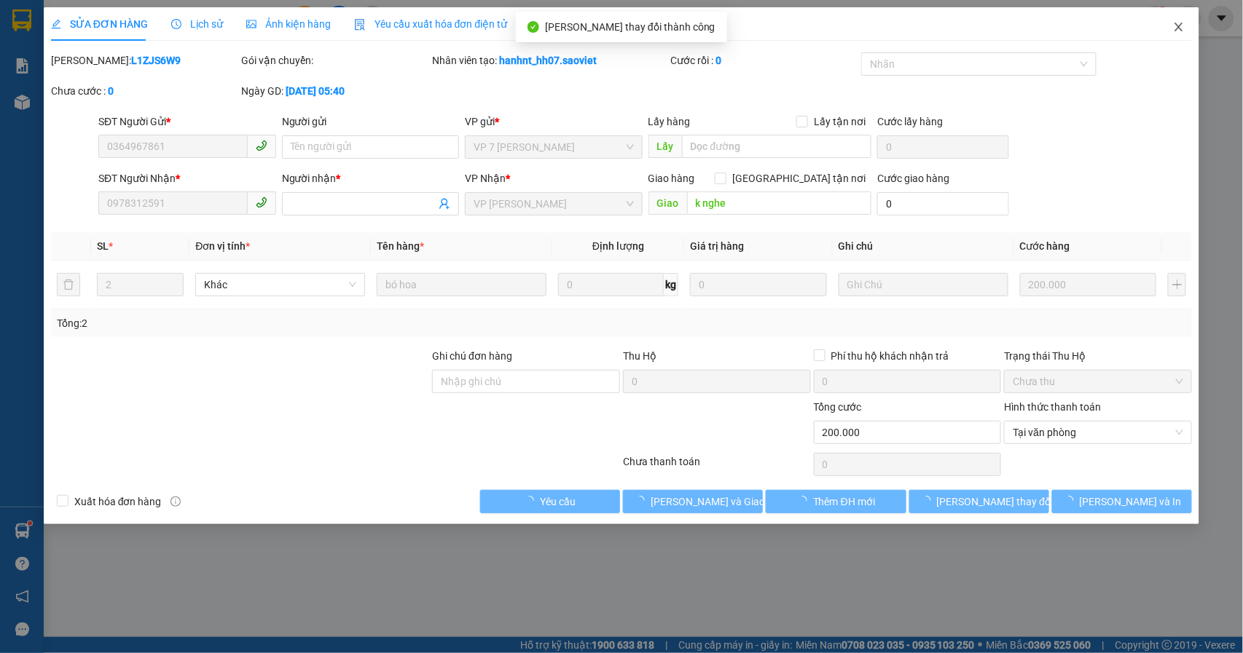
click at [1178, 33] on icon "close" at bounding box center [1179, 27] width 12 height 12
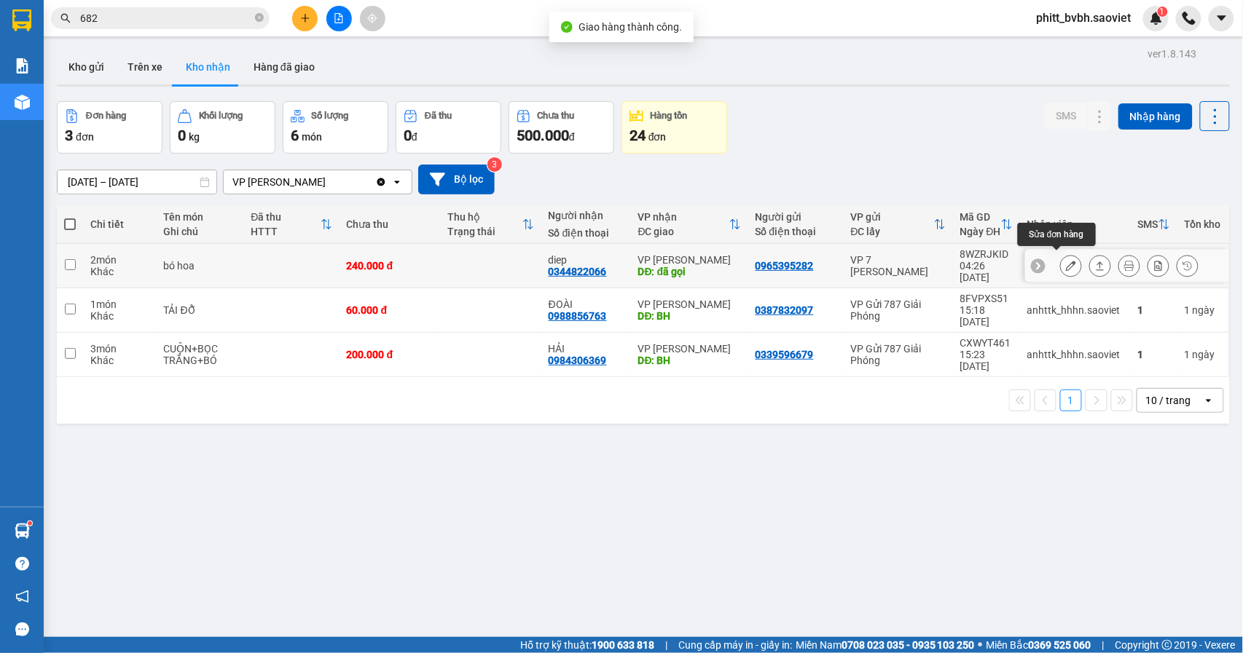
click at [1066, 262] on icon at bounding box center [1071, 266] width 10 height 10
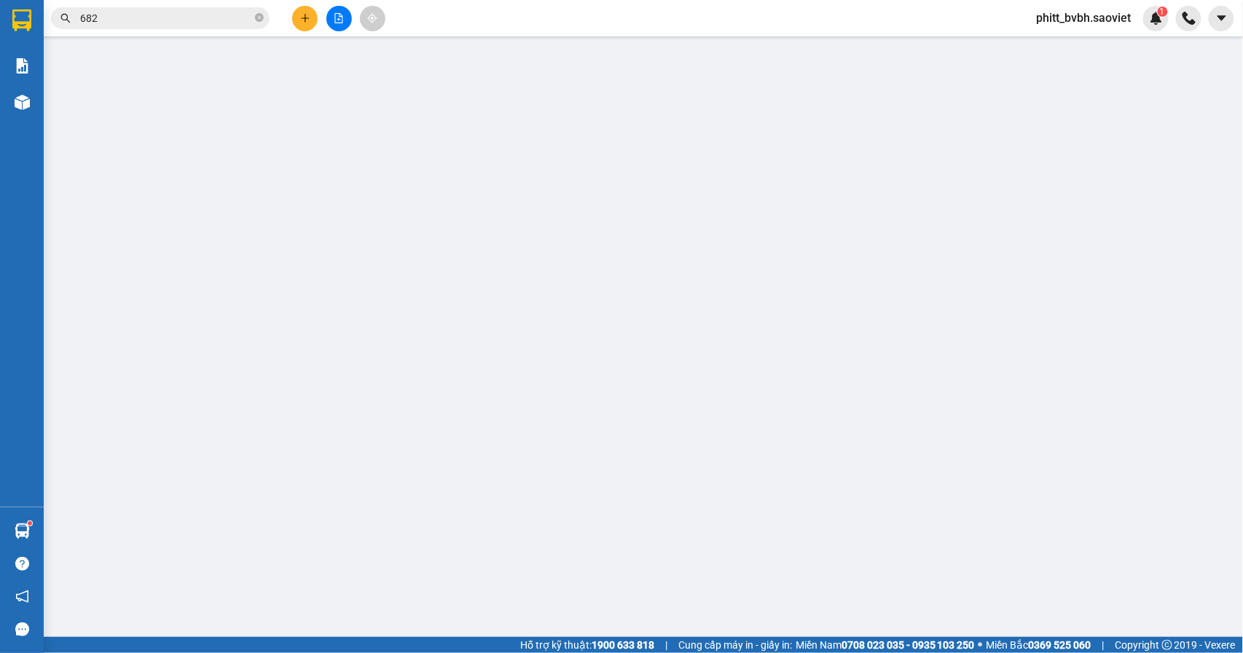
type input "0965395282"
type input "0344822066"
type input "diep"
type input "đã gọi"
type input "240.000"
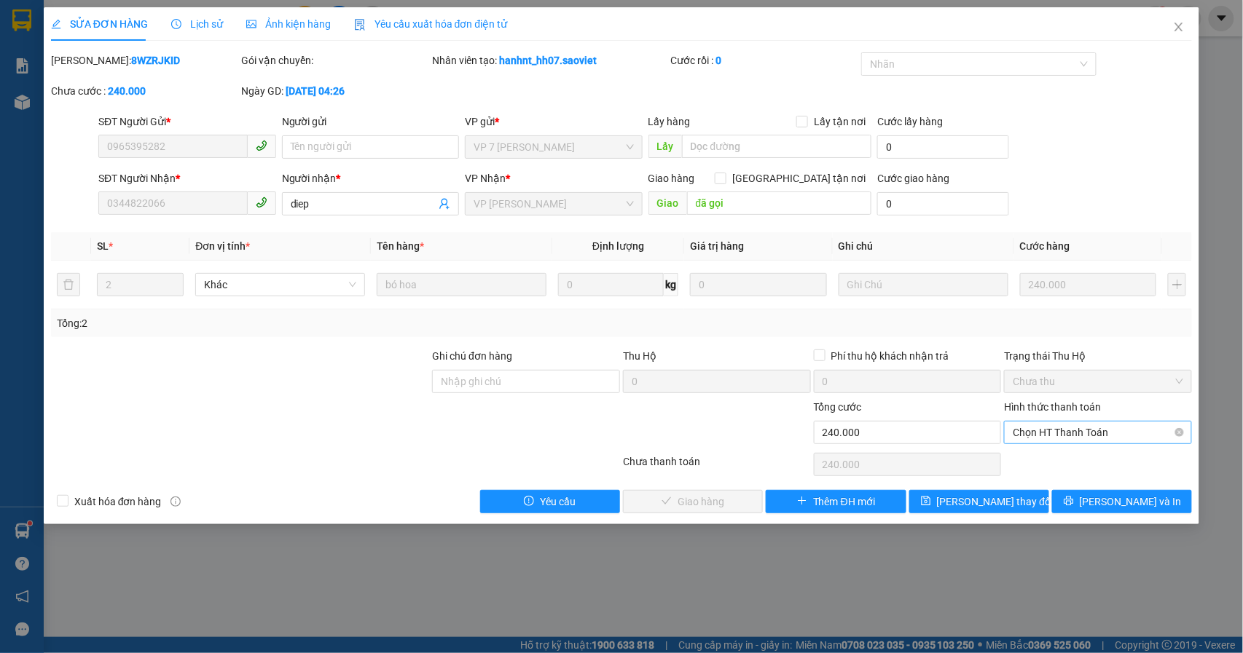
click at [1052, 432] on span "Chọn HT Thanh Toán" at bounding box center [1098, 433] width 170 height 22
click at [1073, 453] on div "Tại văn phòng" at bounding box center [1099, 463] width 188 height 23
type input "0"
click at [729, 510] on span "[PERSON_NAME] và Giao hàng" at bounding box center [721, 502] width 140 height 16
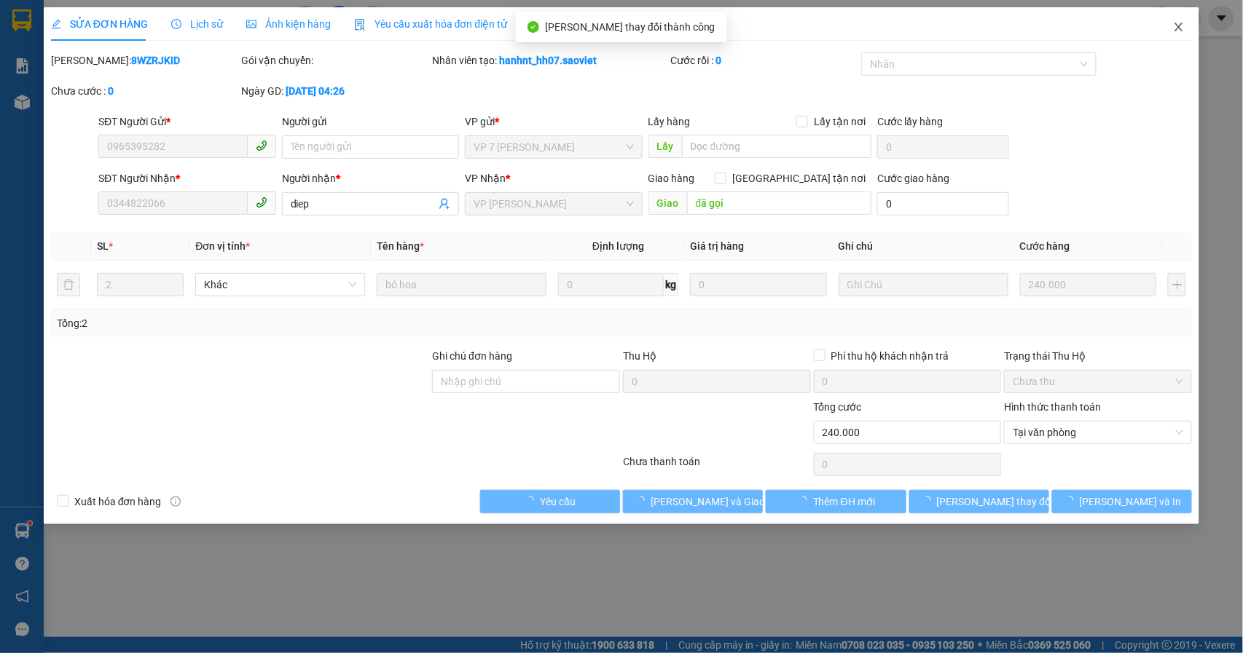
click at [1182, 33] on icon "close" at bounding box center [1179, 27] width 12 height 12
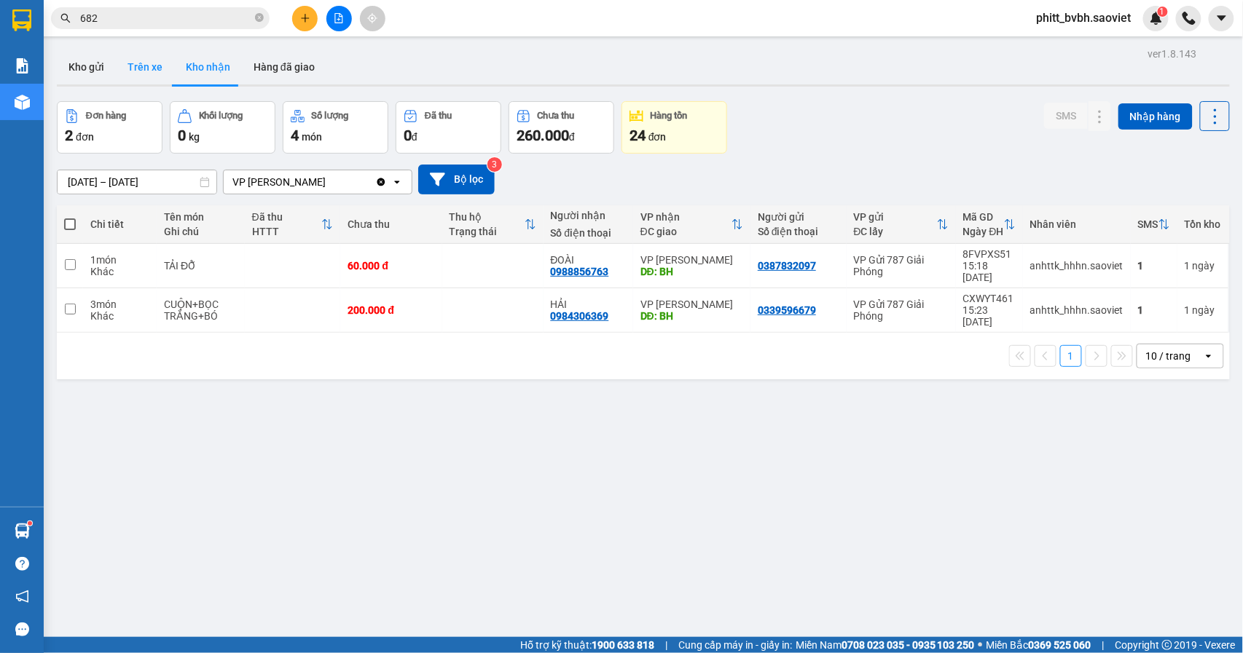
click at [136, 65] on button "Trên xe" at bounding box center [145, 67] width 58 height 35
type input "[DATE] – [DATE]"
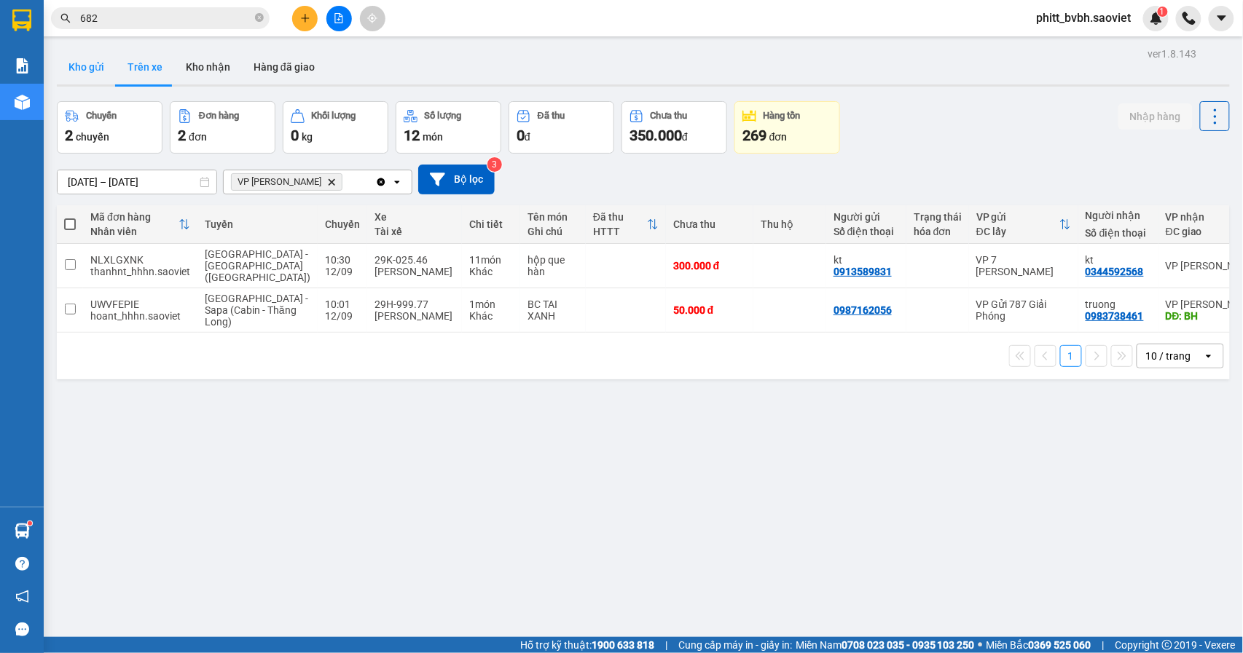
click at [91, 67] on button "Kho gửi" at bounding box center [86, 67] width 59 height 35
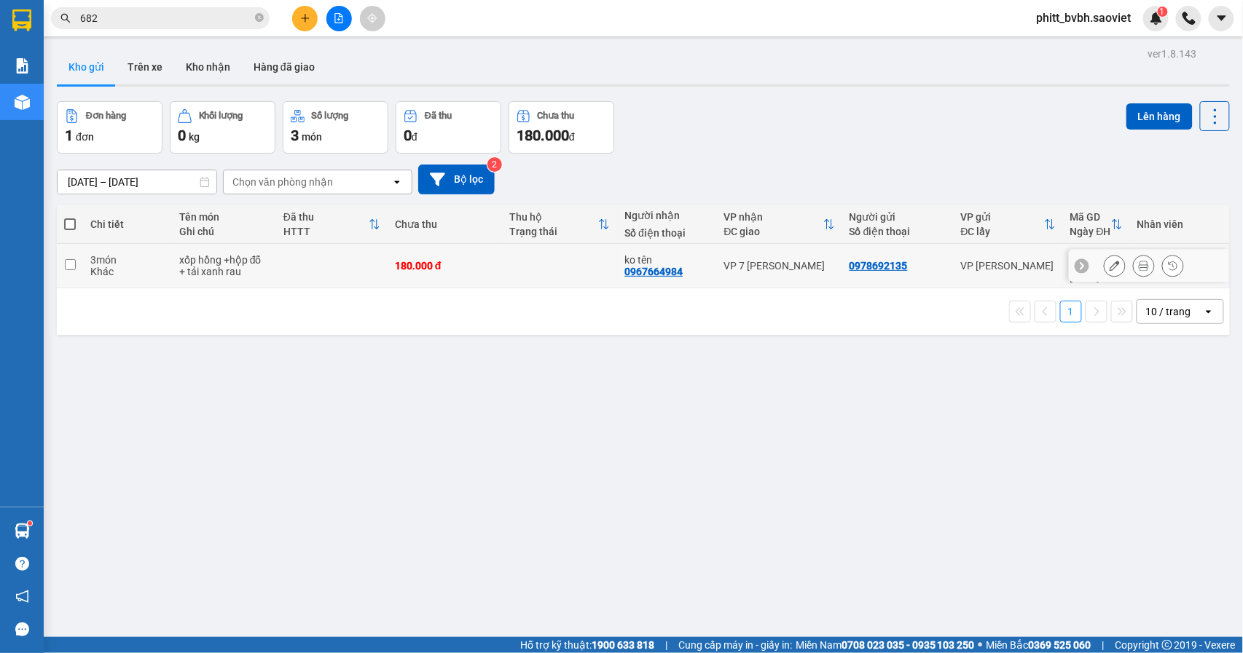
click at [365, 252] on td at bounding box center [331, 266] width 111 height 44
checkbox input "true"
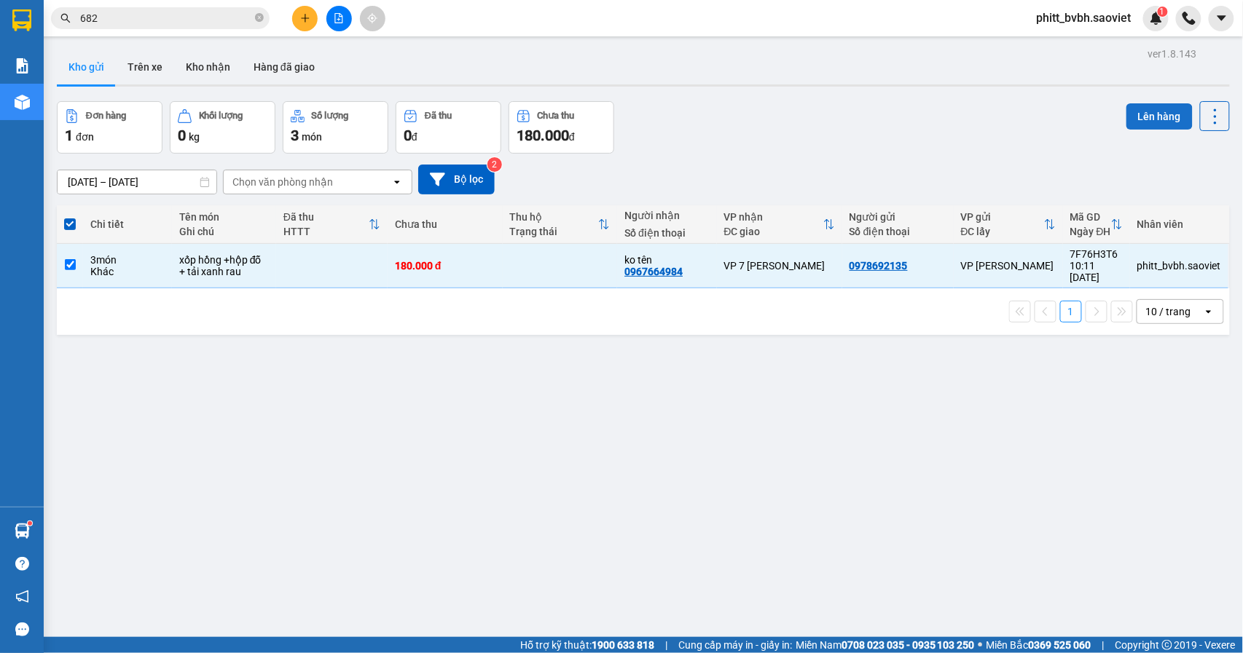
click at [1146, 117] on button "Lên hàng" at bounding box center [1159, 116] width 66 height 26
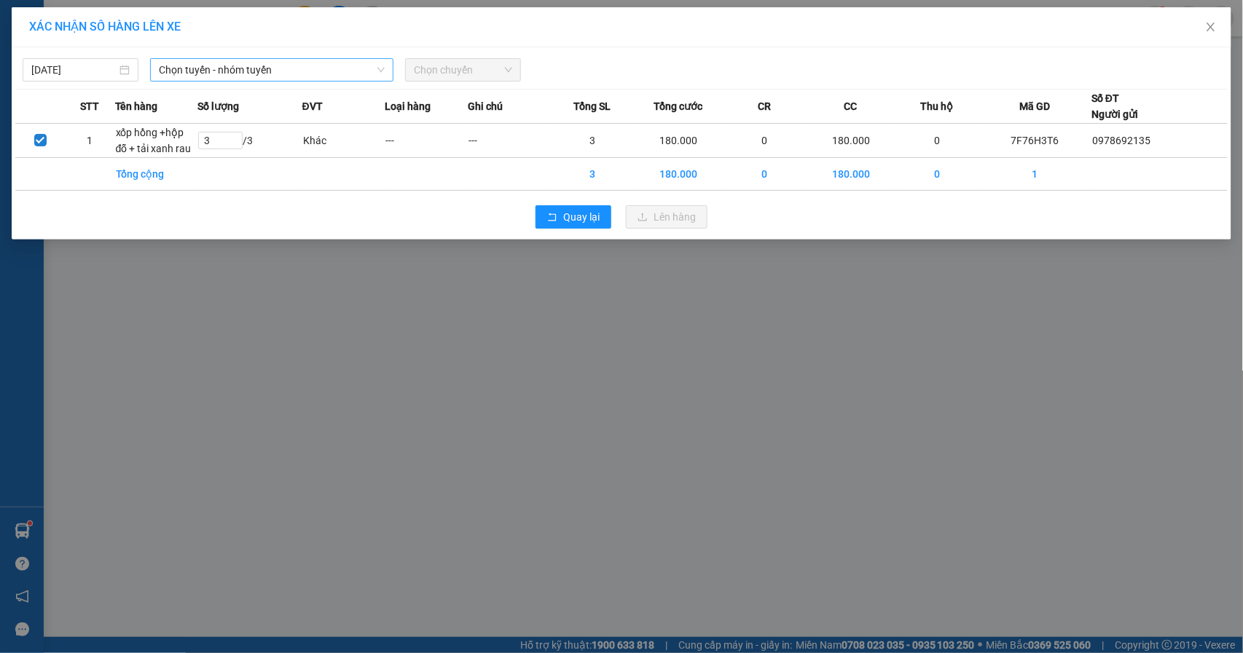
click at [213, 64] on span "Chọn tuyến - nhóm tuyến" at bounding box center [272, 70] width 226 height 22
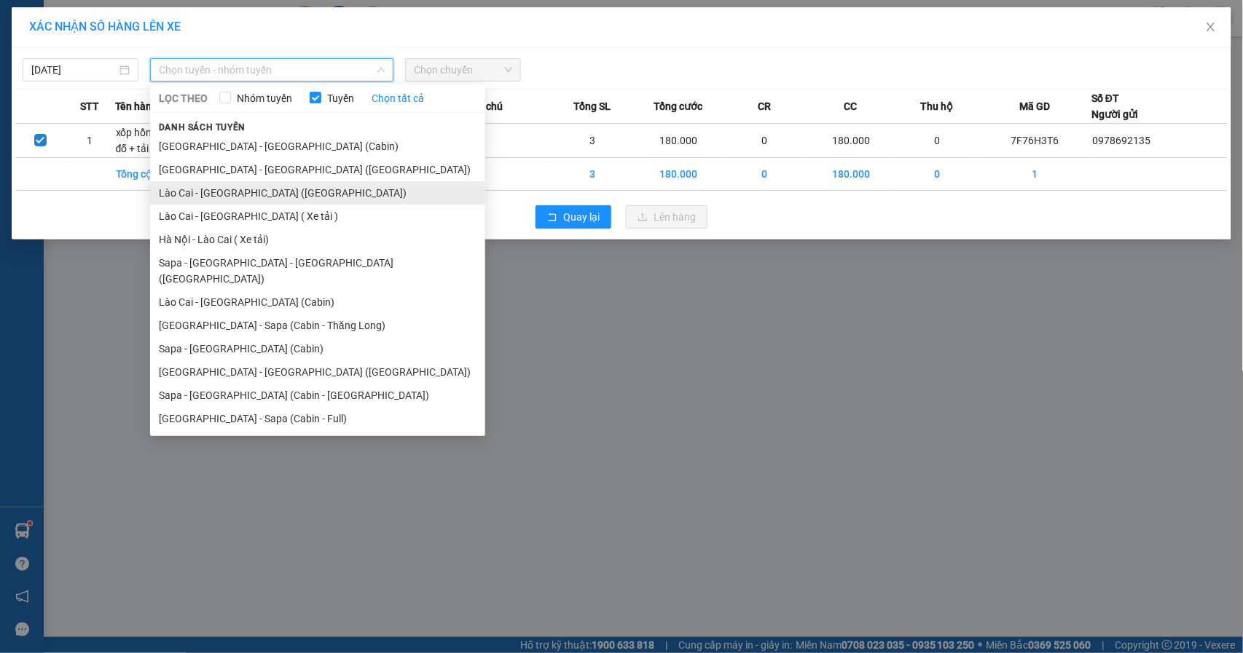
click at [339, 187] on li "Lào Cai - [GEOGRAPHIC_DATA] ([GEOGRAPHIC_DATA])" at bounding box center [317, 192] width 335 height 23
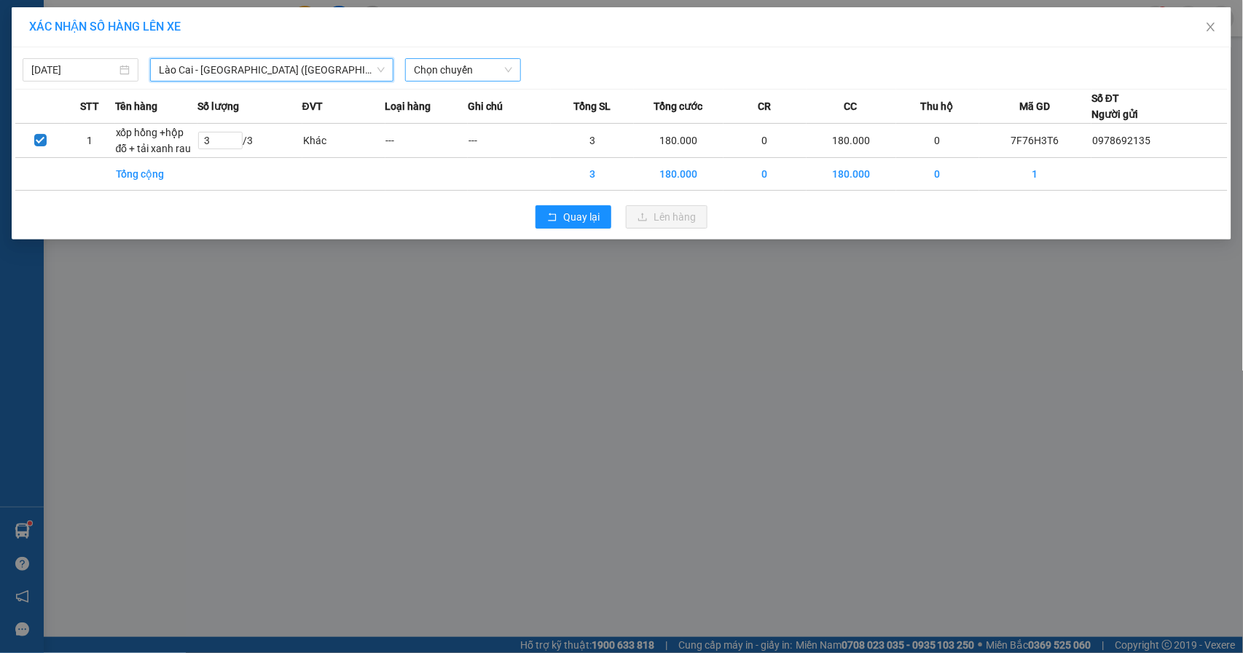
click at [449, 76] on span "Chọn chuyến" at bounding box center [463, 70] width 98 height 22
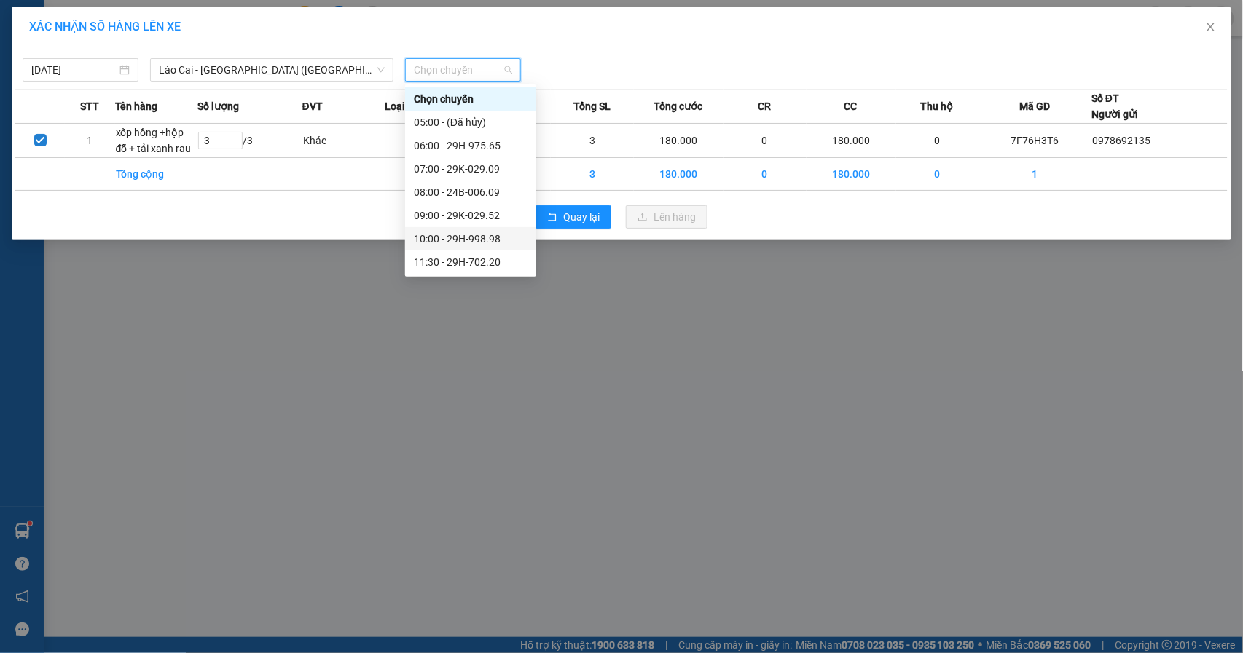
click at [455, 236] on div "10:00 - 29H-998.98" at bounding box center [471, 239] width 114 height 16
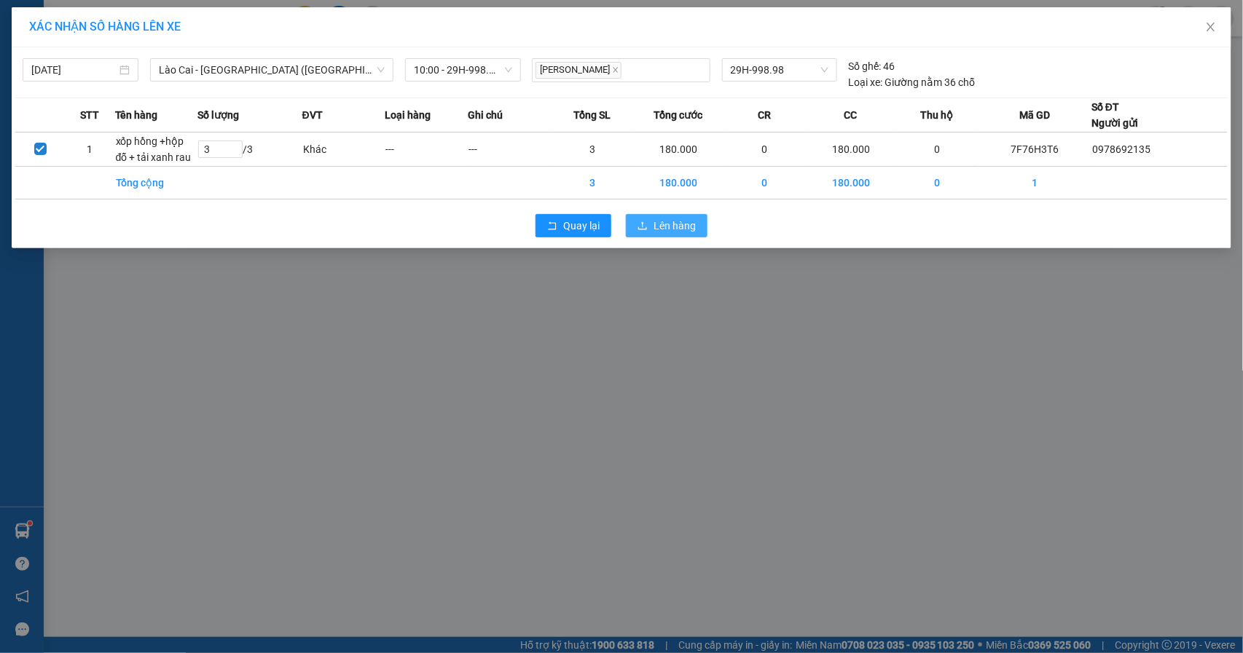
click at [653, 231] on span "Lên hàng" at bounding box center [674, 226] width 42 height 16
